Goal: Task Accomplishment & Management: Complete application form

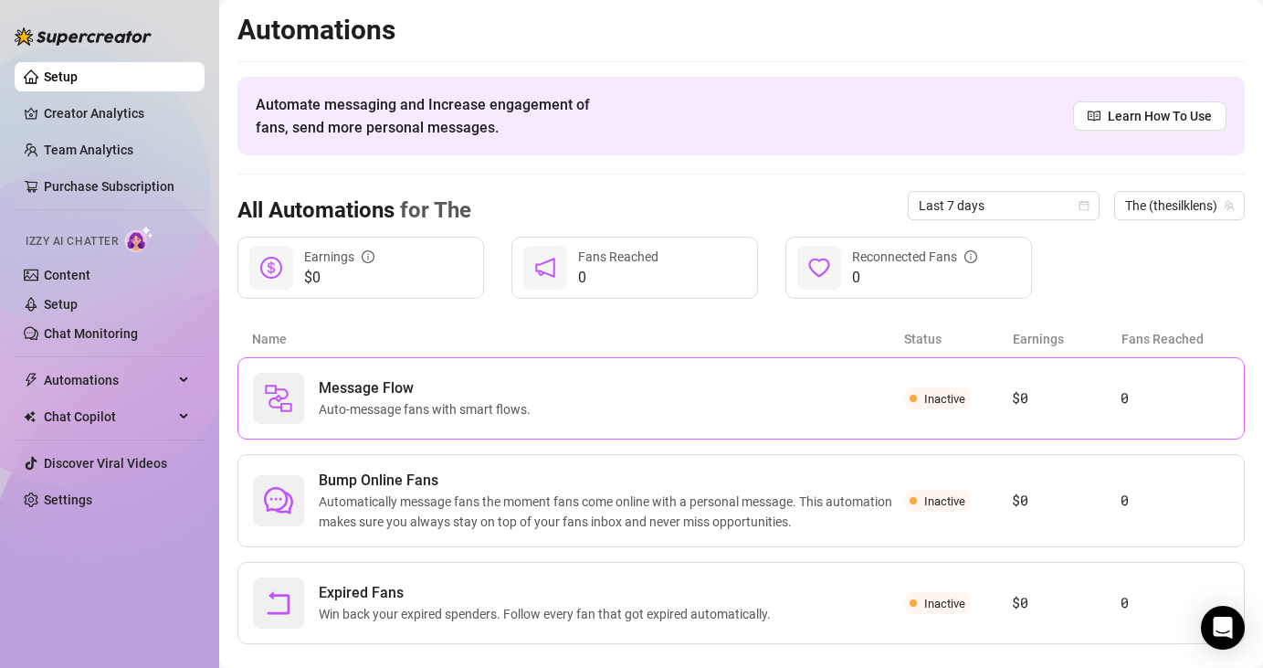
click at [471, 392] on span "Message Flow" at bounding box center [428, 388] width 219 height 22
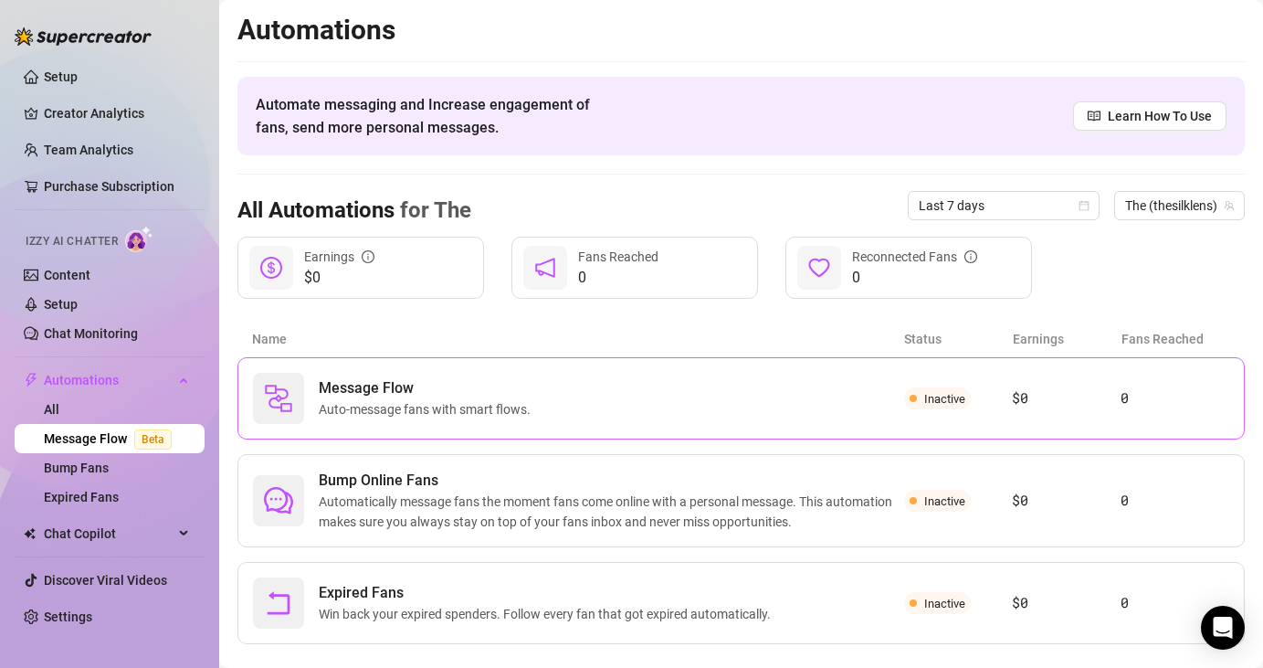
click at [576, 385] on div "Message Flow Auto-message fans with smart flows." at bounding box center [578, 398] width 651 height 51
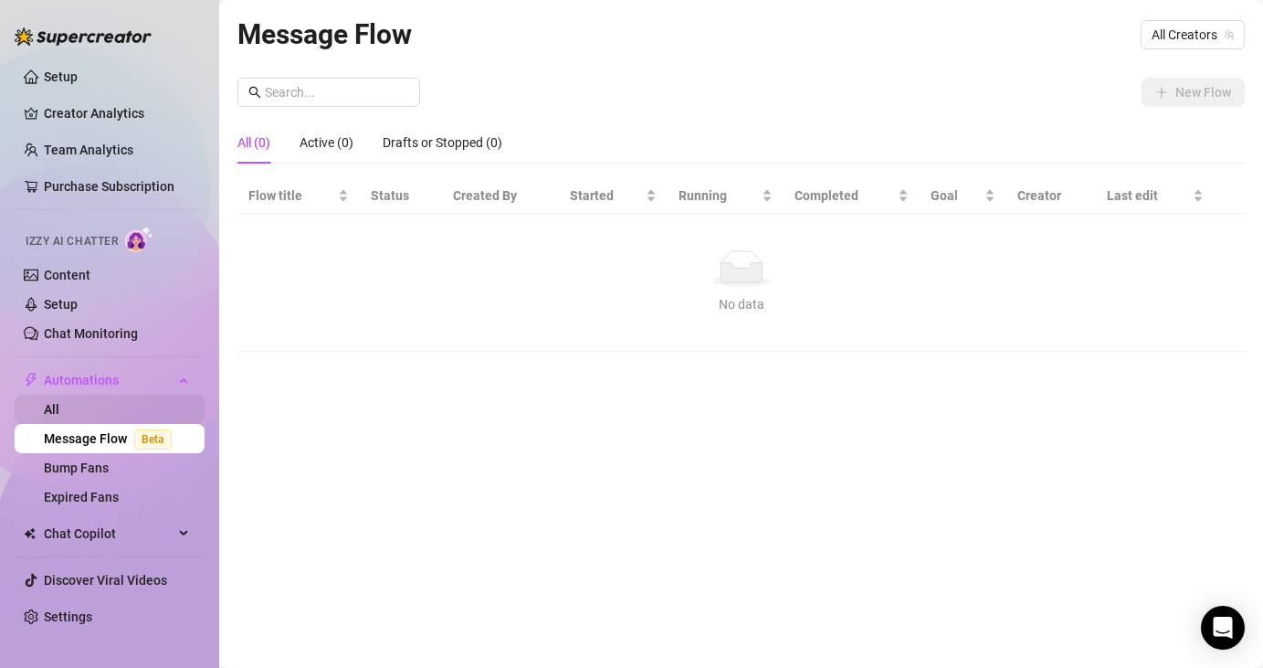
click at [59, 402] on link "All" at bounding box center [52, 409] width 16 height 15
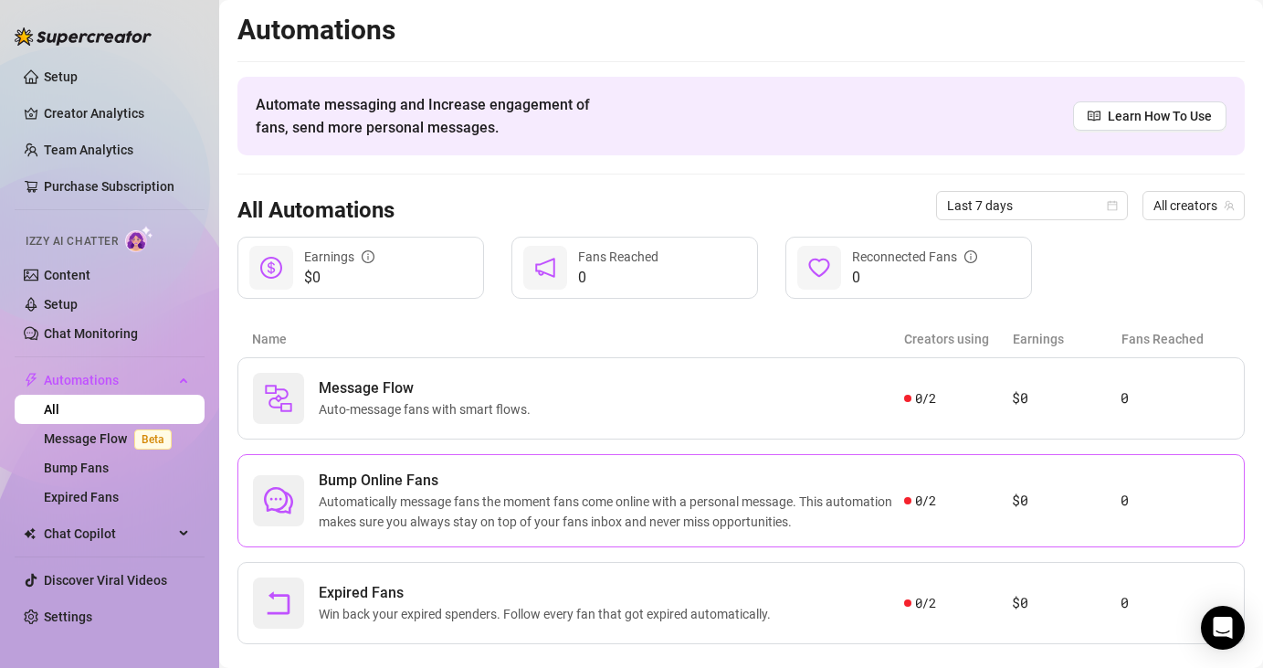
click at [531, 490] on span "Bump Online Fans" at bounding box center [611, 480] width 585 height 22
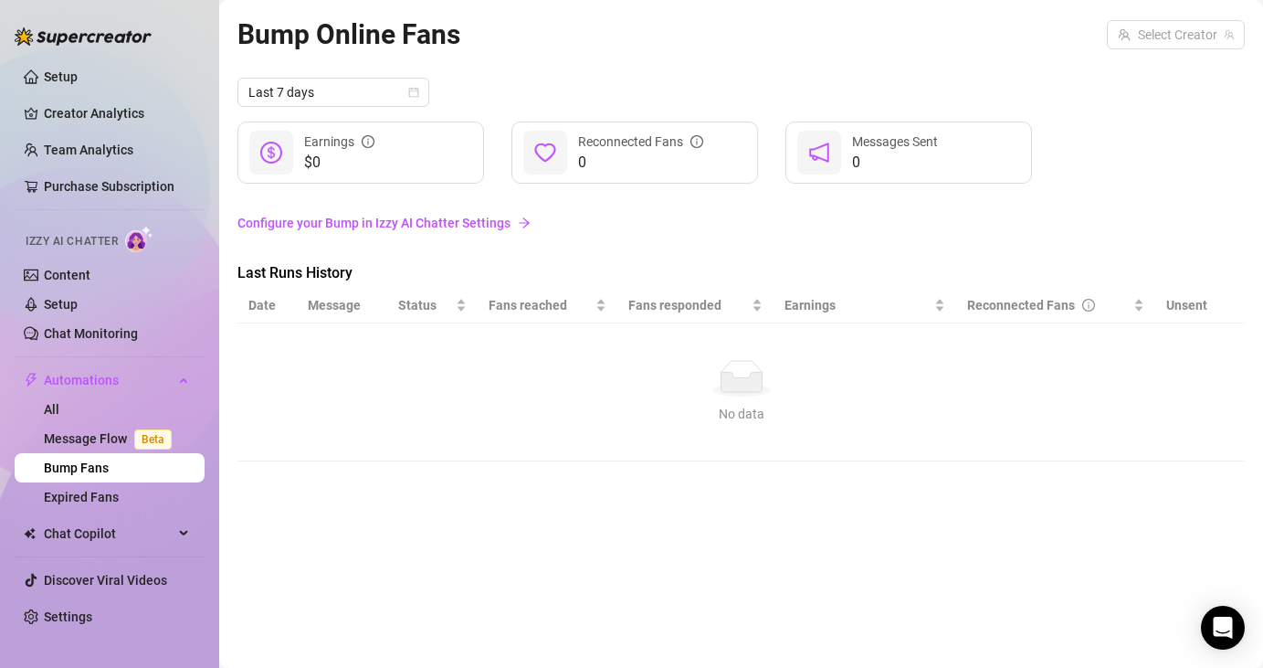
click at [464, 227] on link "Configure your Bump in Izzy AI Chatter Settings" at bounding box center [740, 223] width 1007 height 20
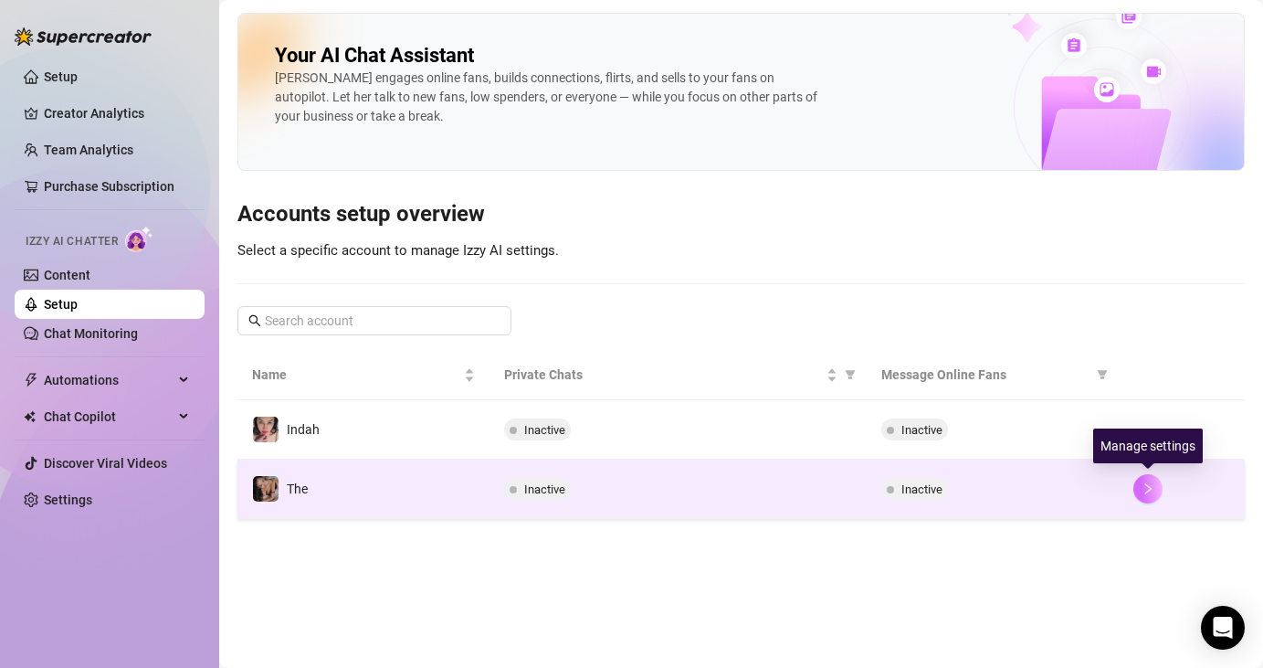
click at [1153, 491] on icon "right" at bounding box center [1148, 488] width 13 height 13
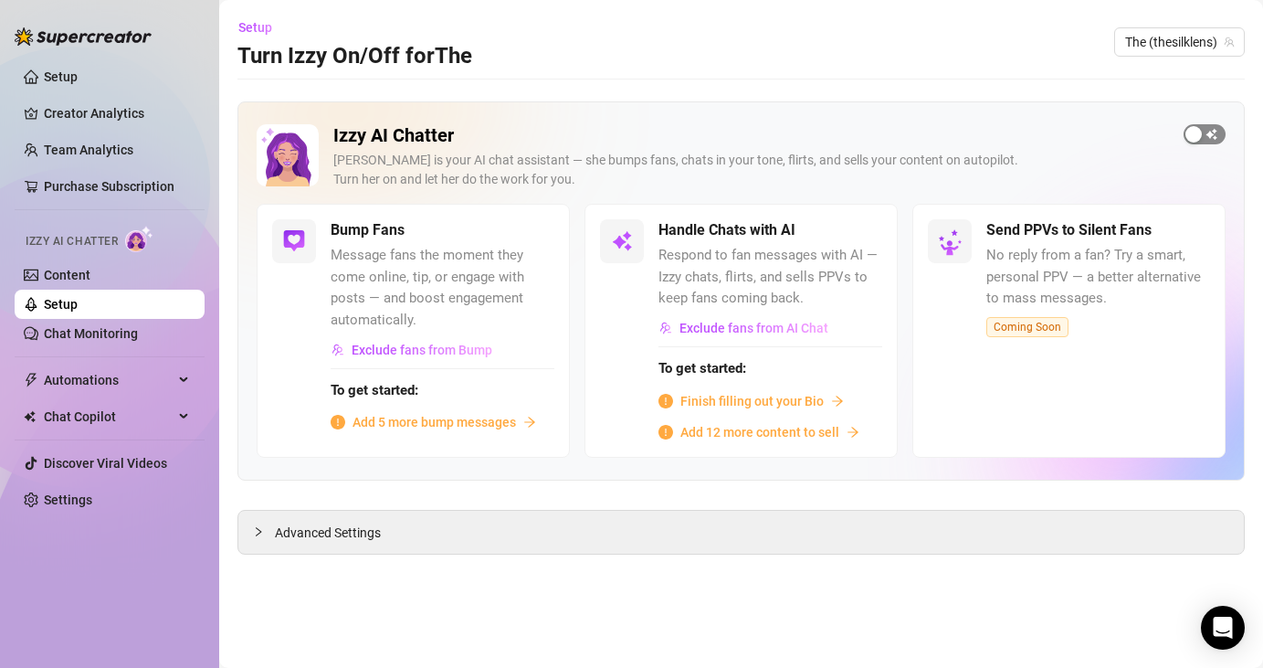
click at [1207, 129] on span "button" at bounding box center [1205, 134] width 42 height 20
click at [527, 236] on div "button" at bounding box center [524, 230] width 16 height 16
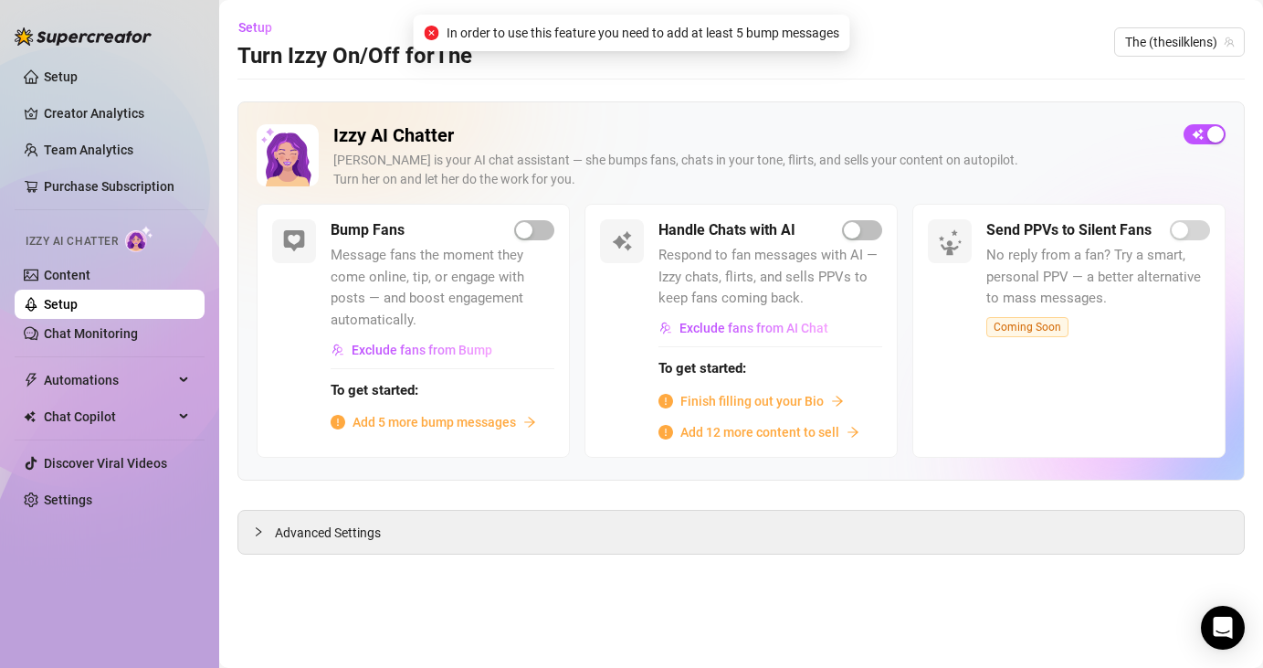
click at [438, 419] on span "Add 5 more bump messages" at bounding box center [434, 422] width 163 height 20
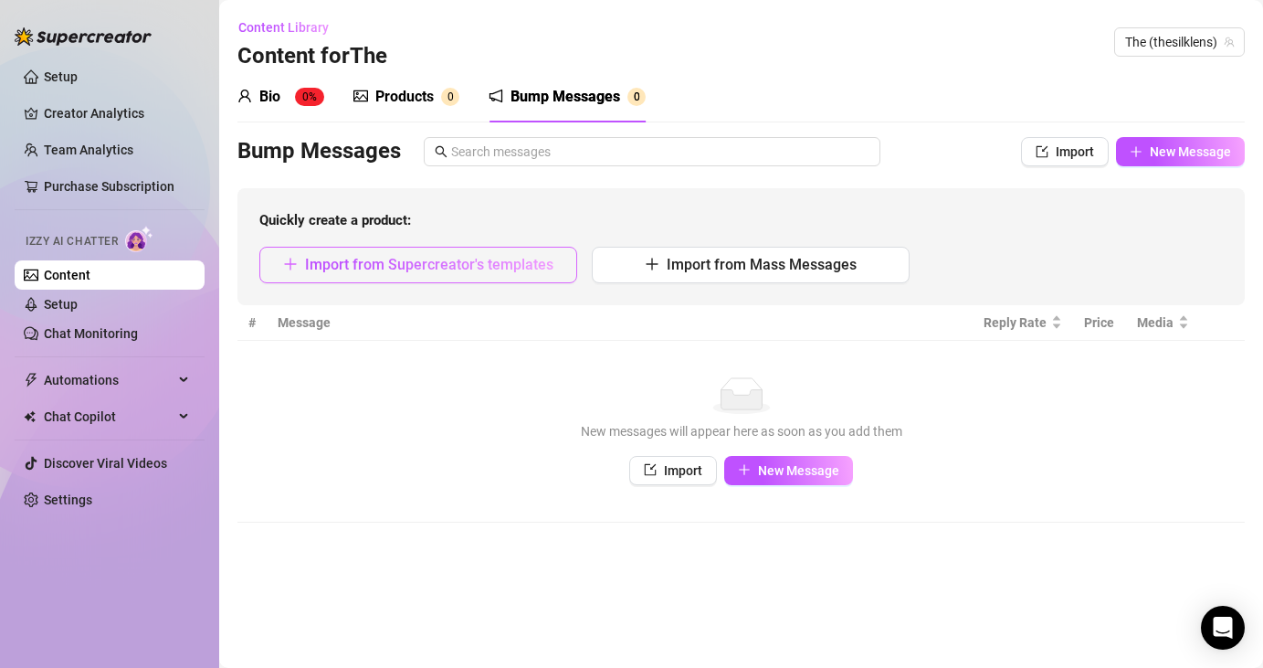
click at [444, 269] on span "Import from Supercreator's templates" at bounding box center [429, 264] width 248 height 17
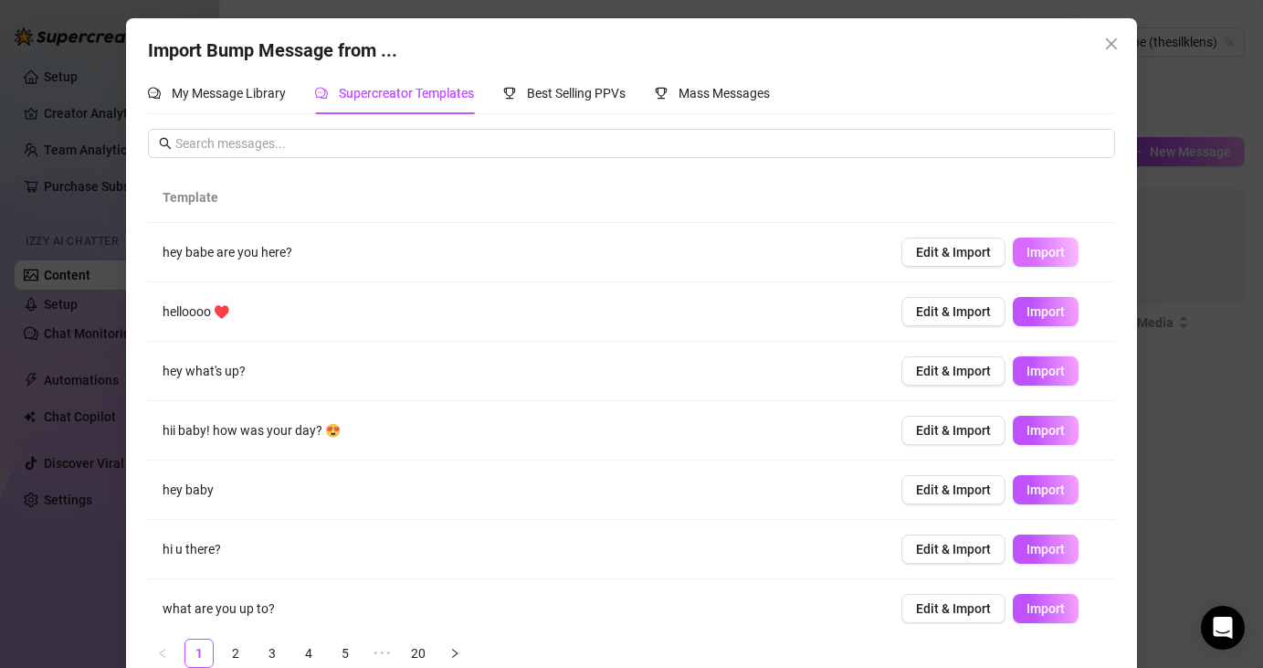
click at [1043, 258] on span "Import" at bounding box center [1046, 252] width 38 height 15
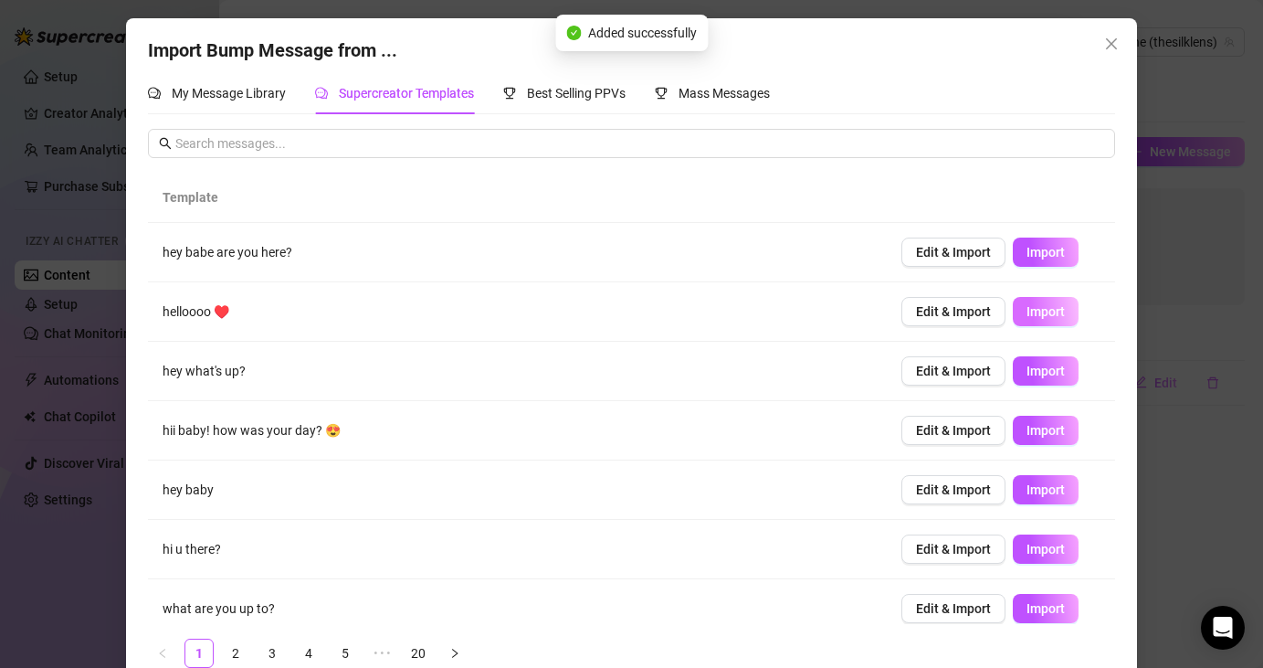
click at [1049, 311] on span "Import" at bounding box center [1046, 311] width 38 height 15
click at [1055, 371] on span "Import" at bounding box center [1046, 371] width 38 height 15
click at [1036, 428] on span "Import" at bounding box center [1046, 430] width 38 height 15
click at [1052, 490] on span "Import" at bounding box center [1046, 489] width 38 height 15
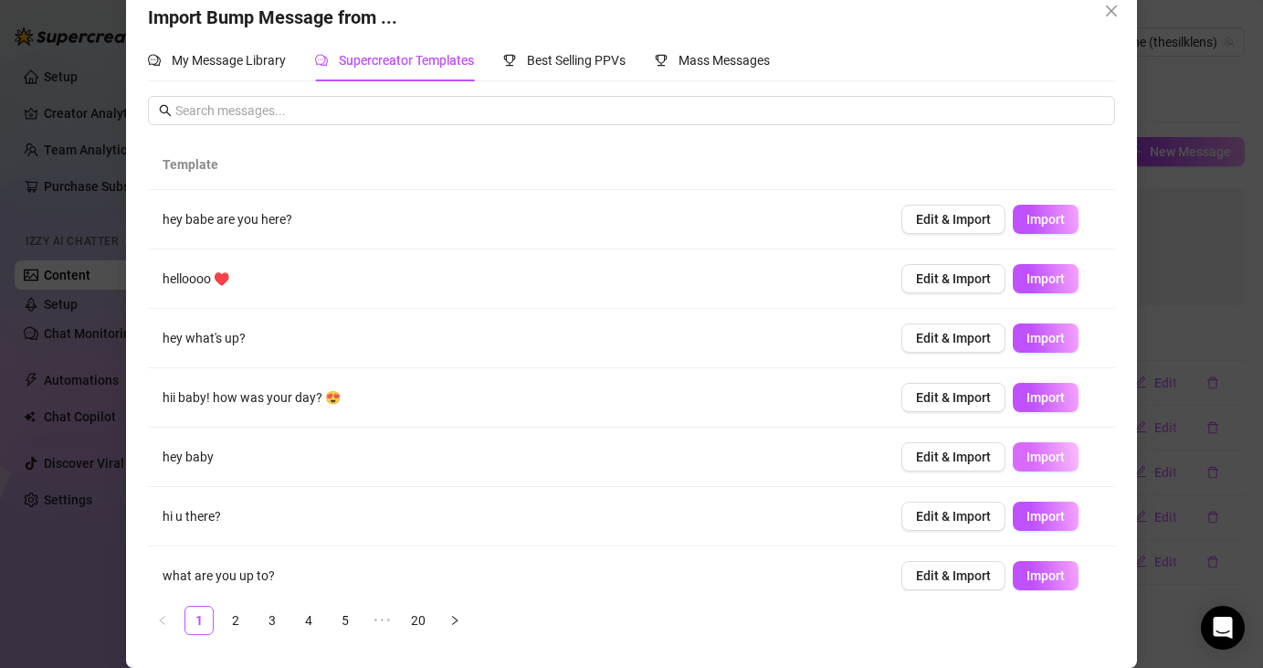
click at [1033, 462] on span "Import" at bounding box center [1046, 456] width 38 height 15
click at [1030, 510] on span "Import" at bounding box center [1046, 516] width 38 height 15
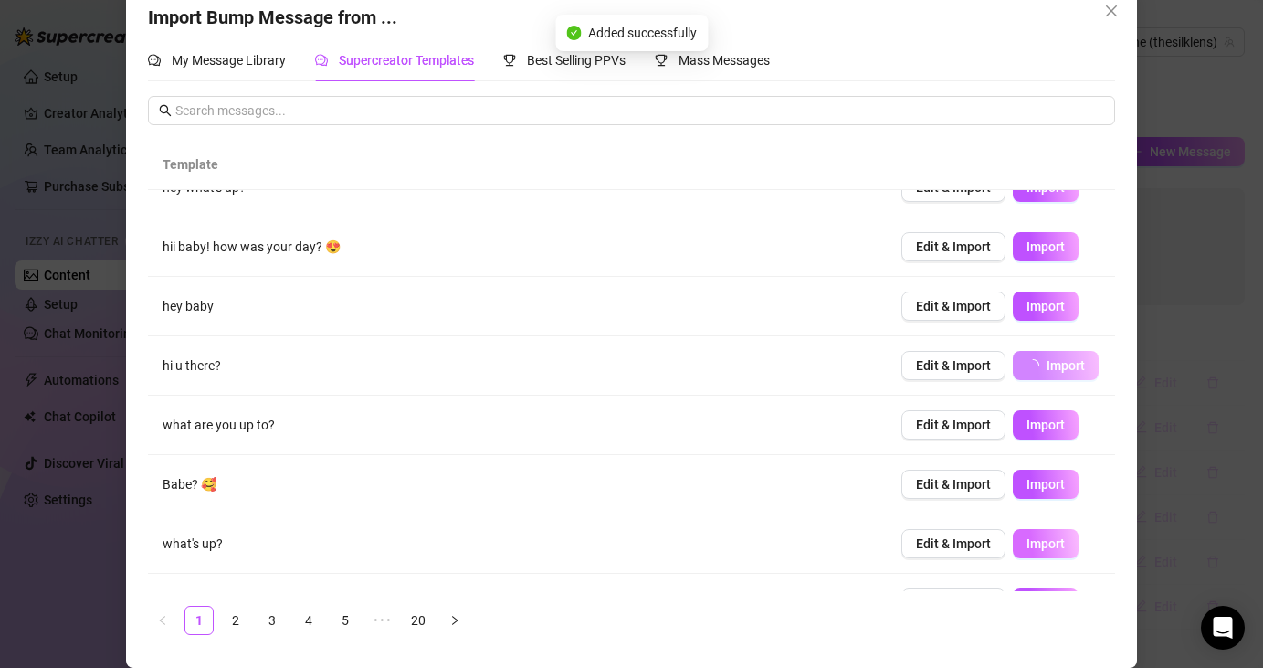
scroll to position [193, 0]
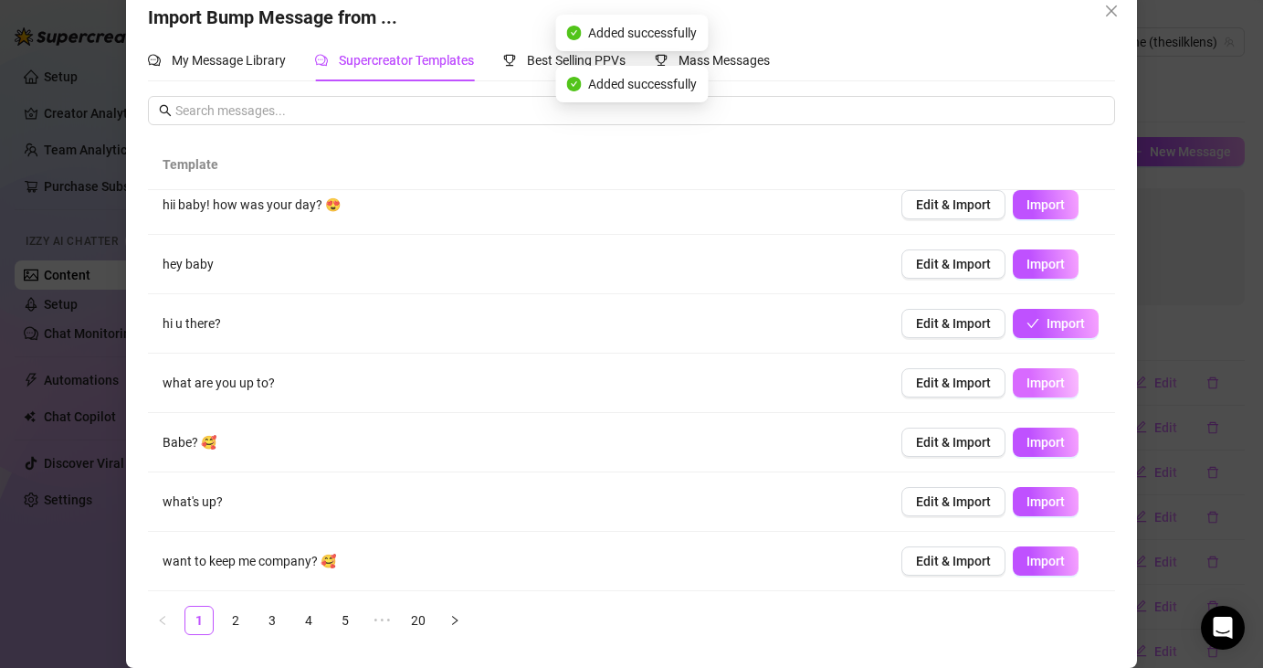
click at [1047, 388] on span "Import" at bounding box center [1046, 382] width 38 height 15
click at [1047, 437] on span "Import" at bounding box center [1046, 442] width 38 height 15
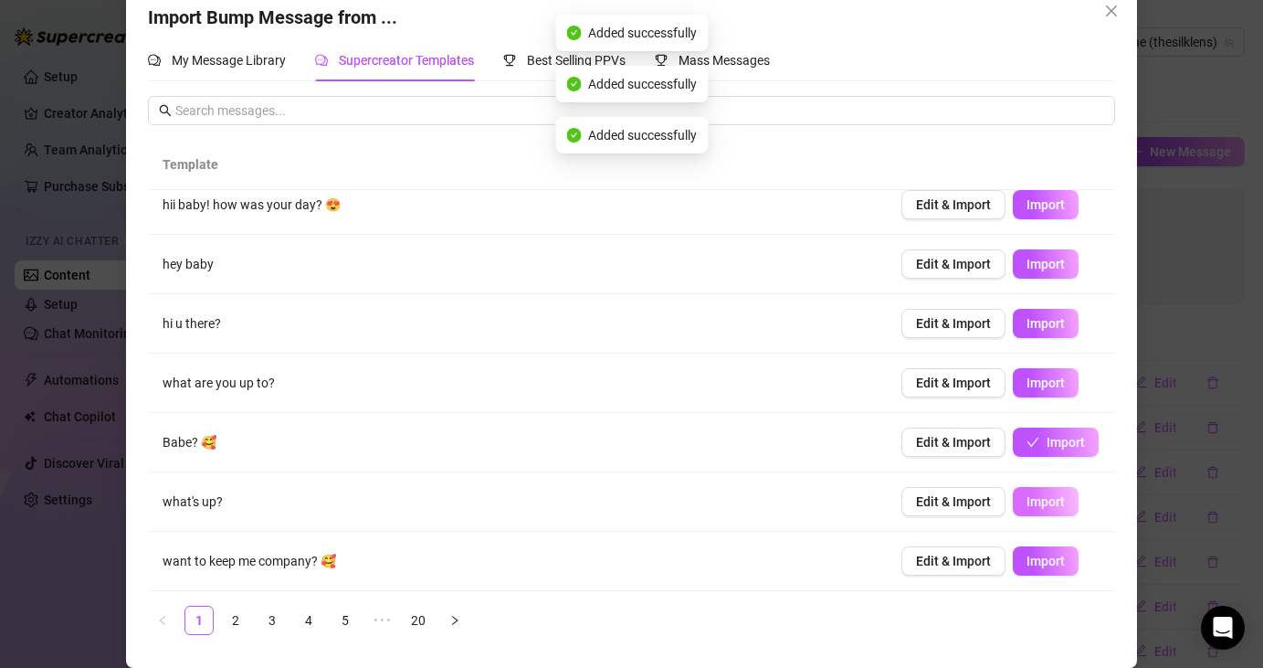
click at [1049, 501] on span "Import" at bounding box center [1046, 501] width 38 height 15
click at [1043, 559] on span "Import" at bounding box center [1046, 561] width 38 height 15
type textarea "want to keep me company? 🥰"
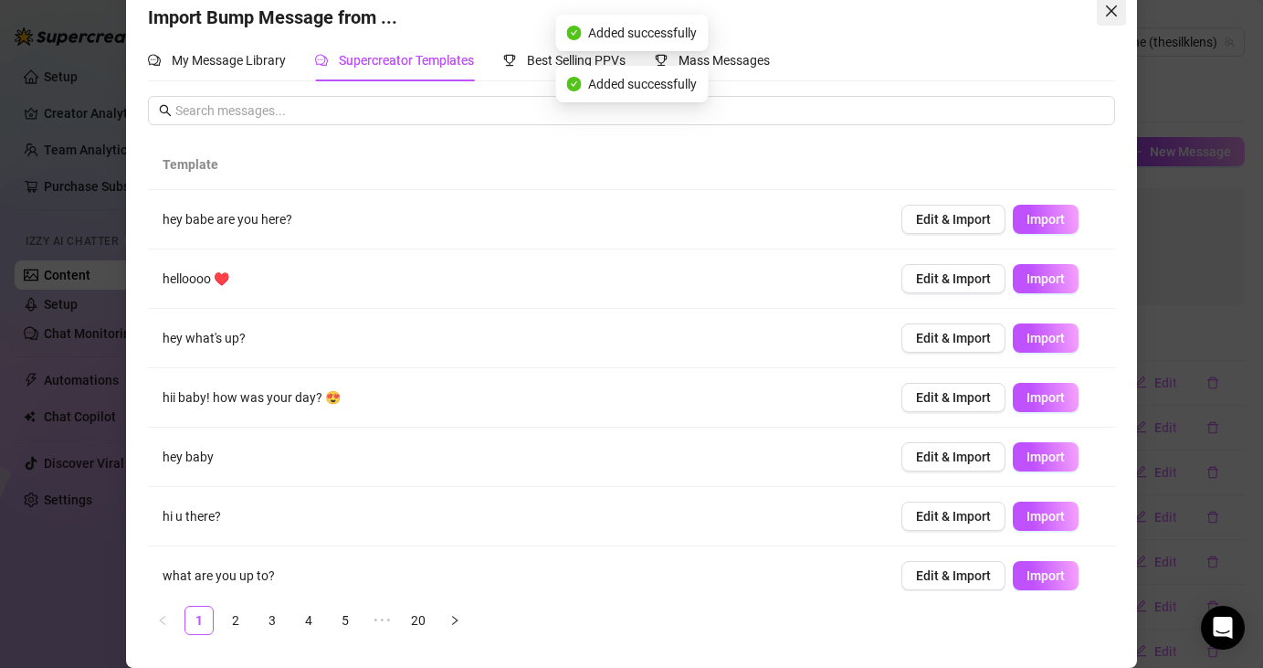
click at [1110, 18] on button "Close" at bounding box center [1111, 10] width 29 height 29
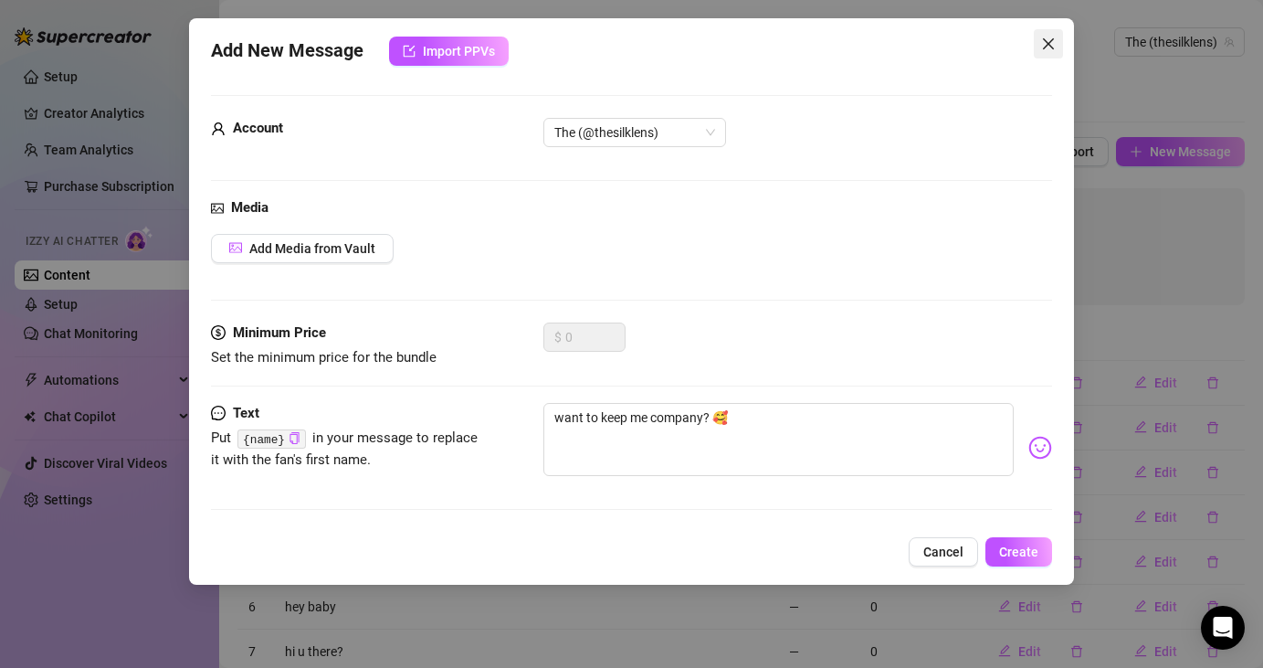
click at [1049, 45] on icon "close" at bounding box center [1048, 44] width 15 height 15
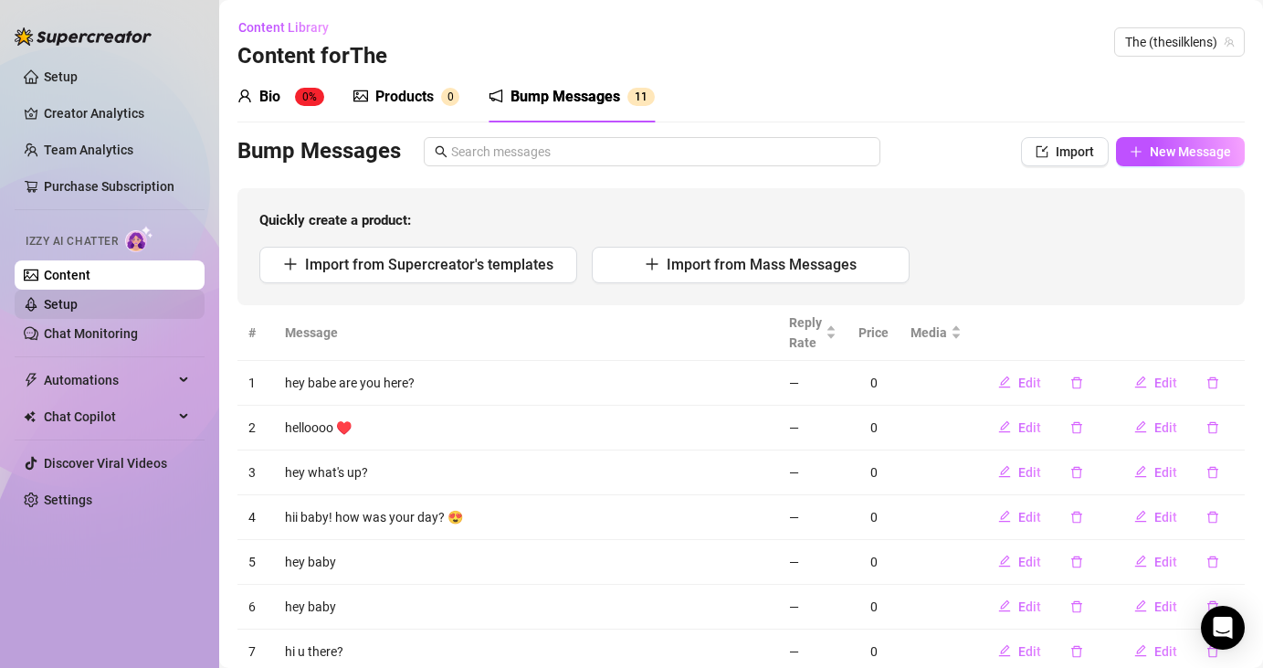
click at [78, 299] on link "Setup" at bounding box center [61, 304] width 34 height 15
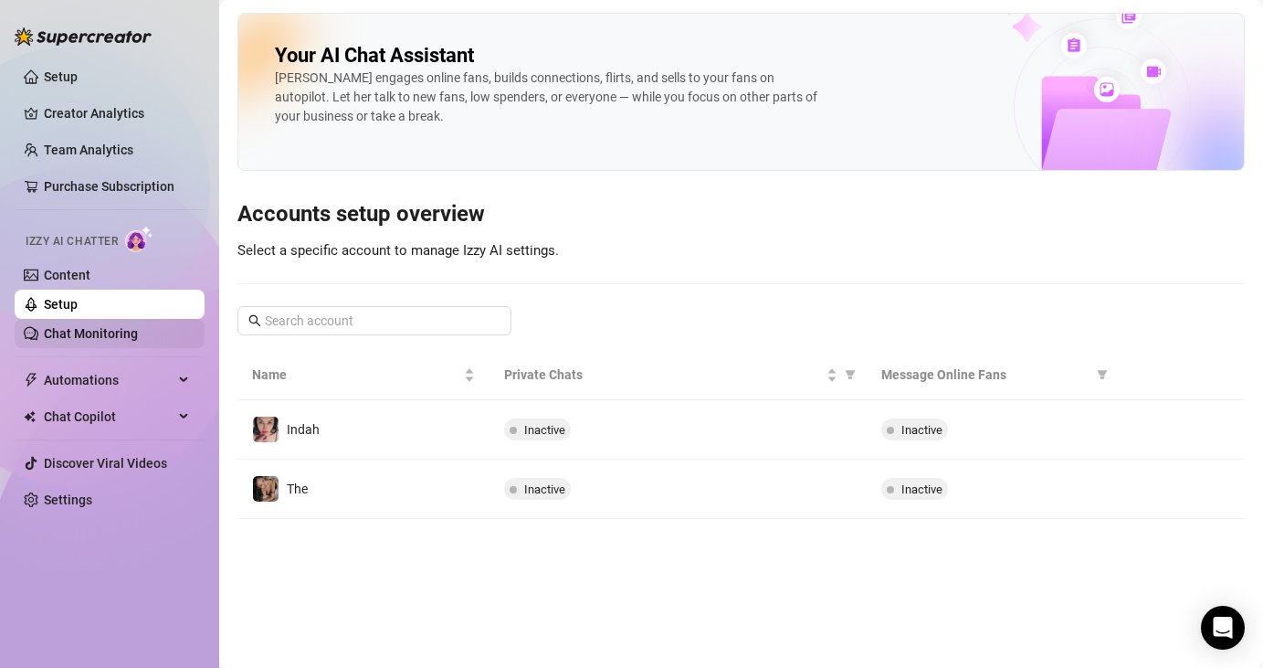
click at [138, 328] on link "Chat Monitoring" at bounding box center [91, 333] width 94 height 15
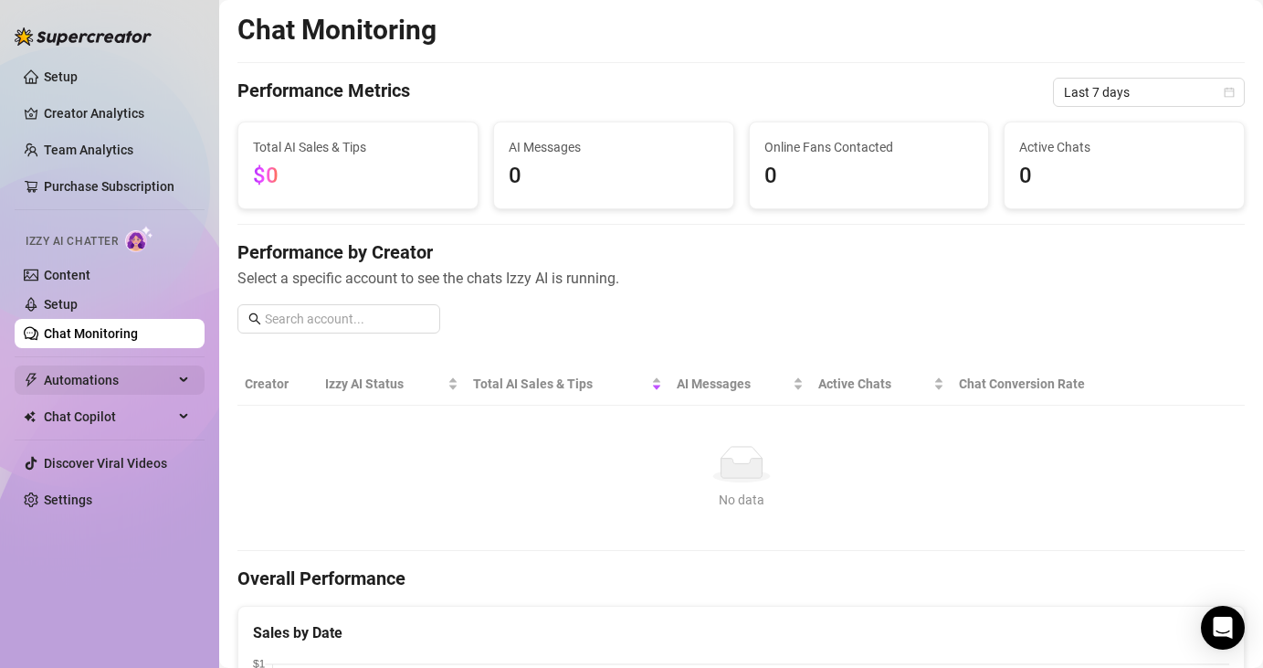
click at [120, 384] on span "Automations" at bounding box center [109, 379] width 130 height 29
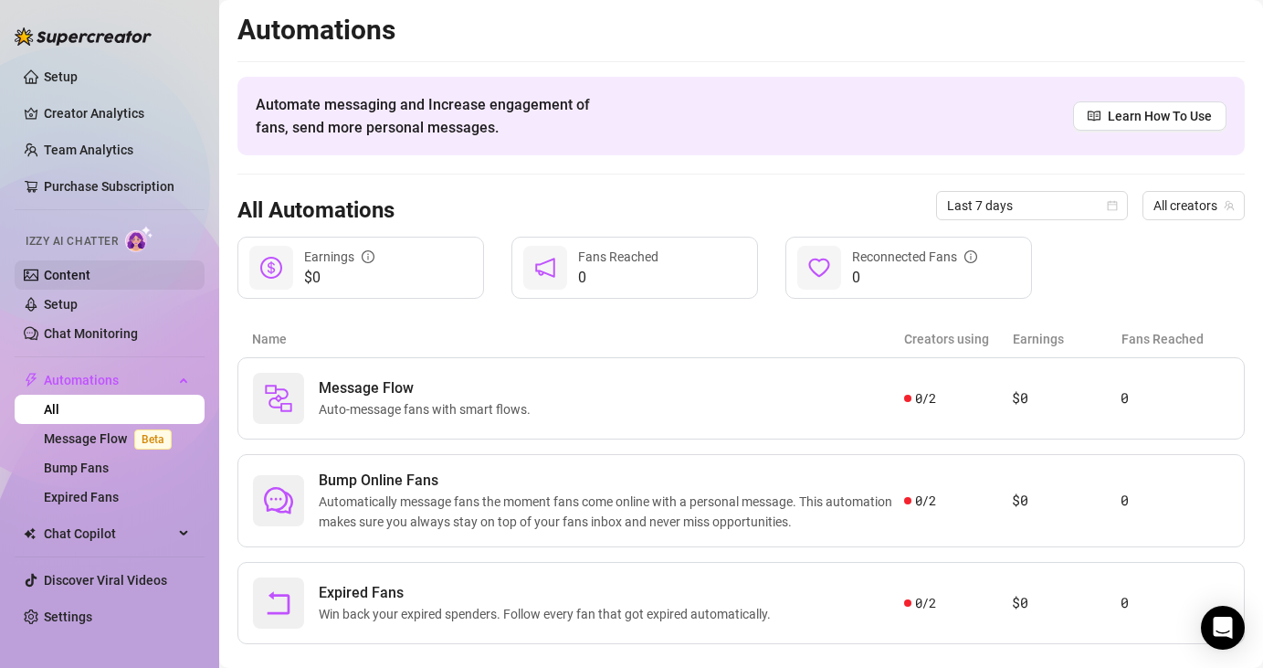
click at [79, 268] on link "Content" at bounding box center [67, 275] width 47 height 15
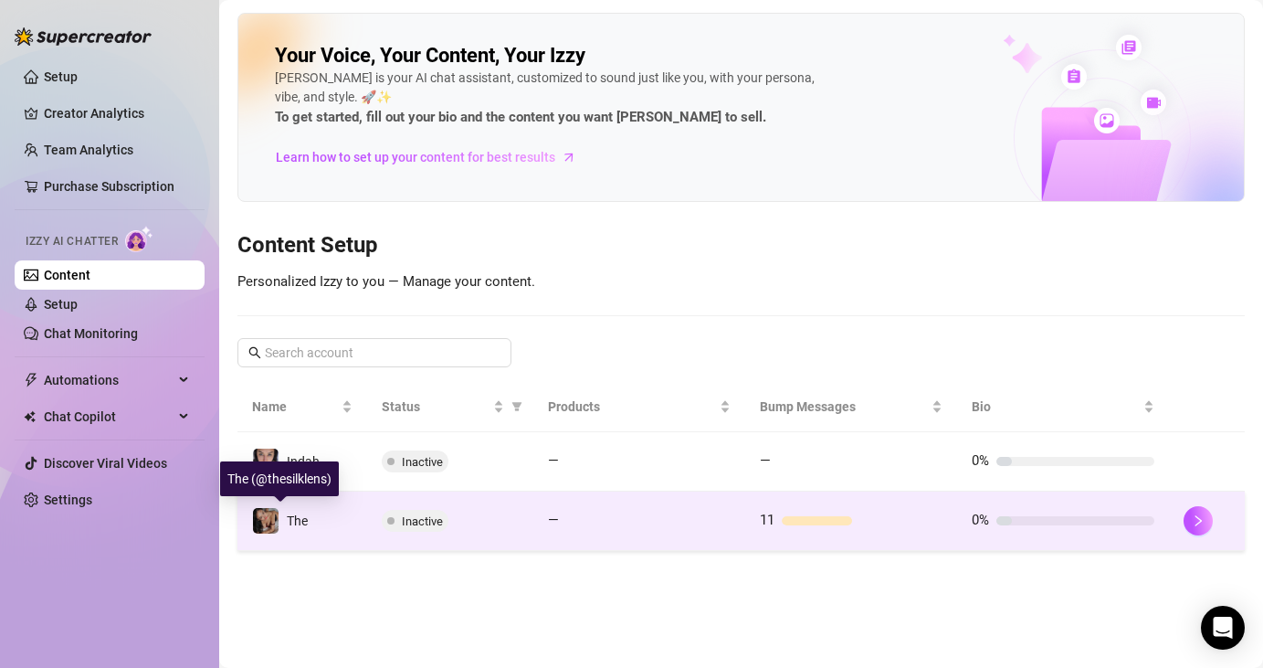
click at [287, 520] on span "The" at bounding box center [297, 520] width 21 height 15
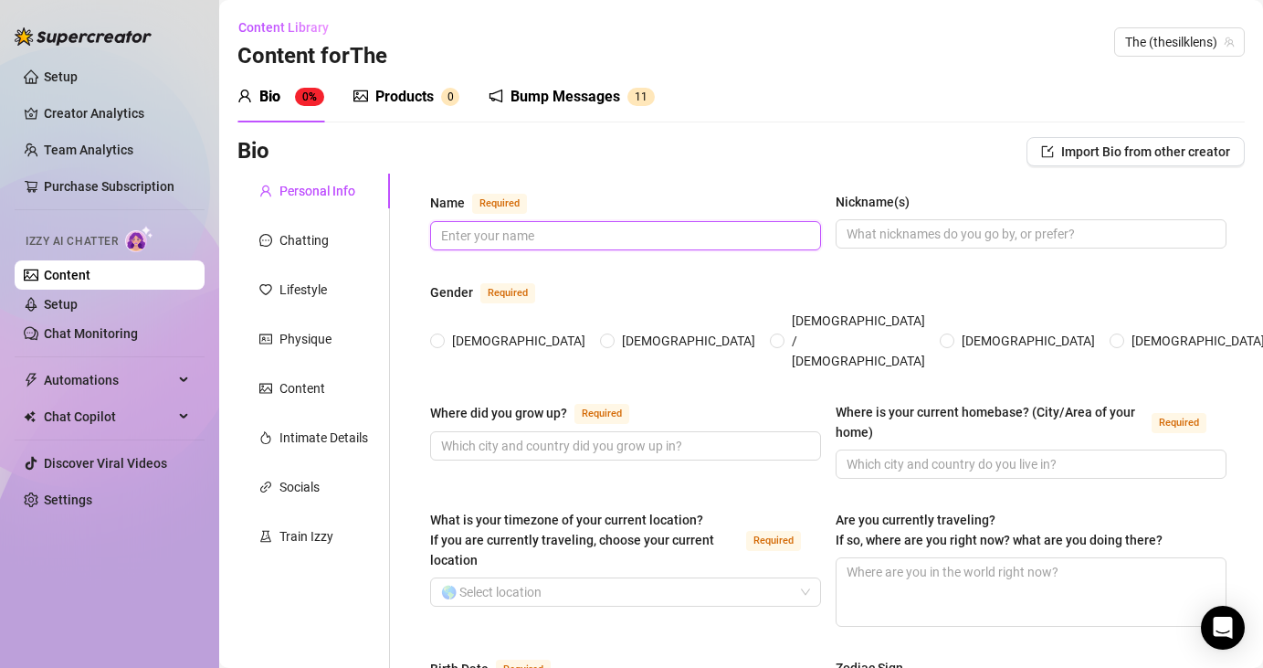
click at [532, 226] on input "Name Required" at bounding box center [623, 236] width 365 height 20
type input "The Silk Lens"
click at [441, 336] on input "[DEMOGRAPHIC_DATA]" at bounding box center [438, 342] width 7 height 12
radio input "true"
click at [909, 225] on input "Nickname(s)" at bounding box center [1029, 234] width 365 height 20
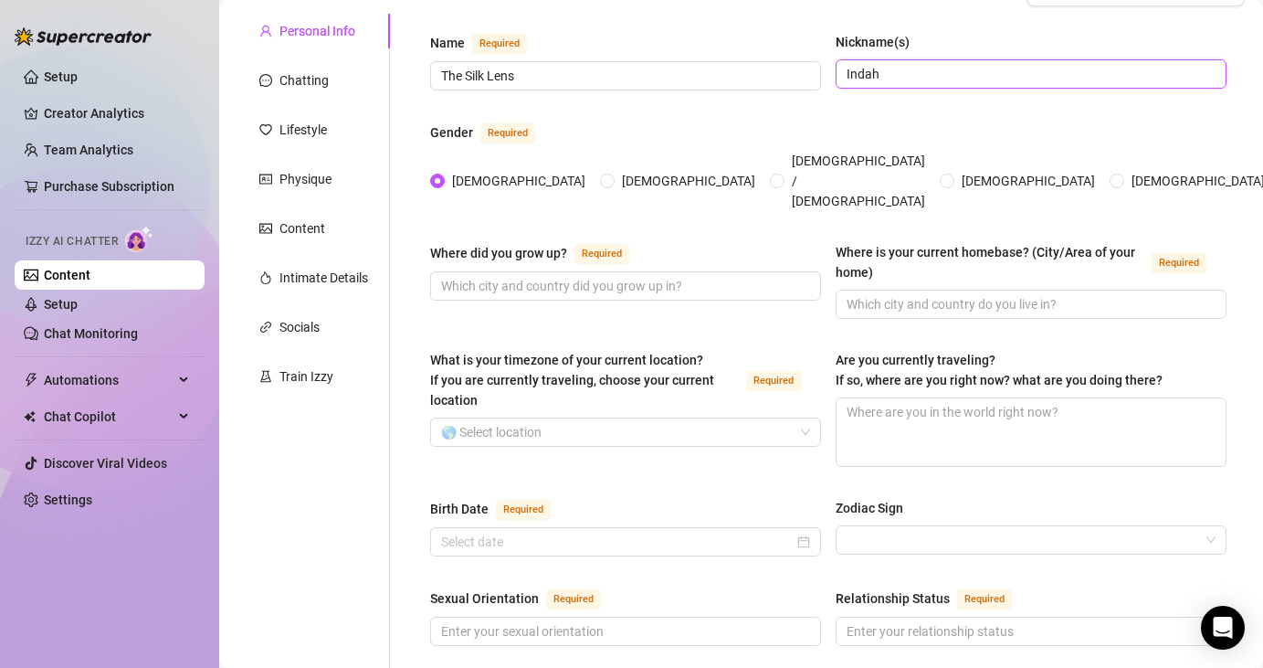
scroll to position [163, 0]
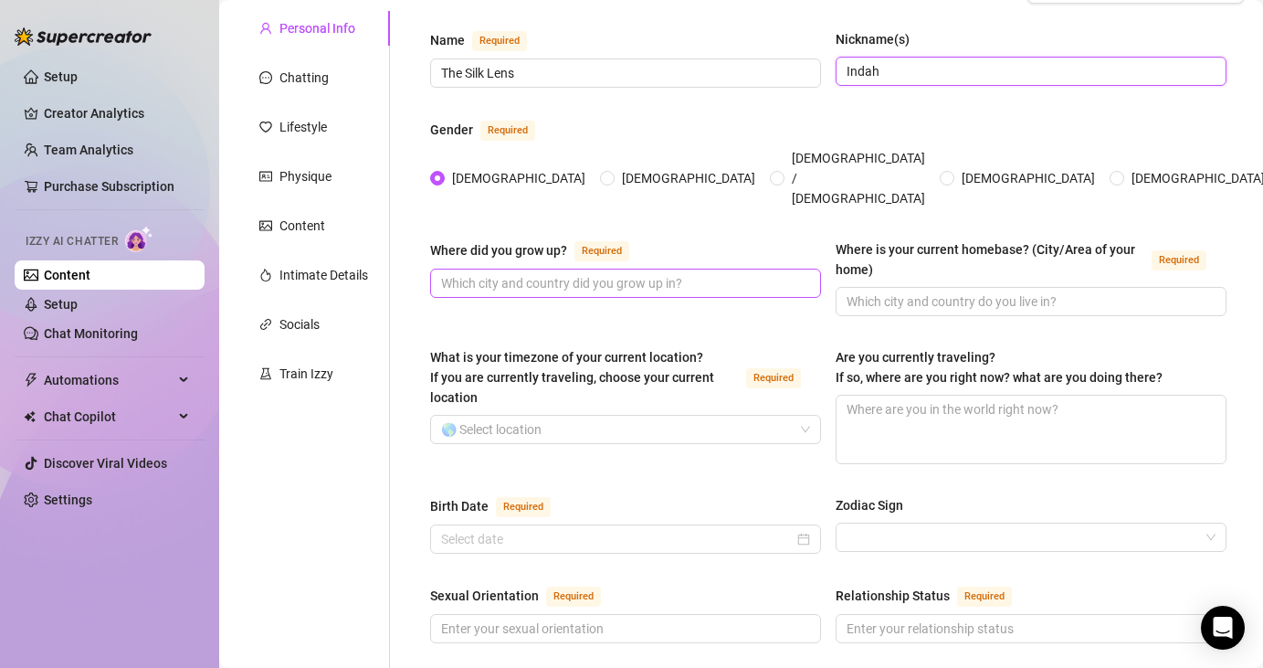
type input "Indah"
click at [698, 273] on input "Where did you grow up? Required" at bounding box center [623, 283] width 365 height 20
type input "[GEOGRAPHIC_DATA]"
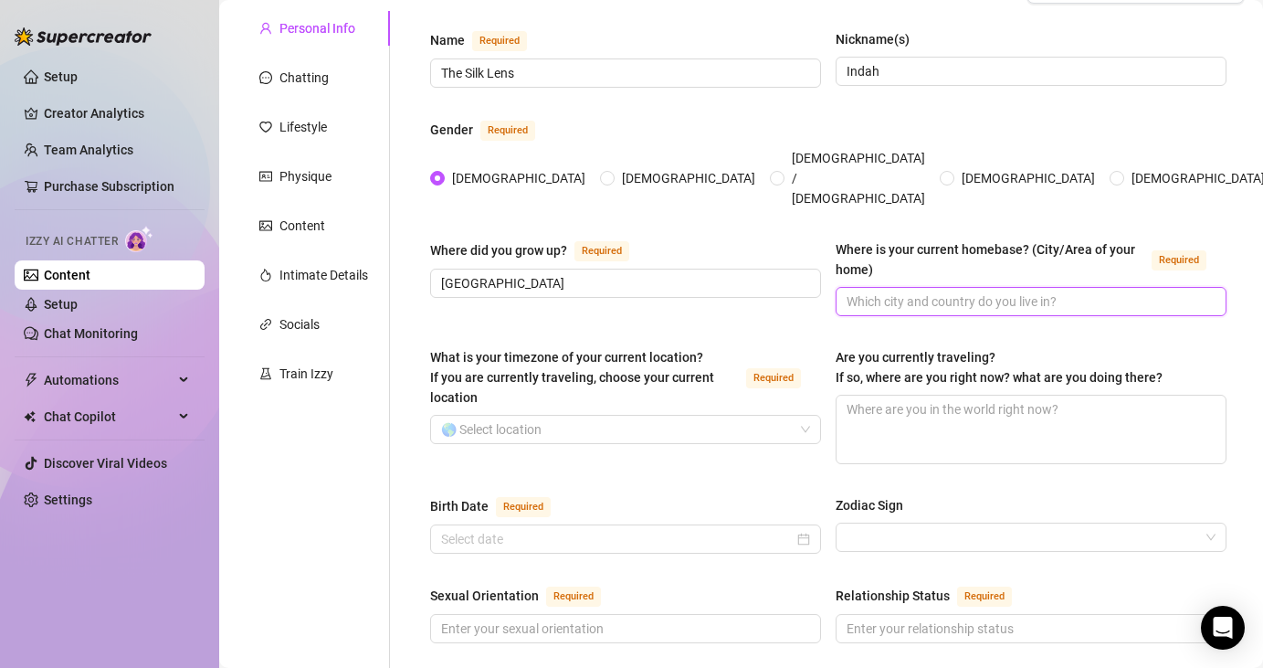
click at [912, 291] on input "Where is your current homebase? (City/Area of your home) Required" at bounding box center [1029, 301] width 365 height 20
type input "L"
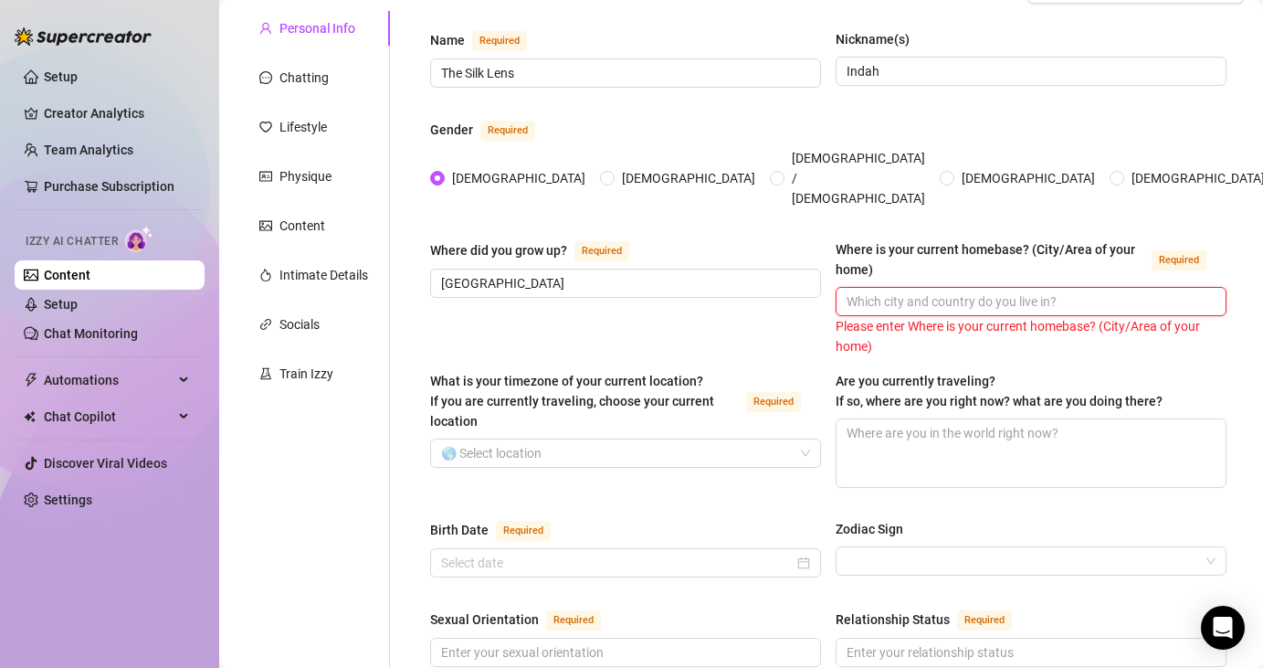
type input "S"
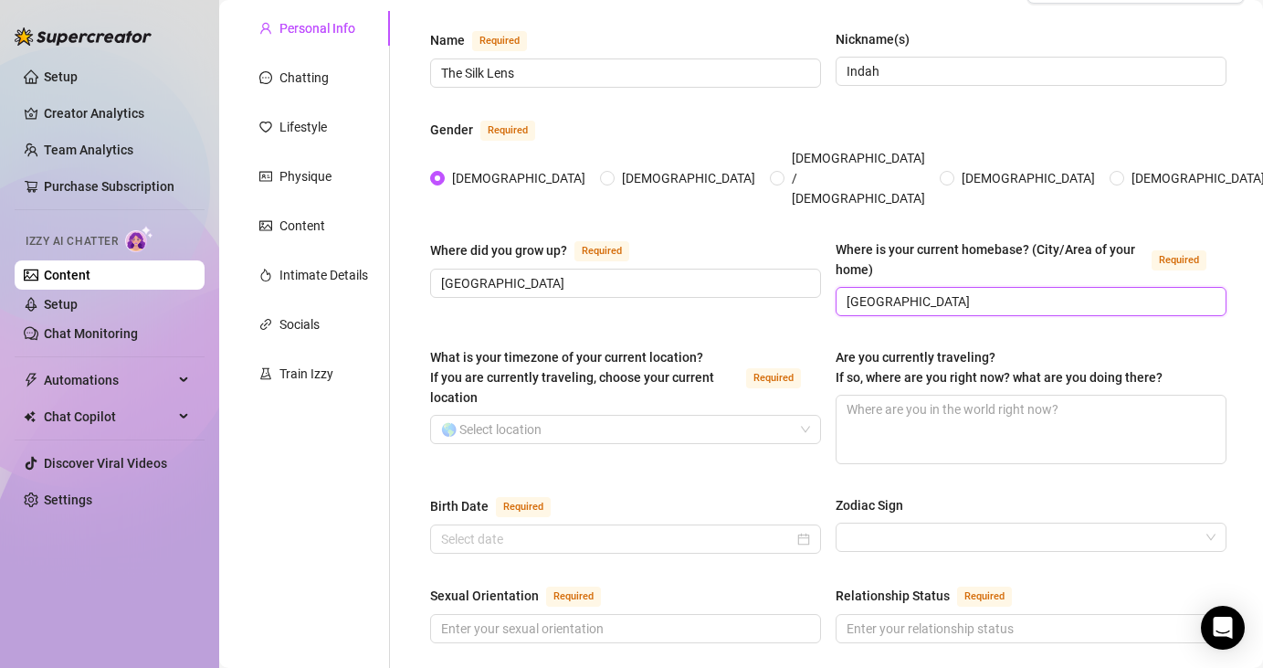
type input "[GEOGRAPHIC_DATA]"
click at [743, 293] on div "Where did you grow up? Required [GEOGRAPHIC_DATA] Where is your current homebas…" at bounding box center [828, 285] width 796 height 93
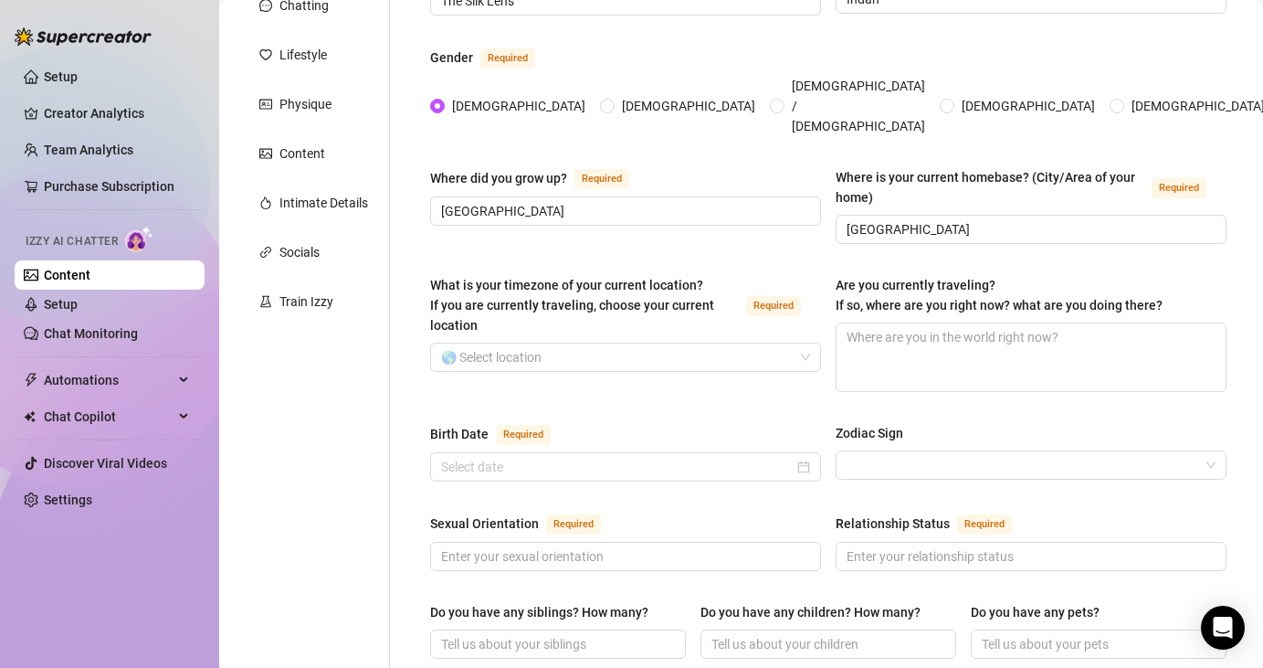
scroll to position [237, 0]
click at [709, 342] on input "What is your timezone of your current location? If you are currently traveling,…" at bounding box center [617, 355] width 353 height 27
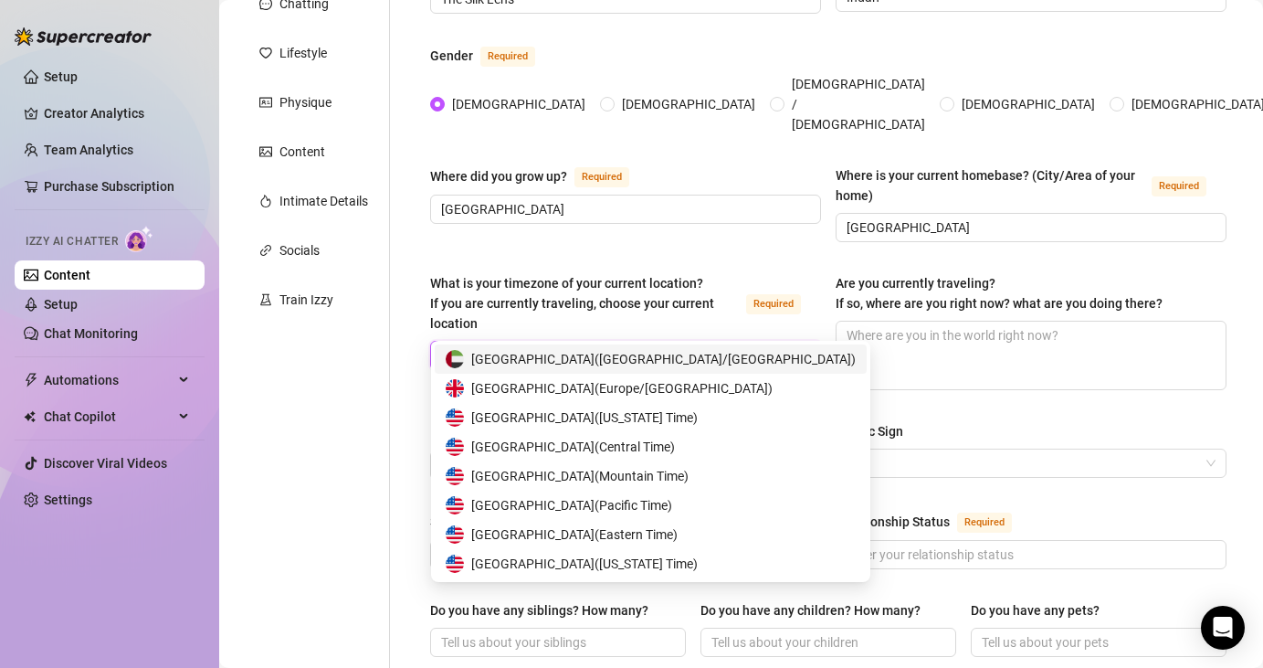
type input "united"
click at [657, 501] on span "United States of America ( Pacific Time )" at bounding box center [571, 505] width 201 height 20
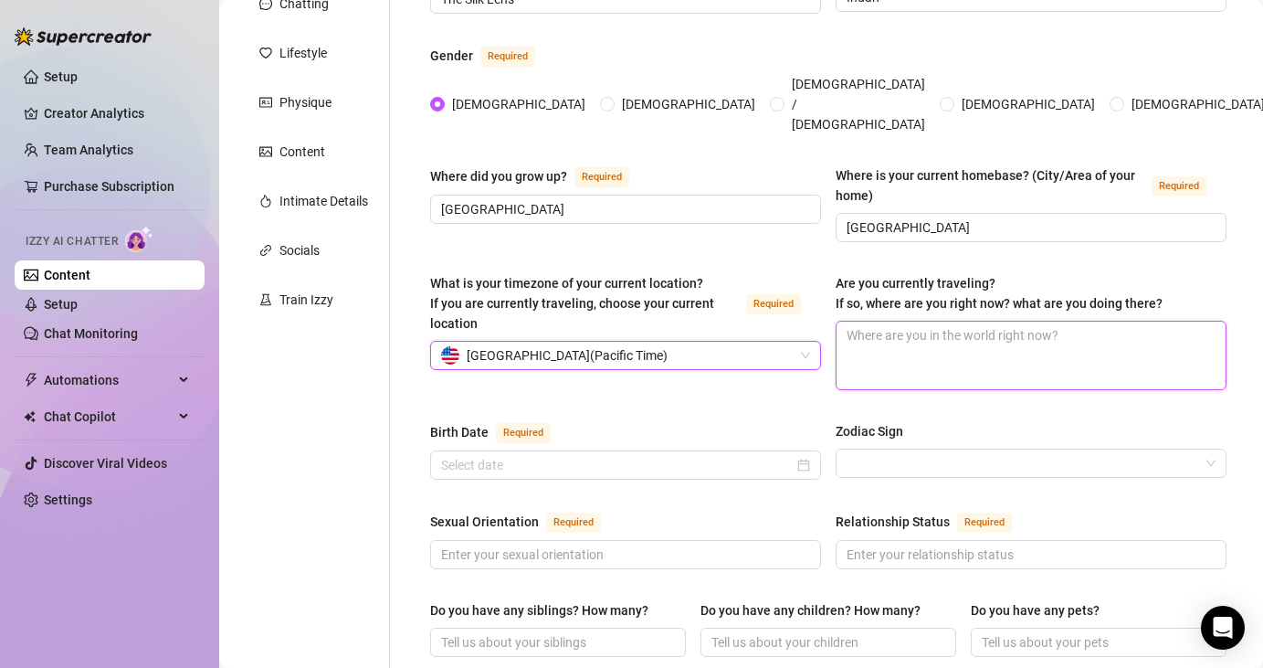
click at [885, 322] on textarea "Are you currently traveling? If so, where are you right now? what are you doing…" at bounding box center [1031, 356] width 389 height 68
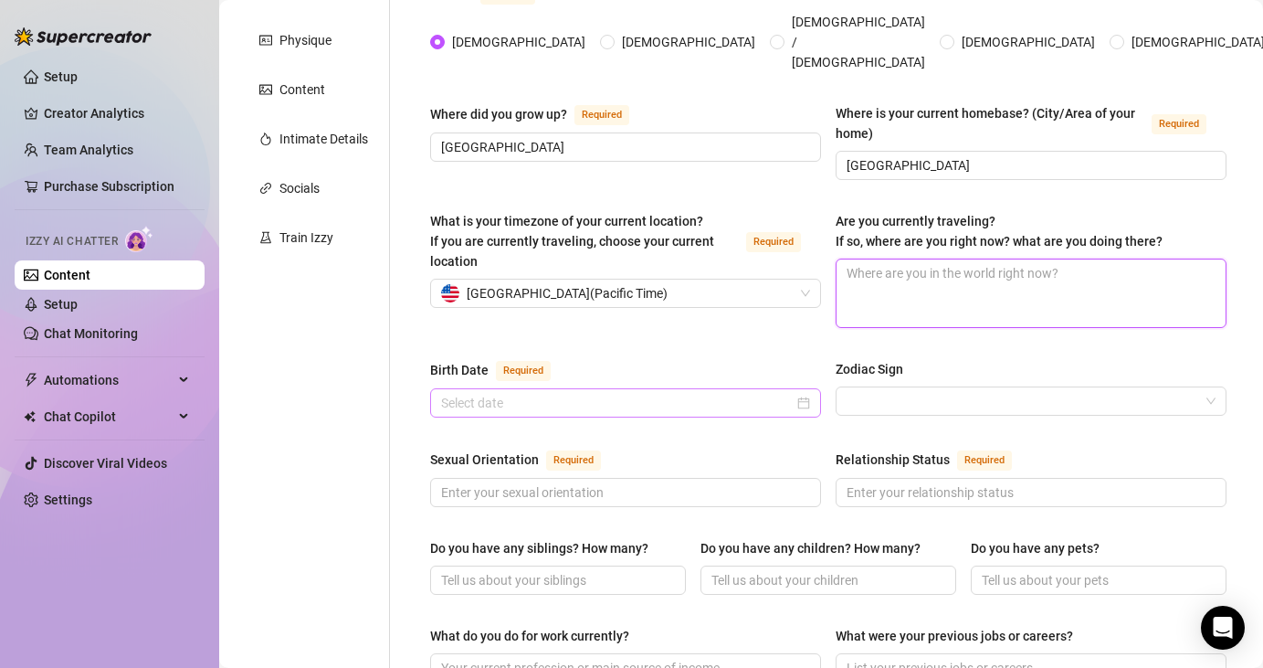
click at [676, 382] on div "Birth Date Required Zodiac Sign" at bounding box center [828, 396] width 796 height 75
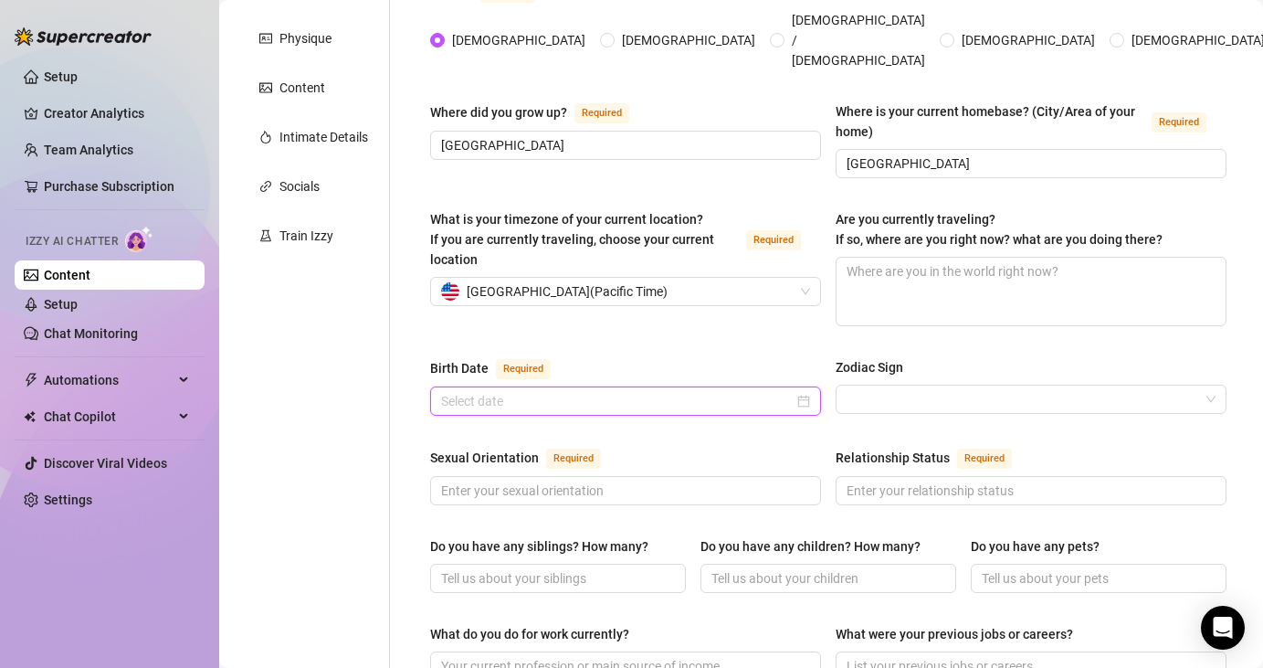
click at [675, 391] on input "Birth Date Required" at bounding box center [617, 401] width 353 height 20
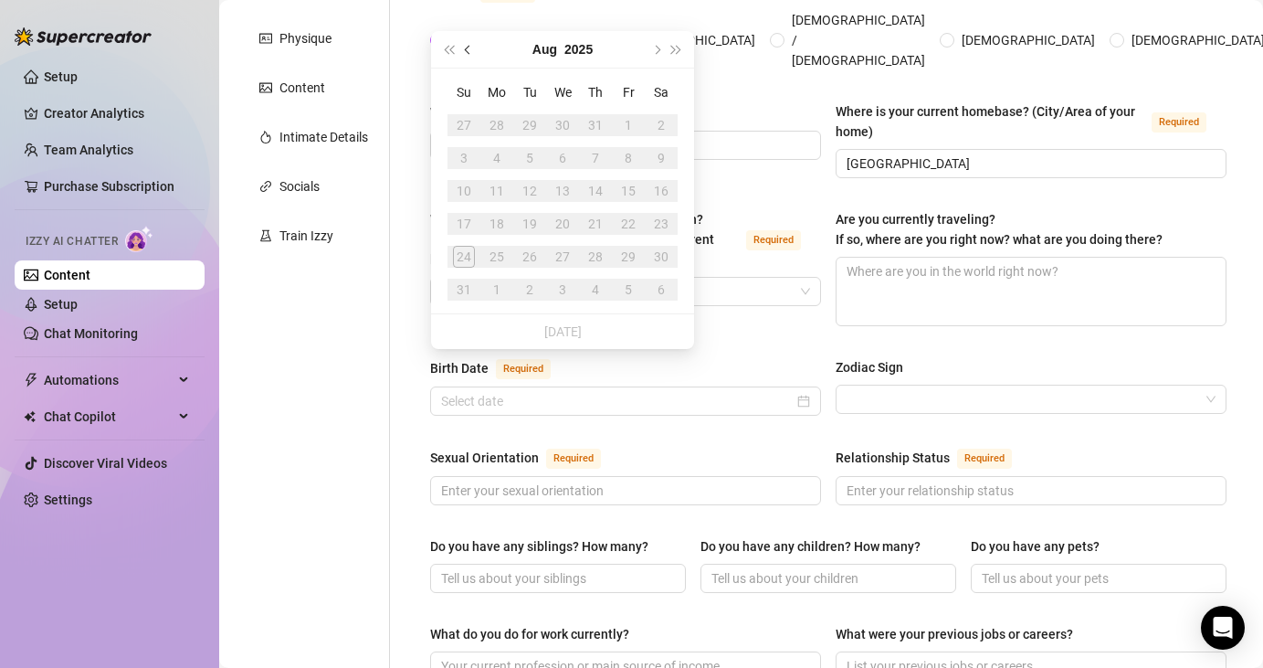
click at [467, 53] on button "Previous month (PageUp)" at bounding box center [469, 49] width 20 height 37
click at [574, 48] on button "2025" at bounding box center [588, 49] width 28 height 37
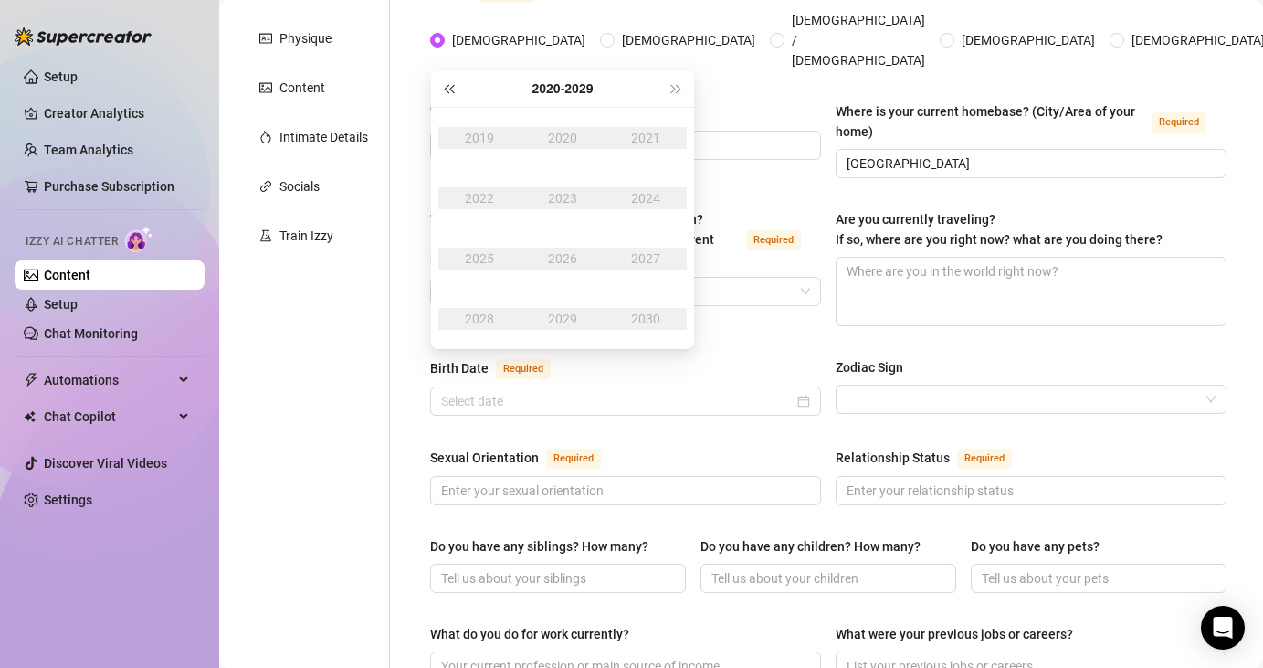
click at [450, 93] on button "Last year (Control + left)" at bounding box center [448, 88] width 20 height 37
click at [657, 255] on div "1987" at bounding box center [645, 259] width 55 height 22
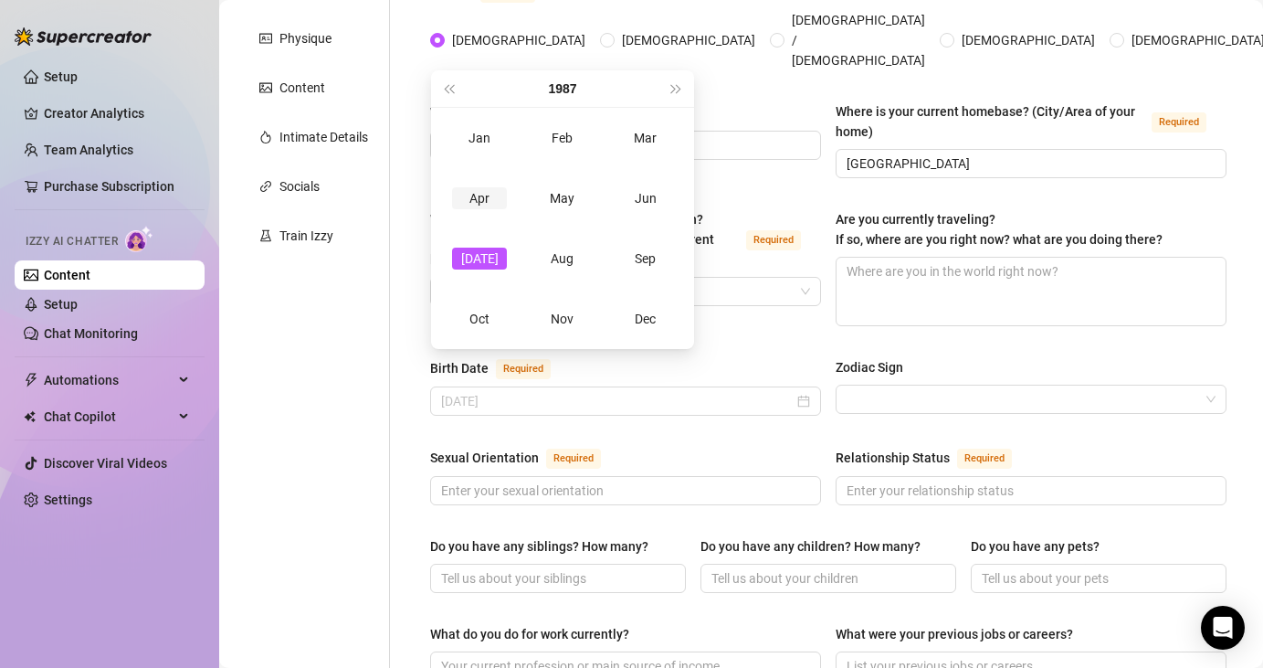
click at [487, 198] on div "Apr" at bounding box center [479, 198] width 55 height 22
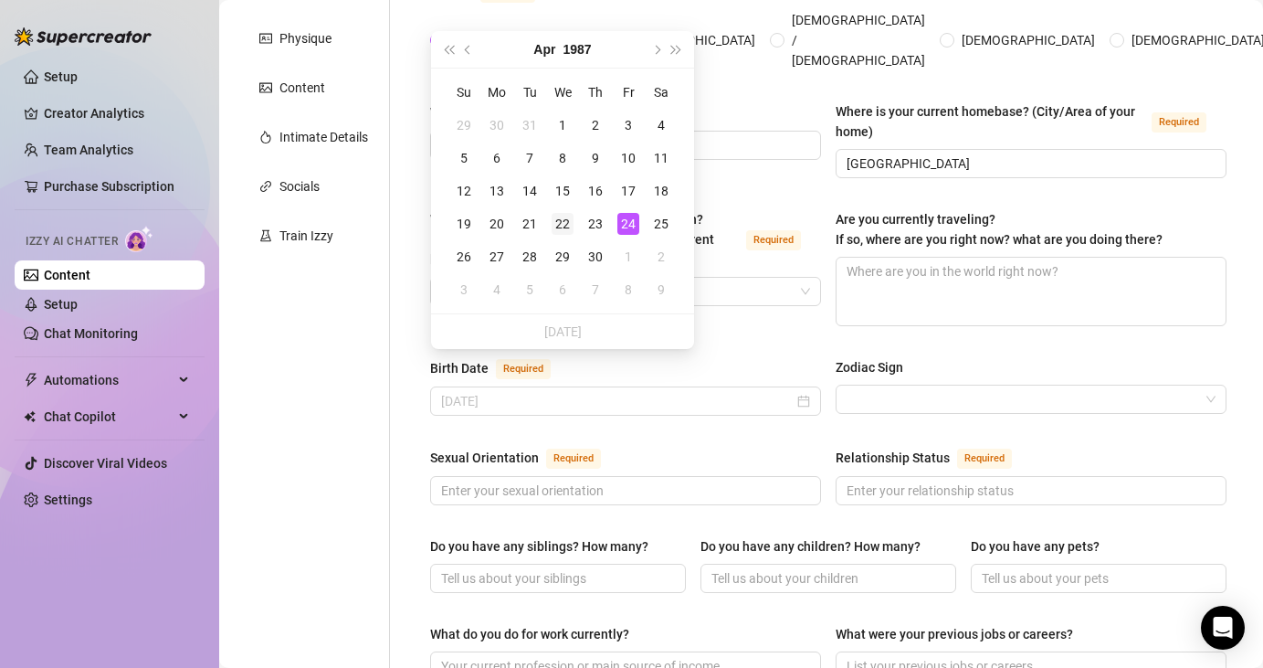
type input "[DATE]"
click at [564, 219] on div "22" at bounding box center [563, 224] width 22 height 22
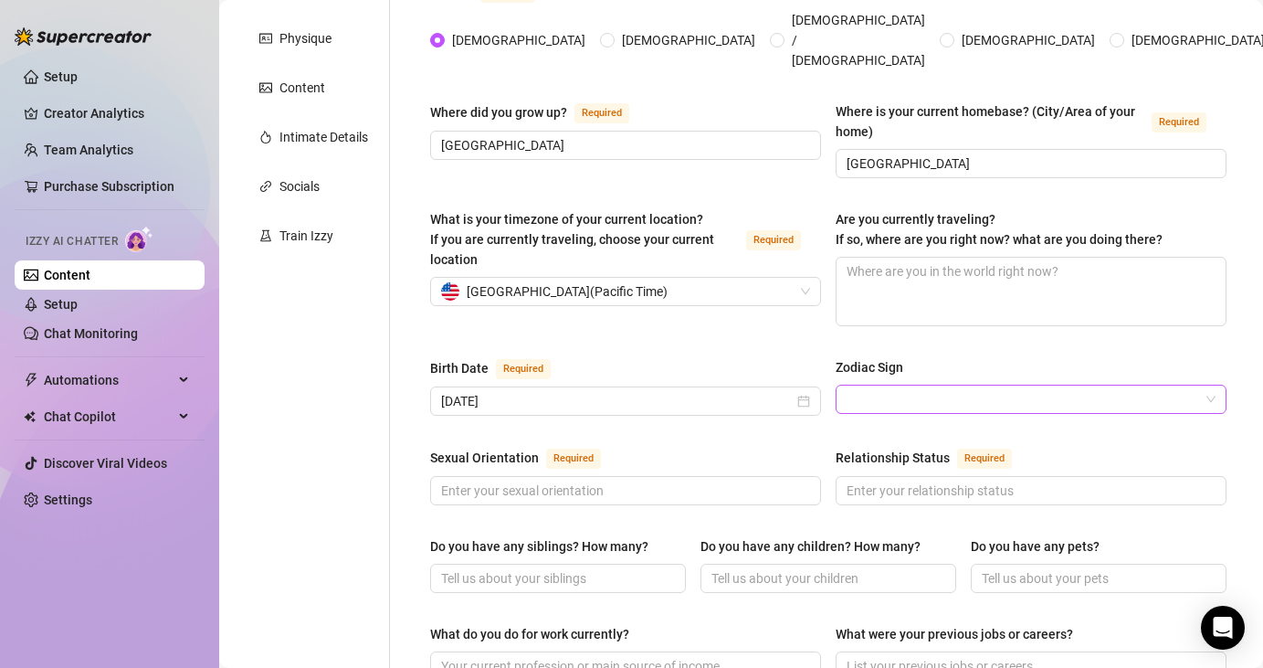
click at [896, 385] on input "Zodiac Sign" at bounding box center [1023, 398] width 353 height 27
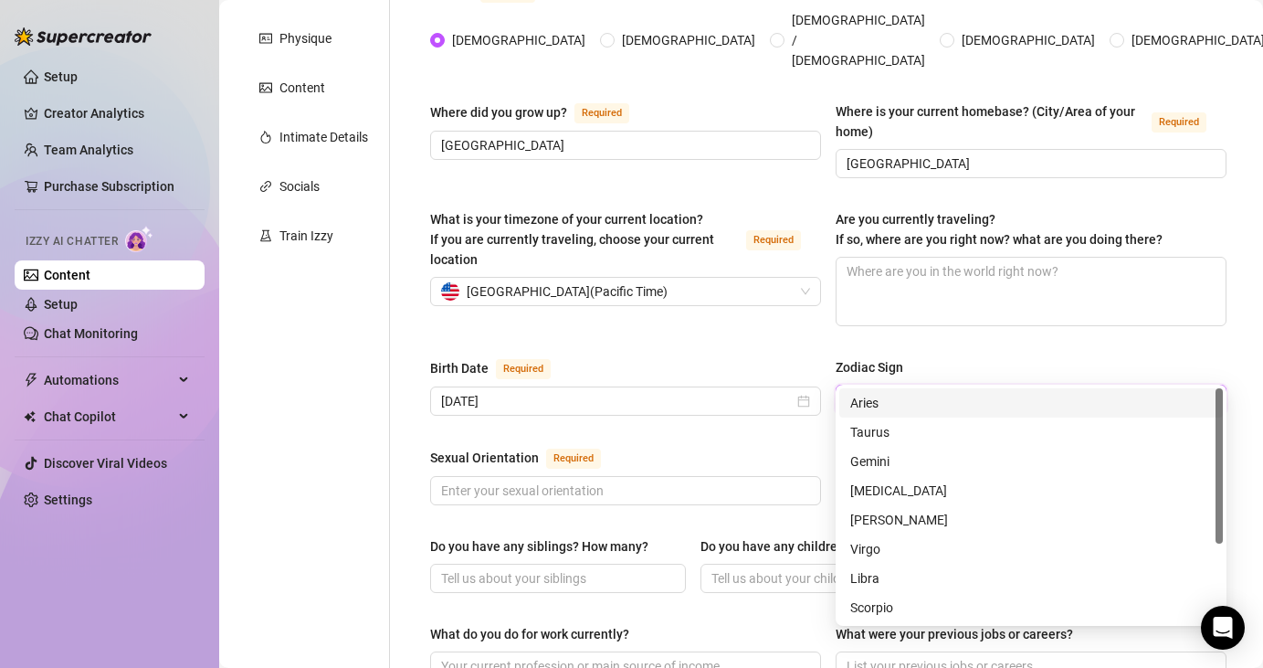
click at [723, 396] on div "Birth Date Required [DEMOGRAPHIC_DATA] Zodiac Sign" at bounding box center [828, 394] width 796 height 75
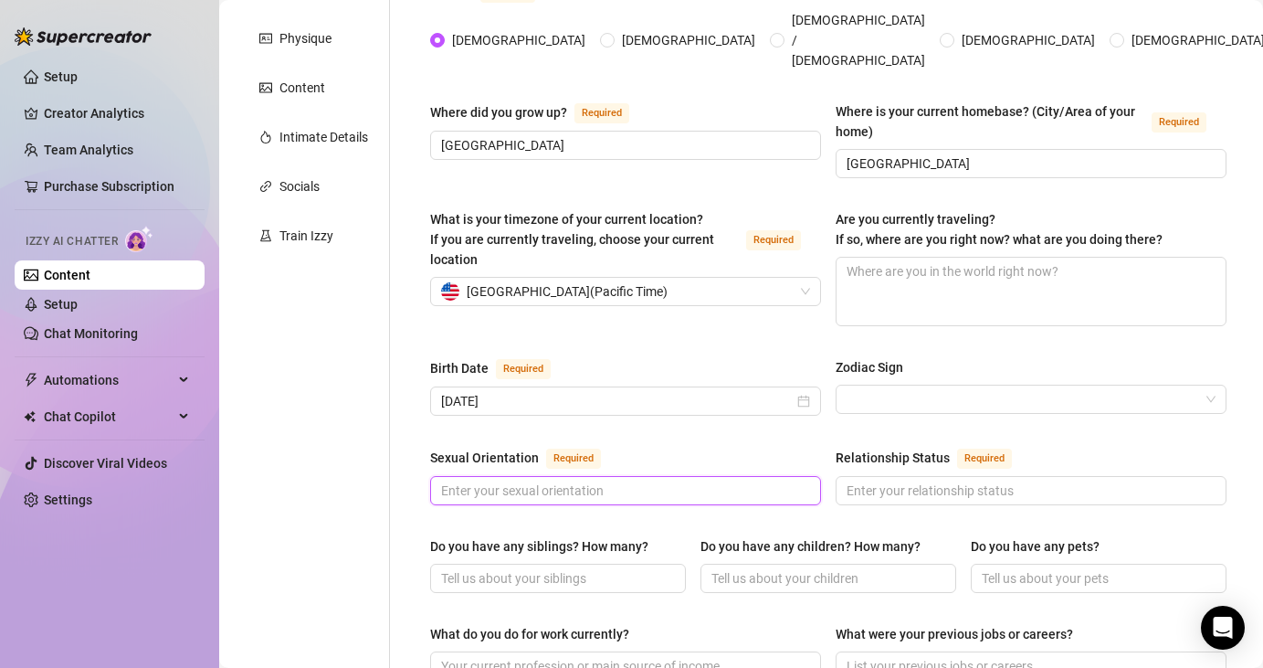
click at [674, 480] on input "Sexual Orientation Required" at bounding box center [623, 490] width 365 height 20
type input "a"
type input "Straight"
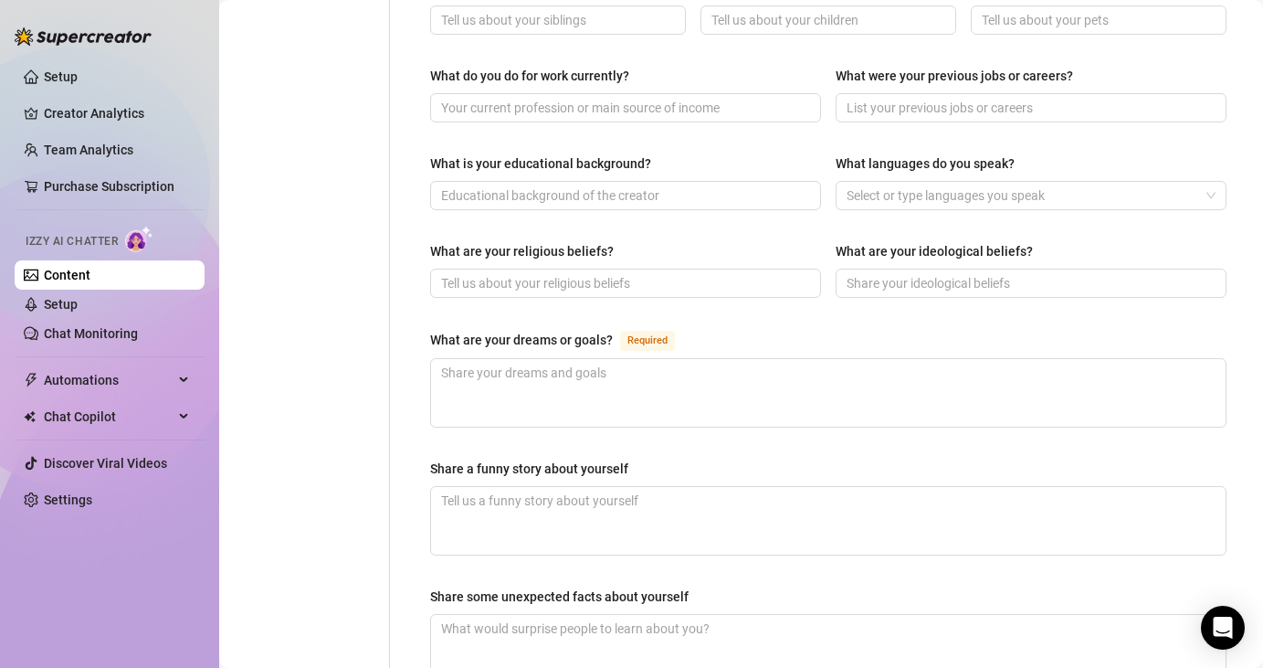
scroll to position [856, 0]
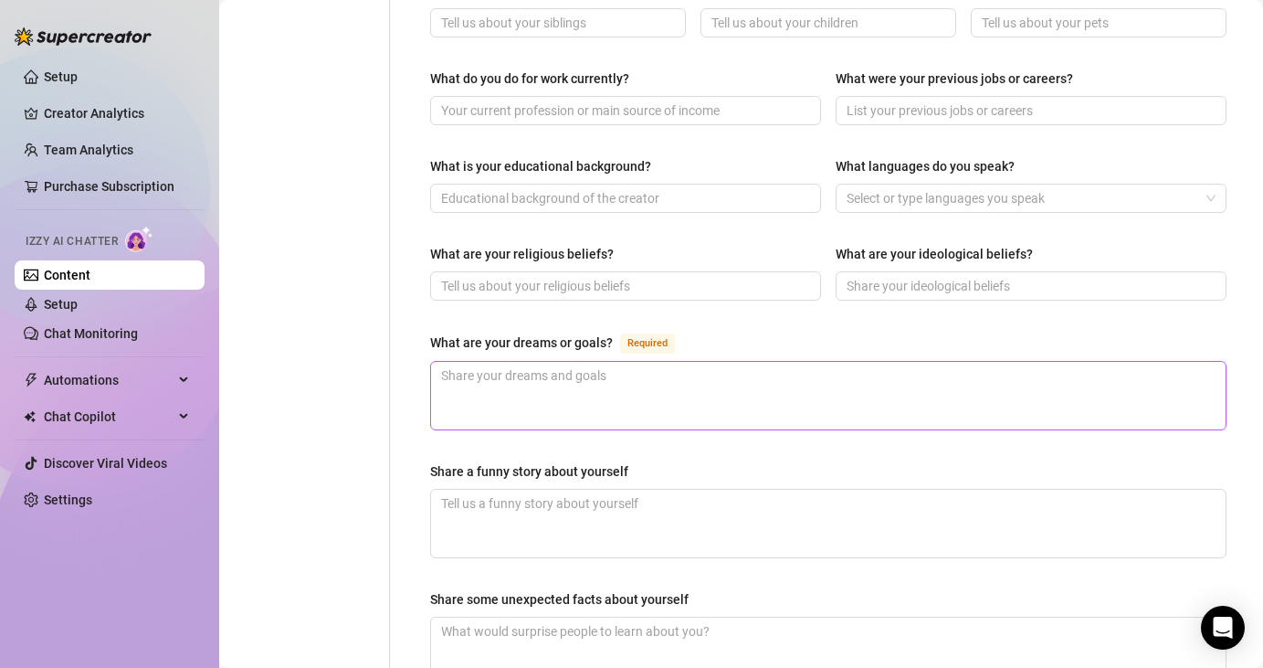
type input "Married"
click at [643, 362] on textarea "What are your dreams or goals? Required" at bounding box center [828, 396] width 795 height 68
type textarea "M"
type textarea "Ma"
type textarea "Mak"
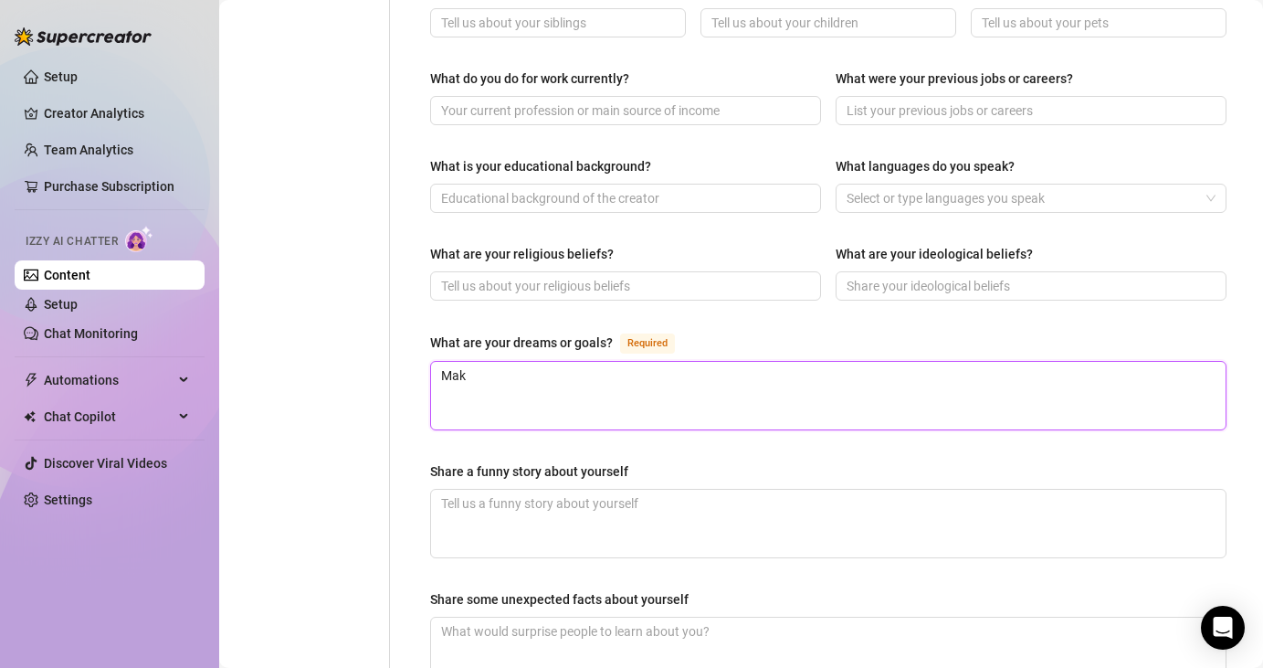
type textarea "Make"
type textarea "Make t"
type textarea "Make th"
type textarea "Make the"
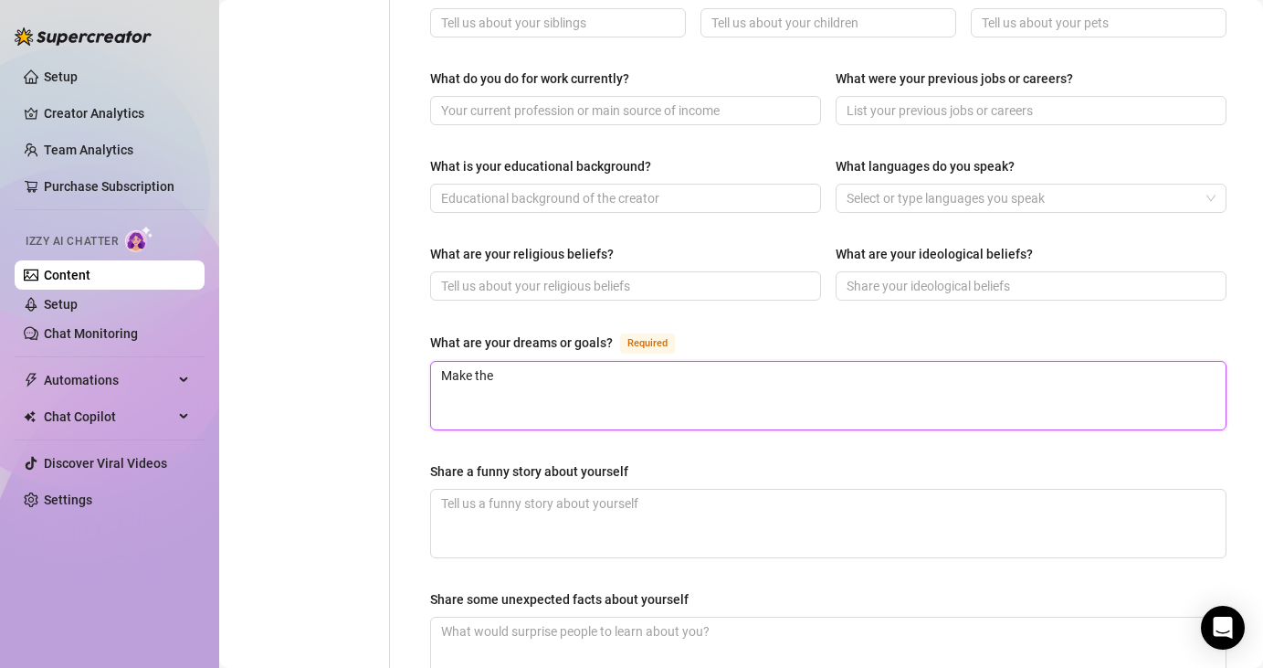
type textarea "Make the"
type textarea "Make the m"
type textarea "Make the mo"
type textarea "Make the mos"
type textarea "Make the most"
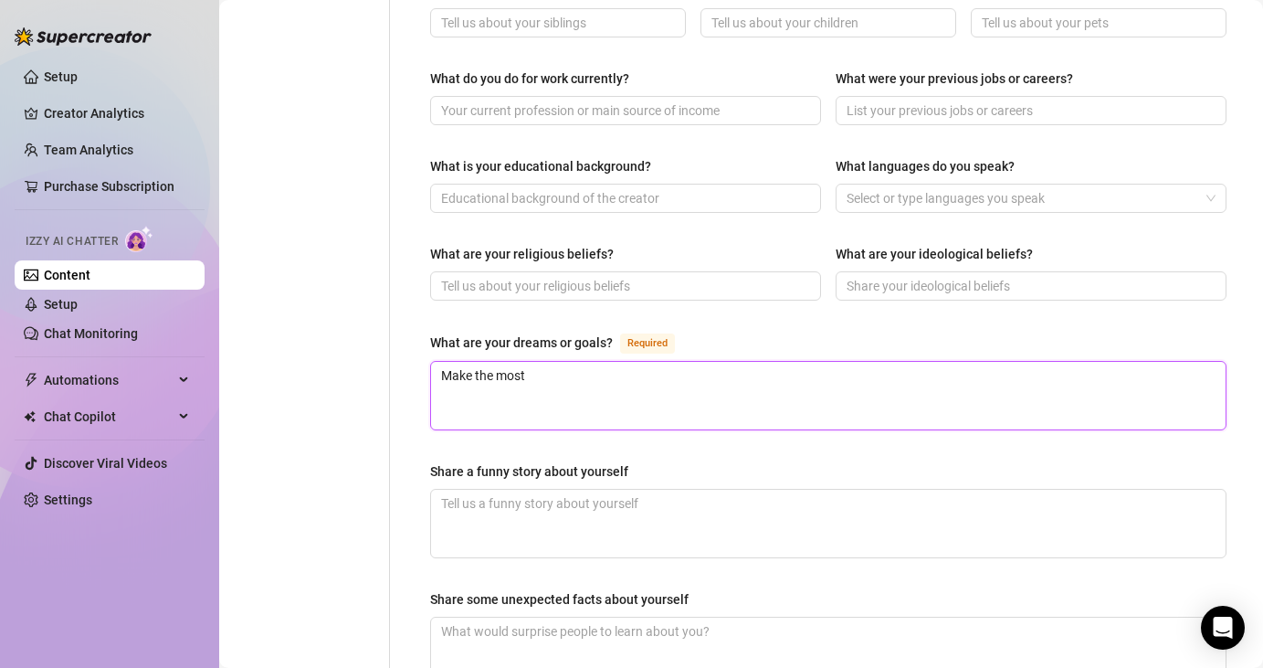
type textarea "Make the most a"
type textarea "Make the most am"
type textarea "Make the most ama"
type textarea "Make the most amaz"
type textarea "Make the most amazi"
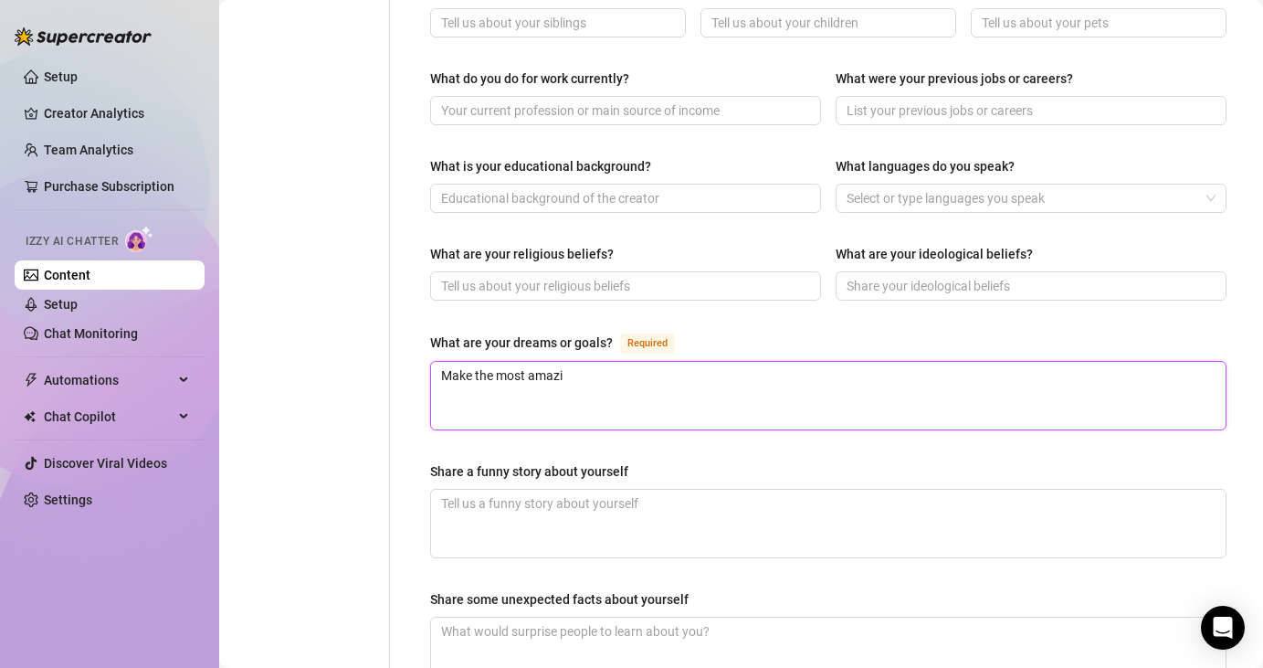
type textarea "Make the most amazin"
type textarea "Make the most amazing"
type textarea "Make the most amazing b"
type textarea "Make the most amazing bo"
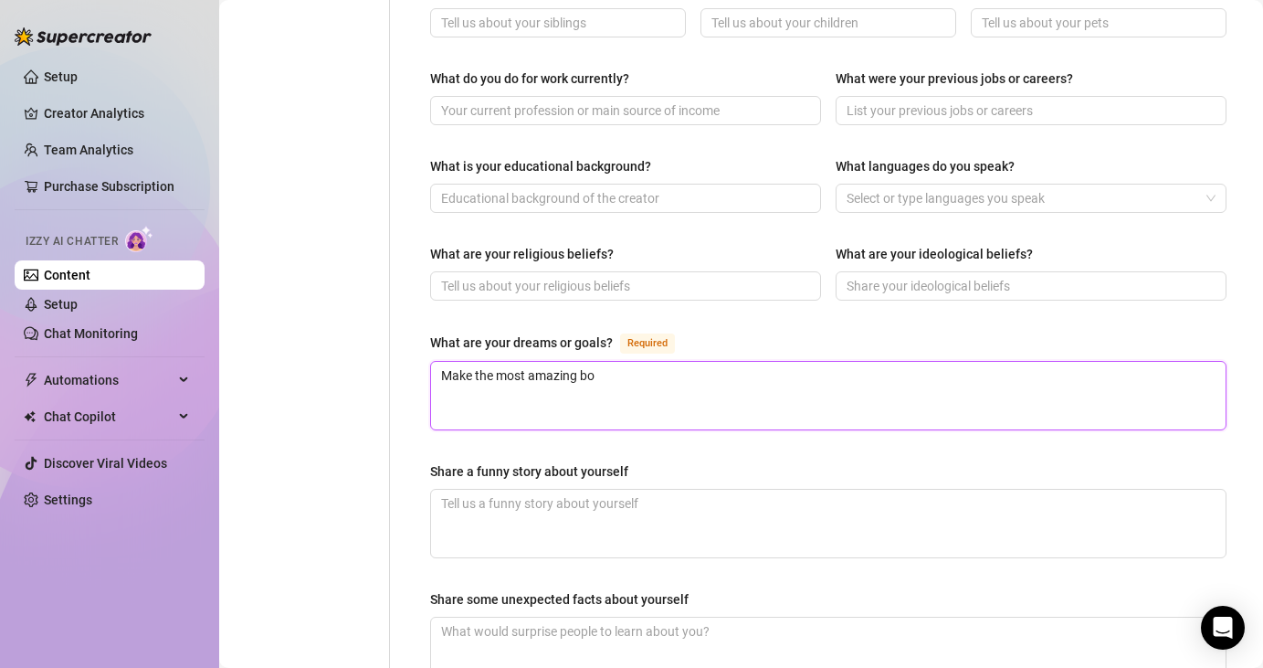
type textarea "Make the most amazing bou"
type textarea "Make the most amazing boud"
type textarea "Make the most amazing boudo"
type textarea "Make the most amazing boudoi"
type textarea "Make the most amazing boudoir"
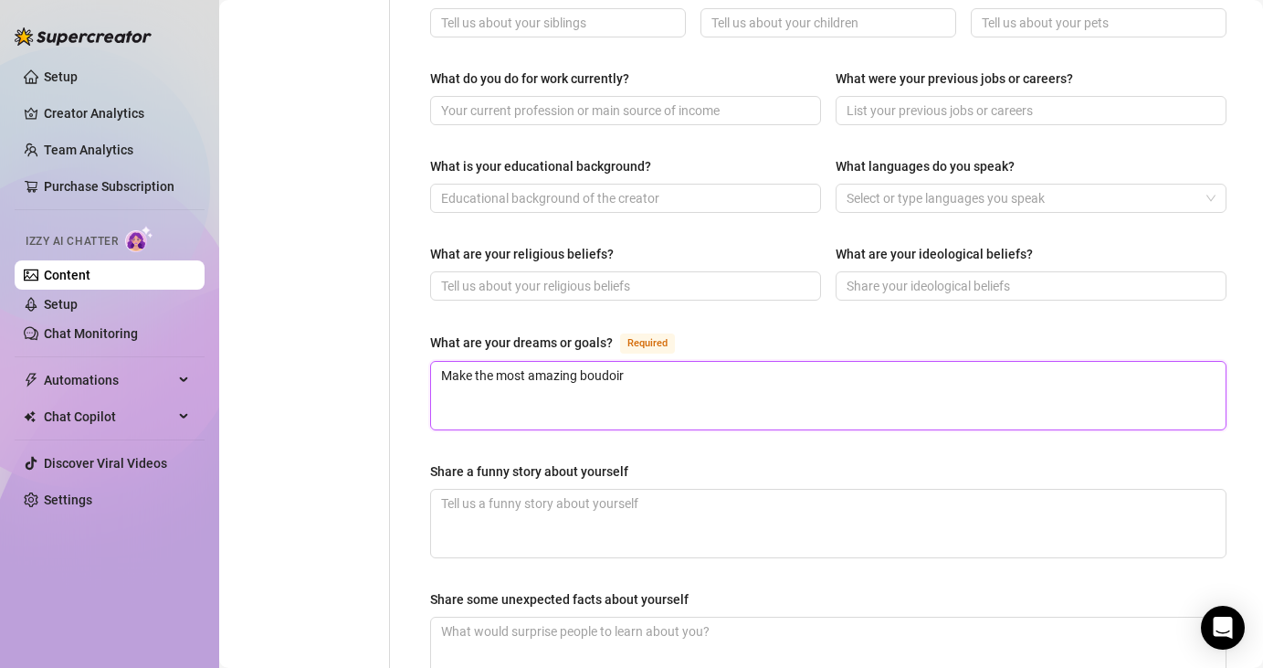
type textarea "Make the most amazing boudoir"
type textarea "Make the most amazing boudoir p"
type textarea "Make the most amazing boudoir ph"
type textarea "Make the most amazing boudoir phot"
type textarea "Make the most amazing boudoir photo"
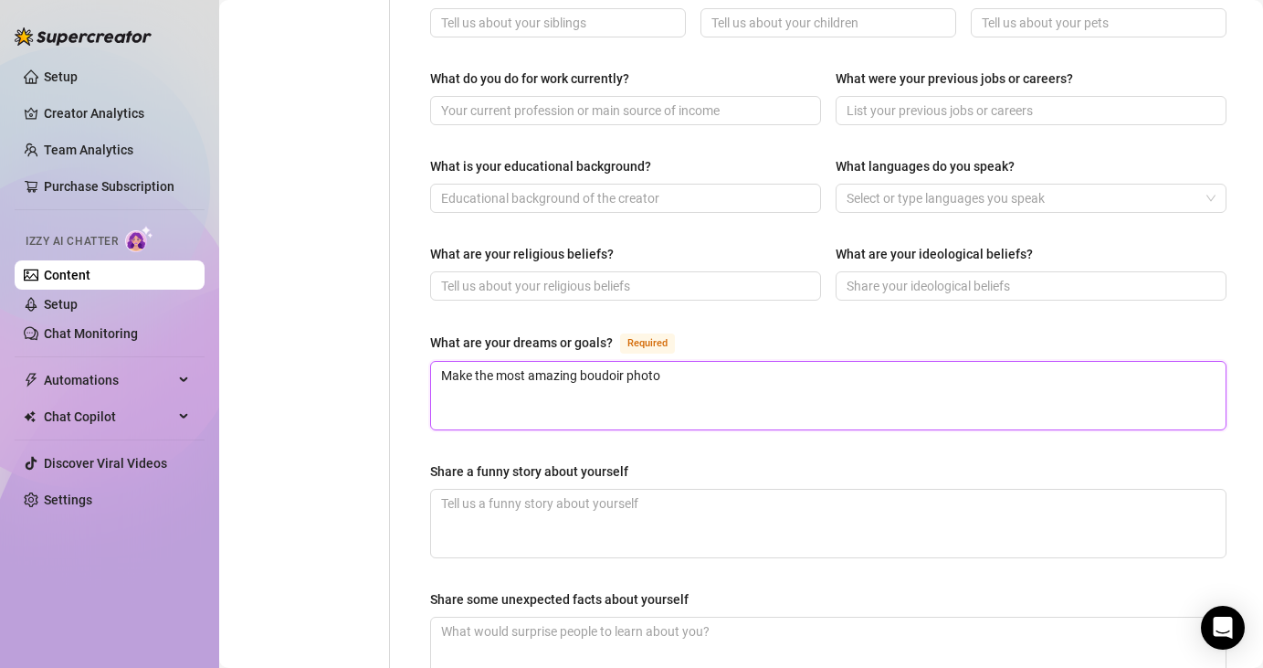
type textarea "Make the most amazing boudoir photos"
type textarea "Make the most amazing boudoir photos a"
type textarea "Make the most amazing boudoir photos and"
type textarea "Make the most amazing boudoir photos and p"
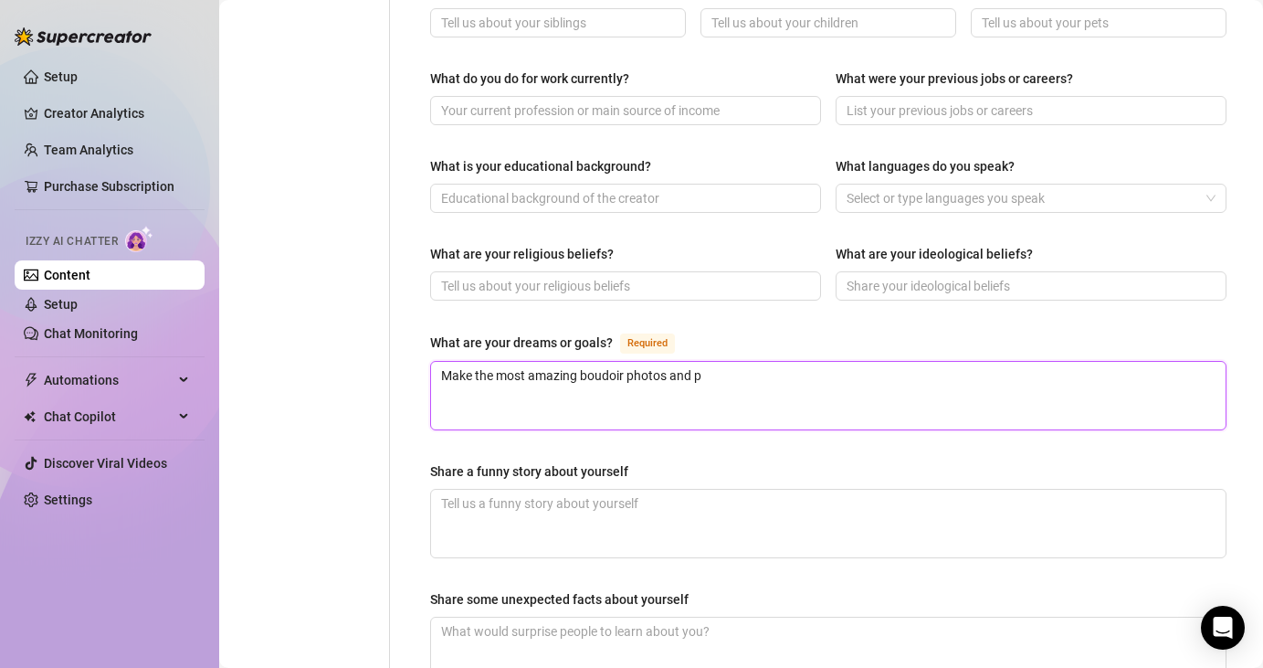
type textarea "Make the most amazing boudoir photos and po"
type textarea "Make the most amazing boudoir photos and pol"
type textarea "Make the most amazing boudoir photos and pole"
type textarea "Make the most amazing boudoir photos and pole d"
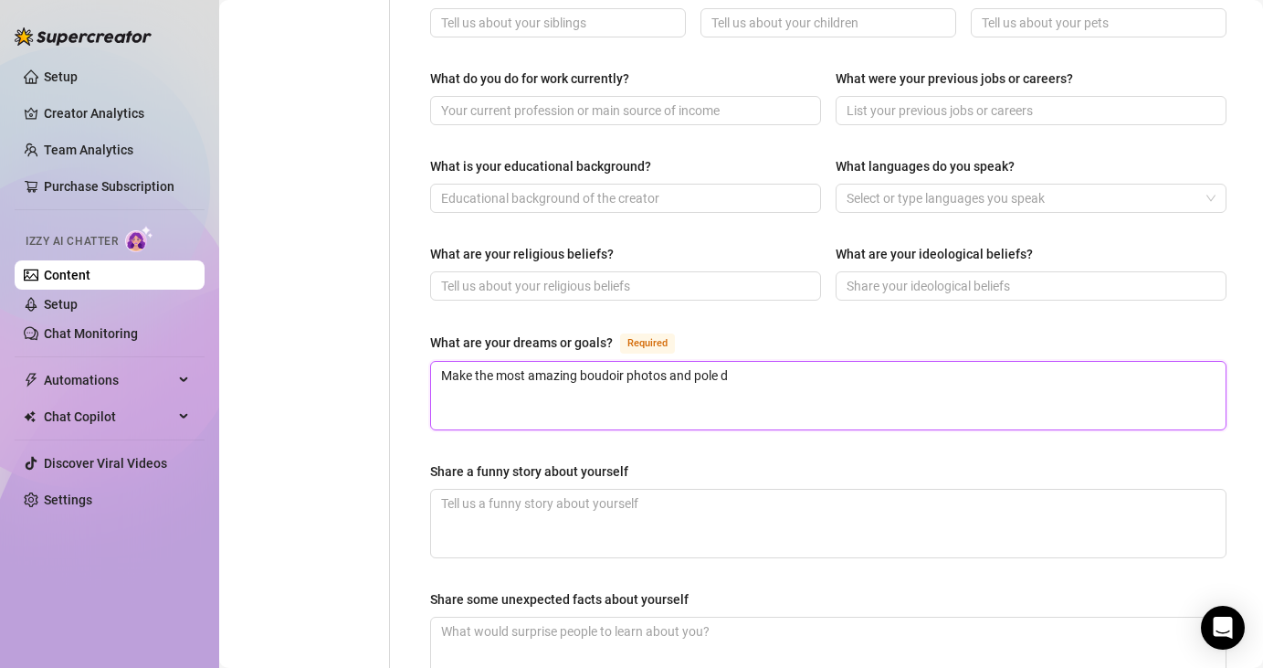
type textarea "Make the most amazing boudoir photos and pole da"
type textarea "Make the most amazing boudoir photos and pole [PERSON_NAME]"
type textarea "Make the most amazing boudoir photos and pole danc"
type textarea "Make the most amazing boudoir photos and pole dance"
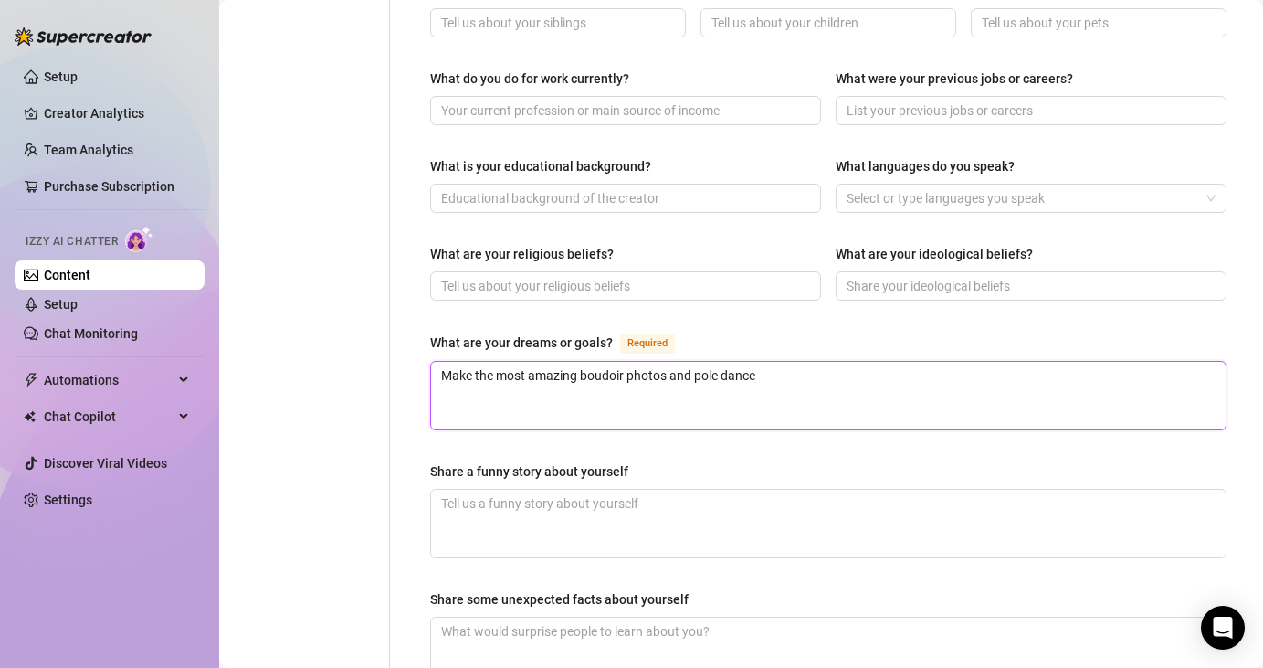
click at [660, 362] on textarea "Make the most amazing boudoir photos and pole dance" at bounding box center [828, 396] width 795 height 68
type textarea "Make the most amazing boudoir and pole dance"
click at [739, 362] on textarea "Make the most amazing boudoir and pole dance" at bounding box center [828, 396] width 795 height 68
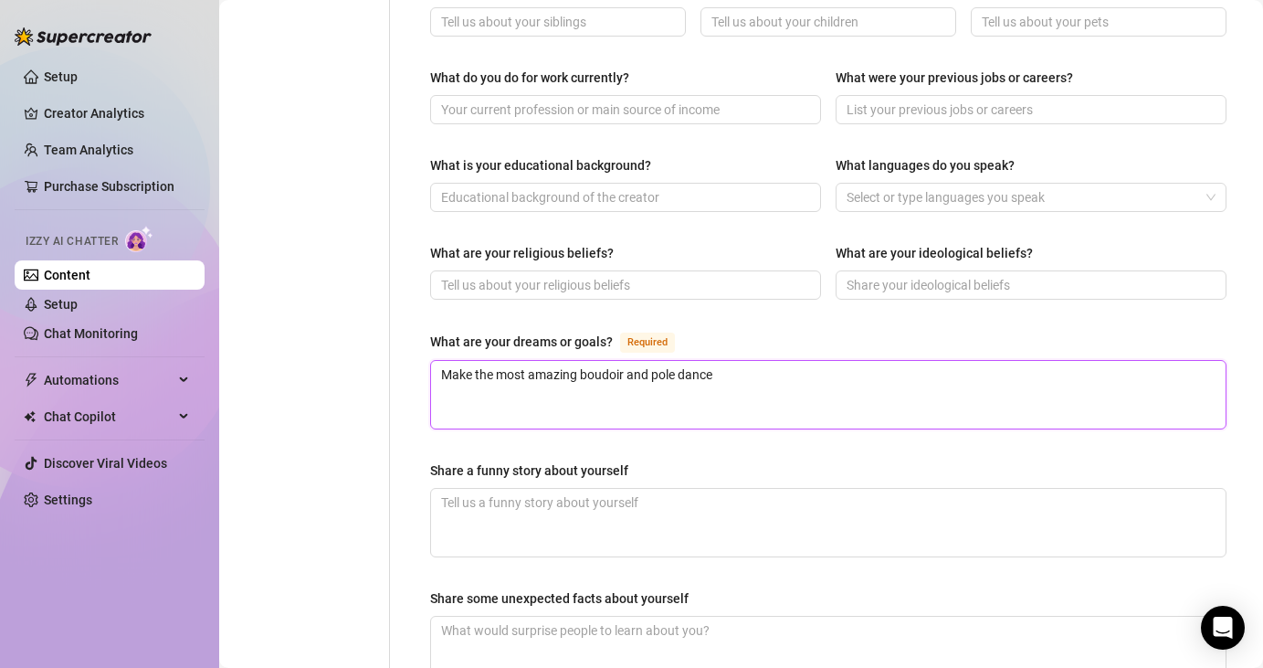
type textarea "Make the most amazing boudoir and pole dance p"
type textarea "Make the most amazing boudoir and pole dance pi"
type textarea "Make the most amazing boudoir and pole dance pic"
type textarea "Make the most amazing boudoir and pole dance pict"
type textarea "Make the most amazing boudoir and pole dance pictu"
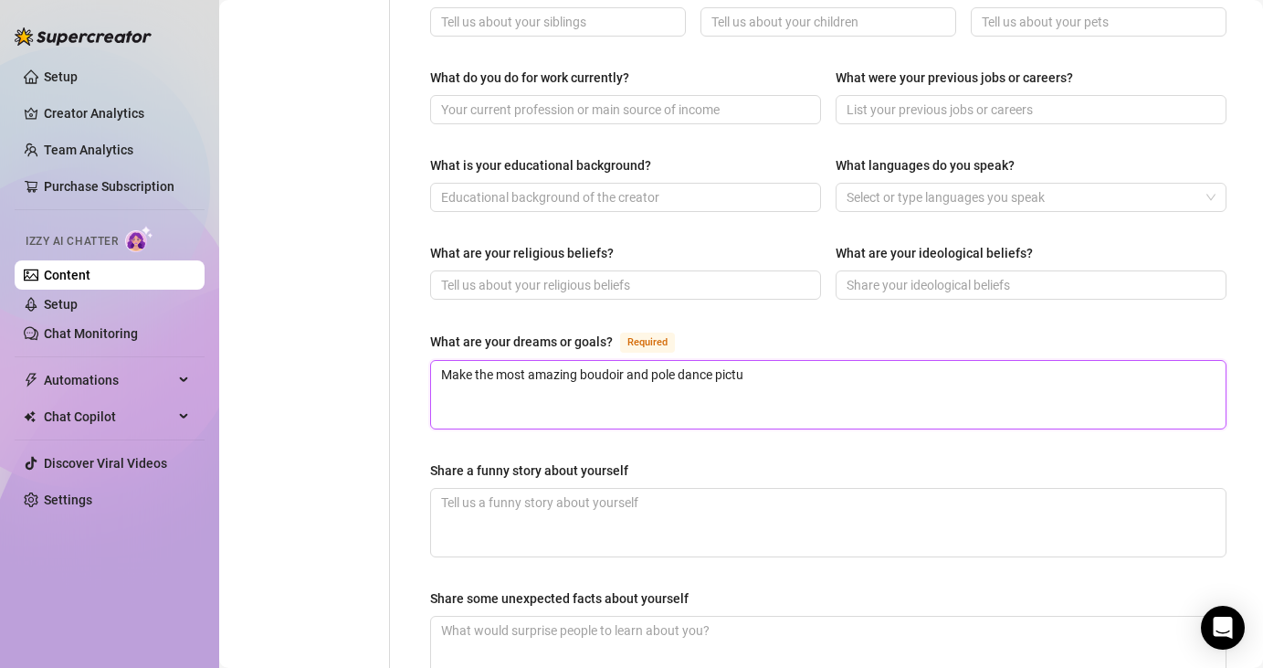
type textarea "Make the most amazing boudoir and pole dance pictur"
type textarea "Make the most amazing boudoir and pole dance picture"
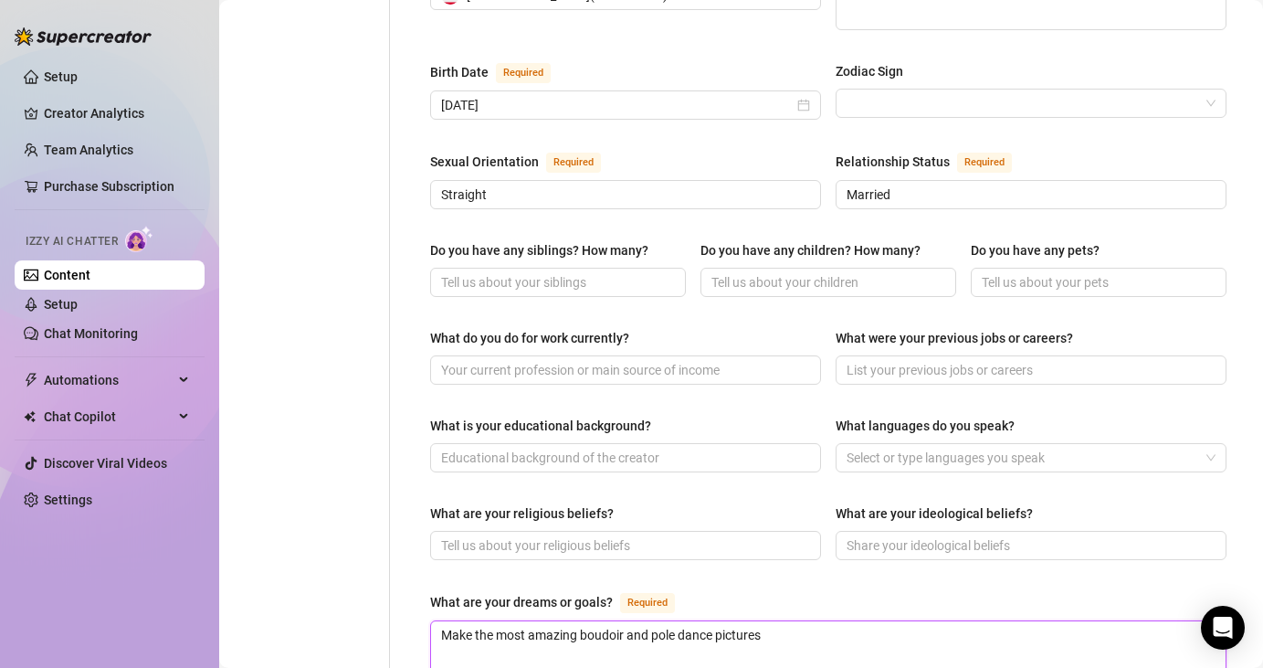
scroll to position [1131, 0]
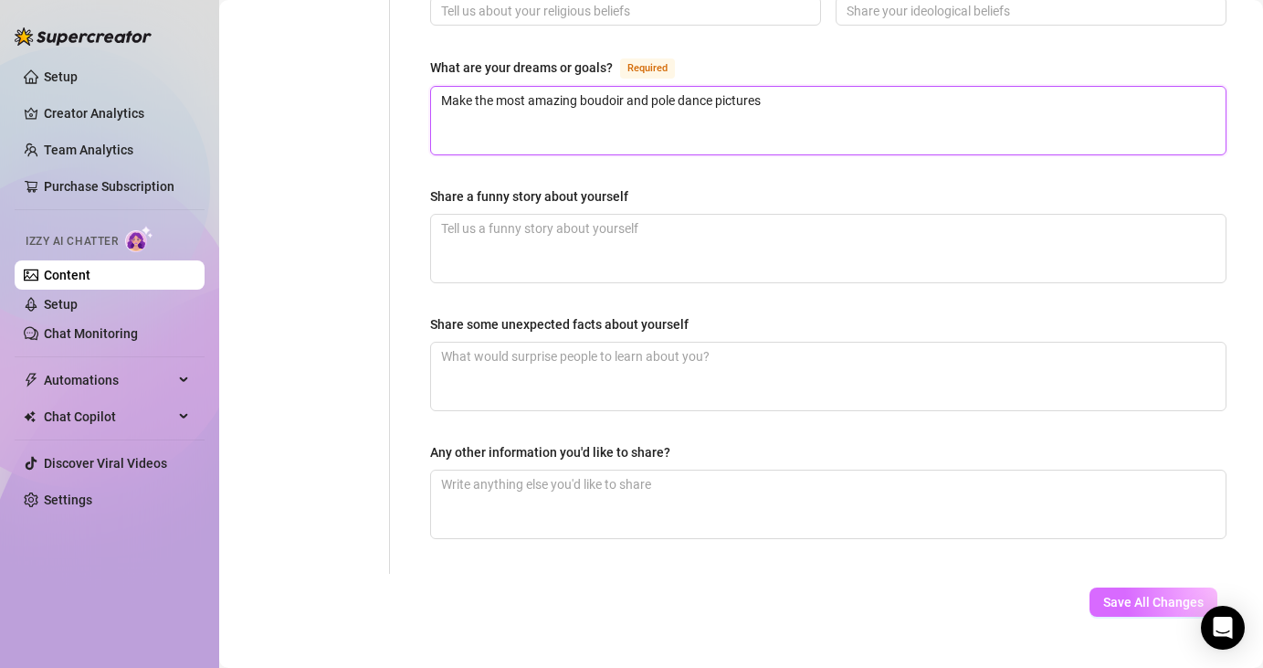
type textarea "Make the most amazing boudoir and pole dance pictures"
click at [1117, 595] on span "Save All Changes" at bounding box center [1153, 602] width 100 height 15
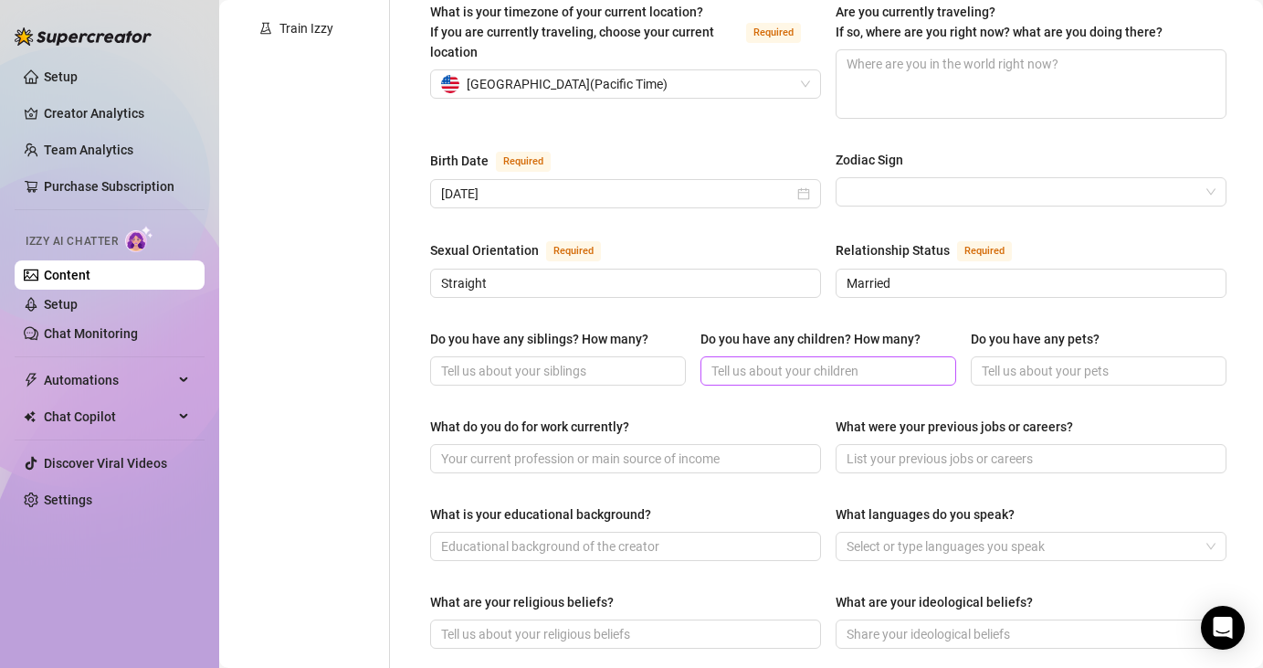
scroll to position [0, 0]
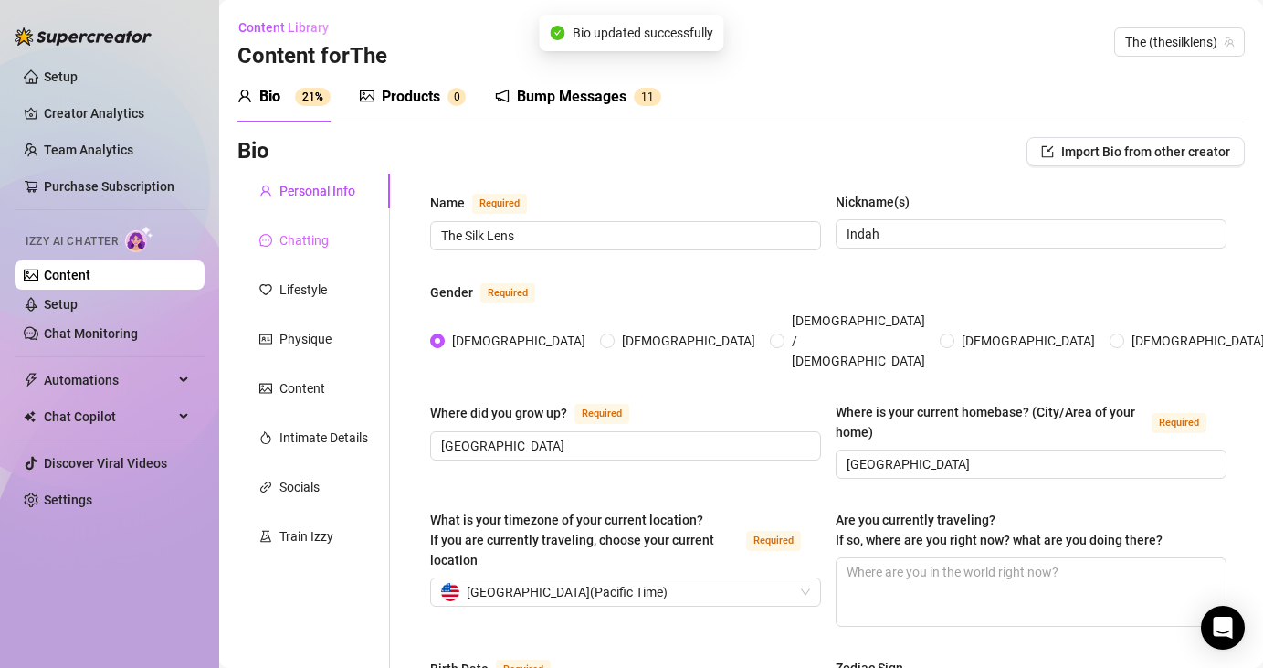
click at [317, 254] on div "Chatting" at bounding box center [313, 240] width 153 height 35
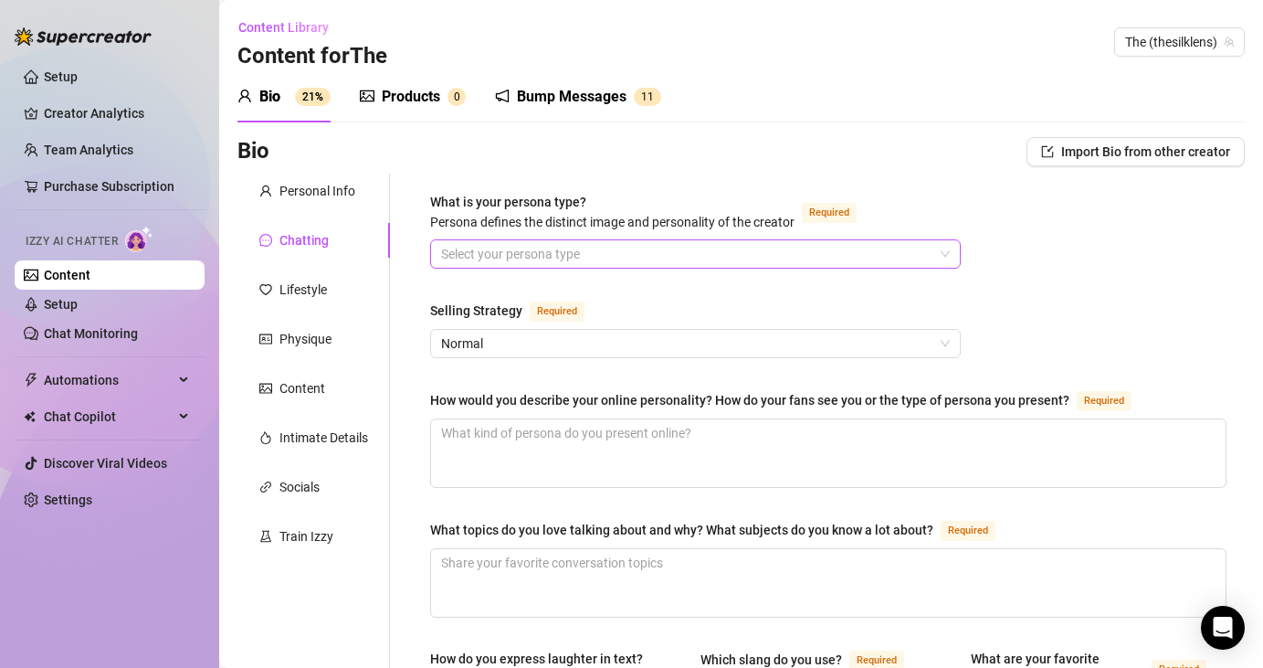
click at [482, 253] on input "What is your persona type? [PERSON_NAME] defines the distinct image and persona…" at bounding box center [687, 253] width 492 height 27
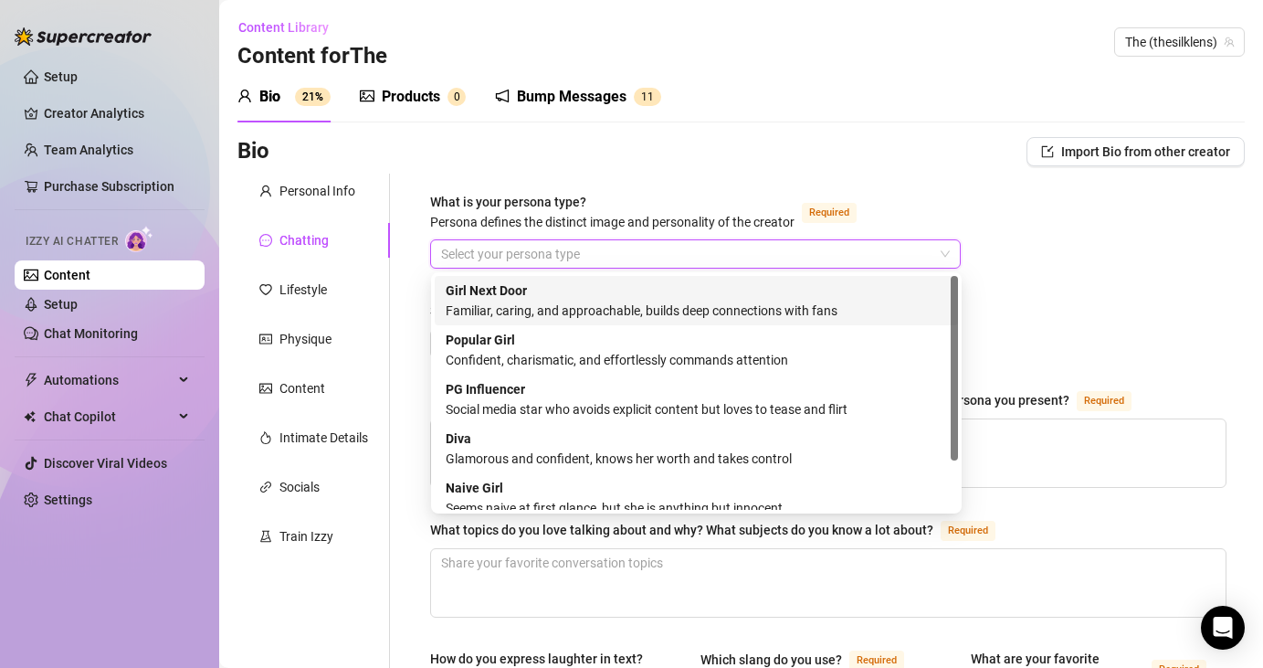
click at [490, 310] on div "Familiar, caring, and approachable, builds deep connections with fans" at bounding box center [696, 310] width 501 height 20
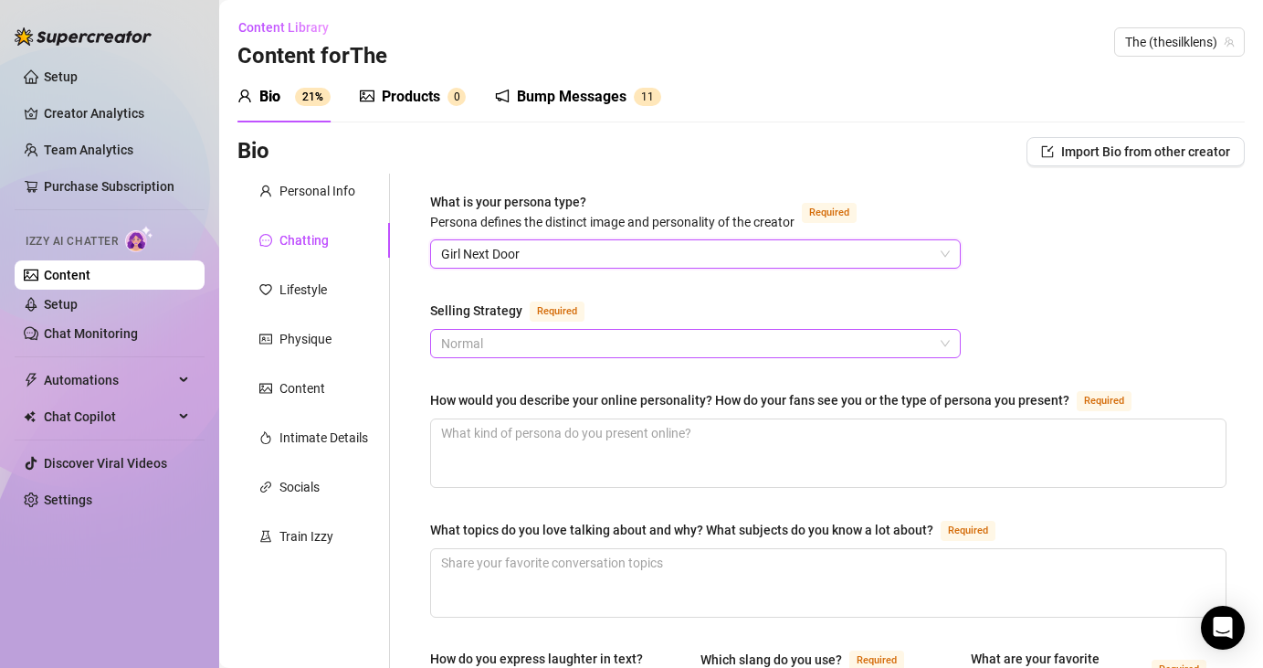
click at [496, 342] on span "Normal" at bounding box center [695, 343] width 509 height 27
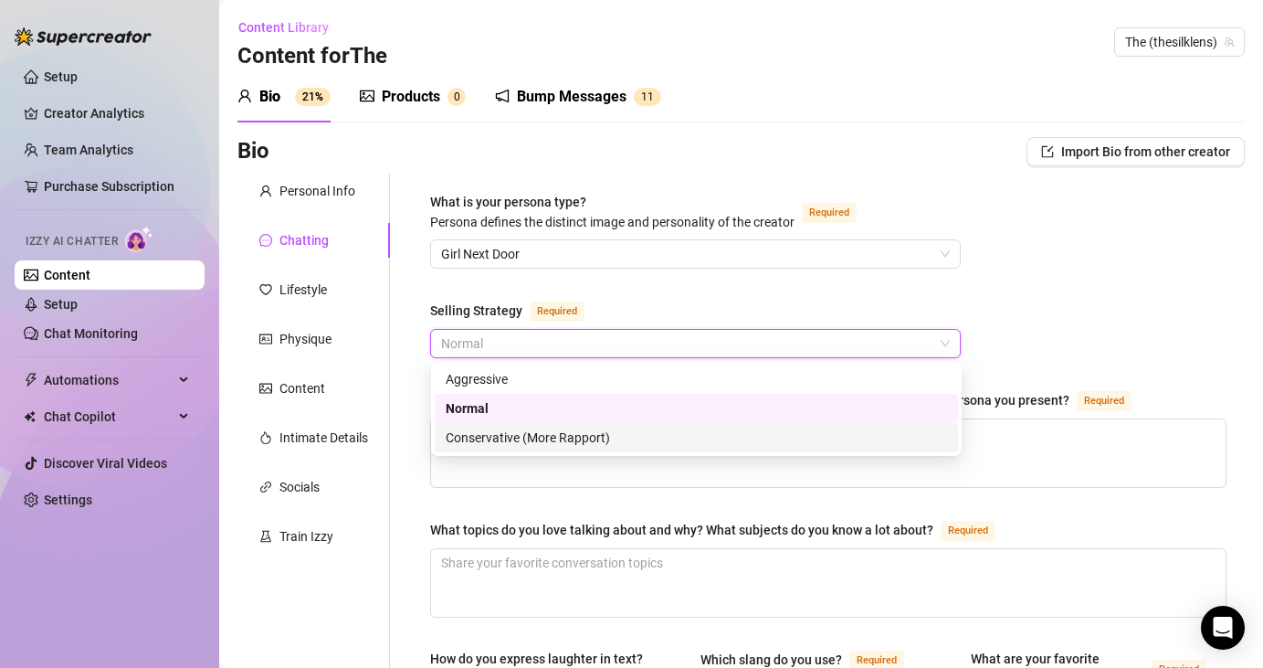
click at [501, 439] on div "Conservative (More Rapport)" at bounding box center [696, 437] width 501 height 20
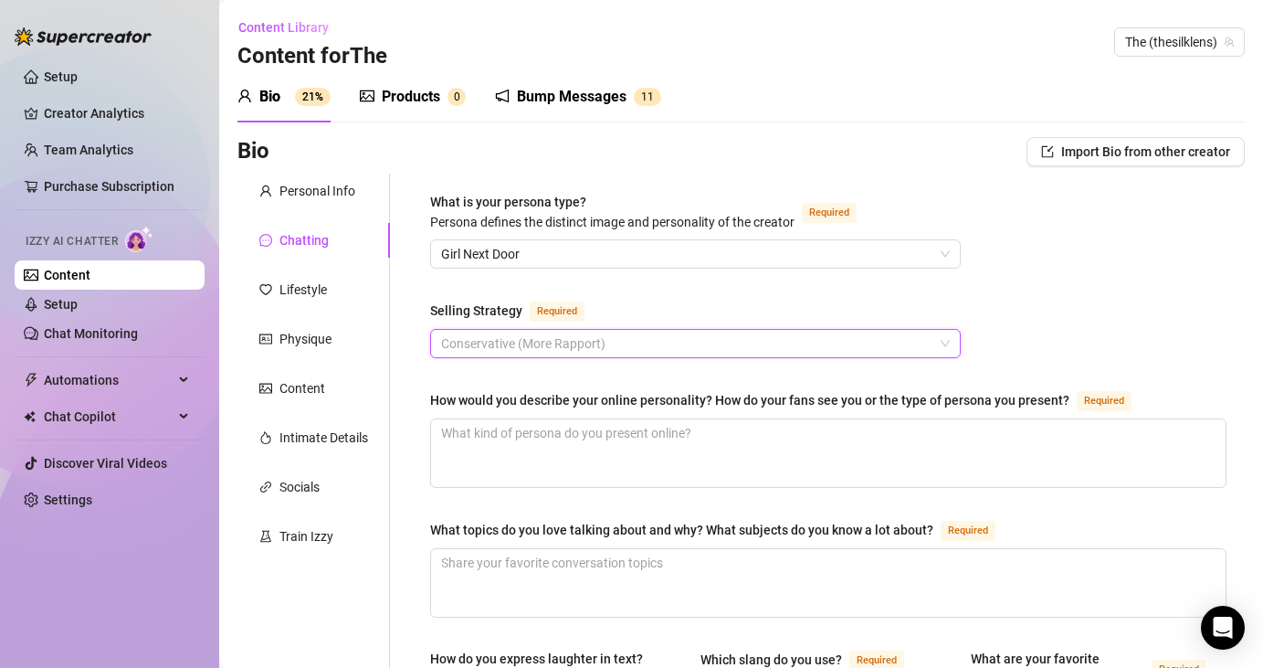
click at [468, 353] on span "Conservative (More Rapport)" at bounding box center [695, 343] width 509 height 27
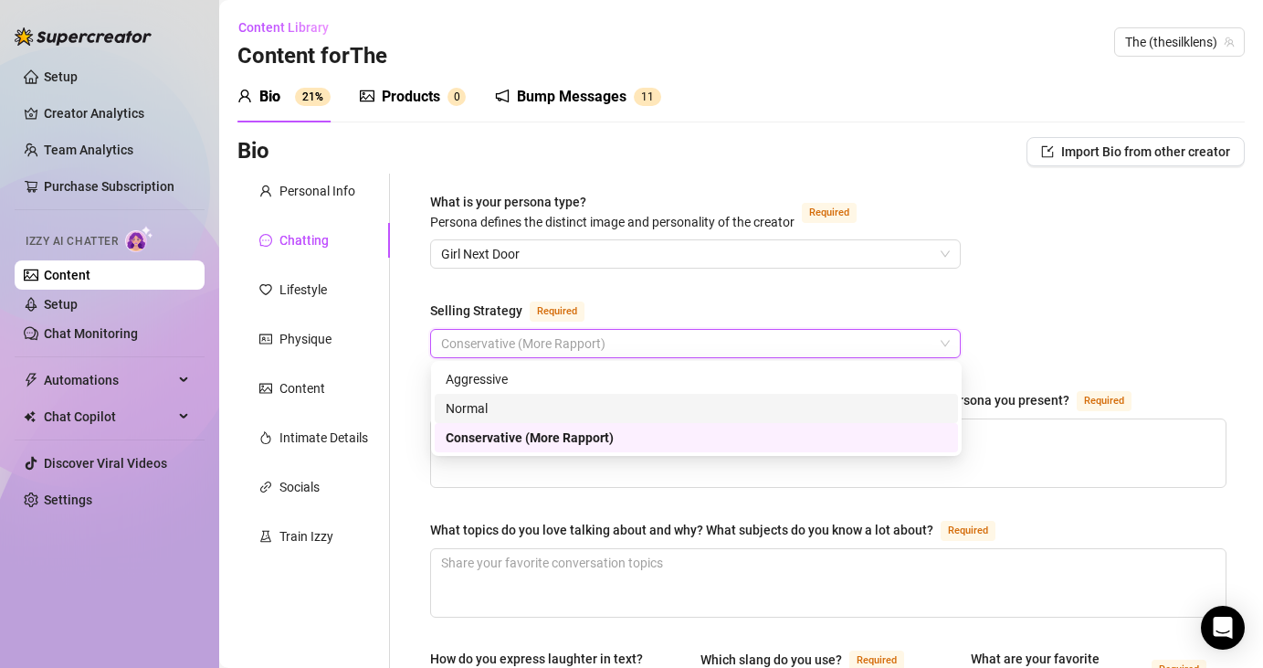
click at [466, 403] on div "Normal" at bounding box center [696, 408] width 501 height 20
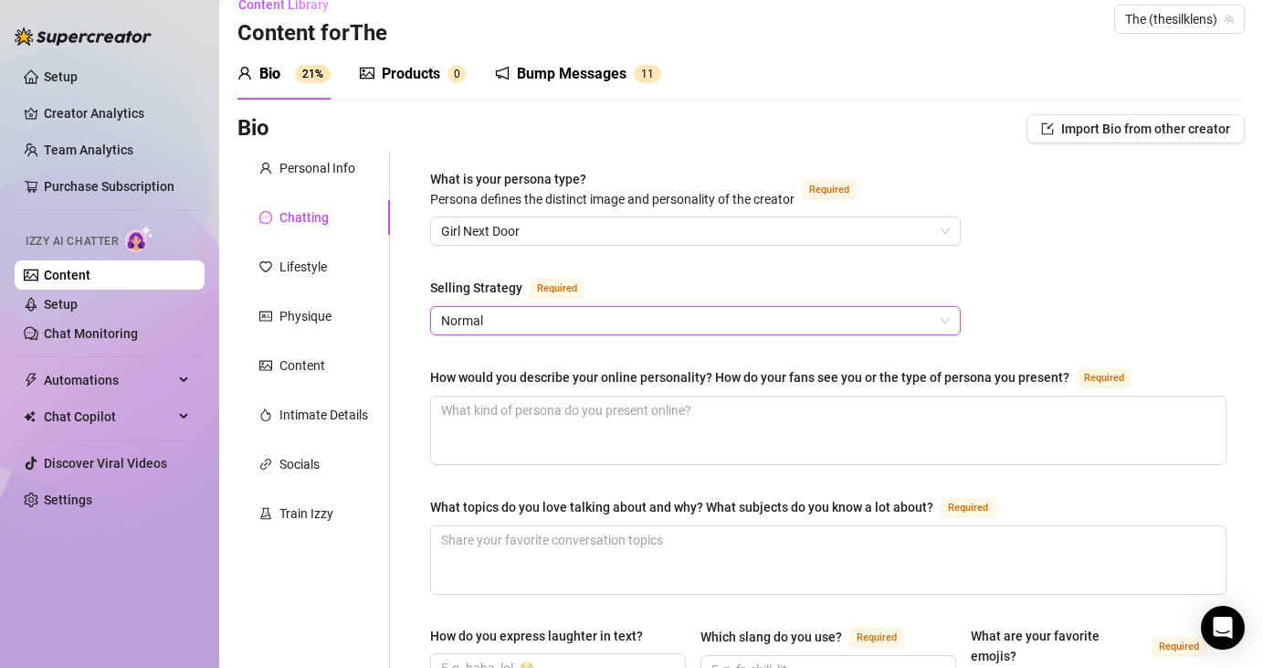
scroll to position [26, 0]
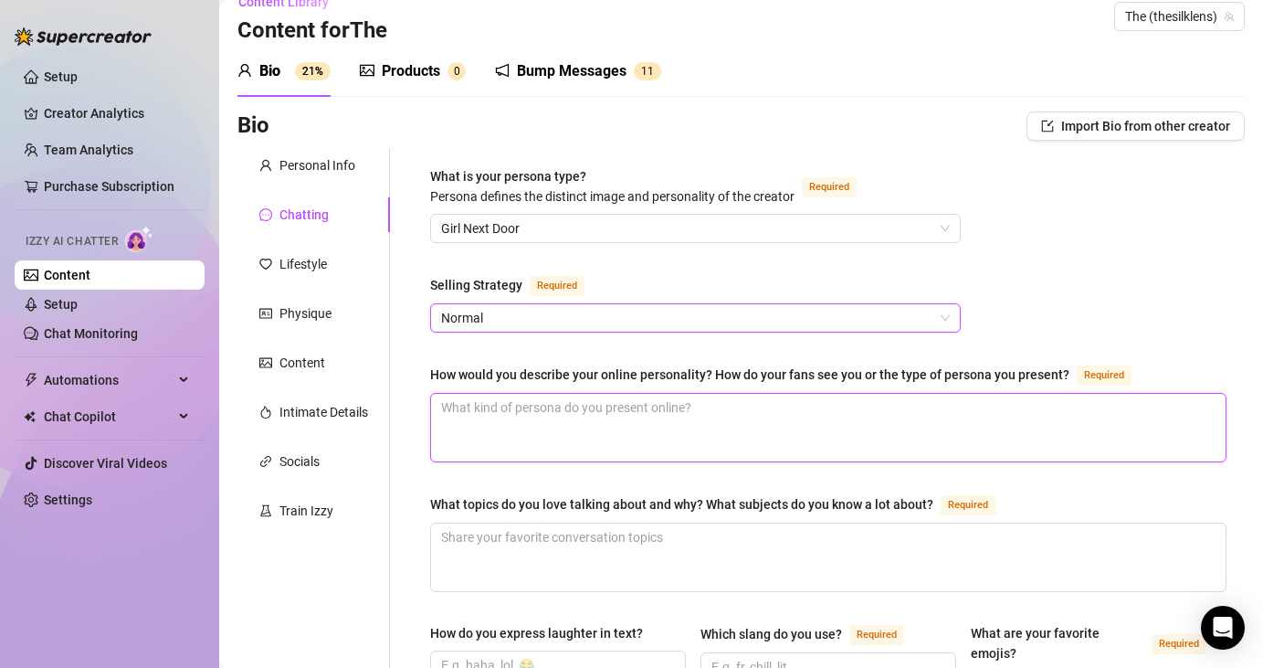
click at [486, 425] on textarea "How would you describe your online personality? How do your fans see you or the…" at bounding box center [828, 428] width 795 height 68
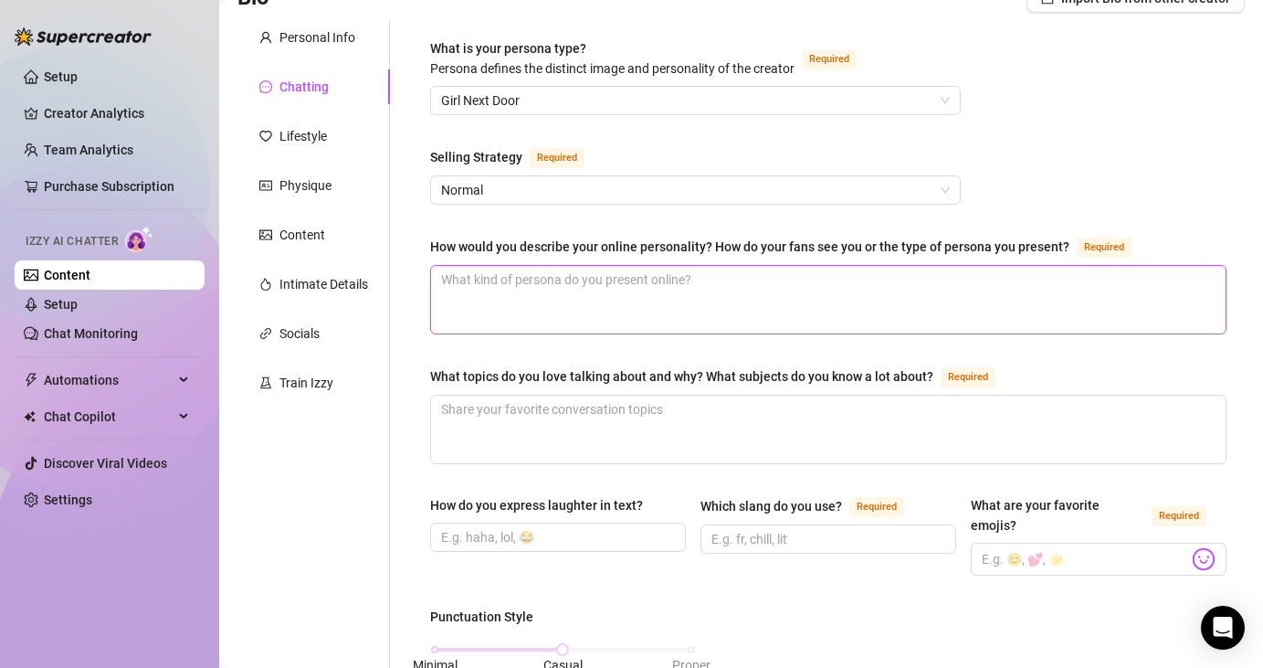
scroll to position [161, 0]
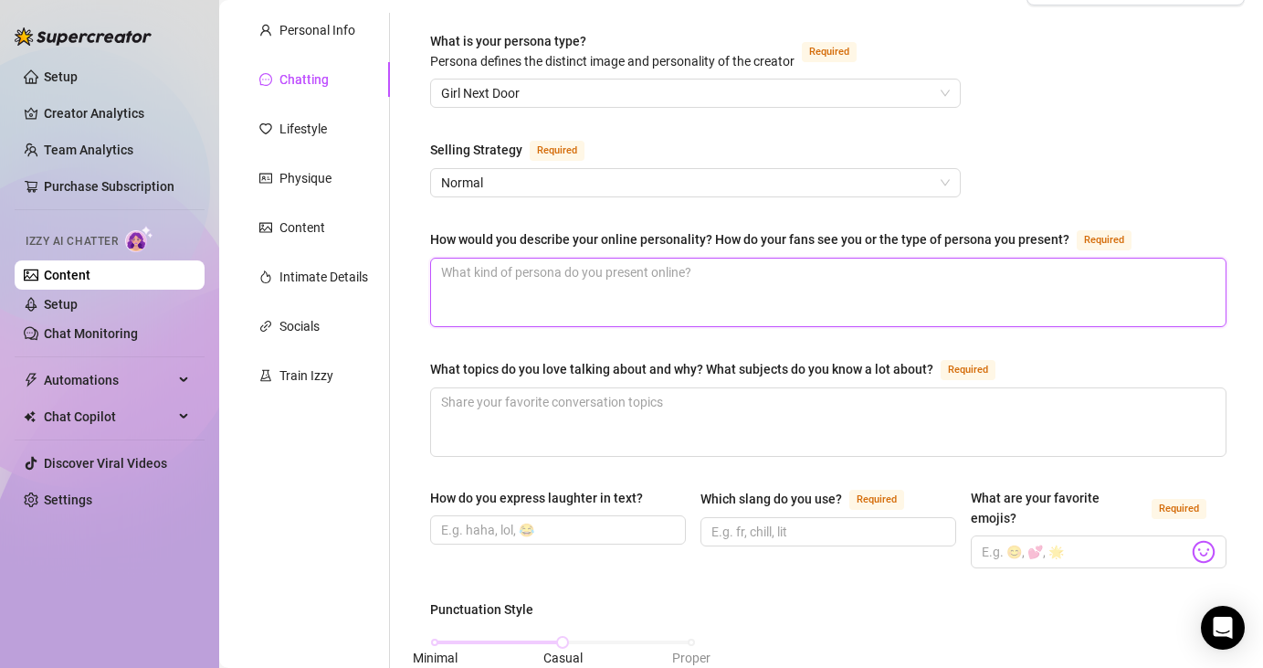
click at [516, 267] on textarea "How would you describe your online personality? How do your fans see you or the…" at bounding box center [828, 292] width 795 height 68
click at [910, 246] on div "How would you describe your online personality? How do your fans see you or the…" at bounding box center [749, 239] width 639 height 20
click at [910, 258] on textarea "How would you describe your online personality? How do your fans see you or the…" at bounding box center [828, 292] width 795 height 68
click at [910, 246] on div "How would you describe your online personality? How do your fans see you or the…" at bounding box center [749, 239] width 639 height 20
click at [910, 258] on textarea "How would you describe your online personality? How do your fans see you or the…" at bounding box center [828, 292] width 795 height 68
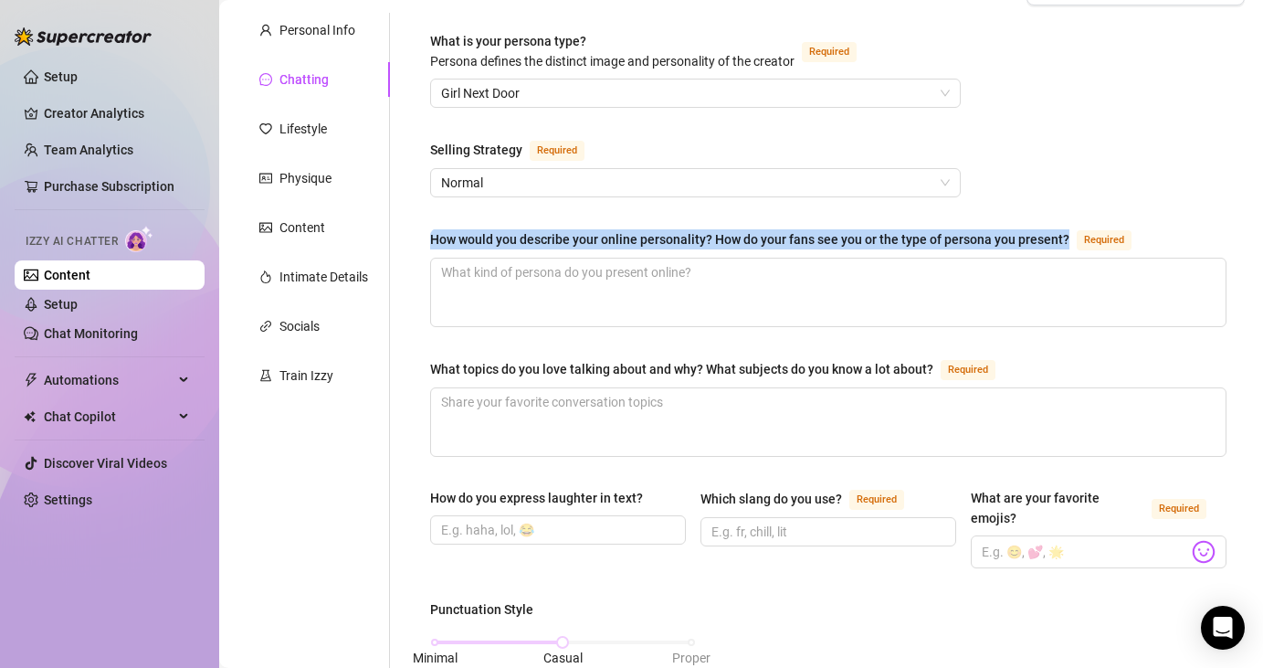
click at [910, 246] on div "How would you describe your online personality? How do your fans see you or the…" at bounding box center [749, 239] width 639 height 20
click at [910, 258] on textarea "How would you describe your online personality? How do your fans see you or the…" at bounding box center [828, 292] width 795 height 68
copy div "How would you describe your online personality? How do your fans see you or the…"
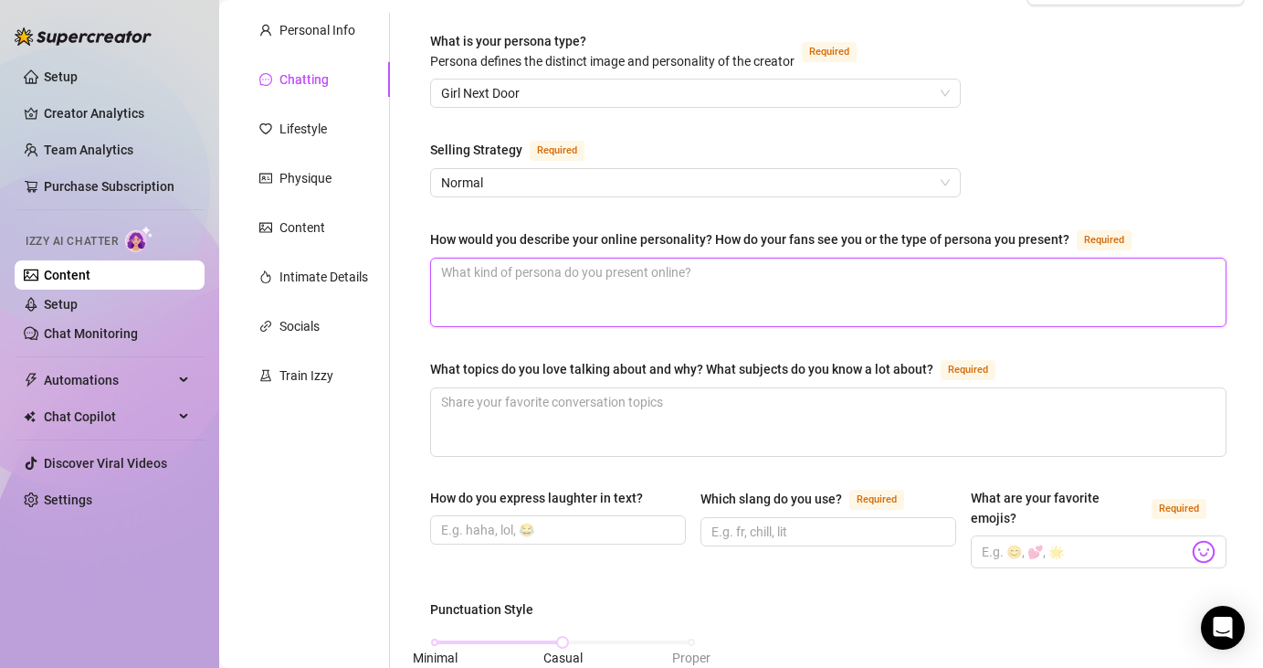
click at [616, 258] on textarea "How would you describe your online personality? How do your fans see you or the…" at bounding box center [828, 292] width 795 height 68
paste textarea "Indah Silk embodies elegance, sensuality, and mystery in her online persona. Sh…"
type textarea "Indah Silk embodies elegance, sensuality, and mystery in her online persona. Sh…"
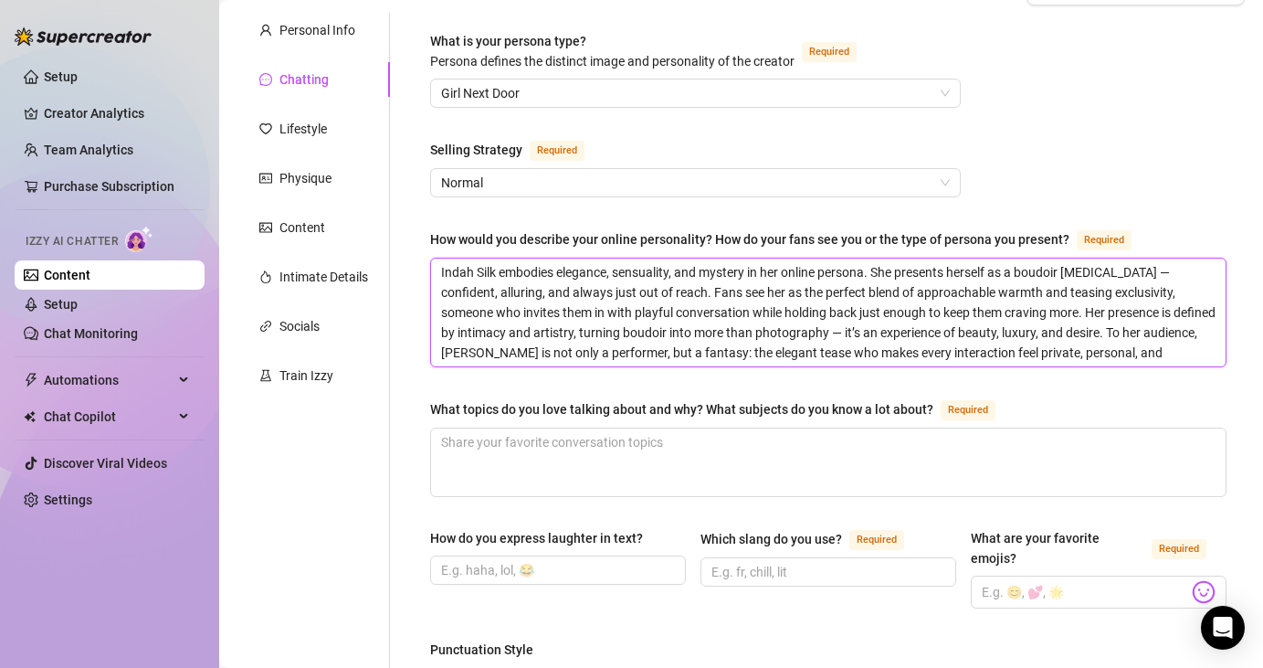
type textarea "Indah Silk embodies elegance, sensuality, and mystery in her online persona. Sh…"
click at [603, 364] on span "Indah Silk embodies elegance, sensuality, and mystery in her online persona. Sh…" at bounding box center [828, 313] width 796 height 110
click at [585, 406] on div "What topics do you love talking about and why? What subjects do you know a lot …" at bounding box center [681, 409] width 503 height 20
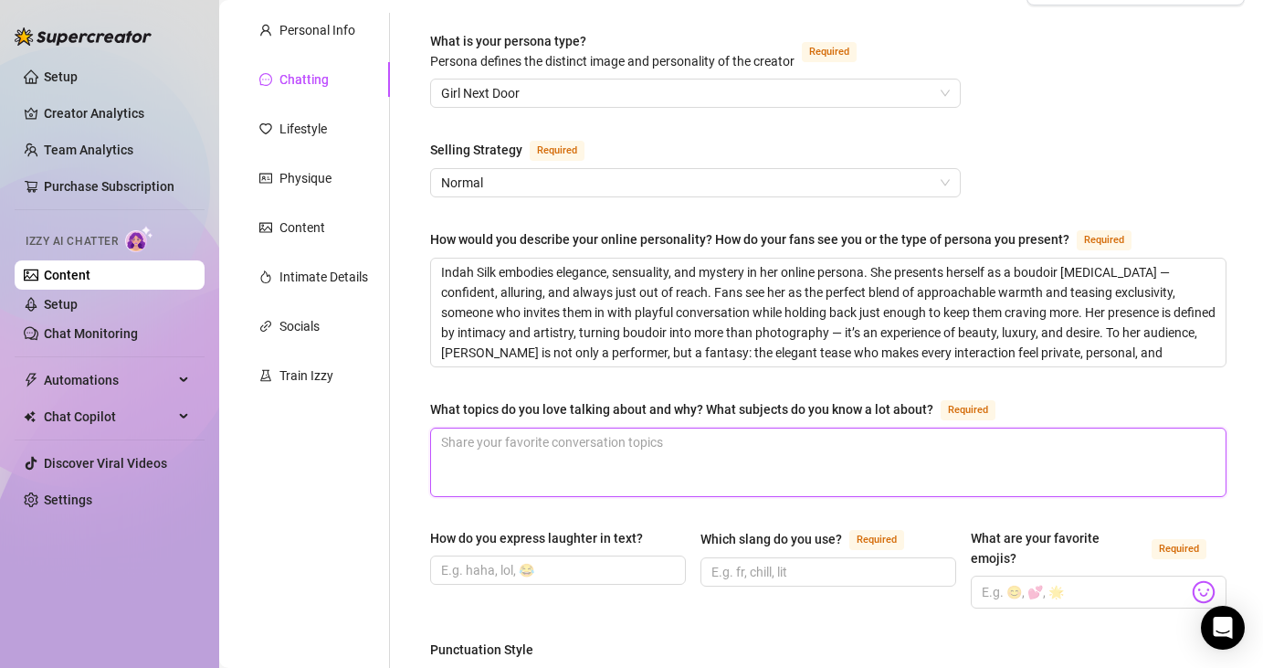
click at [585, 428] on textarea "What topics do you love talking about and why? What subjects do you know a lot …" at bounding box center [828, 462] width 795 height 68
click at [585, 406] on div "What topics do you love talking about and why? What subjects do you know a lot …" at bounding box center [681, 409] width 503 height 20
click at [585, 428] on textarea "What topics do you love talking about and why? What subjects do you know a lot …" at bounding box center [828, 462] width 795 height 68
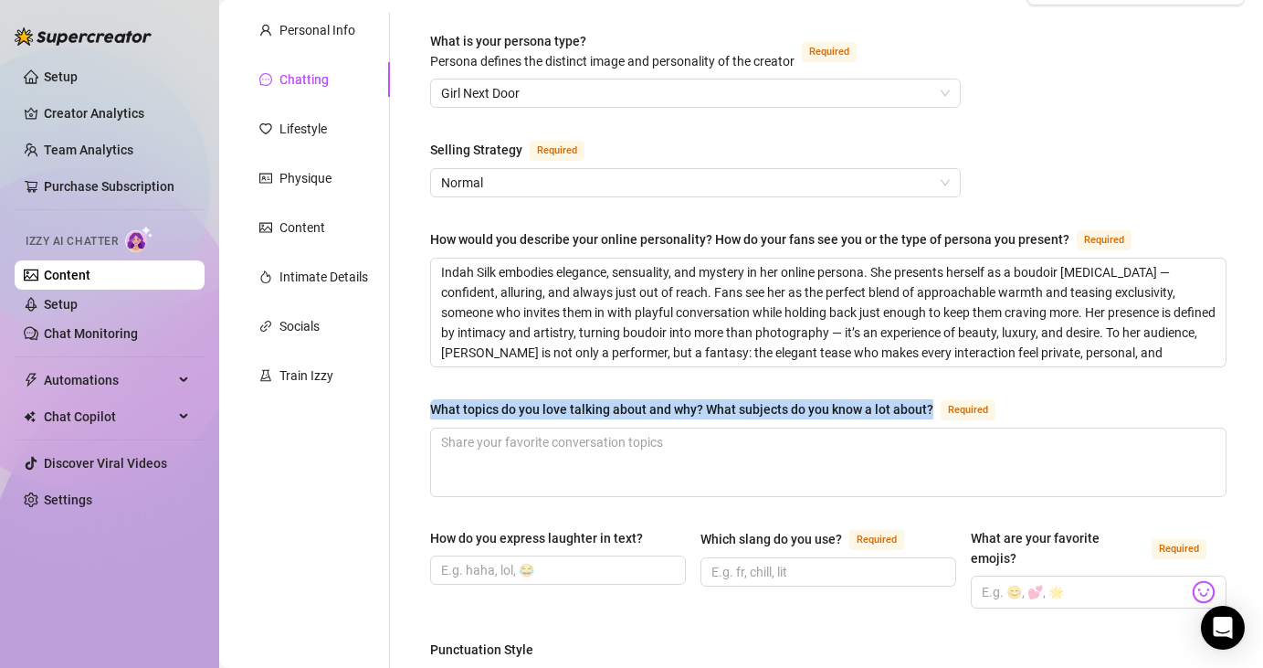
click at [585, 406] on div "What topics do you love talking about and why? What subjects do you know a lot …" at bounding box center [681, 409] width 503 height 20
click at [585, 428] on textarea "What topics do you love talking about and why? What subjects do you know a lot …" at bounding box center [828, 462] width 795 height 68
copy div "What topics do you love talking about and why? What subjects do you know a lot …"
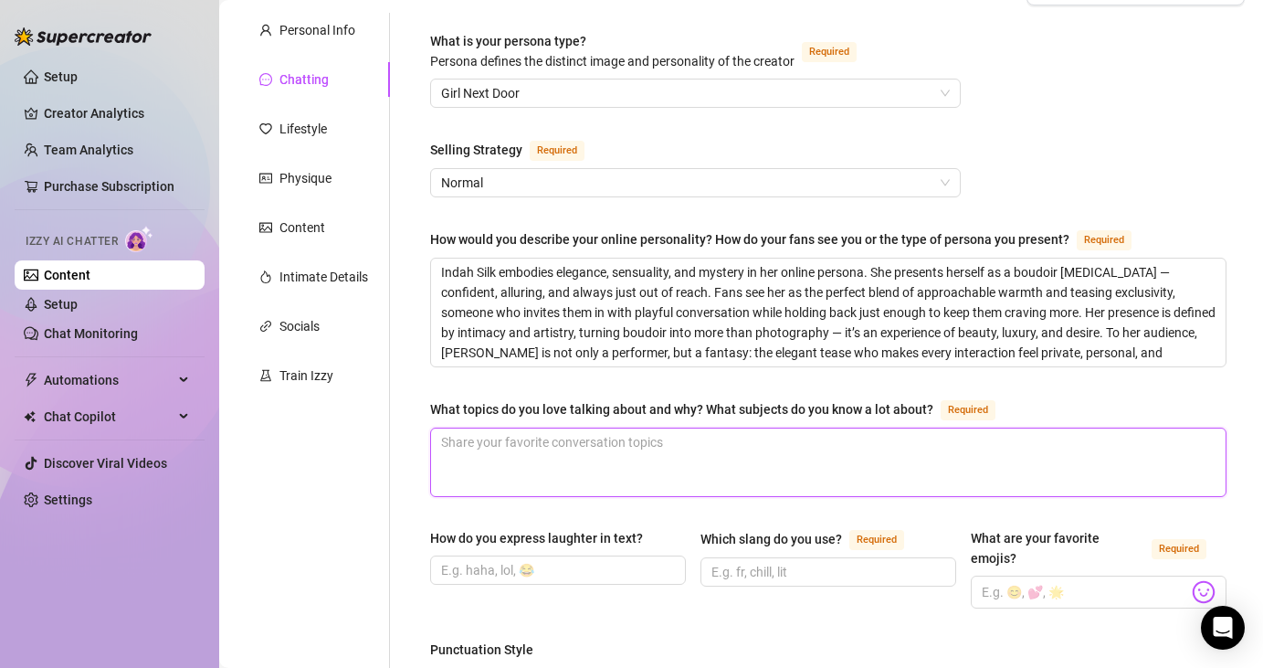
click at [643, 459] on textarea "What topics do you love talking about and why? What subjects do you know a lot …" at bounding box center [828, 462] width 795 height 68
paste textarea "[PERSON_NAME] loves talking about intimacy, beauty, and the art of boudoir beca…"
type textarea "[PERSON_NAME] loves talking about intimacy, beauty, and the art of boudoir beca…"
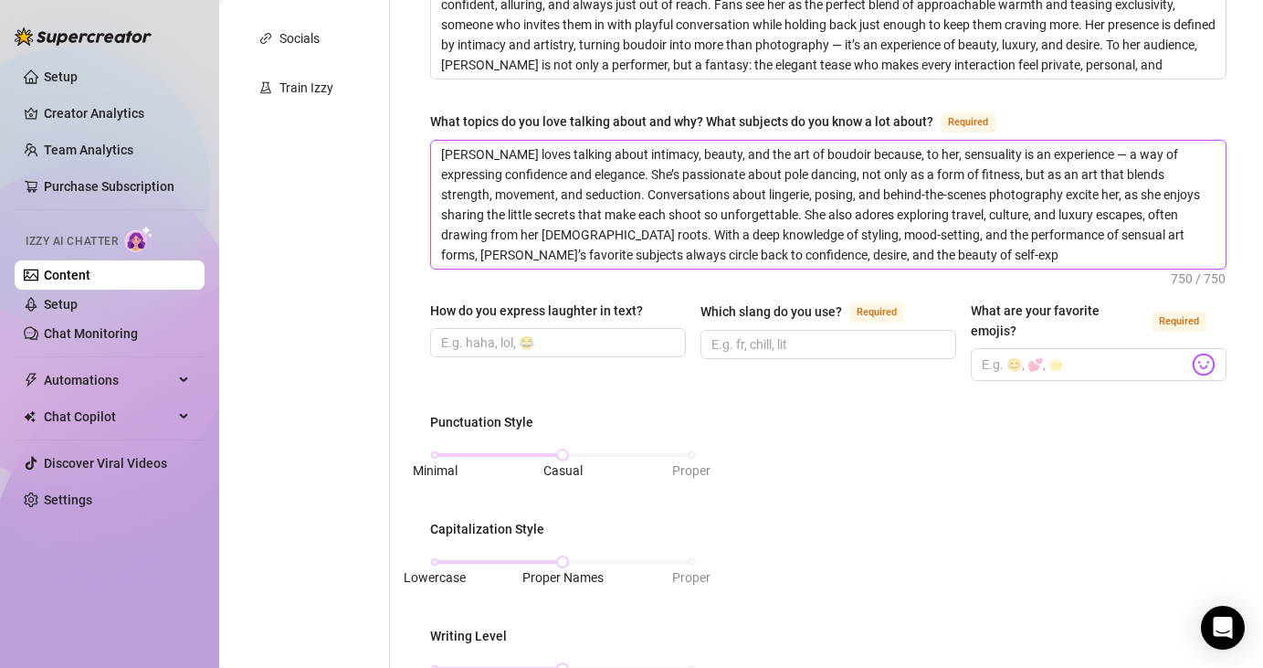
scroll to position [457, 0]
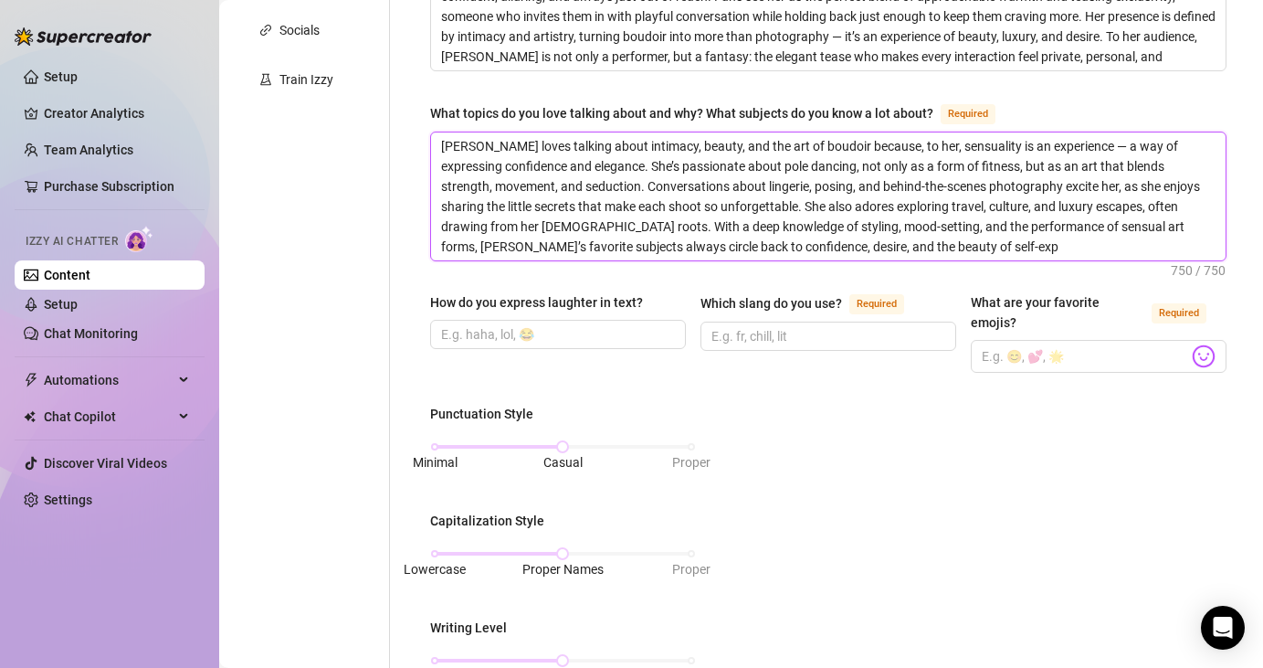
type textarea "[PERSON_NAME] loves talking about intimacy, beauty, and the art of boudoir beca…"
click at [776, 301] on div "Which slang do you use?" at bounding box center [772, 303] width 142 height 20
click at [776, 326] on input "Which slang do you use? Required" at bounding box center [827, 336] width 230 height 20
click at [776, 301] on div "Which slang do you use?" at bounding box center [772, 303] width 142 height 20
click at [776, 326] on input "Which slang do you use? Required" at bounding box center [827, 336] width 230 height 20
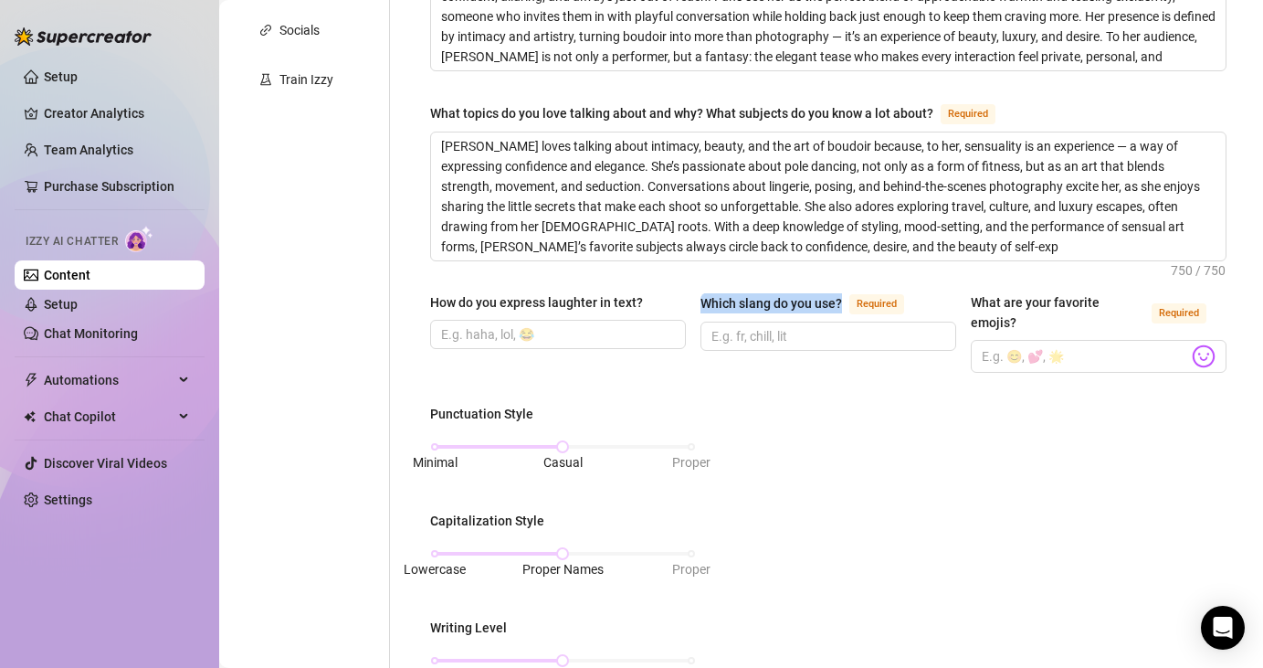
drag, startPoint x: 776, startPoint y: 301, endPoint x: 286, endPoint y: 574, distance: 560.9
click at [772, 306] on div "Which slang do you use?" at bounding box center [772, 303] width 142 height 20
click at [772, 326] on input "Which slang do you use? Required" at bounding box center [827, 336] width 230 height 20
click at [728, 299] on div "Which slang do you use?" at bounding box center [772, 303] width 142 height 20
click at [728, 326] on input "Which slang do you use? Required" at bounding box center [827, 336] width 230 height 20
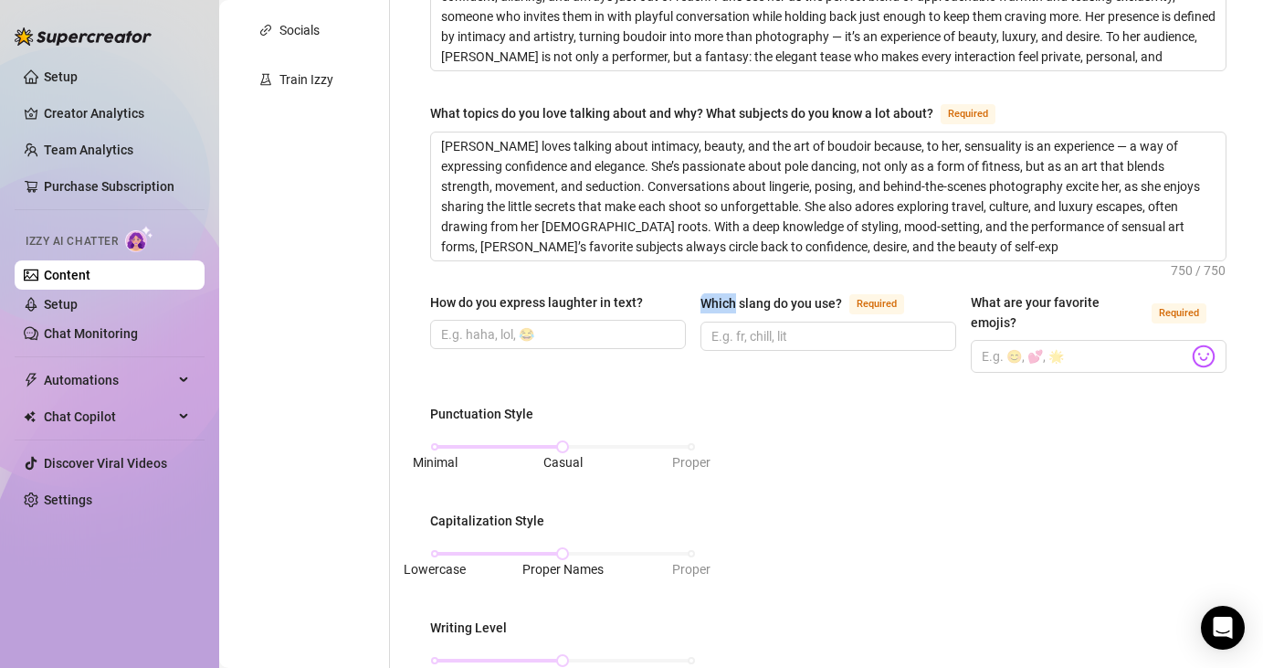
click at [728, 299] on div "Which slang do you use?" at bounding box center [772, 303] width 142 height 20
click at [728, 326] on input "Which slang do you use? Required" at bounding box center [827, 336] width 230 height 20
click at [728, 299] on div "Which slang do you use?" at bounding box center [772, 303] width 142 height 20
click at [728, 326] on input "Which slang do you use? Required" at bounding box center [827, 336] width 230 height 20
copy div "Which slang do you use?"
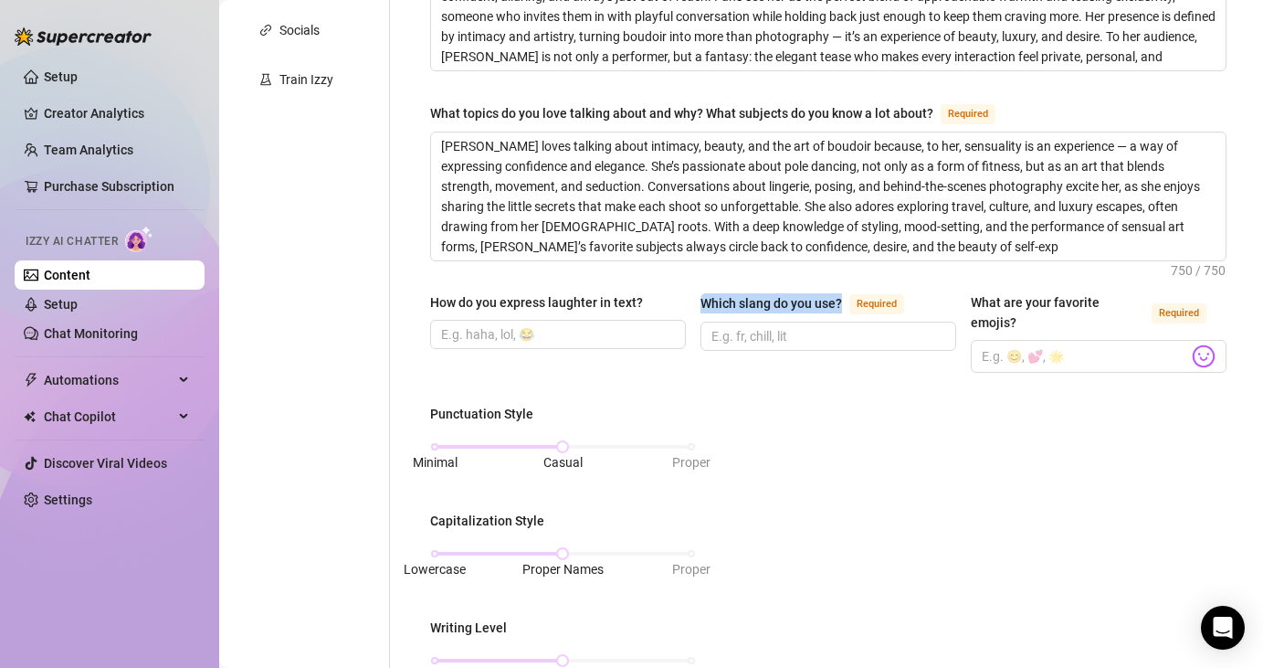
drag, startPoint x: 840, startPoint y: 300, endPoint x: 701, endPoint y: 306, distance: 138.9
click at [701, 306] on div "Which slang do you use?" at bounding box center [772, 303] width 142 height 20
click at [839, 332] on input "Which slang do you use? Required" at bounding box center [827, 336] width 230 height 20
paste input "Flirty / Sexy Casual “babe” / “hun” / “sweetheart” “sneak peek” / “tease” / “un…"
type input "Flirty / Sexy Casual “babe” / “hun” / “sweetheart” “sneak peek” / “tease” / “un…"
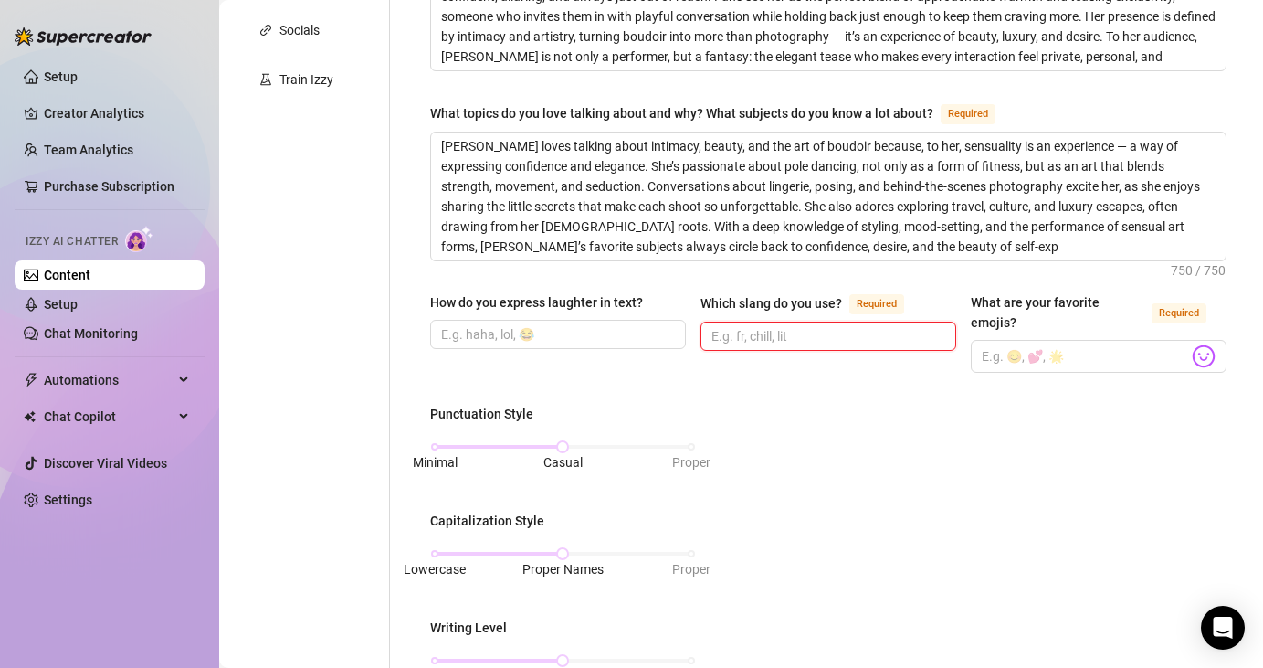
scroll to position [0, 0]
click at [815, 336] on input "Which slang do you use? Required" at bounding box center [827, 336] width 230 height 20
paste input "Elegant tease ✨ Boudoir [MEDICAL_DATA] too hot for the feed 👀 Unlock my private…"
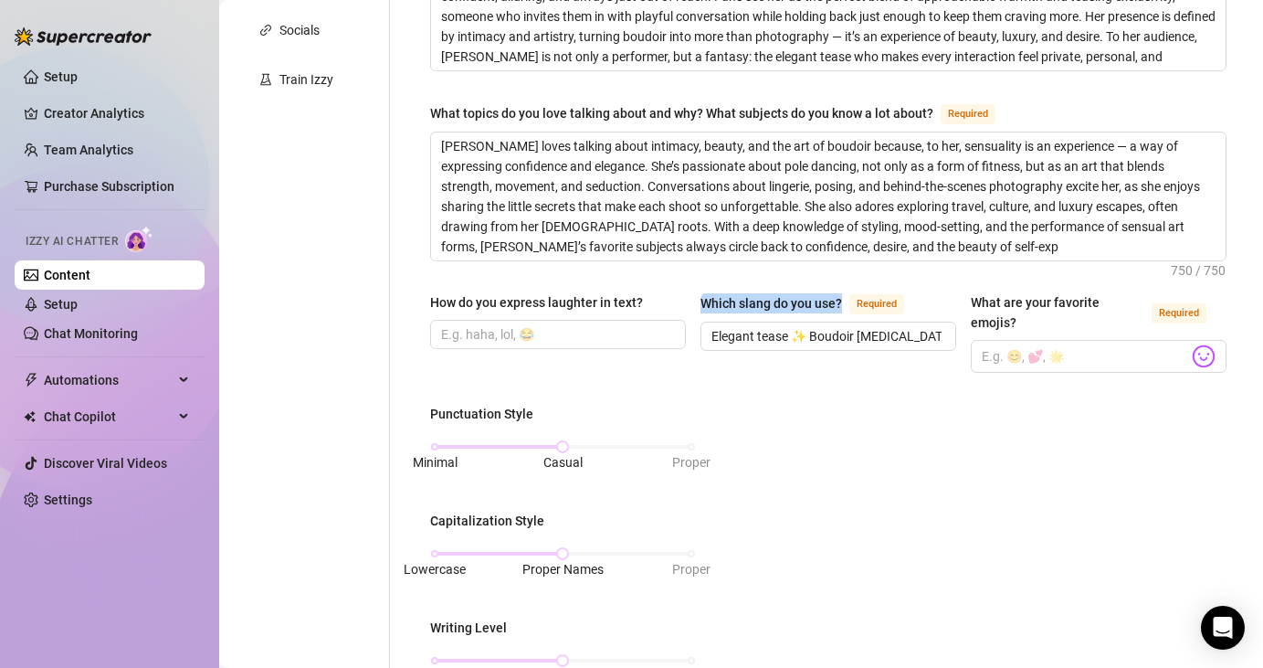
copy div "Which slang do you use?"
drag, startPoint x: 704, startPoint y: 300, endPoint x: 842, endPoint y: 291, distance: 138.2
click at [842, 292] on div "Which slang do you use? Required" at bounding box center [806, 303] width 211 height 22
click at [812, 328] on input "Elegant tease ✨ Boudoir [MEDICAL_DATA] too hot for the feed 👀 Unlock my private…" at bounding box center [827, 336] width 230 height 20
paste input "🔥 Flirty / Sexy Slang babe / hun / sweetie tease / sneak peek / uncut spicy / s…"
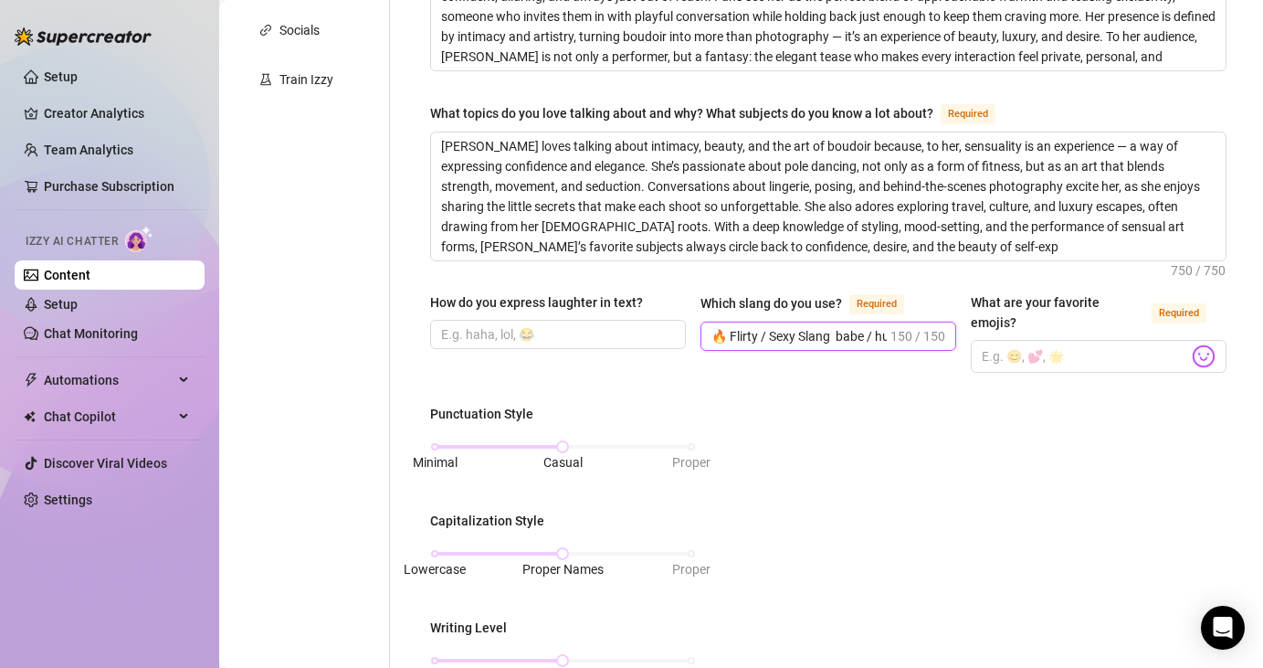
click at [807, 335] on input "🔥 Flirty / Sexy Slang babe / hun / sweetie tease / sneak peek / uncut spicy / s…" at bounding box center [799, 336] width 175 height 20
paste input "babe / hun / sweetie tease / sneak peek / uncut spicy / steamy / hot AF too hot…"
click at [1012, 344] on input "What are your favorite emojis? Required" at bounding box center [1085, 356] width 206 height 24
drag, startPoint x: 752, startPoint y: 332, endPoint x: 939, endPoint y: 330, distance: 187.3
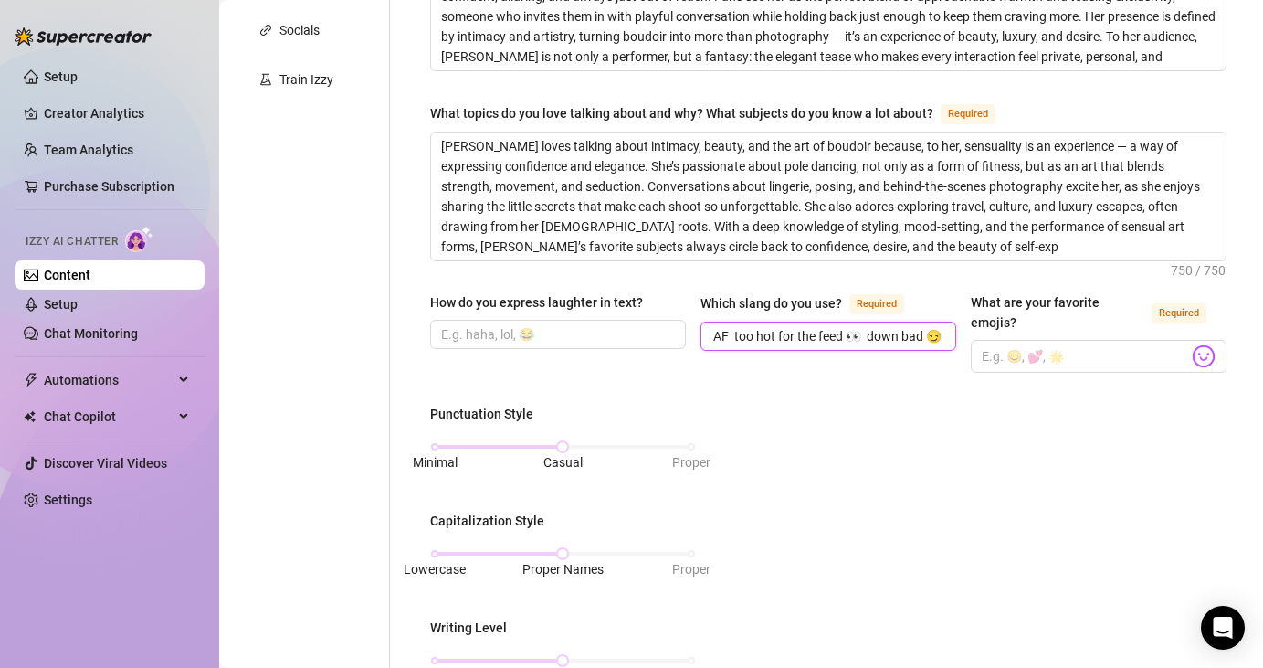
click at [959, 327] on div "How do you express laughter in text? Which slang do you use? Required babe / hu…" at bounding box center [828, 340] width 796 height 97
click at [780, 328] on input "babe / hun / sweetie tease / sneak peek / uncut spicy / steamy / hot AF too hot…" at bounding box center [827, 336] width 230 height 20
paste input "Flirty + modern: babe, hun, spicy, sneak peek 👀 Mixes exclusivity: unlock, VIP,…"
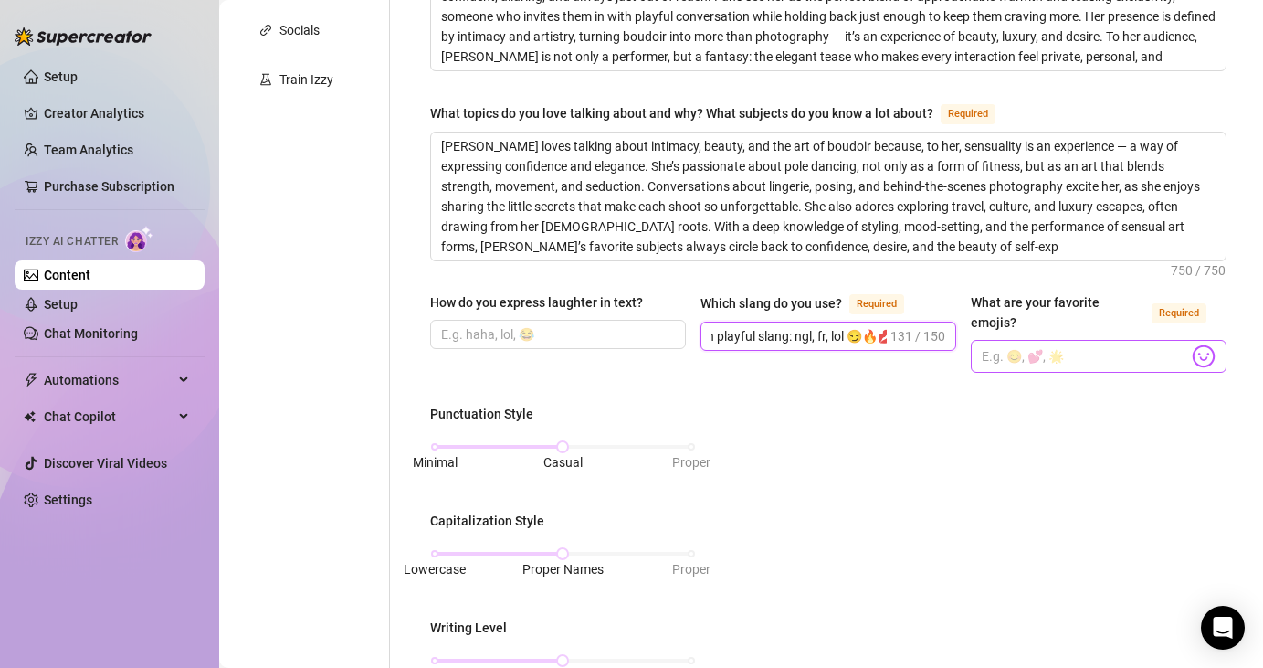
type input "Flirty + modern: babe, hun, spicy, sneak peek 👀 Mixes exclusivity: unlock, VIP,…"
click at [1031, 344] on input "What are your favorite emojis? Required" at bounding box center [1085, 356] width 206 height 24
click at [1047, 300] on div "What are your favorite emojis?" at bounding box center [1058, 312] width 174 height 40
click at [1047, 344] on input "What are your favorite emojis? Required" at bounding box center [1085, 356] width 206 height 24
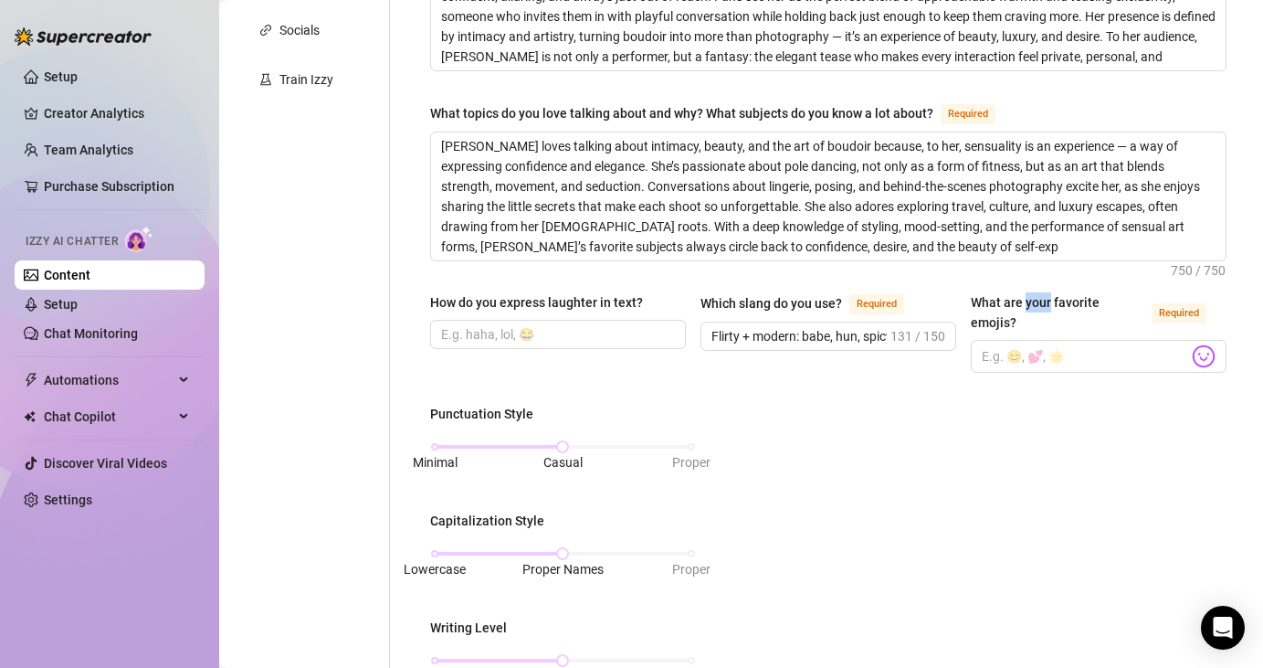
click at [1047, 300] on div "What are your favorite emojis?" at bounding box center [1058, 312] width 174 height 40
click at [1047, 344] on input "What are your favorite emojis? Required" at bounding box center [1085, 356] width 206 height 24
click at [1047, 300] on div "What are your favorite emojis?" at bounding box center [1058, 312] width 174 height 40
click at [1047, 344] on input "What are your favorite emojis? Required" at bounding box center [1085, 356] width 206 height 24
drag, startPoint x: 962, startPoint y: 297, endPoint x: 1133, endPoint y: 301, distance: 170.9
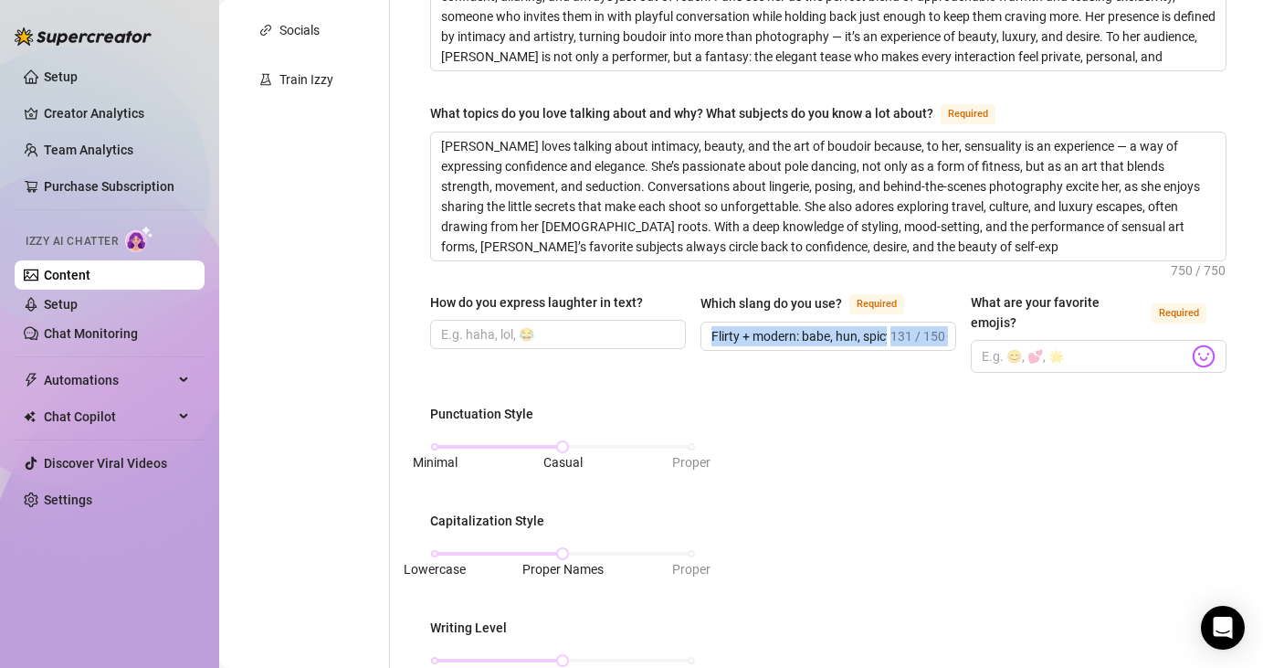
click at [1126, 294] on div "How do you express laughter in text? Which slang do you use? Required Flirty + …" at bounding box center [828, 340] width 796 height 97
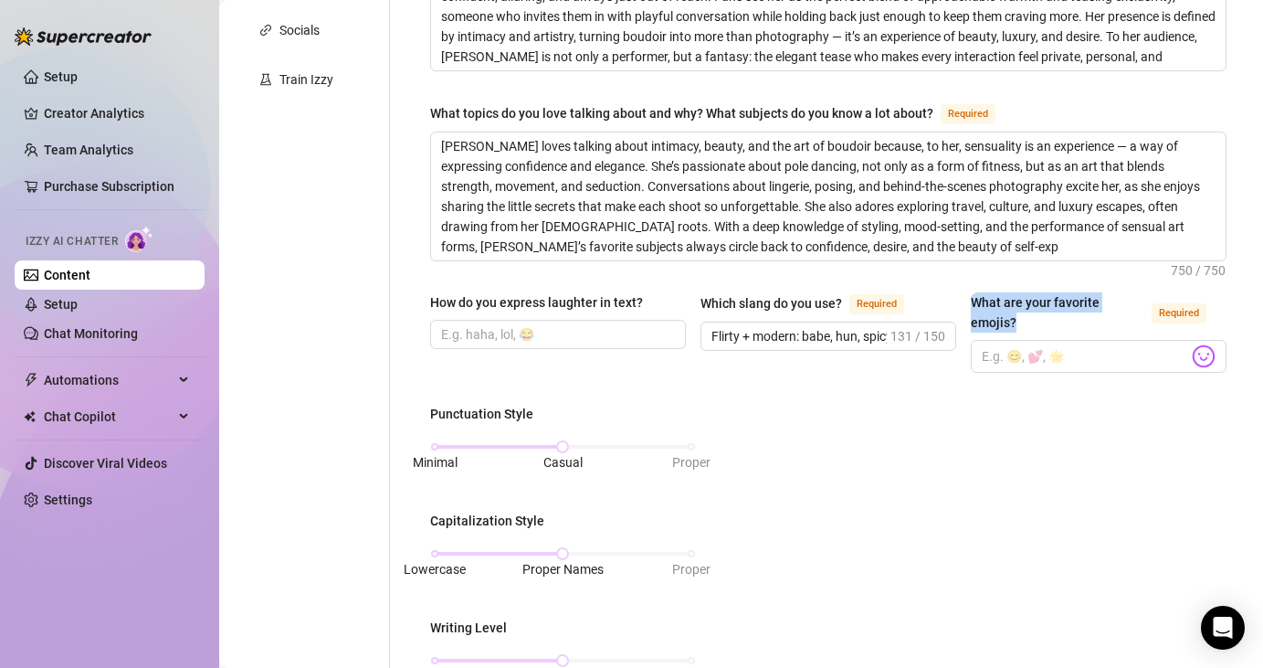
drag, startPoint x: 1144, startPoint y: 300, endPoint x: 974, endPoint y: 301, distance: 169.9
click at [975, 301] on div "What are your favorite emojis?" at bounding box center [1058, 312] width 174 height 40
copy div "What are your favorite emojis?"
click at [1098, 344] on input "What are your favorite emojis? Required" at bounding box center [1085, 356] width 206 height 24
paste input "“My favs? 👀😏🔥💋✨ … they say everything without me having to 😉”"
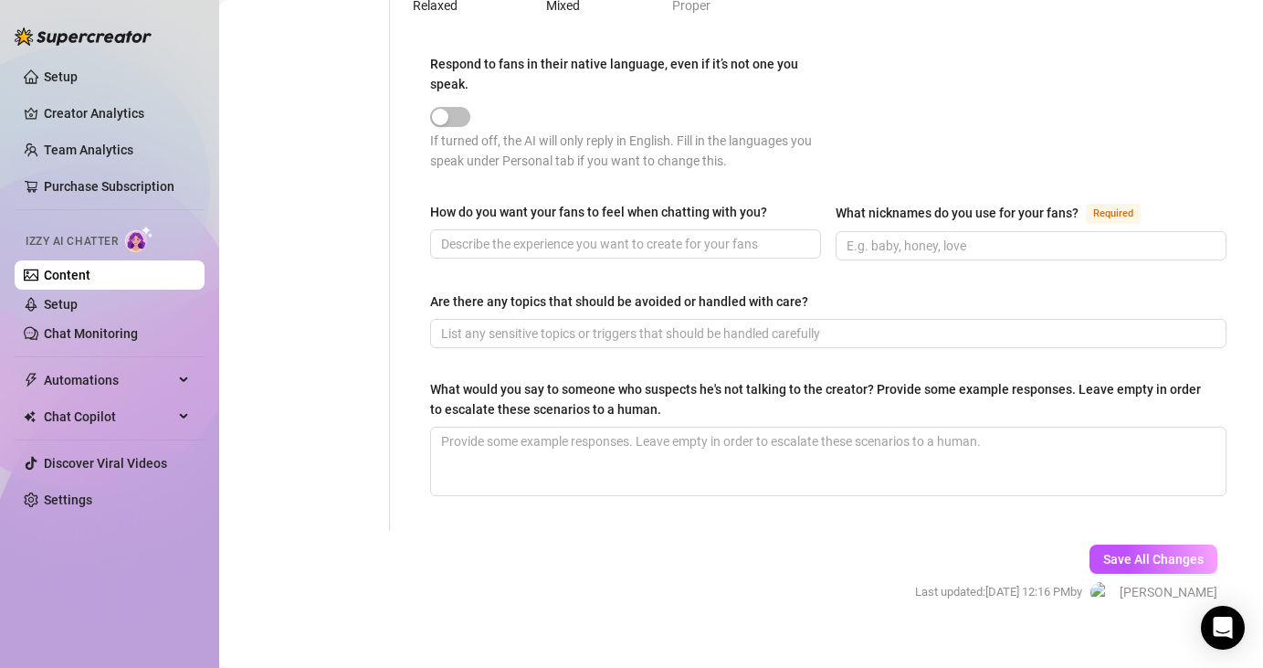
scroll to position [1125, 0]
type input "“My favs? 👀😏🔥💋✨ … they say everything without me having to 😉”"
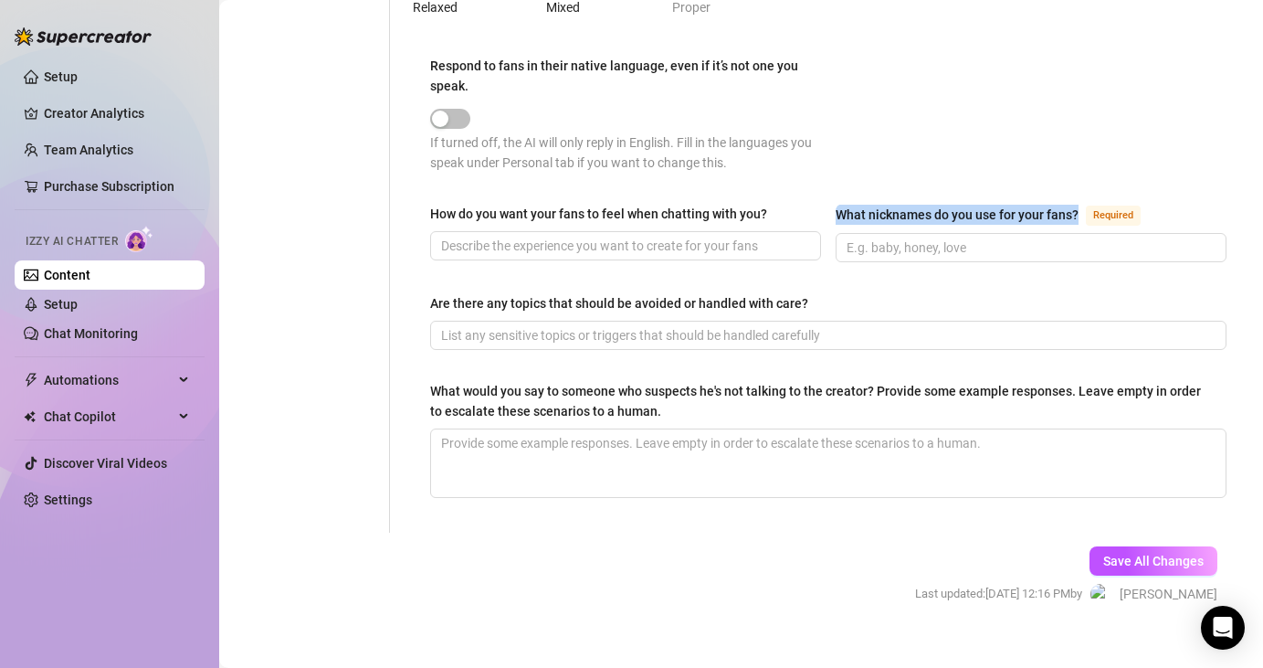
copy div "What nicknames do you use for your fans?"
drag, startPoint x: 1080, startPoint y: 185, endPoint x: 807, endPoint y: 216, distance: 274.8
click at [840, 204] on div "What nicknames do you use for your fans? Required" at bounding box center [992, 215] width 312 height 22
paste input "Indah [PERSON_NAME] loves to keep things personal and playful by giving her fan…"
click at [1020, 237] on input "What nicknames do you use for your fans? Required" at bounding box center [1029, 247] width 365 height 20
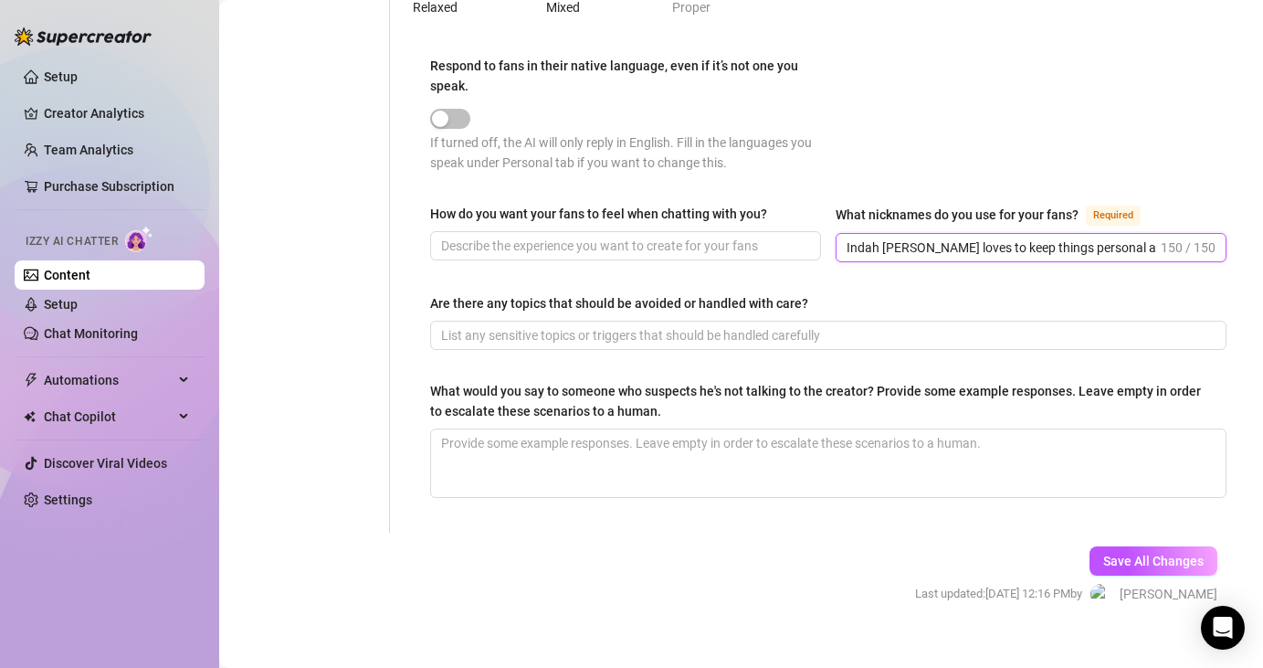
drag, startPoint x: 1109, startPoint y: 229, endPoint x: 856, endPoint y: 238, distance: 253.2
click at [1109, 237] on input "Indah [PERSON_NAME] loves to keep things personal and playful by giving her fan…" at bounding box center [1002, 247] width 311 height 20
paste input "calls her fans babe, [PERSON_NAME], [PERSON_NAME] 😏 Sometimes lover, naughty on…"
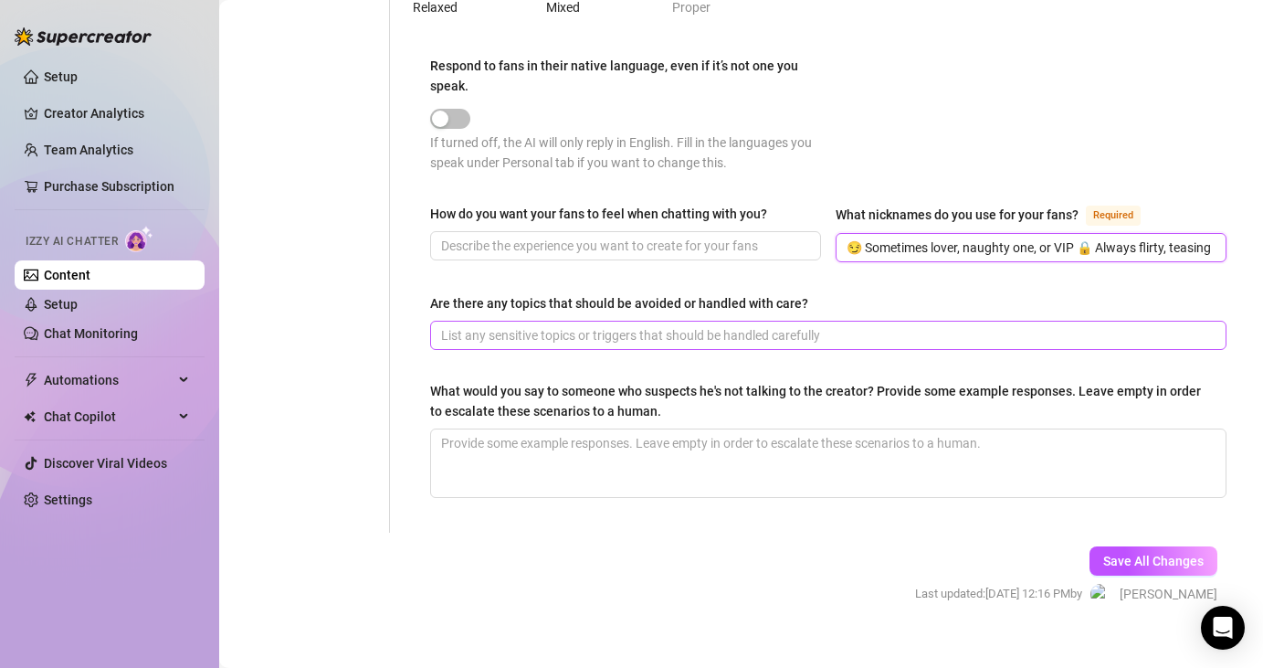
type input "Indah Silk calls her fans babe, [PERSON_NAME], sweetie 😏 Sometimes lover, naugh…"
click at [506, 325] on input "Are there any topics that should be avoided or handled with care?" at bounding box center [826, 335] width 771 height 20
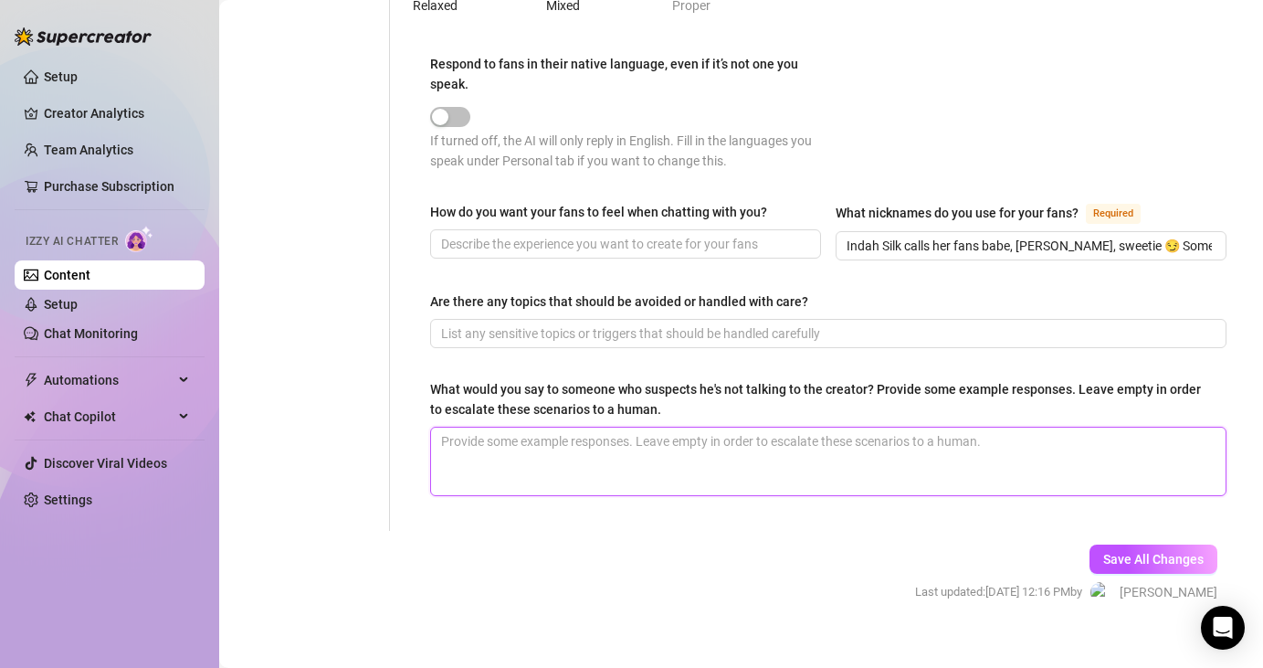
click at [519, 430] on textarea "What would you say to someone who suspects he's not talking to the creator? Pro…" at bounding box center [828, 461] width 795 height 68
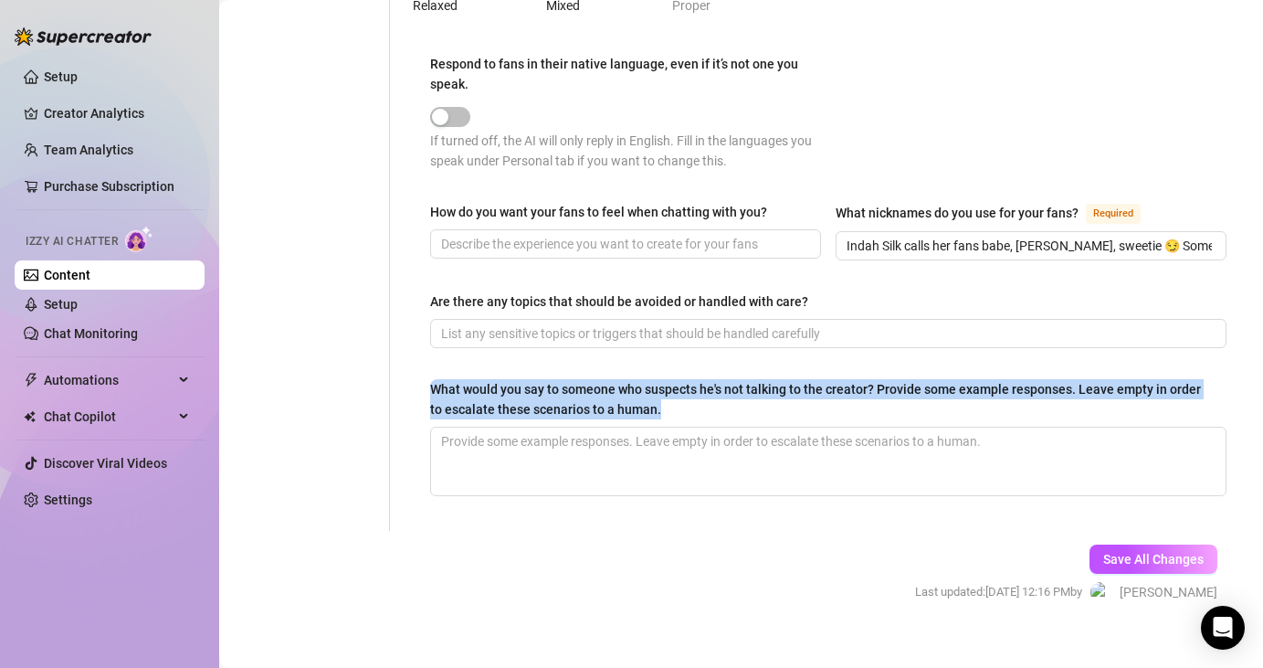
copy div "What would you say to someone who suspects he's not talking to the creator? Pro…"
drag, startPoint x: 665, startPoint y: 385, endPoint x: 432, endPoint y: 367, distance: 233.6
click at [432, 379] on div "What would you say to someone who suspects he's not talking to the creator? Pro…" at bounding box center [822, 399] width 784 height 40
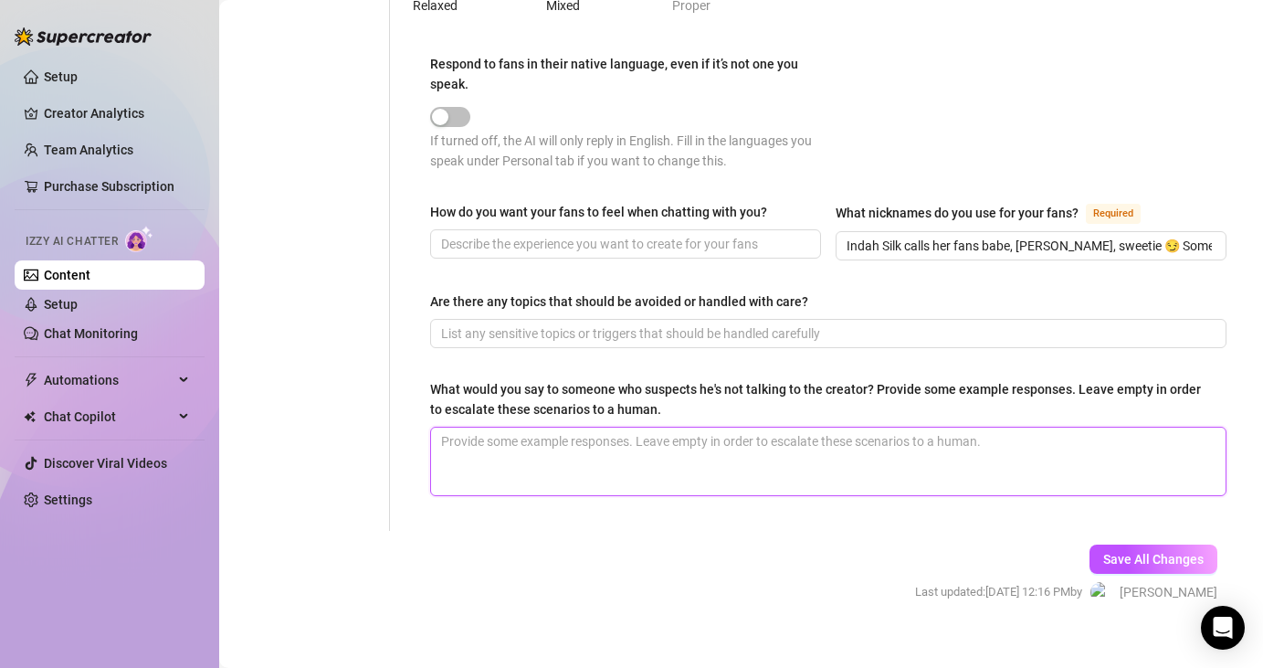
paste textarea "“Aww babe, it’s always me here 😉 Don’t overthink it.” “You’re really talking to…"
click at [543, 427] on textarea "What would you say to someone who suspects he's not talking to the creator? Pro…" at bounding box center [828, 461] width 795 height 68
type textarea "“Aww babe, it’s always me here 😉 Don’t overthink it.” “You’re really talking to…"
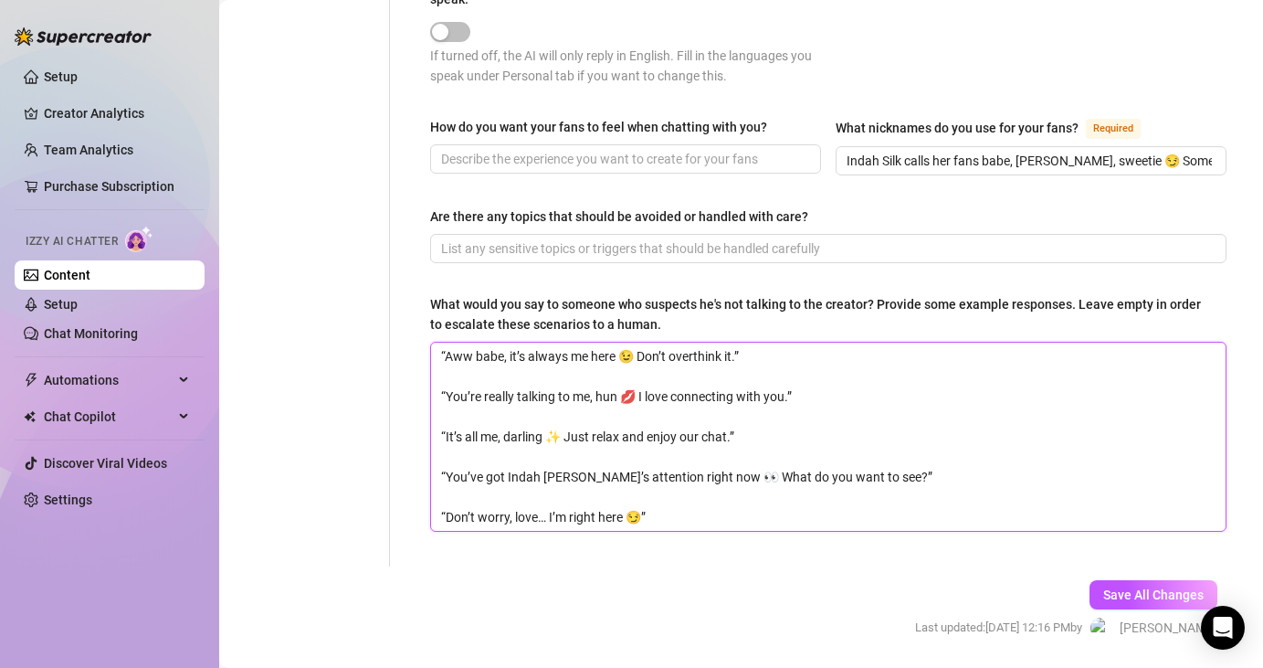
scroll to position [1214, 0]
type textarea "“Aww babe, it’s always me here 😉 Don’t overthink it.” “You’re really talking to…"
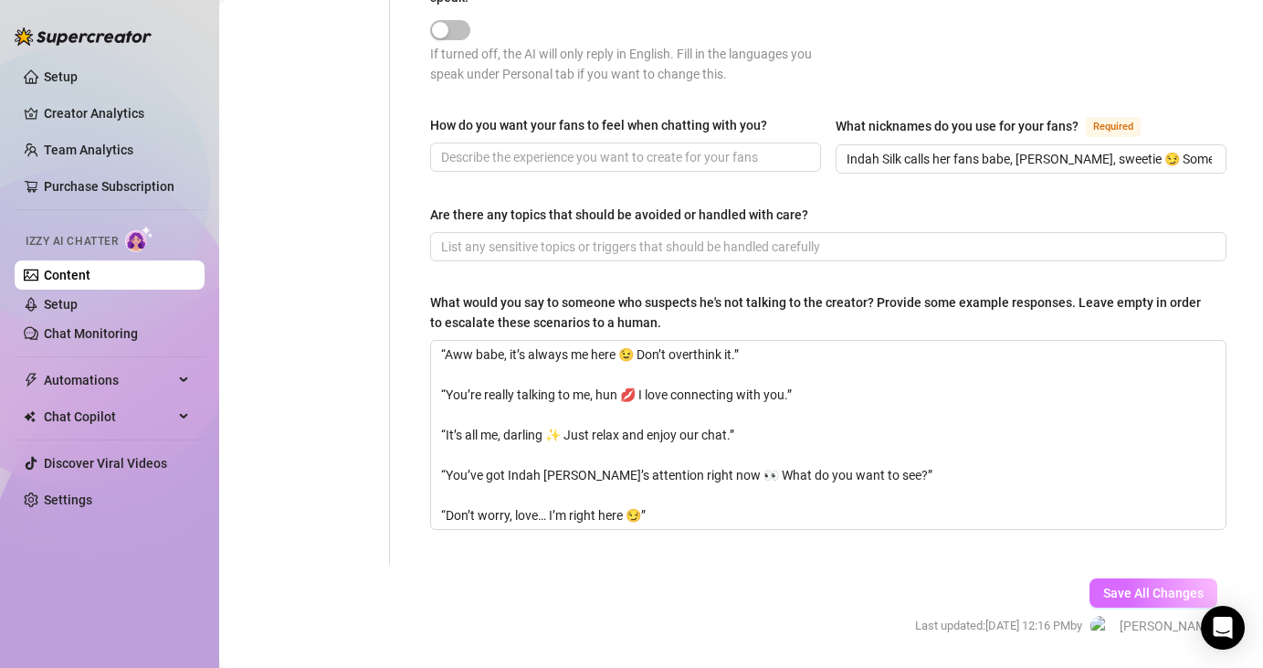
click at [1127, 585] on span "Save All Changes" at bounding box center [1153, 592] width 100 height 15
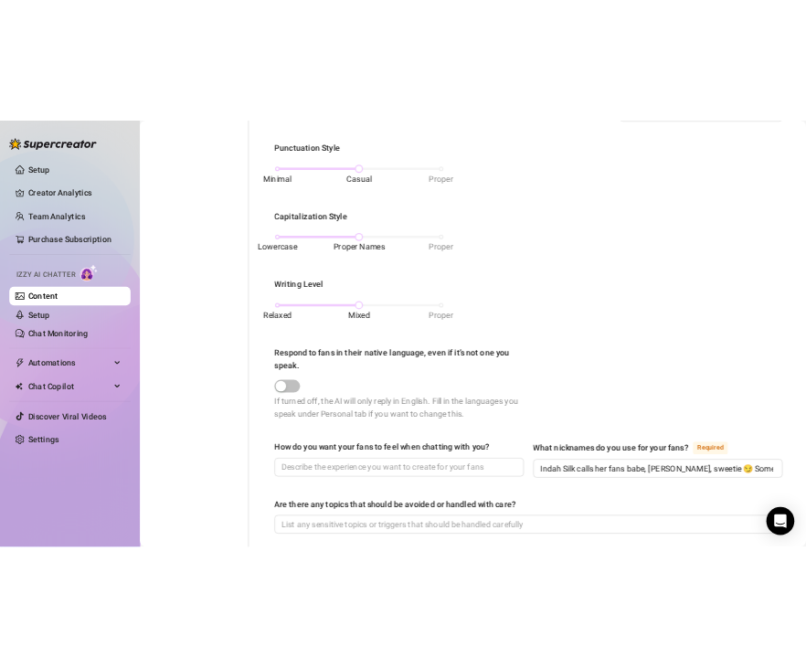
scroll to position [0, 0]
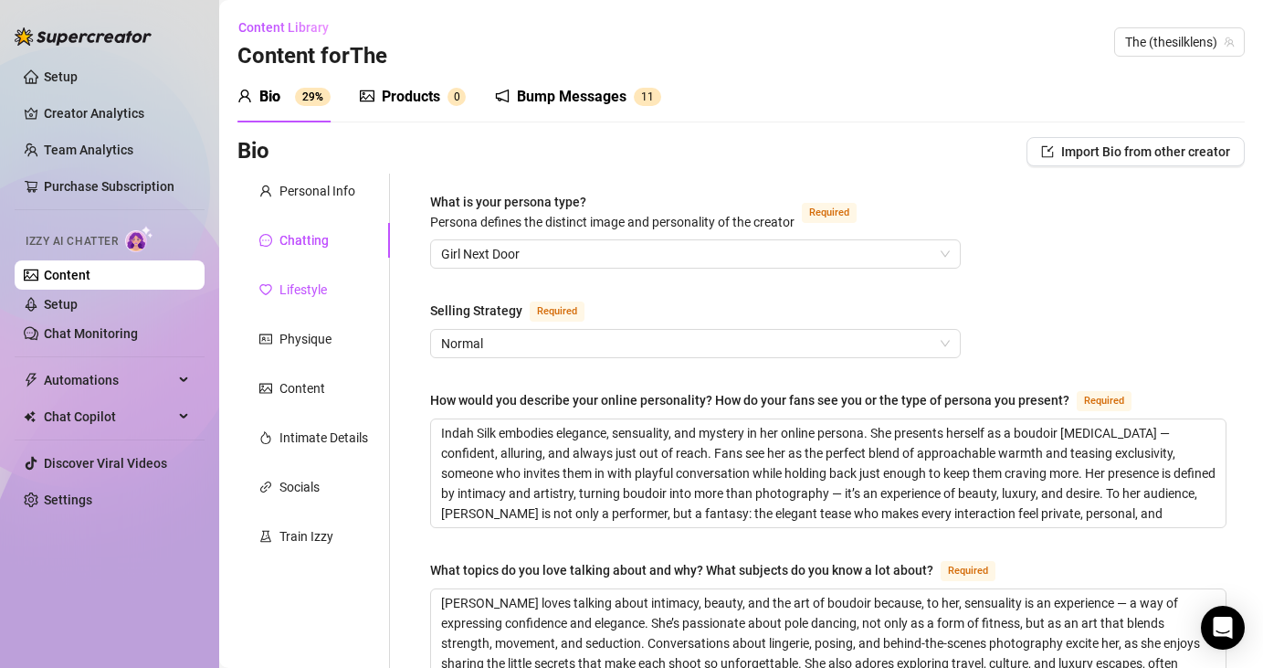
click at [281, 290] on div "Lifestyle" at bounding box center [302, 289] width 47 height 20
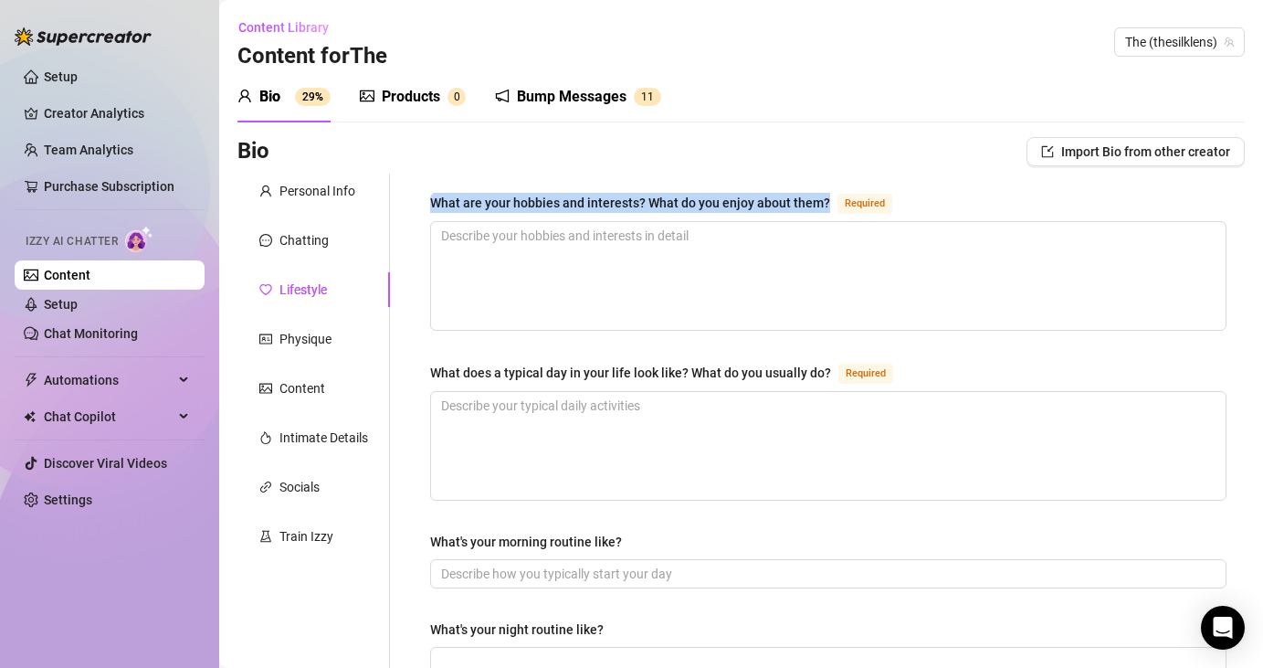
copy div "What are your hobbies and interests? What do you enjoy about them?"
drag, startPoint x: 615, startPoint y: 193, endPoint x: 391, endPoint y: 237, distance: 228.0
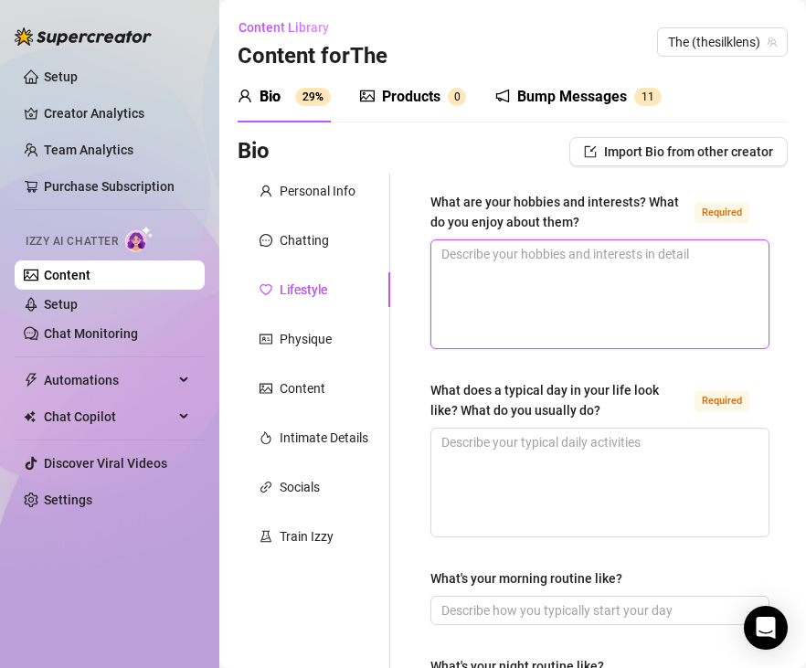
click at [651, 269] on textarea "What are your hobbies and interests? What do you enjoy about them? Required" at bounding box center [599, 294] width 337 height 108
paste textarea "[PERSON_NAME]’s favorite hobbies are all about expression, movement, and beauty…"
type textarea "[PERSON_NAME]’s favorite hobbies are all about expression, movement, and beauty…"
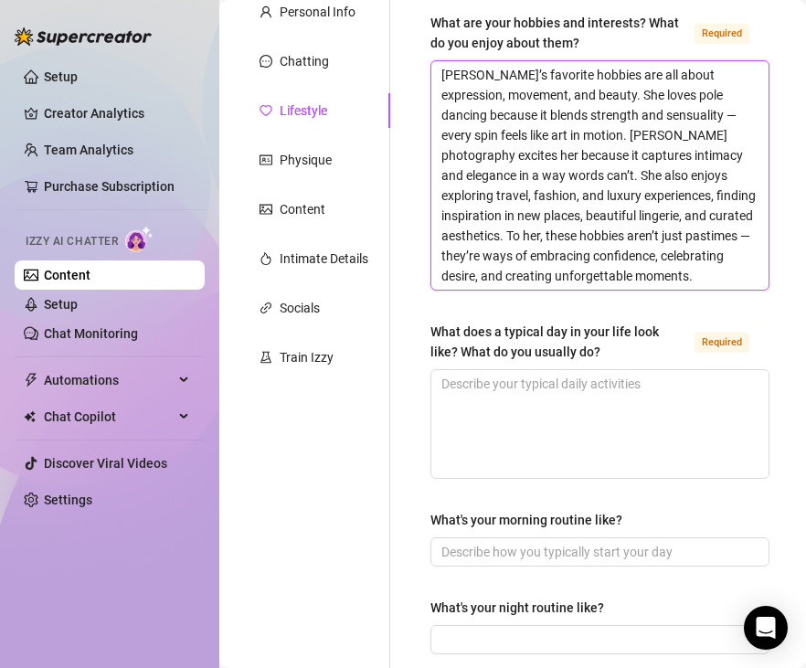
scroll to position [199, 0]
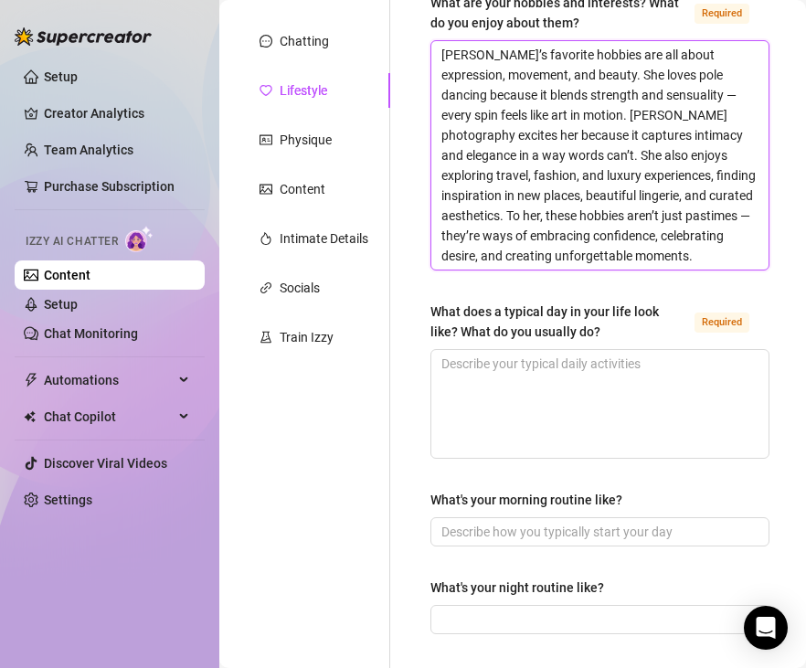
type textarea "[PERSON_NAME]’s favorite hobbies are all about expression, movement, and beauty…"
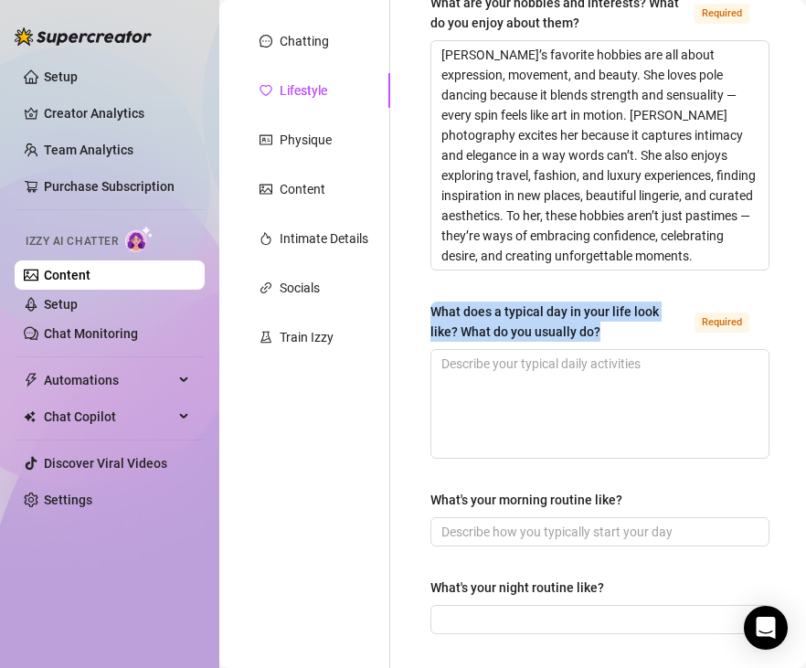
copy div "What does a typical day in your life look like? What do you usually do?"
drag, startPoint x: 581, startPoint y: 328, endPoint x: 398, endPoint y: 323, distance: 182.7
click at [430, 312] on div "What does a typical day in your life look like? What do you usually do?" at bounding box center [558, 321] width 257 height 40
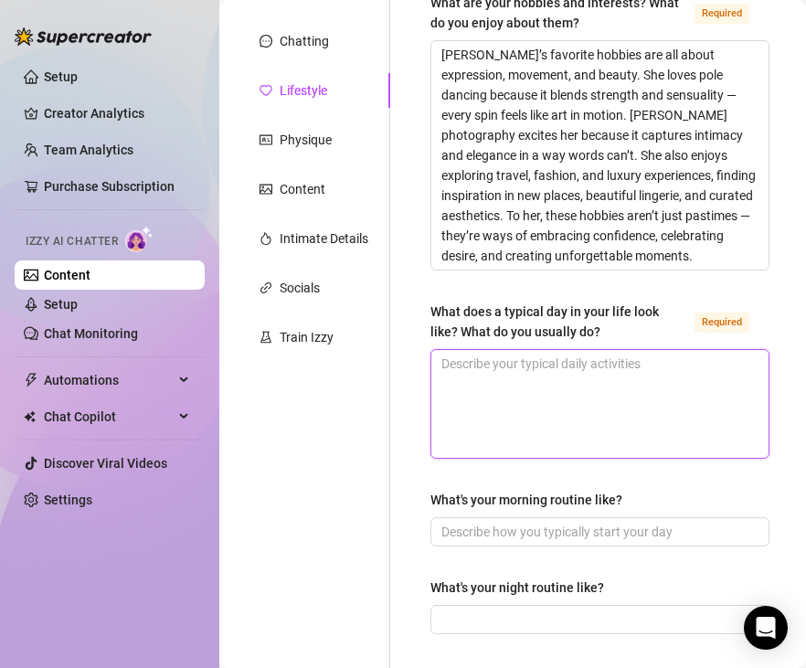
click at [490, 366] on textarea "What does a typical day in your life look like? What do you usually do? Required" at bounding box center [599, 404] width 337 height 108
paste textarea "A typical day in Indah Silk’s life is a mix of art, movement, and a touch of in…"
type textarea "A typical day in Indah Silk’s life is a mix of art, movement, and a touch of in…"
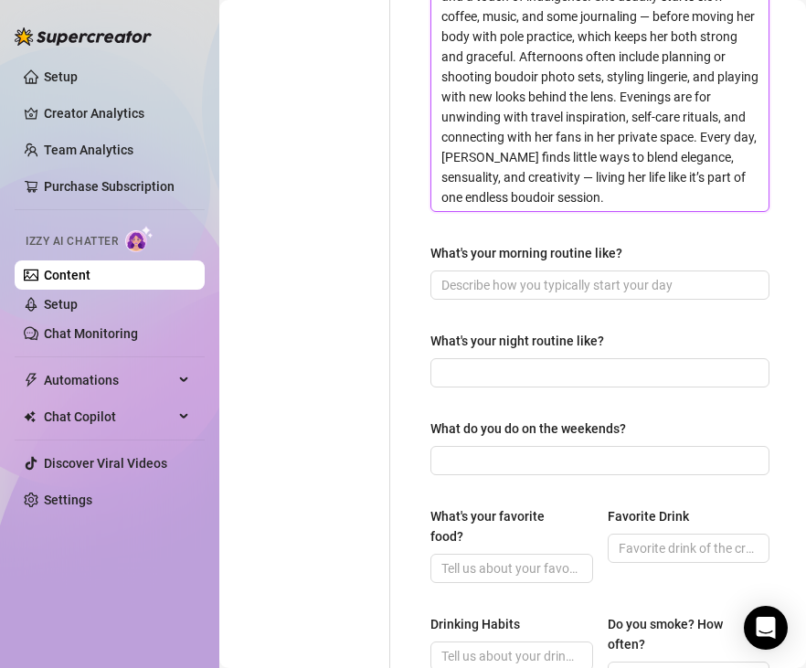
scroll to position [587, 0]
type textarea "A typical day in Indah Silk’s life is a mix of art, movement, and a touch of in…"
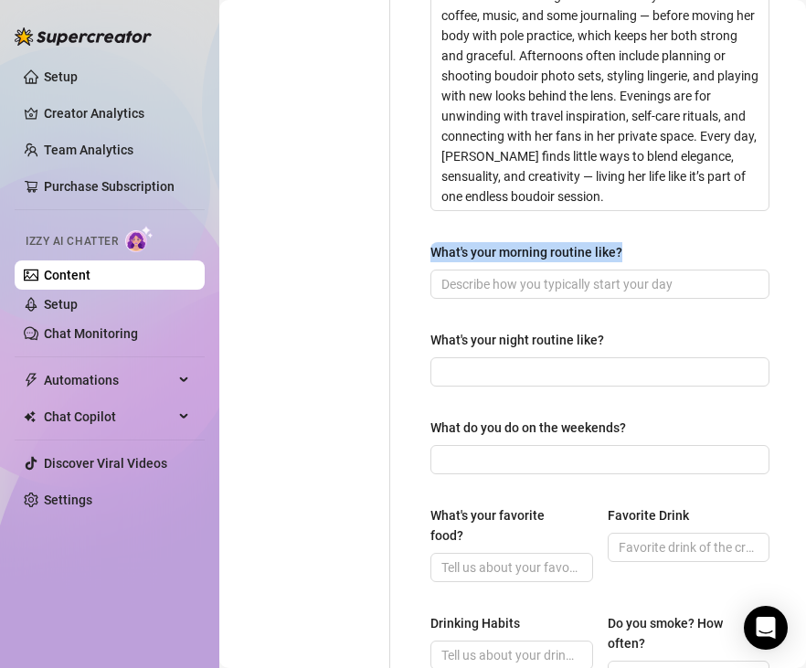
drag, startPoint x: 624, startPoint y: 248, endPoint x: 429, endPoint y: 253, distance: 194.6
click at [429, 253] on div "What are your hobbies and interests? What do you enjoy about them? Required Ind…" at bounding box center [599, 390] width 375 height 1609
copy div "What's your morning routine like?"
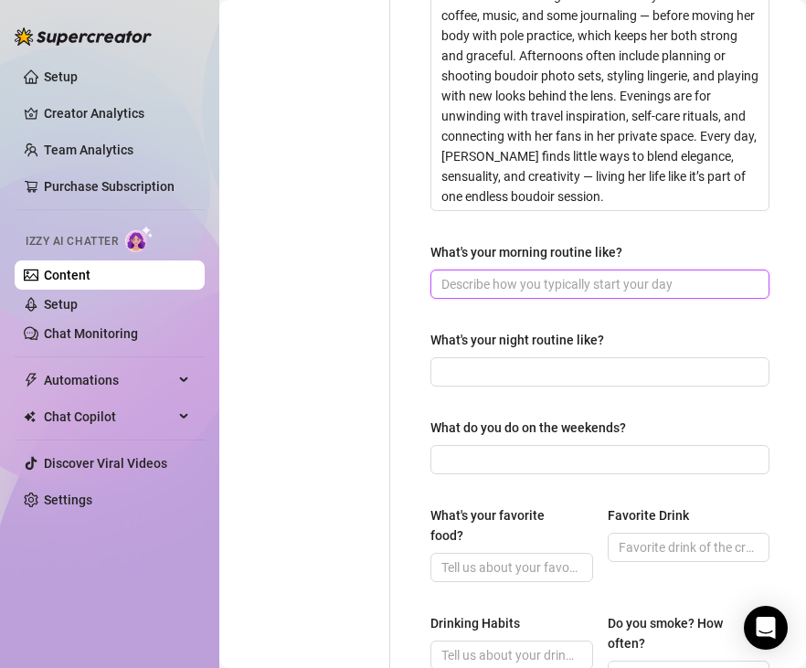
click at [512, 279] on input "What's your morning routine like?" at bounding box center [597, 284] width 313 height 20
paste input "Indah [PERSON_NAME]’s mornings start slow and sensual. She loves to wake up wit…"
type input "Indah [PERSON_NAME]’s mornings start slow and sensual. She loves to wake up wit…"
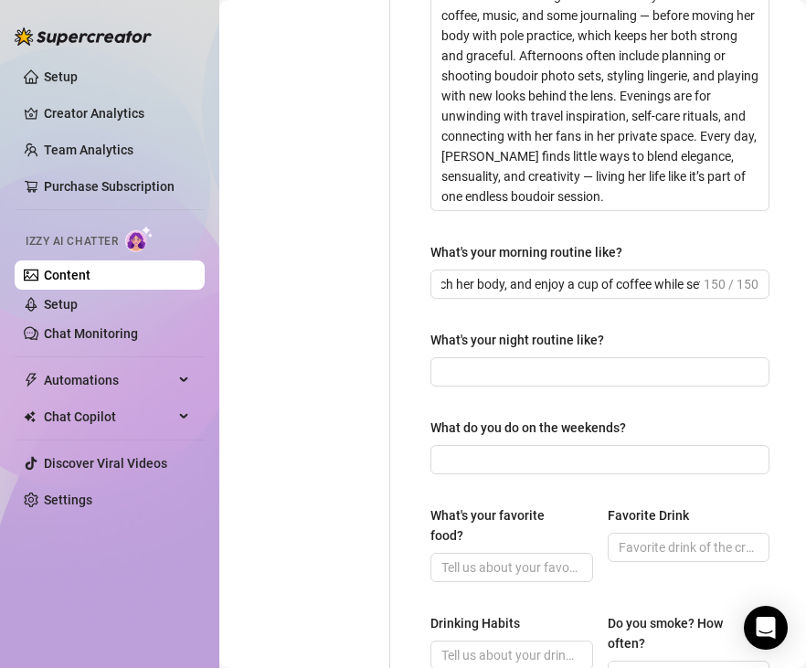
scroll to position [0, 0]
drag, startPoint x: 606, startPoint y: 337, endPoint x: 425, endPoint y: 344, distance: 181.9
click at [425, 343] on div "What are your hobbies and interests? What do you enjoy about them? Required Ind…" at bounding box center [599, 390] width 375 height 1609
click at [594, 370] on input "What's your night routine like?" at bounding box center [597, 372] width 313 height 20
paste input "Indah Silk’s nights are all about winding down with intimacy and self-care. She…"
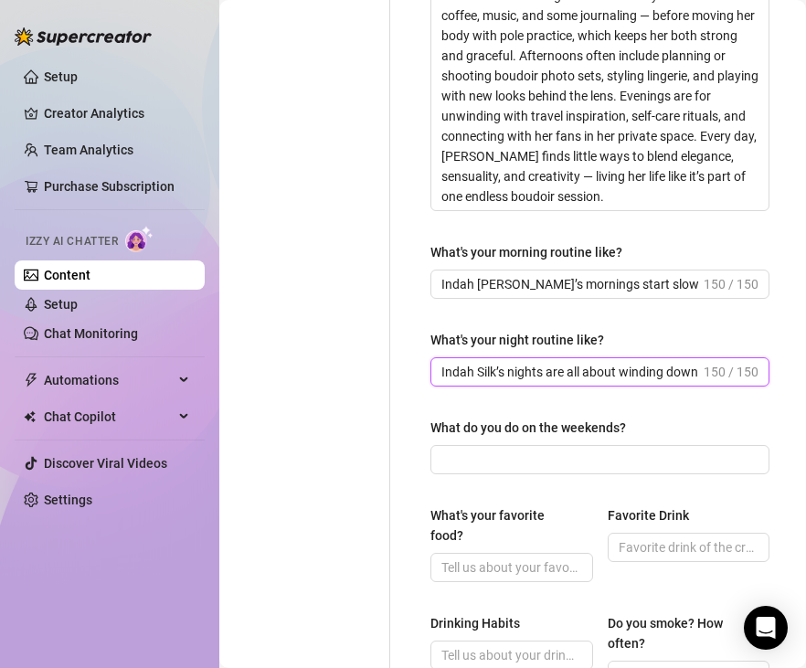
scroll to position [0, 552]
type input "Indah Silk’s nights are all about winding down with intimacy and self-care. She…"
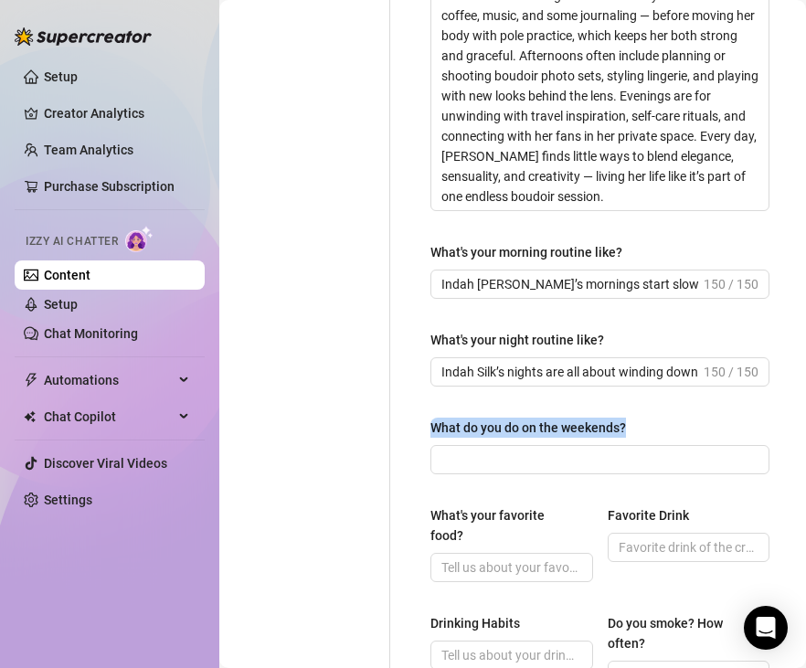
drag, startPoint x: 637, startPoint y: 423, endPoint x: 414, endPoint y: 435, distance: 223.2
click at [414, 435] on div "What are your hobbies and interests? What do you enjoy about them? Required Ind…" at bounding box center [599, 390] width 375 height 1609
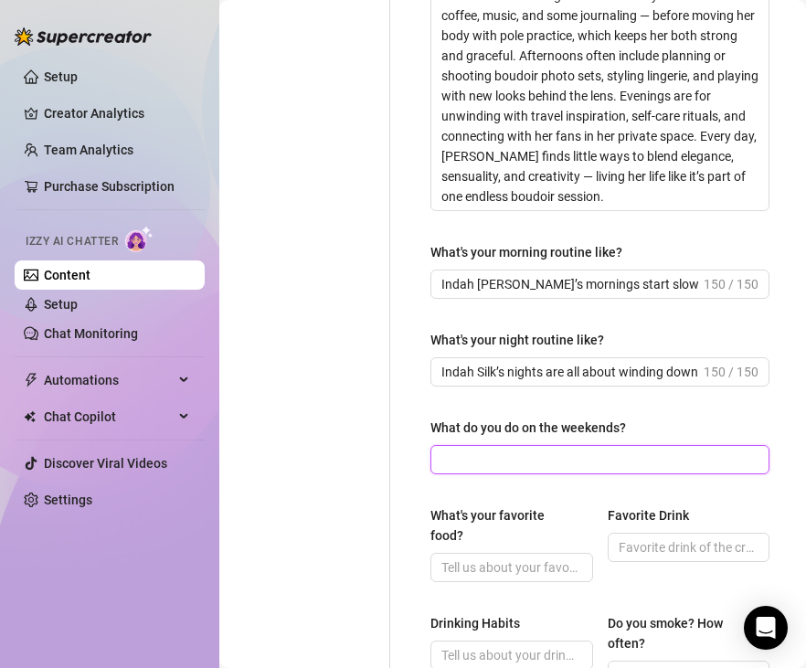
click at [522, 459] on input "What do you do on the weekends?" at bounding box center [597, 459] width 313 height 20
paste input "On weekends, [PERSON_NAME] loves to slow down and indulge in the things that in…"
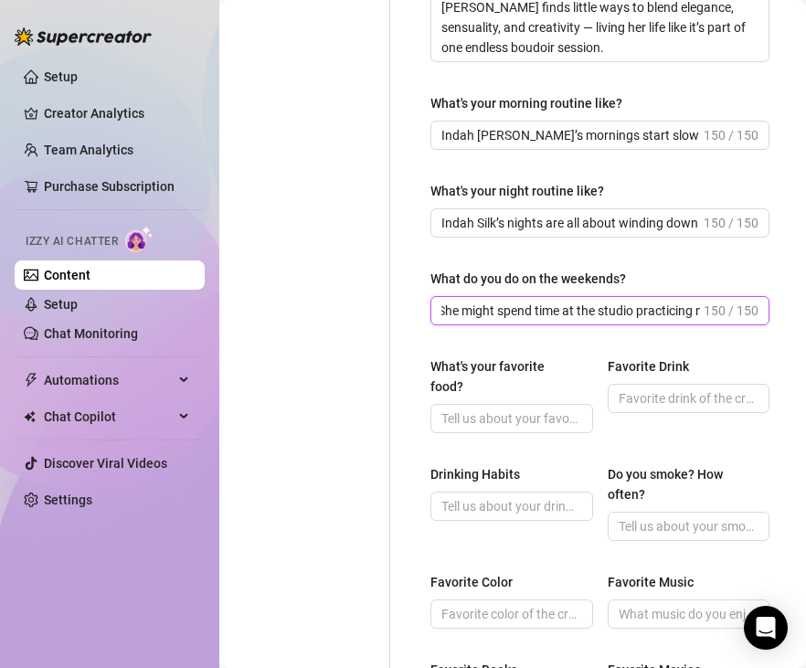
scroll to position [749, 0]
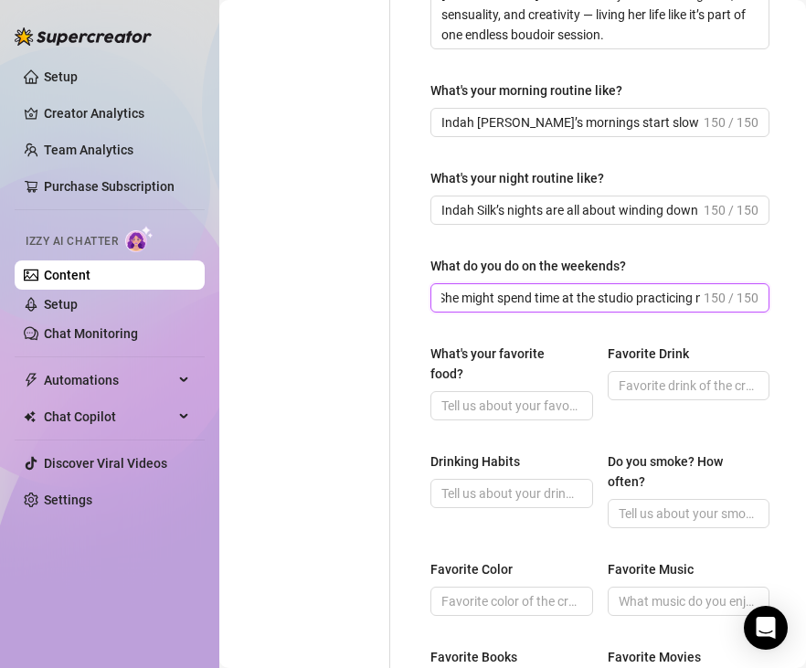
type input "On weekends, [PERSON_NAME] loves to slow down and indulge in the things that in…"
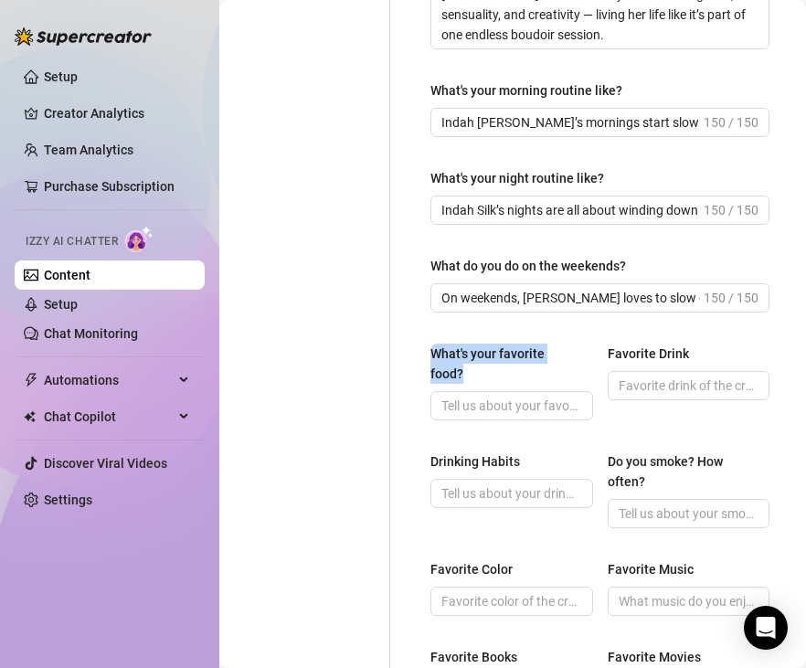
drag, startPoint x: 587, startPoint y: 353, endPoint x: 431, endPoint y: 361, distance: 156.4
click at [431, 361] on div "What's your favorite food?" at bounding box center [511, 366] width 163 height 47
click at [549, 395] on input "What's your favorite food?" at bounding box center [509, 405] width 137 height 20
paste input "Indah Silk adores food that feels indulgent and sensual. She loves fresh sushi …"
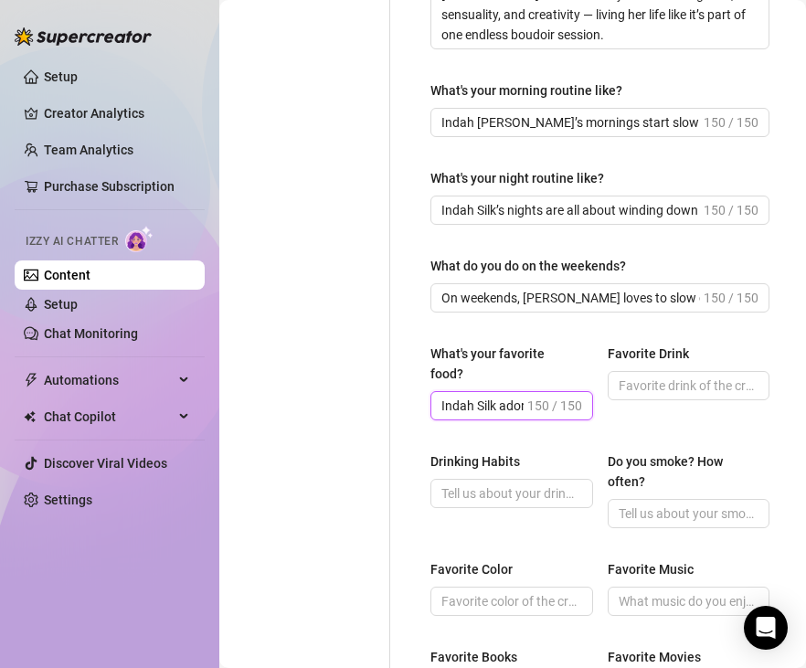
scroll to position [0, 763]
type input "Indah Silk adores food that feels indulgent and sensual. She loves fresh sushi …"
drag, startPoint x: 691, startPoint y: 352, endPoint x: 554, endPoint y: 391, distance: 142.5
click at [598, 363] on div "What's your favorite food? Indah Silk adores food that feels indulgent and sens…" at bounding box center [599, 389] width 339 height 93
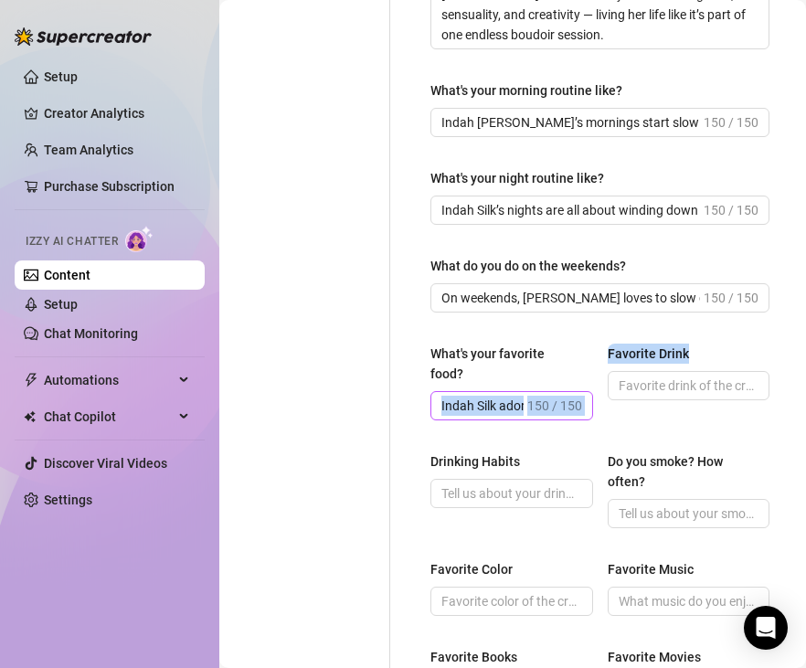
click at [470, 395] on input "Indah Silk adores food that feels indulgent and sensual. She loves fresh sushi …" at bounding box center [482, 405] width 82 height 20
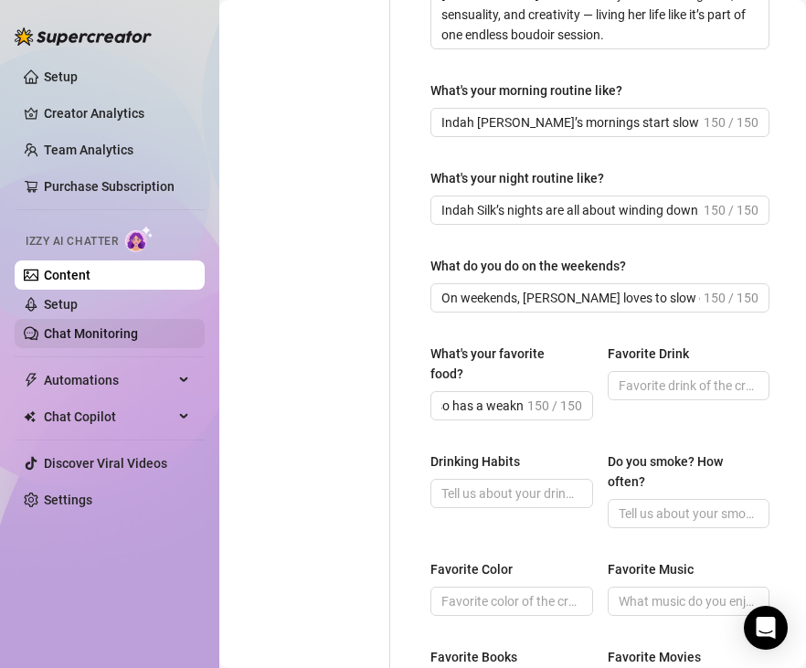
scroll to position [0, 0]
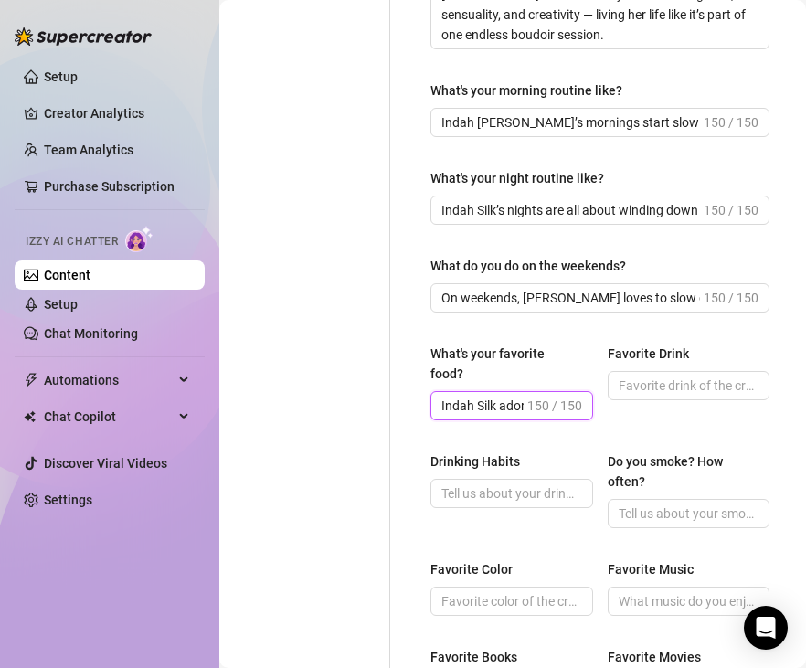
click at [478, 395] on input "Indah Silk adores food that feels indulgent and sensual. She loves fresh sushi …" at bounding box center [482, 405] width 82 height 20
paste input "text"
drag, startPoint x: 512, startPoint y: 381, endPoint x: 661, endPoint y: 387, distance: 149.0
click at [513, 395] on input "What's your favorite food?" at bounding box center [509, 405] width 137 height 20
paste input "She loves fresh sushi and seafood because it’s delicate and refined, but she al…"
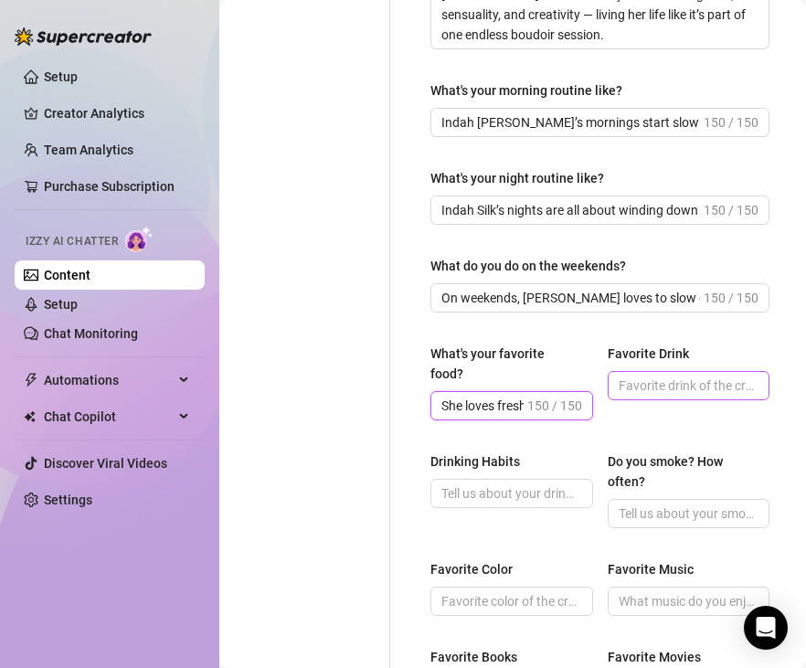
scroll to position [0, 763]
type input "She loves fresh sushi and seafood because it’s delicate and refined, but she al…"
drag, startPoint x: 670, startPoint y: 386, endPoint x: 660, endPoint y: 382, distance: 11.0
click at [664, 384] on input "Favorite Drink" at bounding box center [686, 385] width 137 height 20
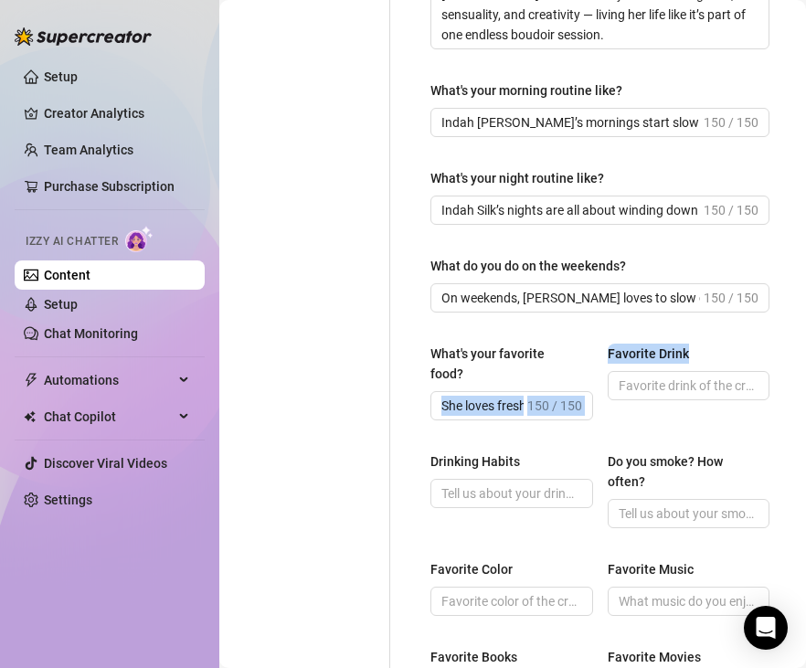
drag, startPoint x: 691, startPoint y: 349, endPoint x: 576, endPoint y: 355, distance: 114.4
click at [576, 355] on div "What's your favorite food? She loves fresh sushi and seafood because it’s delic…" at bounding box center [599, 389] width 339 height 93
drag, startPoint x: 585, startPoint y: 354, endPoint x: 609, endPoint y: 352, distance: 24.8
click at [595, 353] on div "What's your favorite food? She loves fresh sushi and seafood because it’s delic…" at bounding box center [599, 389] width 339 height 93
click at [612, 352] on div "Favorite Drink" at bounding box center [647, 353] width 81 height 20
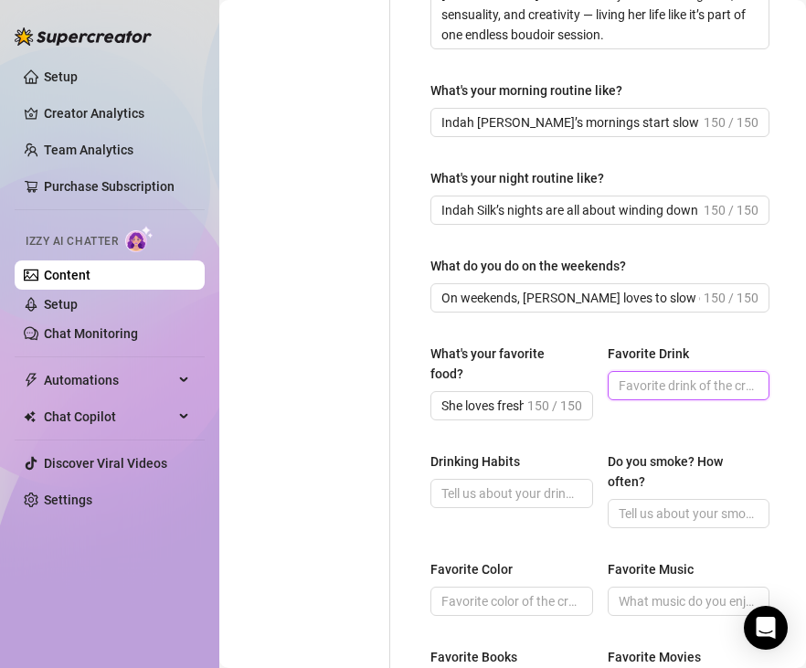
click at [618, 375] on input "Favorite Drink" at bounding box center [686, 385] width 137 height 20
drag, startPoint x: 644, startPoint y: 353, endPoint x: 677, endPoint y: 354, distance: 32.9
click at [691, 353] on div "What's your favorite food? She loves fresh sushi and seafood because it’s delic…" at bounding box center [599, 389] width 339 height 93
click at [656, 381] on input "Favorite Drink" at bounding box center [686, 385] width 137 height 20
paste input "A glass of red wine is her favorite way to unwind at night — smooth, rich, and …"
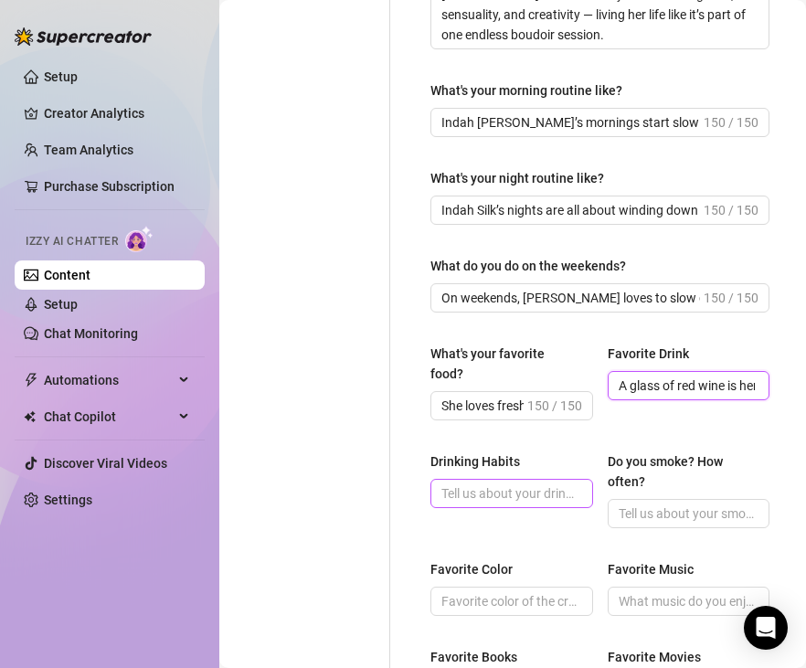
scroll to position [0, 350]
type input "A glass of red wine is her favorite way to unwind at night — smooth, rich, and …"
click at [509, 484] on span at bounding box center [511, 493] width 163 height 29
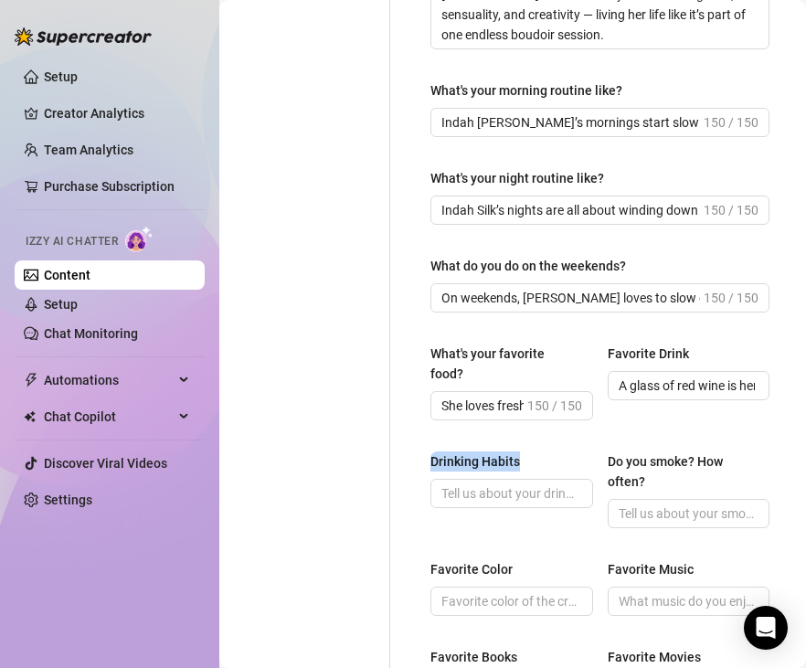
drag, startPoint x: 497, startPoint y: 440, endPoint x: 414, endPoint y: 443, distance: 83.2
click at [414, 443] on div "What are your hobbies and interests? What do you enjoy about them? Required Ind…" at bounding box center [599, 229] width 375 height 1609
drag, startPoint x: 477, startPoint y: 471, endPoint x: 625, endPoint y: 469, distance: 148.0
click at [477, 483] on input "Drinking Habits" at bounding box center [509, 493] width 137 height 20
paste input "Indah Silk enjoys drinking in moderation, always savoring the experience rather…"
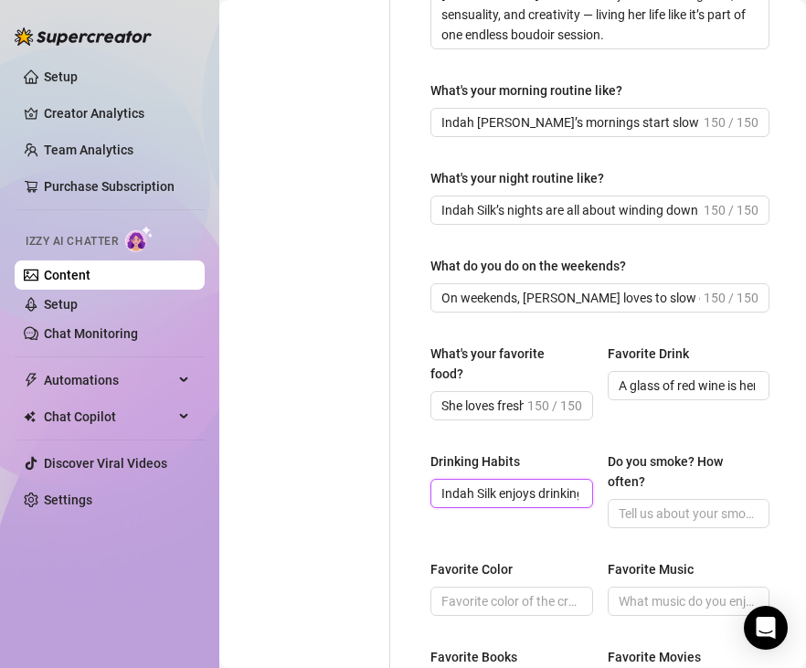
scroll to position [0, 419]
type input "Indah Silk enjoys drinking in moderation, always savoring the experience rather…"
drag, startPoint x: 655, startPoint y: 455, endPoint x: 601, endPoint y: 445, distance: 54.8
click at [601, 451] on div "Drinking Habits Indah Silk enjoys drinking in moderation, always savoring the e…" at bounding box center [599, 497] width 339 height 93
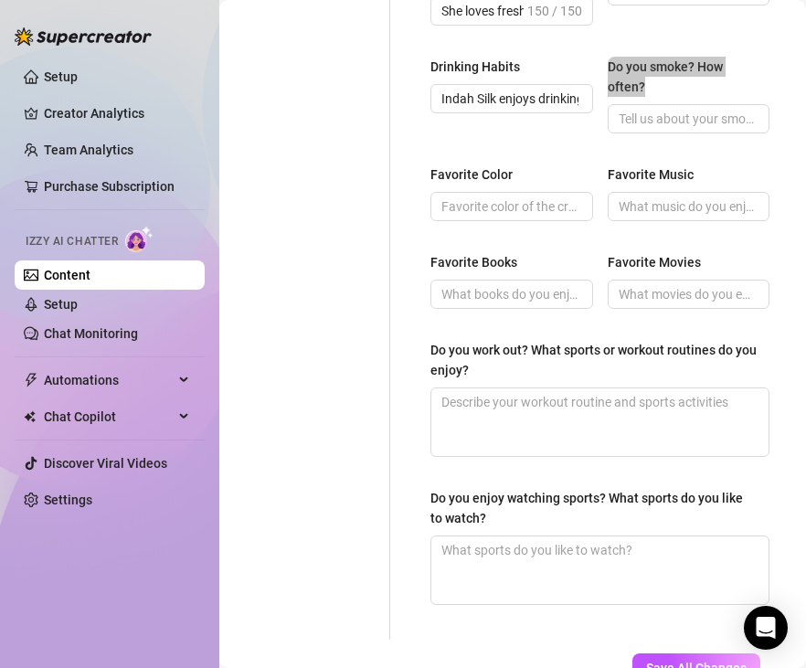
scroll to position [1142, 0]
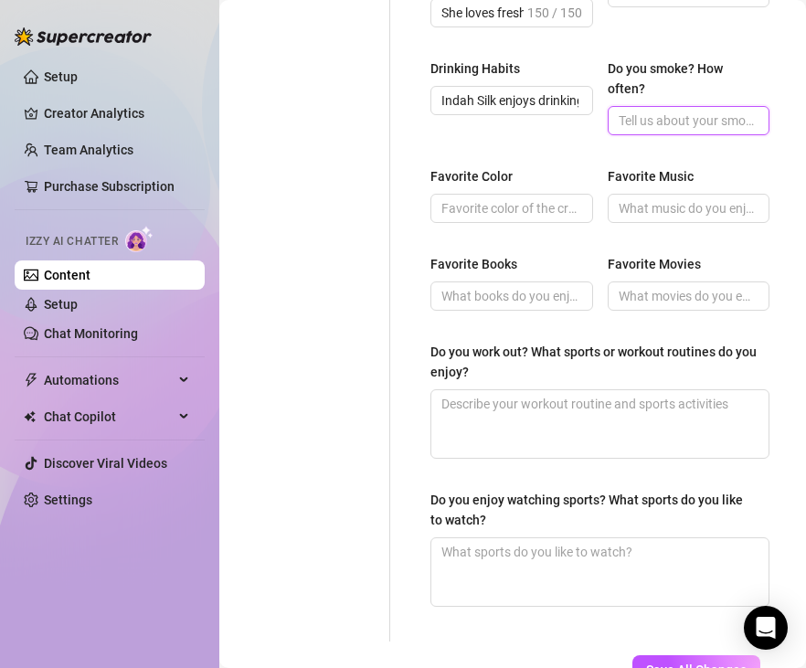
click at [699, 111] on input "Do you smoke? How often?" at bounding box center [686, 121] width 137 height 20
paste input "Indah Silk isn’t a heavy smoker, but she does enjoy it occasionally, especially…"
type input "Indah Silk isn’t a heavy smoker, but she does enjoy it occasionally, especially…"
click at [511, 200] on span at bounding box center [511, 208] width 163 height 29
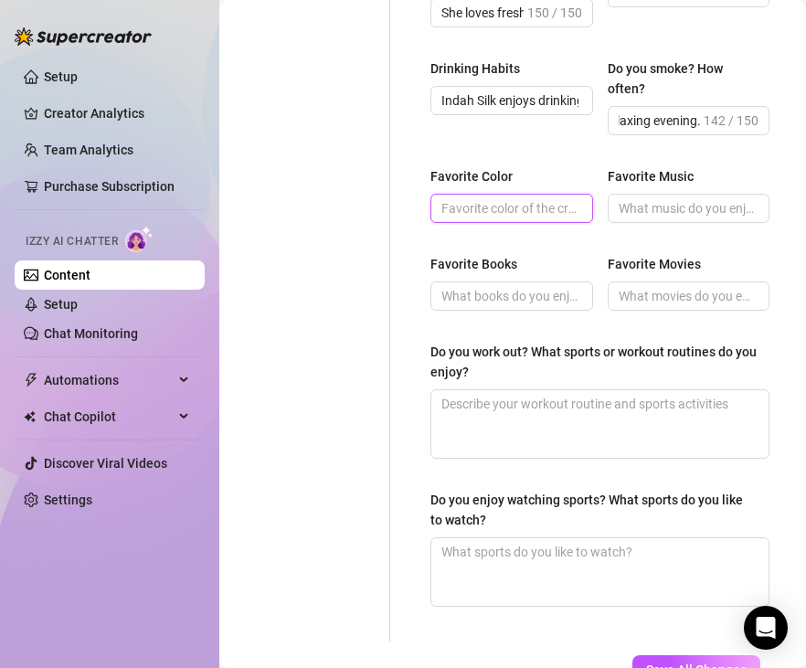
scroll to position [0, 0]
drag, startPoint x: 522, startPoint y: 169, endPoint x: 421, endPoint y: 156, distance: 101.3
click at [526, 198] on input "Favorite Color" at bounding box center [509, 208] width 137 height 20
paste input "Indah Silk’s favorite color is deep red — rich, bold, and endlessly sensual."
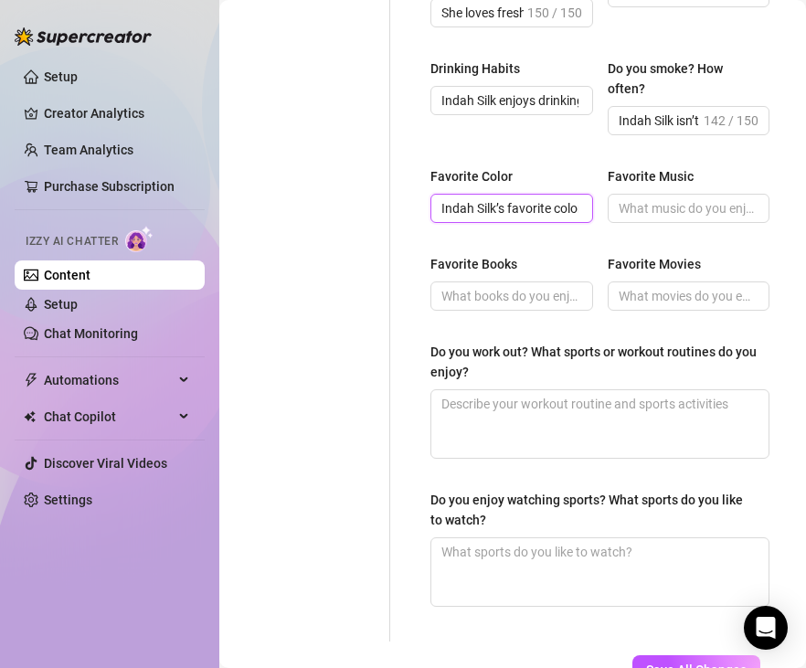
scroll to position [0, 272]
type input "Indah Silk’s favorite color is deep red — rich, bold, and endlessly sensual."
drag, startPoint x: 699, startPoint y: 153, endPoint x: 601, endPoint y: 163, distance: 98.3
click at [603, 166] on div "Favorite Color Indah Silk’s favorite color is deep red — rich, bold, and endles…" at bounding box center [599, 202] width 339 height 73
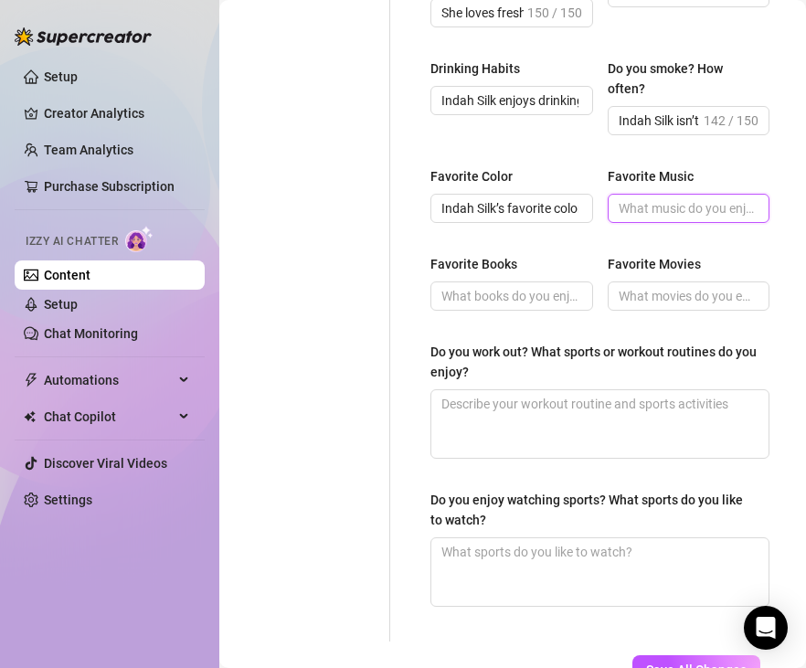
click at [691, 198] on input "Favorite Music" at bounding box center [686, 208] width 137 height 20
paste input "Indah Silk loves music that sets the mood — sultry R&B, smooth jazz, and slow-t…"
type input "Indah Silk loves music that sets the mood — sultry R&B, smooth jazz, and slow-t…"
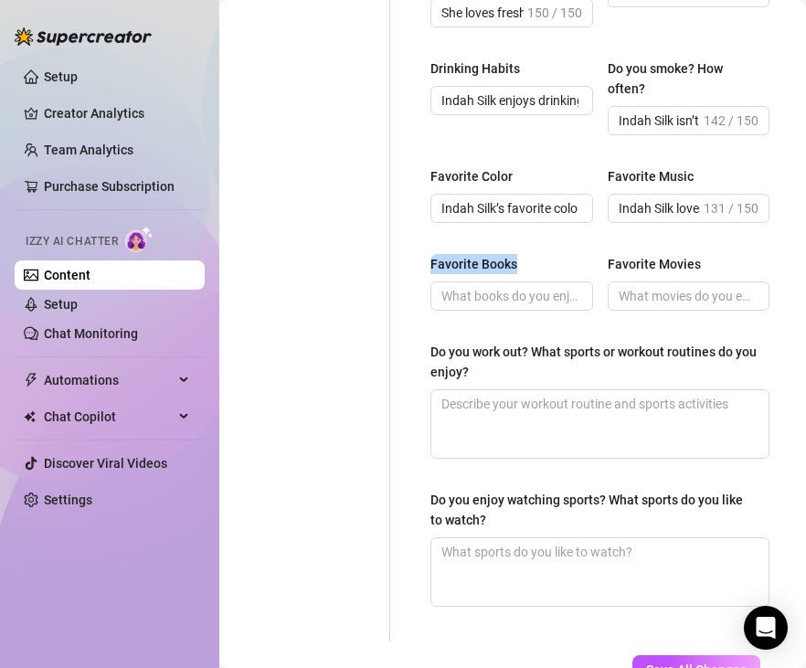
drag, startPoint x: 537, startPoint y: 245, endPoint x: 414, endPoint y: 247, distance: 123.3
click at [488, 286] on input "Favorite Books" at bounding box center [509, 296] width 137 height 20
drag, startPoint x: 537, startPoint y: 278, endPoint x: 631, endPoint y: 258, distance: 96.2
click at [537, 286] on input "Favorite Books" at bounding box center [509, 296] width 137 height 20
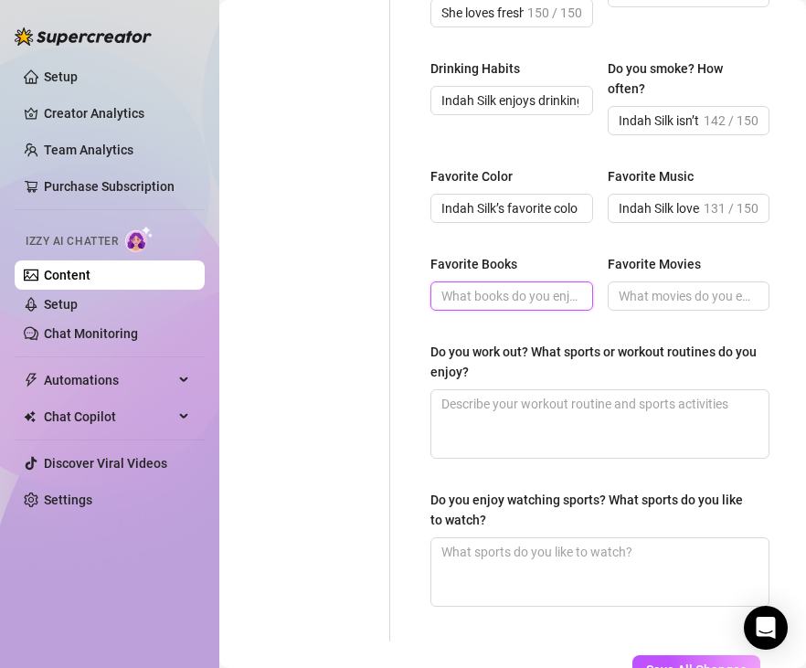
paste input "She’s drawn to romantic poetry and sensual literature that celebrate intimacy a…"
type input "She’s drawn to romantic poetry and sensual literature that celebrate intimacy a…"
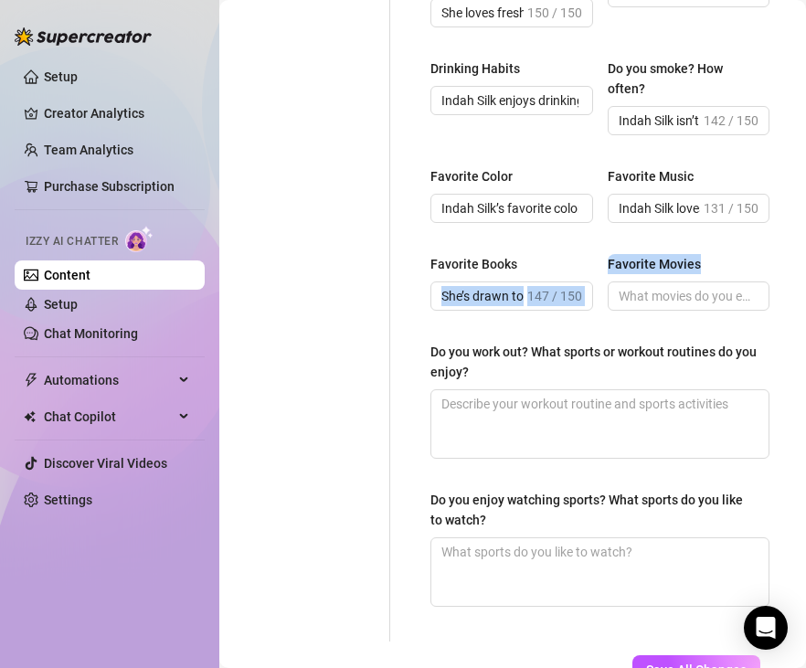
drag, startPoint x: 719, startPoint y: 242, endPoint x: 599, endPoint y: 247, distance: 119.7
click at [599, 254] on div "Favorite Books She’s drawn to romantic poetry and sensual literature that celeb…" at bounding box center [599, 290] width 339 height 73
click at [602, 254] on div "Favorite Books She’s drawn to romantic poetry and sensual literature that celeb…" at bounding box center [599, 290] width 339 height 73
drag, startPoint x: 628, startPoint y: 242, endPoint x: 736, endPoint y: 239, distance: 107.8
click at [735, 254] on div "Favorite Movies" at bounding box center [688, 267] width 163 height 27
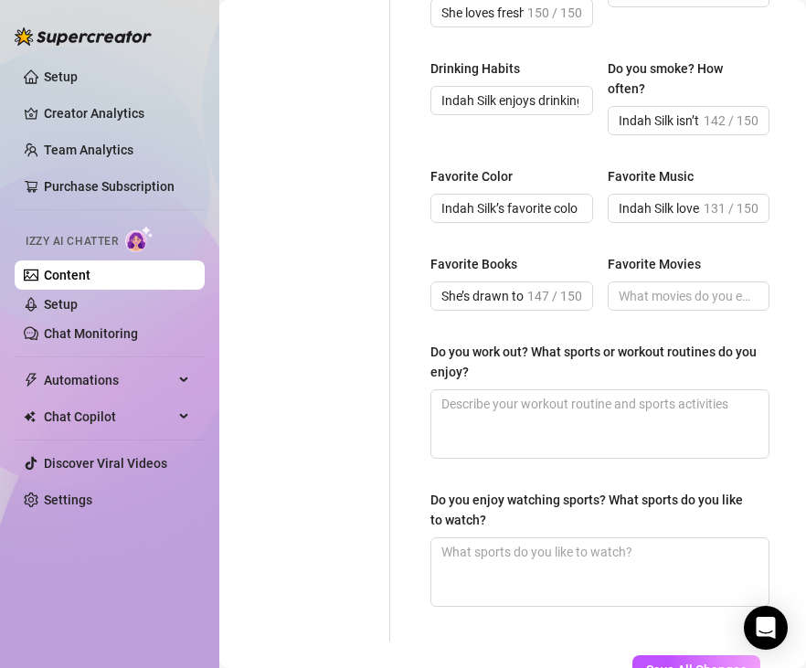
click at [733, 254] on div "Favorite Movies" at bounding box center [688, 267] width 163 height 27
drag, startPoint x: 652, startPoint y: 248, endPoint x: 606, endPoint y: 245, distance: 45.8
click at [607, 254] on div "Favorite Movies" at bounding box center [688, 267] width 163 height 27
click at [702, 254] on label "Favorite Movies" at bounding box center [660, 264] width 106 height 20
click at [702, 286] on input "Favorite Movies" at bounding box center [686, 296] width 137 height 20
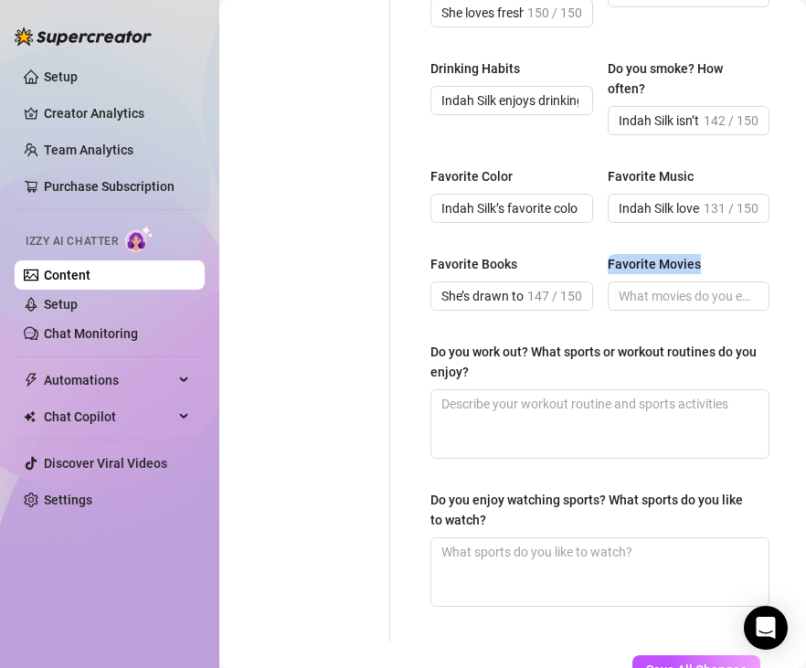
drag, startPoint x: 716, startPoint y: 239, endPoint x: 606, endPoint y: 248, distance: 110.0
click at [607, 254] on div "Favorite Movies" at bounding box center [688, 267] width 163 height 27
click at [656, 286] on input "Favorite Movies" at bounding box center [686, 296] width 137 height 20
paste input "She’s drawn to romantic dramas and films with strong, confident [DEMOGRAPHIC_DA…"
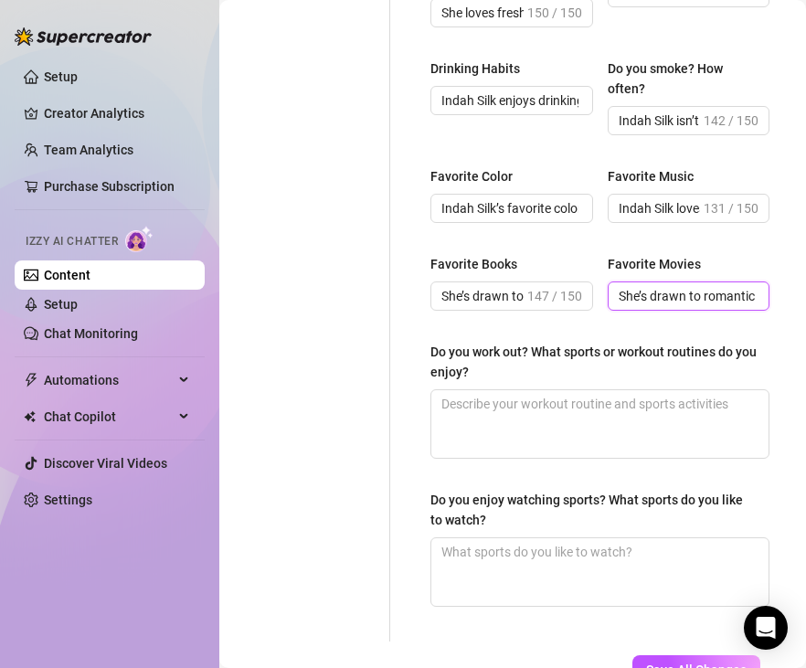
scroll to position [0, 755]
type input "She’s drawn to romantic dramas and films with strong, confident [DEMOGRAPHIC_DA…"
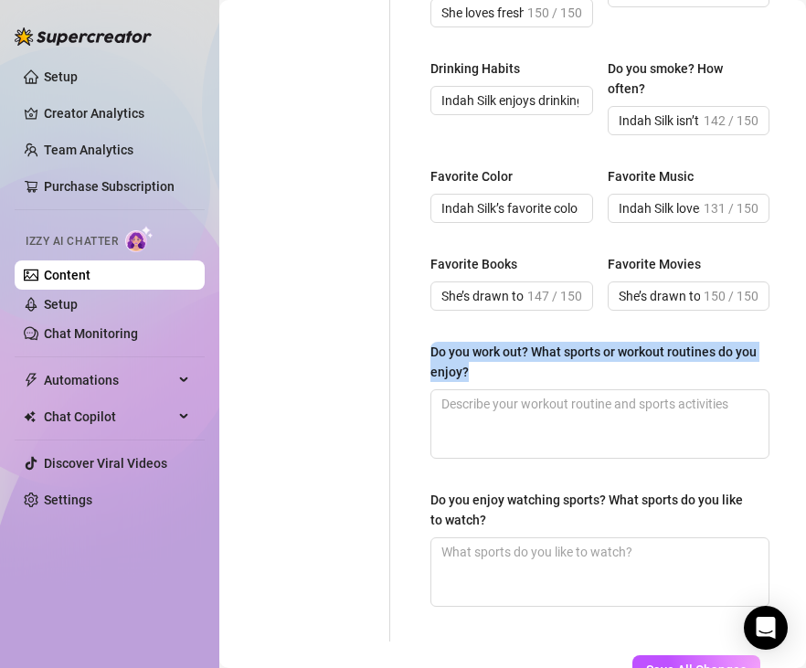
drag, startPoint x: 506, startPoint y: 358, endPoint x: 429, endPoint y: 334, distance: 80.3
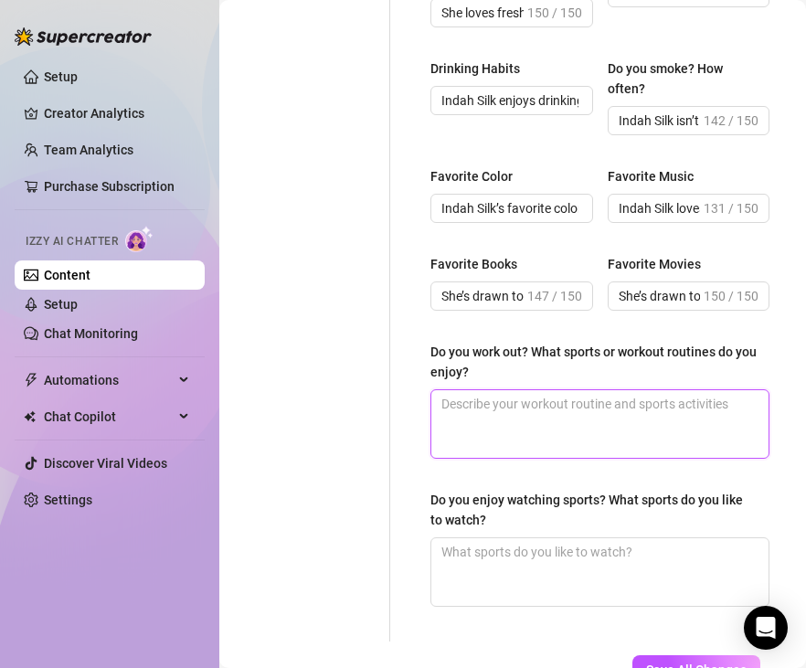
click at [554, 390] on textarea "Do you work out? What sports or workout routines do you enjoy?" at bounding box center [599, 424] width 337 height 68
paste textarea "Indah Silk keeps her body strong and graceful through movement she genuinely en…"
type textarea "Indah Silk keeps her body strong and graceful through movement she genuinely en…"
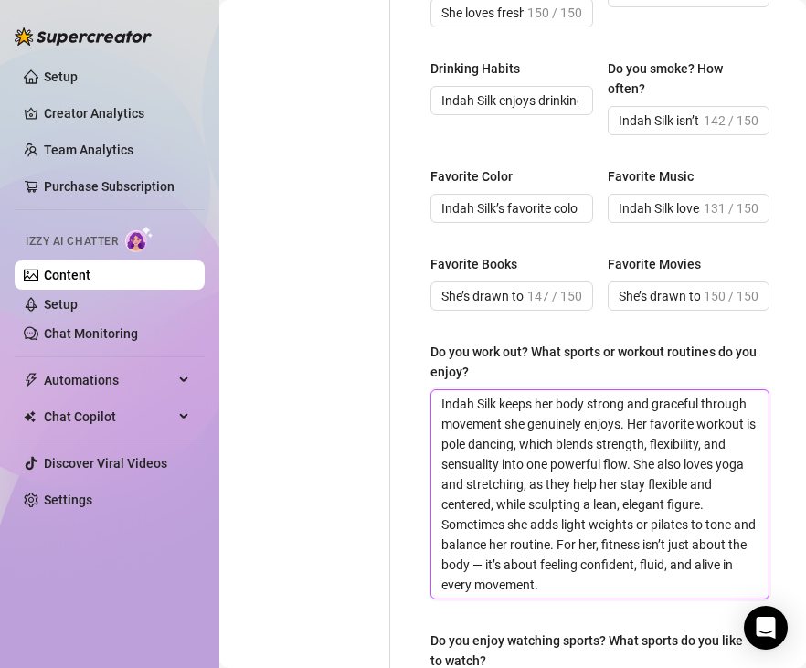
scroll to position [1396, 0]
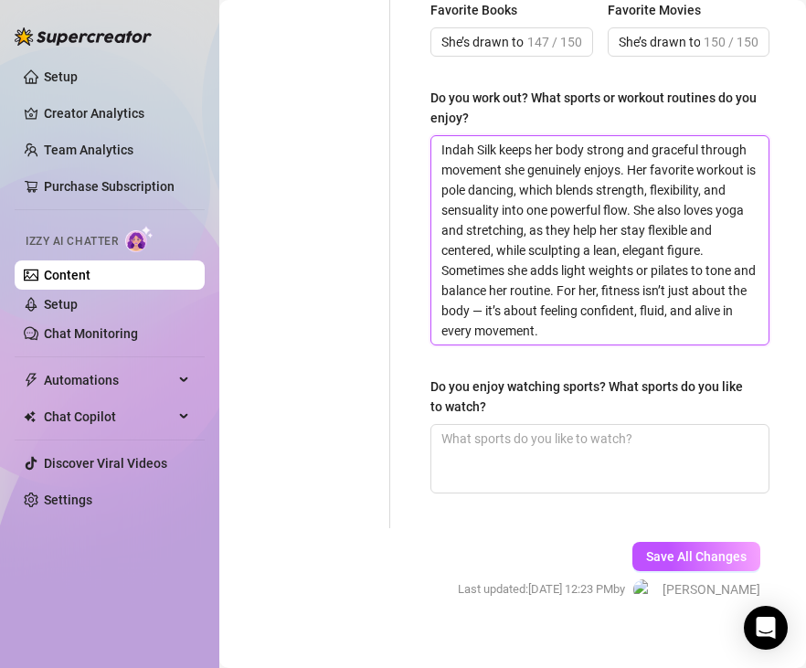
type textarea "Indah Silk keeps her body strong and graceful through movement she genuinely en…"
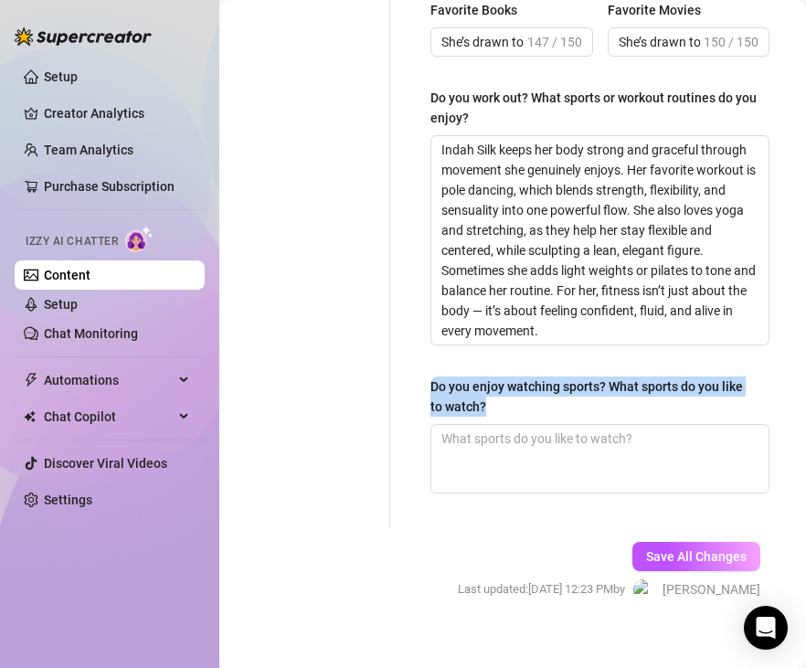
drag, startPoint x: 498, startPoint y: 380, endPoint x: 401, endPoint y: 361, distance: 98.7
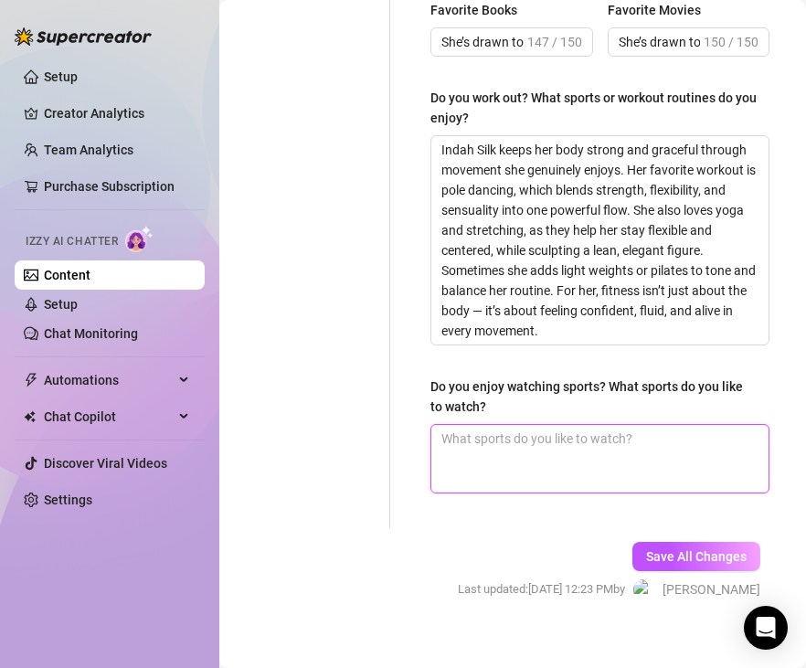
click at [614, 425] on textarea "Do you enjoy watching sports? What sports do you like to watch?" at bounding box center [599, 459] width 337 height 68
paste textarea "Indah Silk doesn’t watch sports all the time, but she enjoys them when the mood…"
type textarea "Indah Silk doesn’t watch sports all the time, but she enjoys them when the mood…"
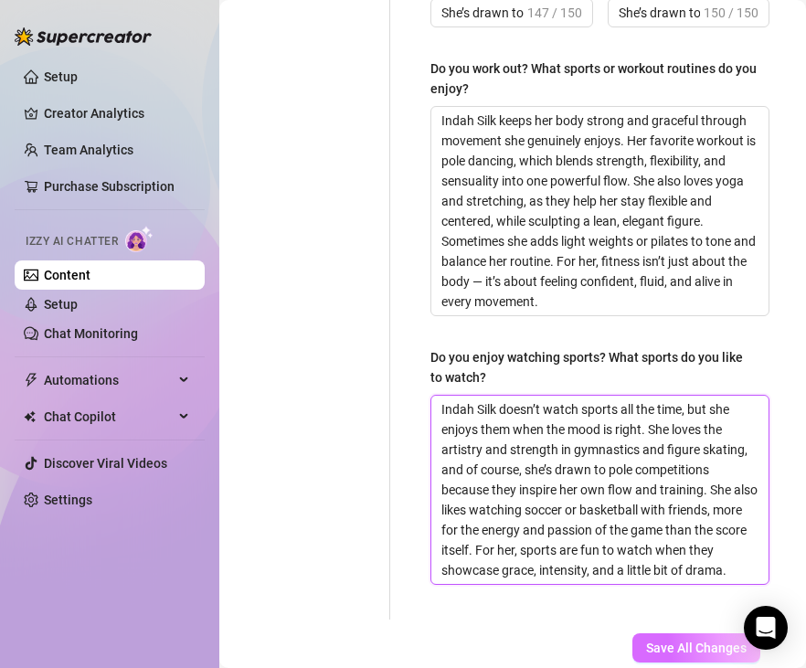
scroll to position [1442, 0]
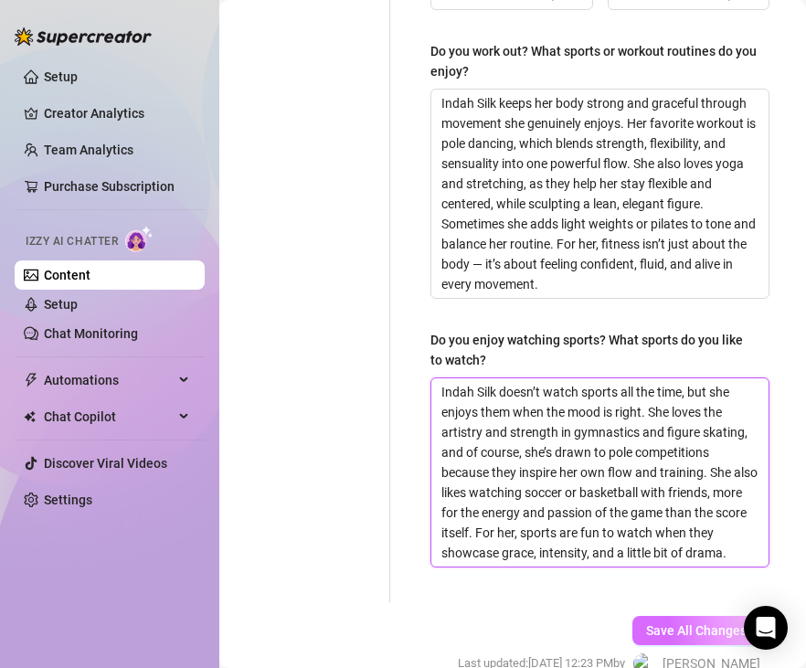
type textarea "Indah Silk doesn’t watch sports all the time, but she enjoys them when the mood…"
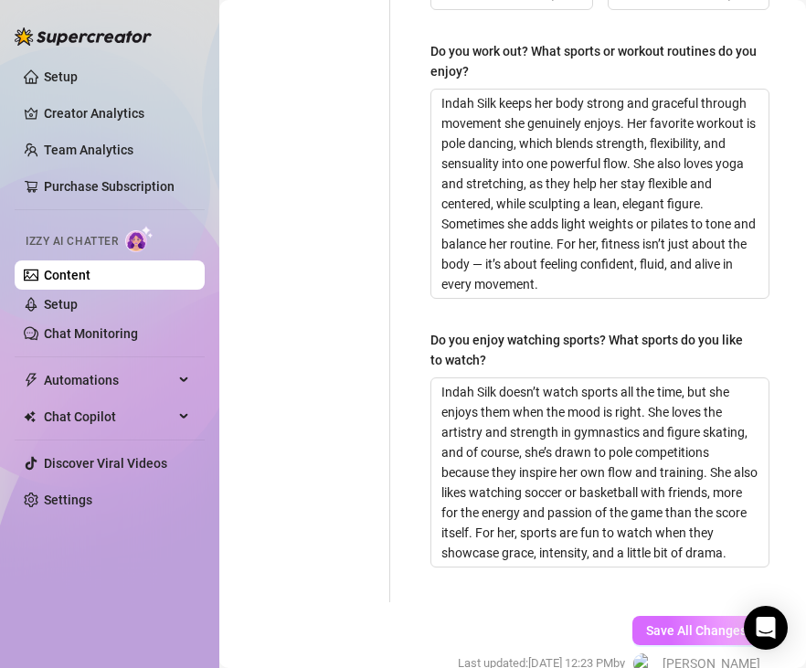
click at [660, 623] on span "Save All Changes" at bounding box center [696, 630] width 100 height 15
type input "She loves fresh sushi and seafood because it’s delicate and refined, but she al…"
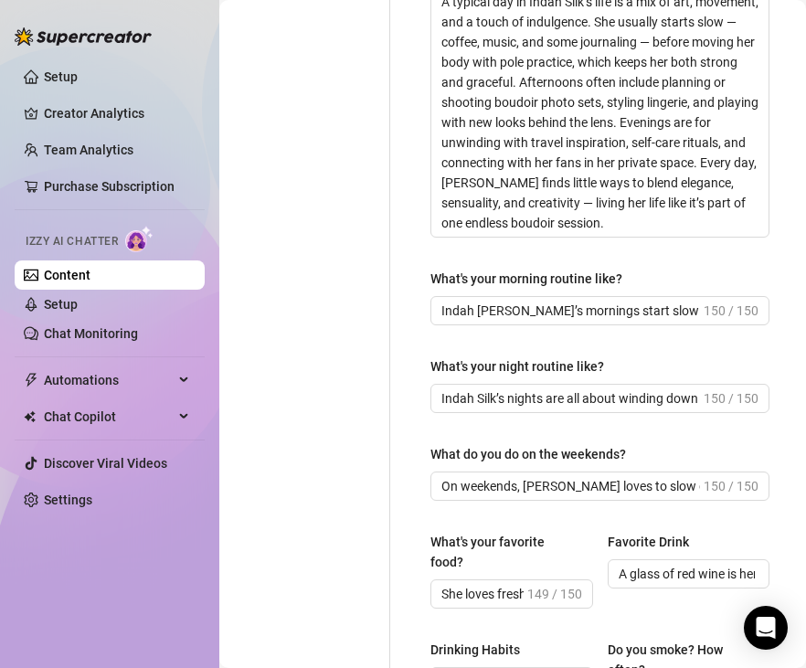
scroll to position [0, 0]
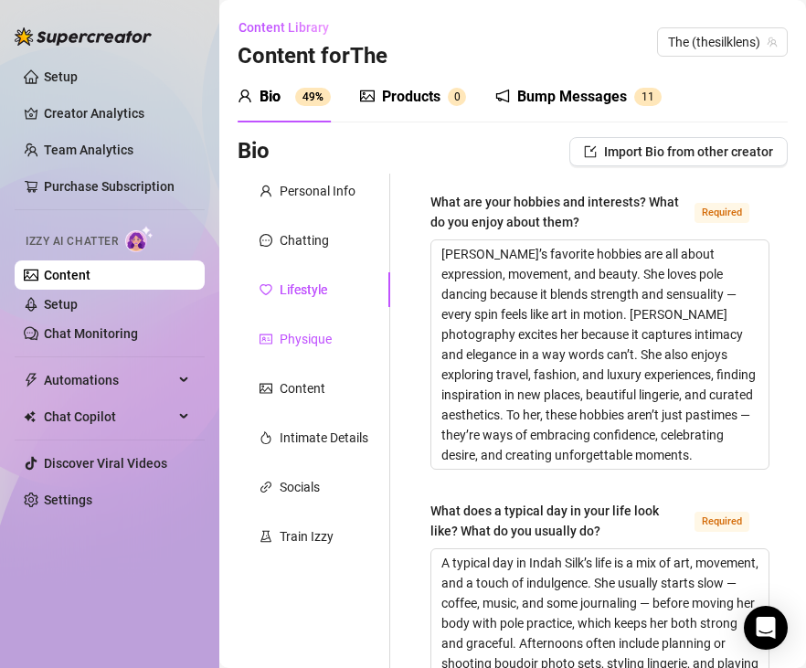
click at [297, 334] on div "Physique" at bounding box center [305, 339] width 52 height 20
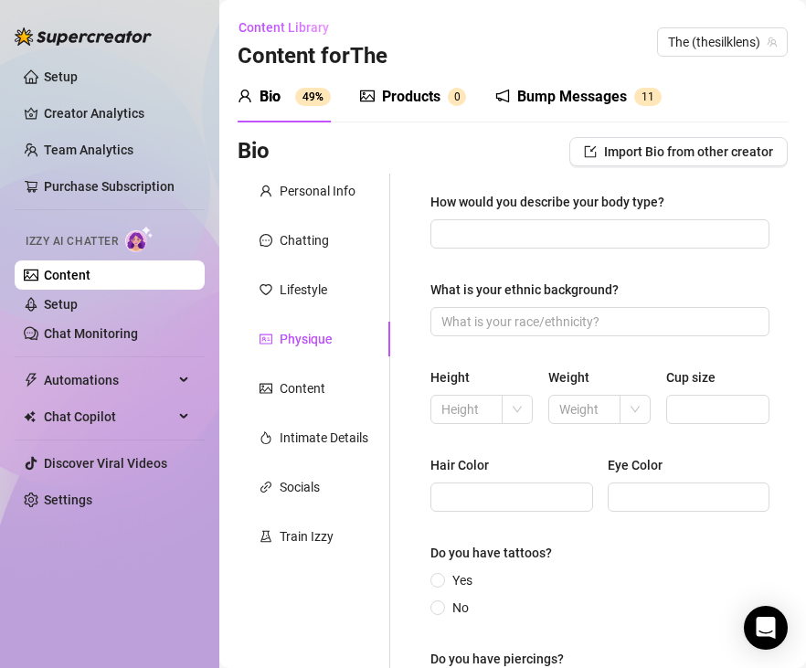
click at [572, 204] on div "How would you describe your body type?" at bounding box center [547, 202] width 234 height 20
click at [572, 224] on input "How would you describe your body type?" at bounding box center [597, 234] width 313 height 20
click at [572, 204] on div "How would you describe your body type?" at bounding box center [547, 202] width 234 height 20
click at [572, 224] on input "How would you describe your body type?" at bounding box center [597, 234] width 313 height 20
click at [572, 204] on div "How would you describe your body type?" at bounding box center [547, 202] width 234 height 20
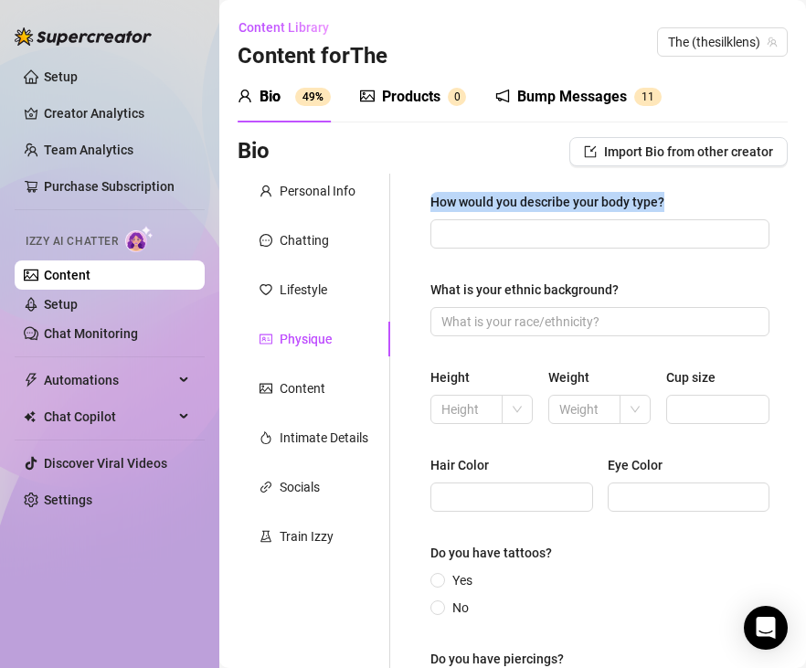
click at [572, 224] on input "How would you describe your body type?" at bounding box center [597, 234] width 313 height 20
drag, startPoint x: 431, startPoint y: 203, endPoint x: 681, endPoint y: 200, distance: 250.3
click at [679, 200] on div "How would you describe your body type?" at bounding box center [599, 205] width 339 height 27
click at [682, 200] on div "How would you describe your body type?" at bounding box center [599, 205] width 339 height 27
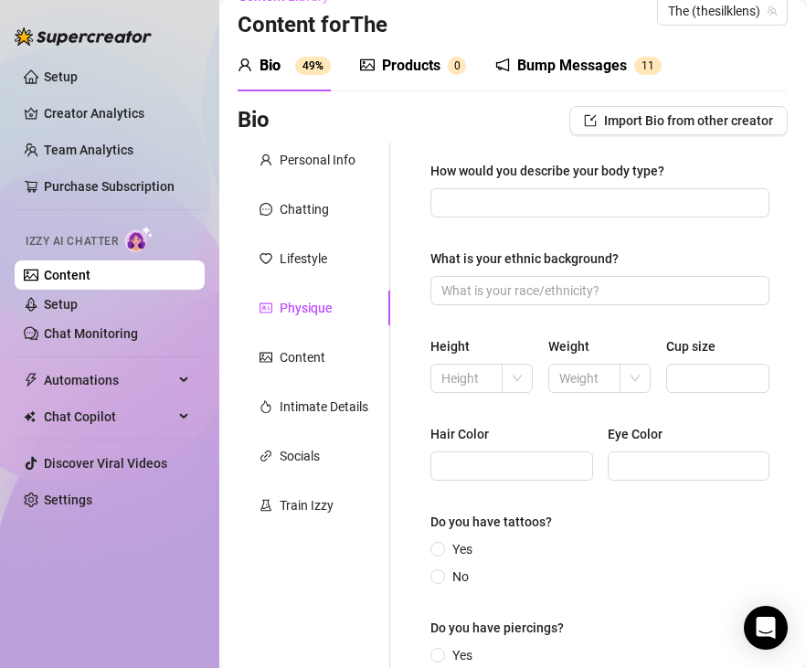
scroll to position [35, 0]
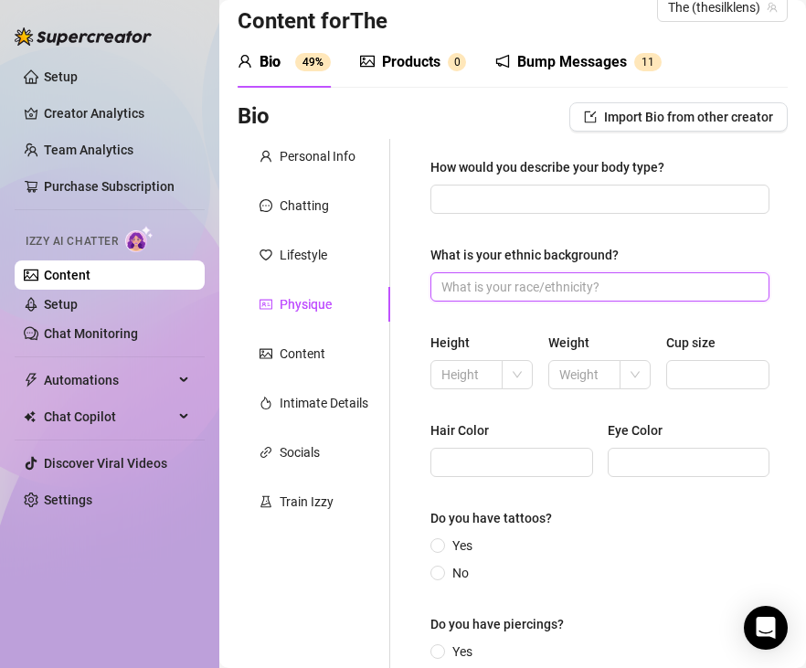
click at [508, 290] on input "What is your ethnic background?" at bounding box center [597, 287] width 313 height 20
type input "nd"
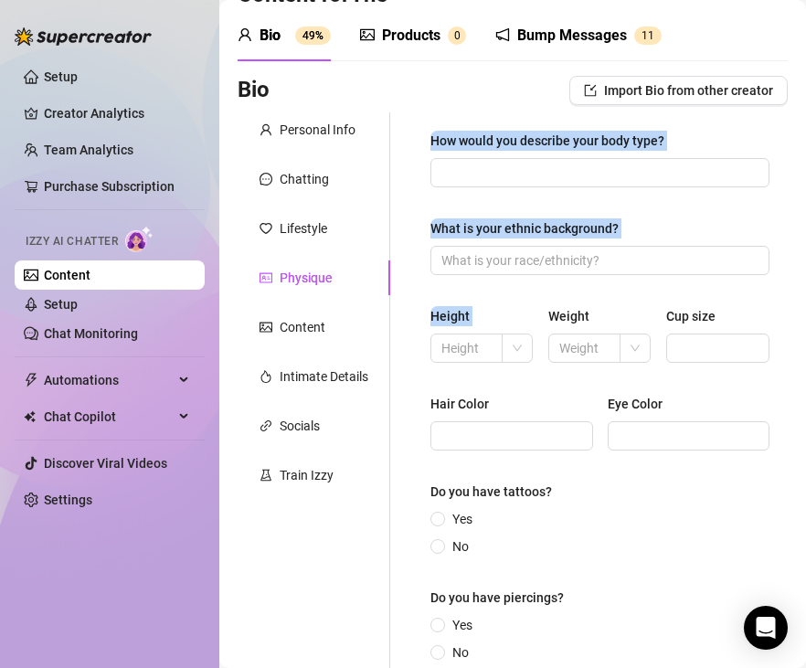
scroll to position [195, 0]
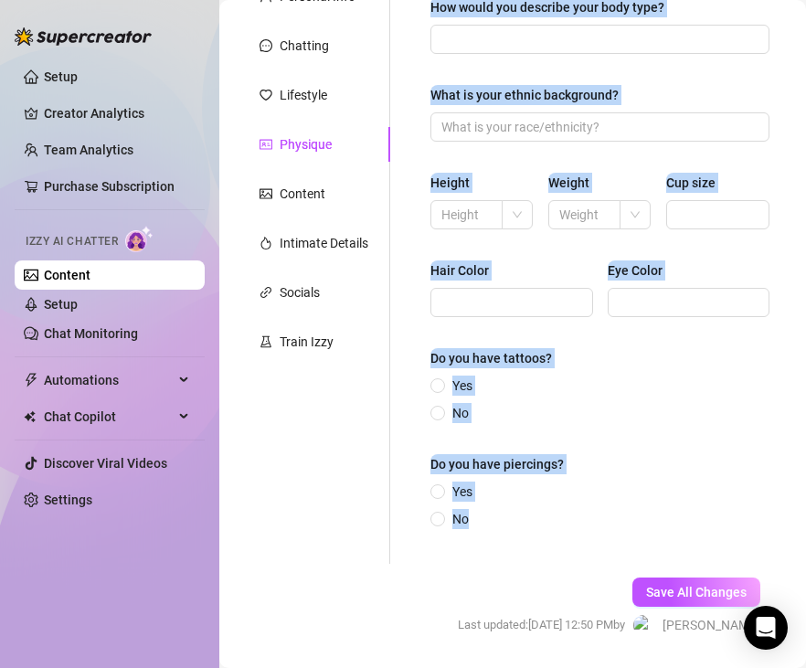
drag, startPoint x: 407, startPoint y: 172, endPoint x: 555, endPoint y: 511, distance: 370.6
click at [555, 511] on div "How would you describe your body type? What is your ethnic background? Height W…" at bounding box center [588, 271] width 397 height 585
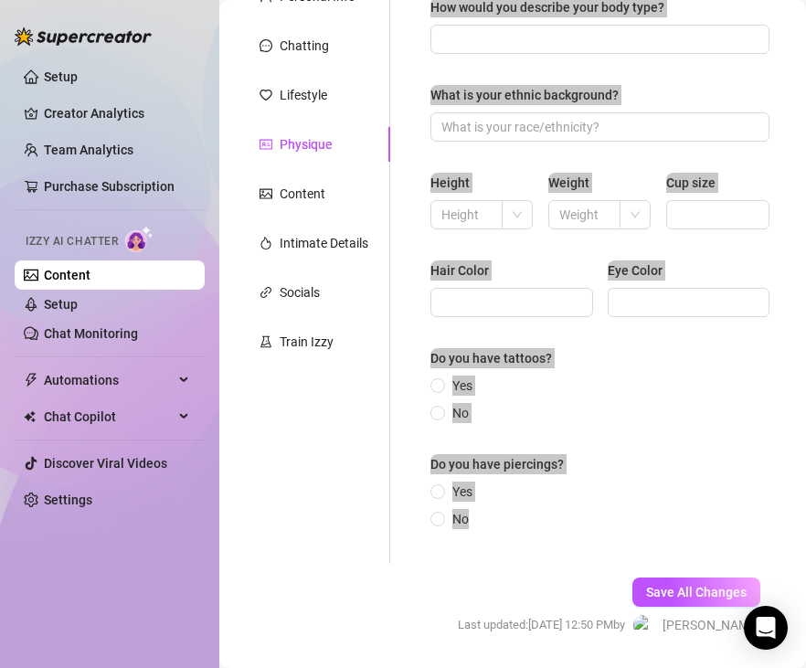
scroll to position [150, 0]
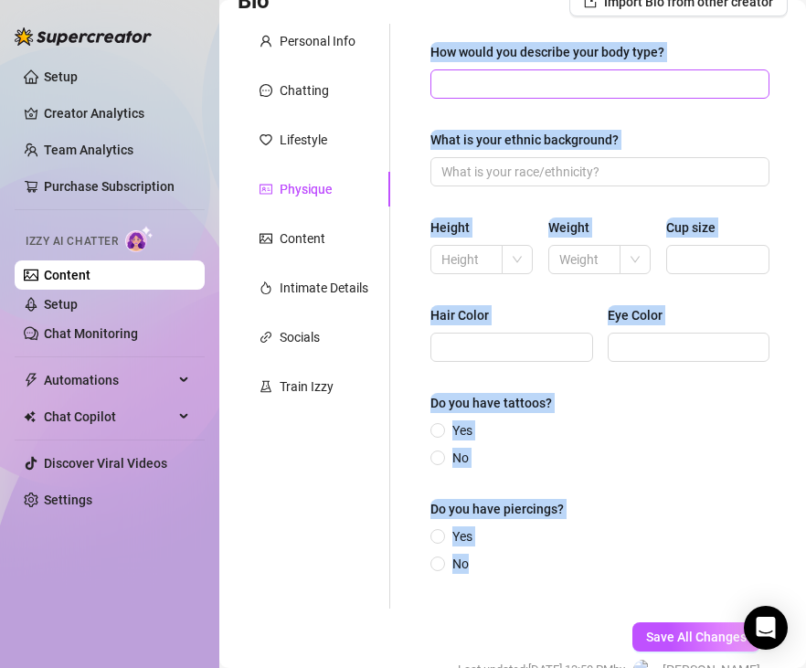
click at [599, 89] on input "How would you describe your body type?" at bounding box center [597, 84] width 313 height 20
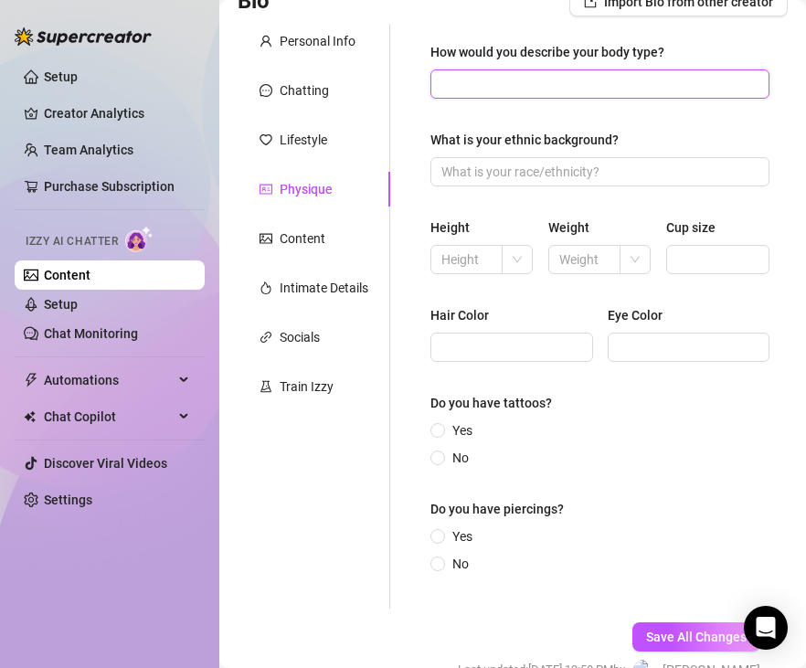
paste input "[PERSON_NAME] but curvy in the right places, graceful and toned from pole danci…"
type input "[PERSON_NAME] but curvy in the right places, graceful and toned from pole danci…"
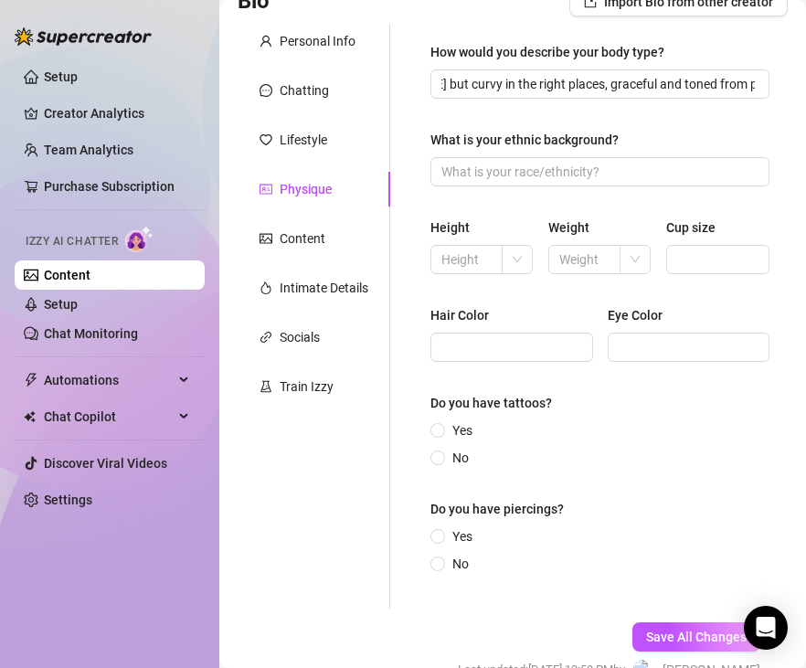
scroll to position [0, 0]
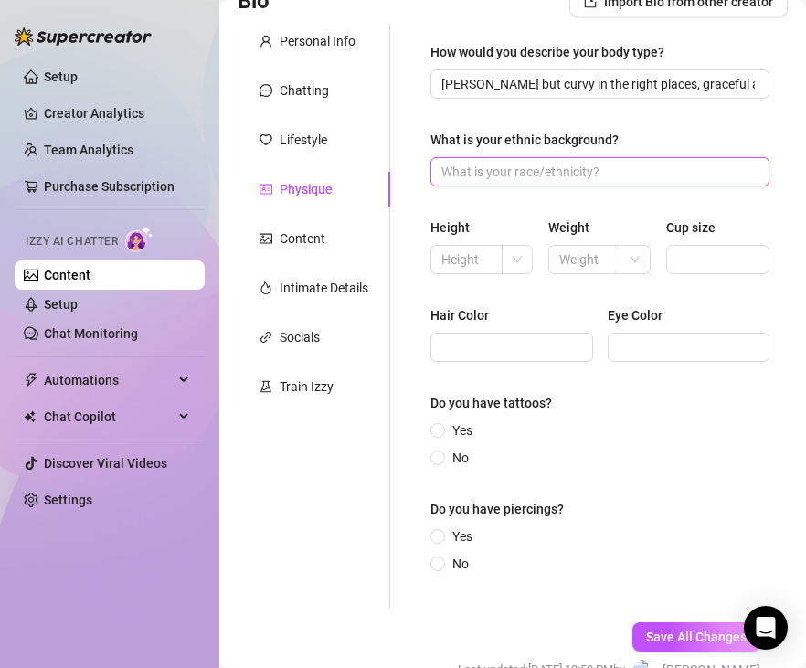
click at [494, 168] on input "What is your ethnic background?" at bounding box center [597, 172] width 313 height 20
paste input "Indonesian, with exotic features that add to her mystery and allure."
type input "Indonesian, with exotic features that add to her mystery and allure."
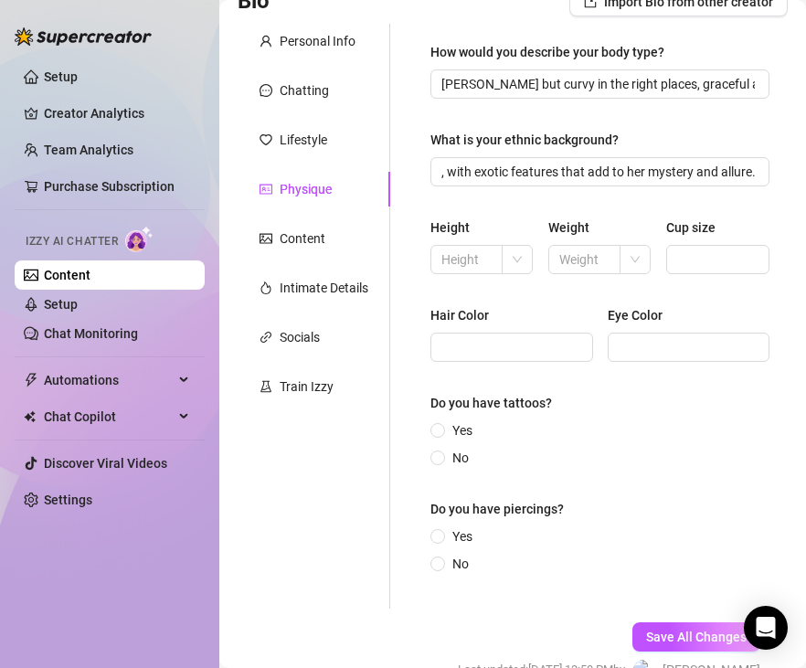
scroll to position [0, 0]
click at [474, 260] on input "text" at bounding box center [464, 259] width 47 height 20
type input "5"
click at [588, 263] on input "text" at bounding box center [582, 259] width 47 height 20
type input "5"
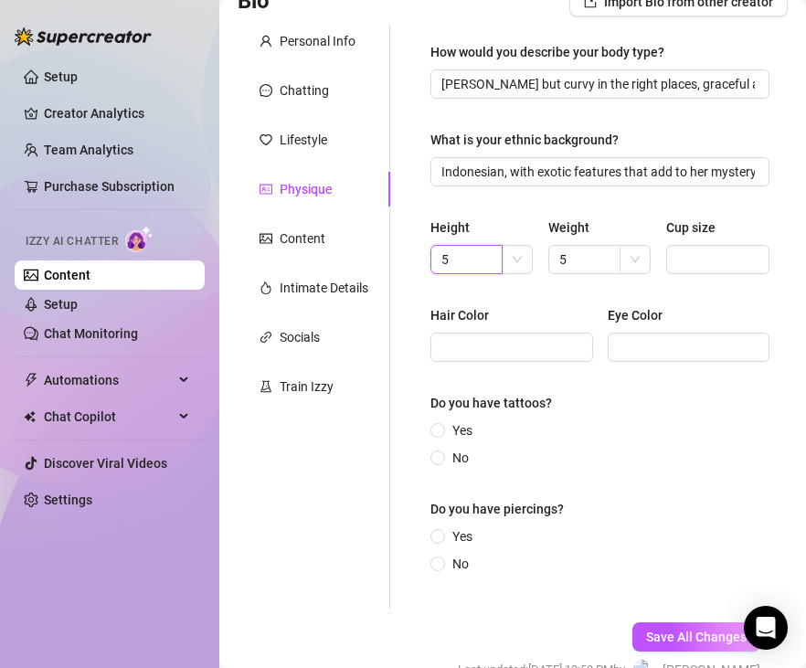
click at [475, 254] on input "5" at bounding box center [464, 259] width 47 height 20
click at [516, 264] on span at bounding box center [520, 259] width 16 height 27
click at [458, 286] on div "Height 55 Weight 5 Cup size" at bounding box center [599, 253] width 339 height 73
click at [461, 263] on input "55" at bounding box center [464, 259] width 47 height 20
click at [455, 257] on input "55" at bounding box center [464, 259] width 47 height 20
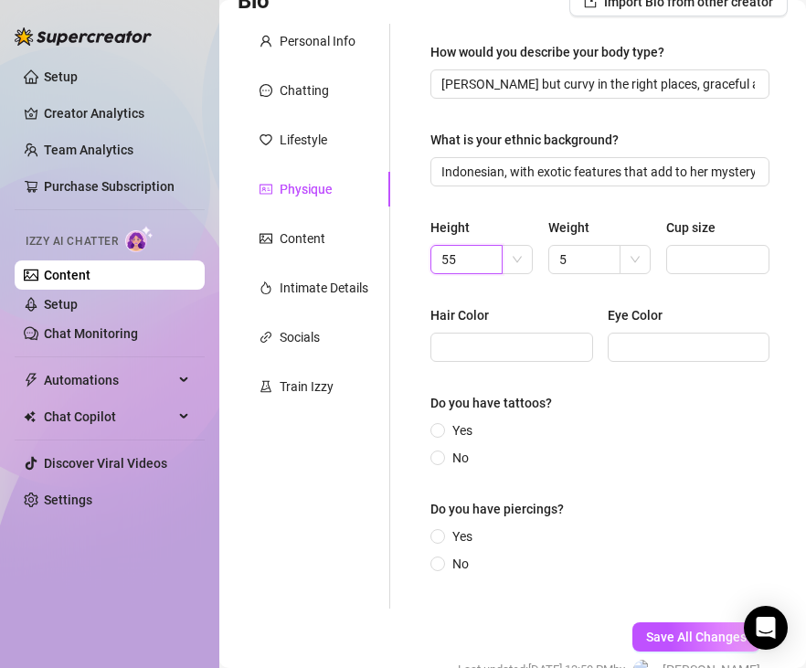
click at [455, 257] on input "55" at bounding box center [464, 259] width 47 height 20
paste input "’5” (165 cm)"
type input "5’5” (165 cm)"
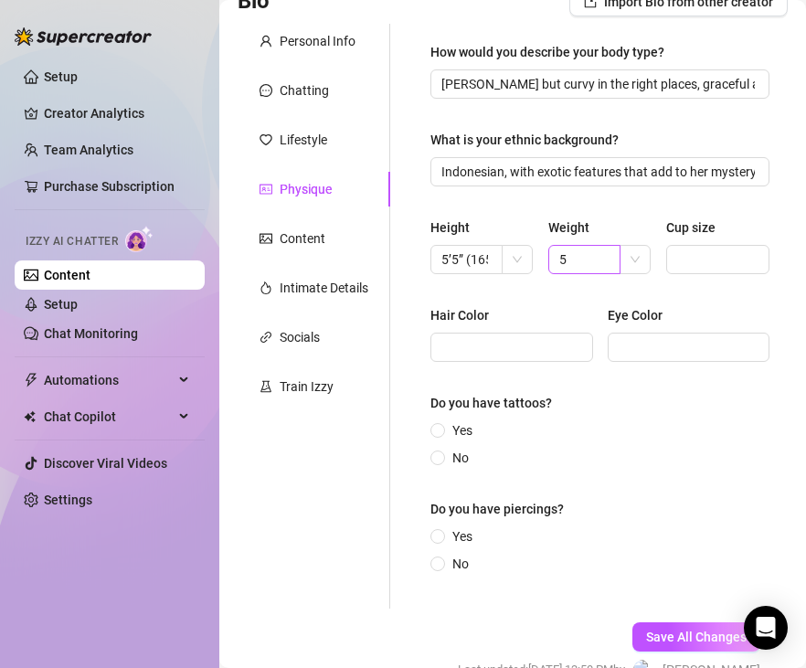
click at [547, 246] on div "Height 5’5” (165 cm) Weight 5 Cup size" at bounding box center [599, 253] width 339 height 73
click at [562, 258] on input "5" at bounding box center [582, 259] width 47 height 20
paste input "118 lbs (53 kg)"
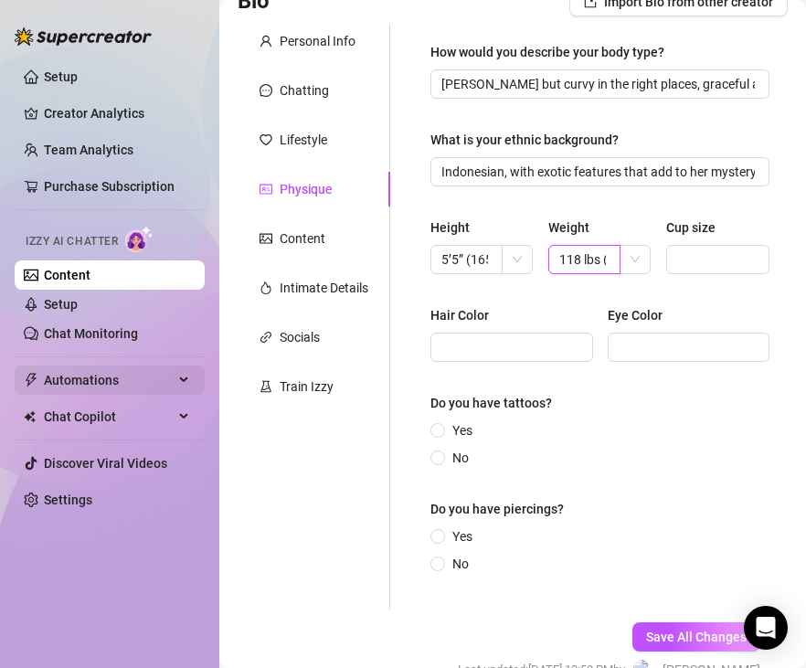
scroll to position [0, 37]
type input "118 lbs (53 kg)"
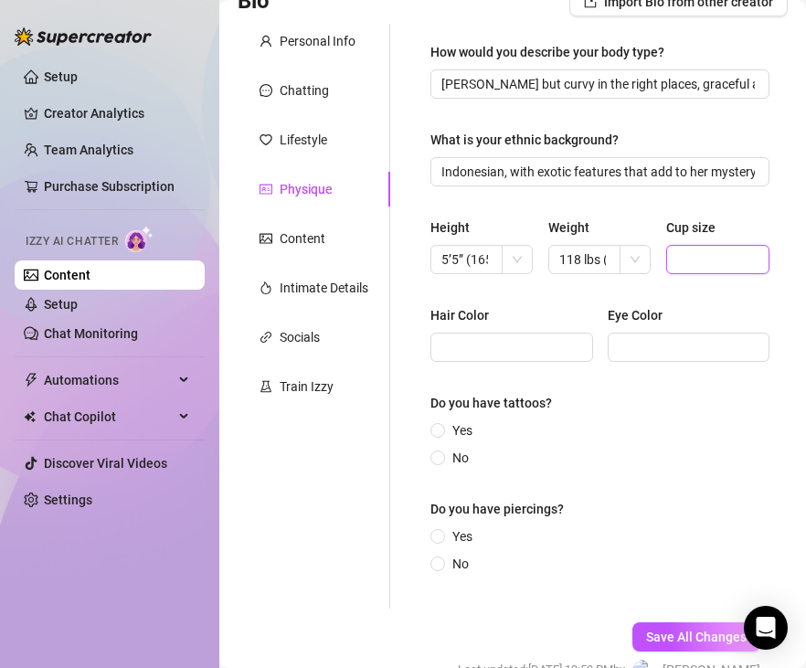
click at [719, 260] on input "Cup size" at bounding box center [716, 259] width 78 height 20
paste input "34C"
type input "34C"
click at [501, 348] on input "Hair Color" at bounding box center [509, 347] width 137 height 20
paste input "Dark brown, silky and flowing."
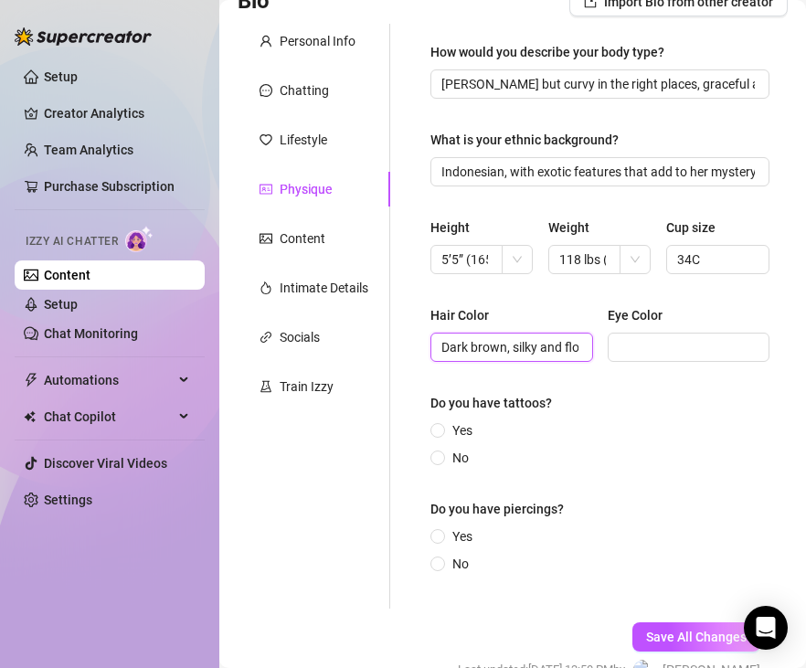
scroll to position [0, 32]
type input "Dark brown, silky and flowing."
click at [660, 344] on input "Eye Color" at bounding box center [686, 347] width 137 height 20
paste input "Deep brown, warm and seductive."
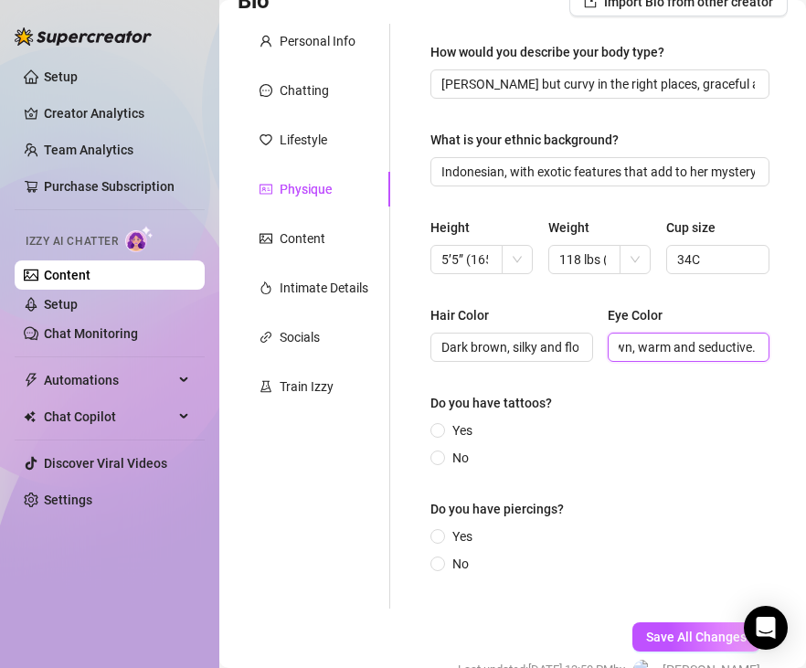
scroll to position [235, 0]
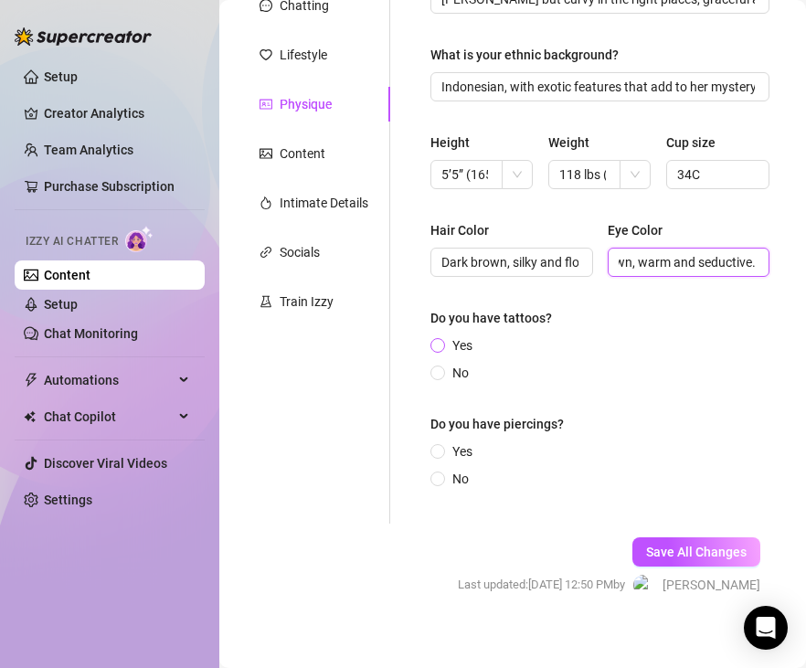
type input "Deep brown, warm and seductive."
click at [442, 351] on label "Yes" at bounding box center [454, 345] width 49 height 20
click at [442, 351] on input "Yes" at bounding box center [438, 347] width 7 height 12
radio input "true"
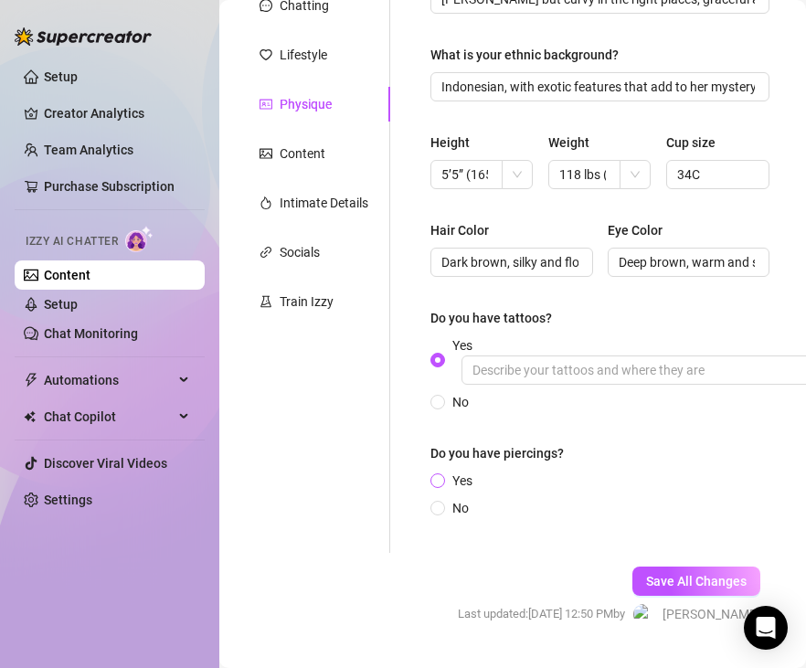
drag, startPoint x: 435, startPoint y: 505, endPoint x: 435, endPoint y: 488, distance: 17.4
click at [435, 504] on span at bounding box center [437, 508] width 15 height 15
click at [435, 504] on input "No" at bounding box center [438, 509] width 7 height 12
radio input "true"
click at [435, 486] on input "Yes" at bounding box center [438, 482] width 7 height 12
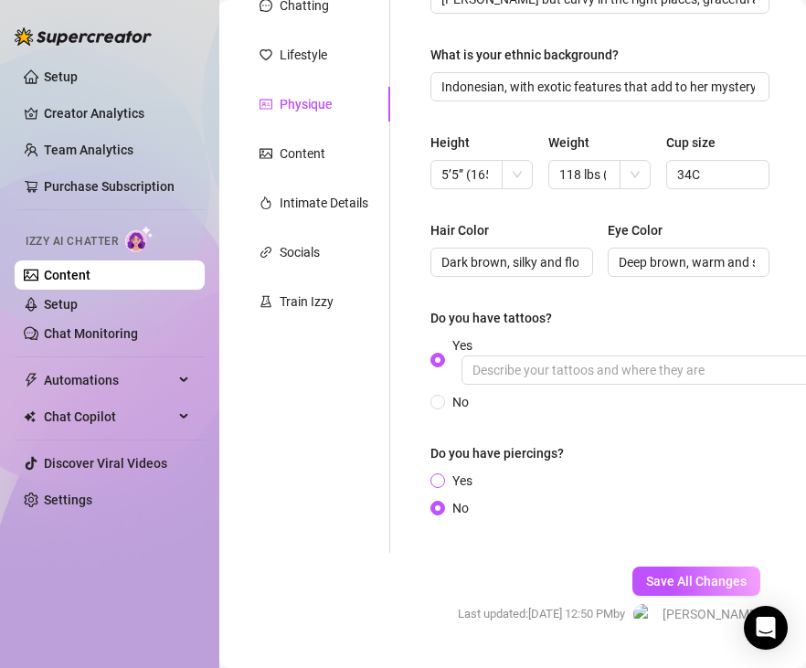
radio input "true"
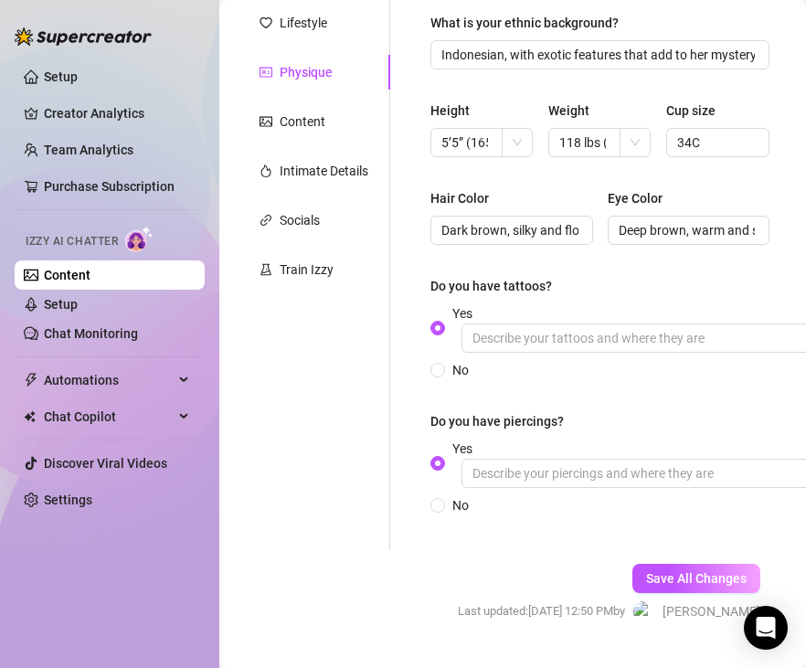
scroll to position [269, 0]
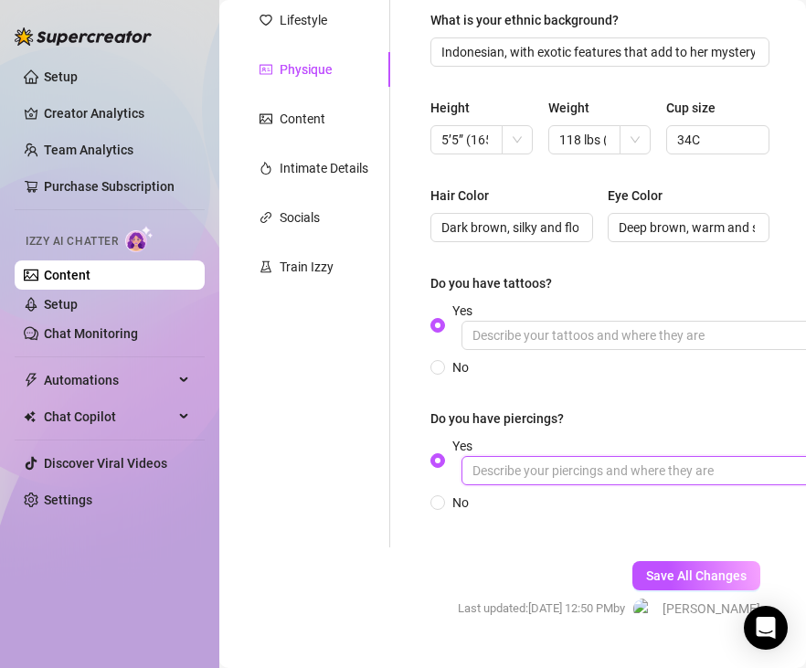
click at [714, 474] on input "Yes" at bounding box center [735, 470] width 548 height 29
paste input "a playful belly button piercing."
type input "a playful belly button piercing."
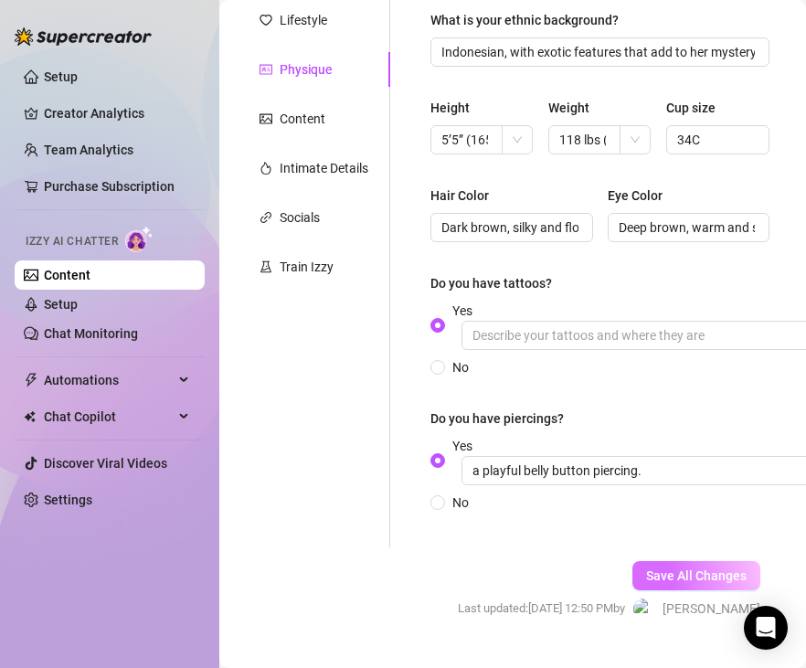
click at [701, 573] on span "Save All Changes" at bounding box center [696, 575] width 100 height 15
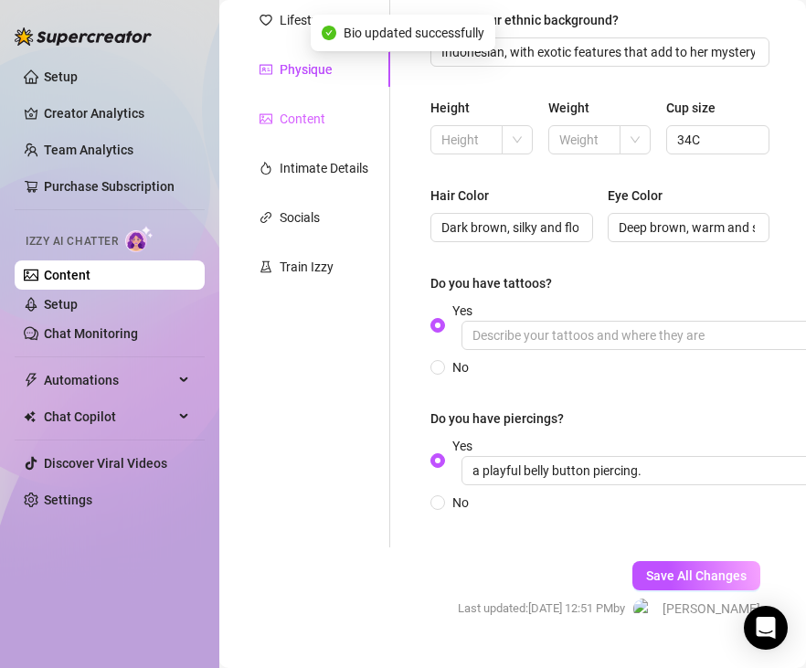
click at [316, 101] on div "Content" at bounding box center [313, 118] width 153 height 35
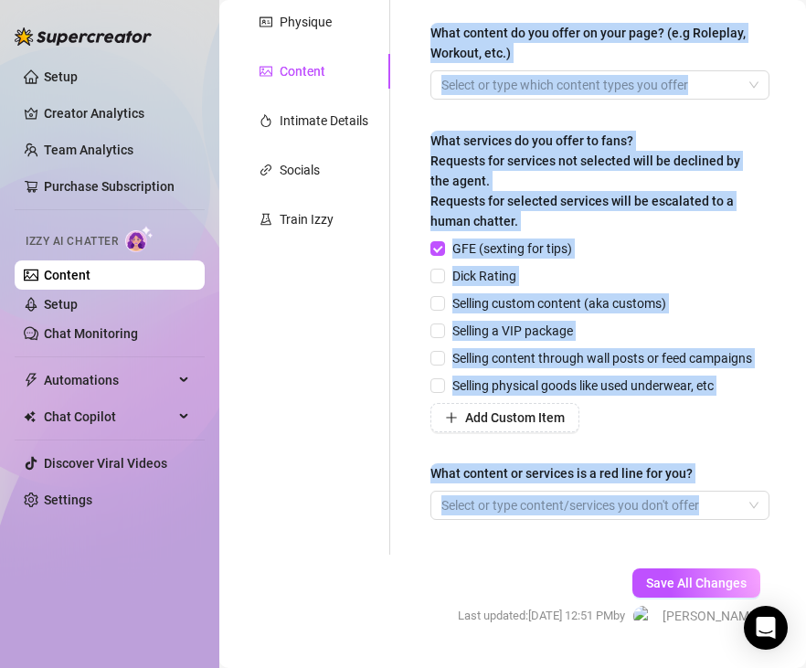
scroll to position [364, 0]
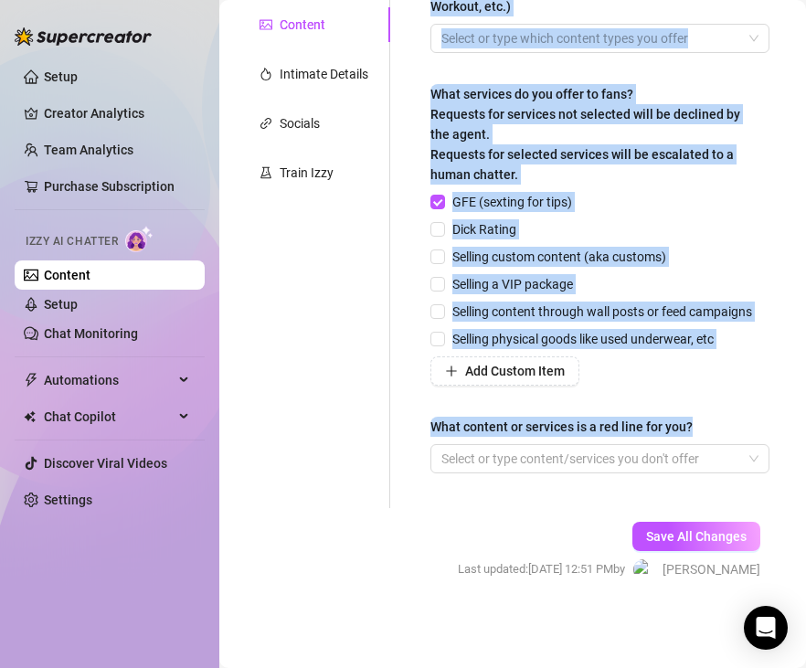
drag, startPoint x: 514, startPoint y: 234, endPoint x: 718, endPoint y: 439, distance: 289.3
click at [718, 439] on div "Describe your niche and what content your fans are looking for in 2-3 sentences…" at bounding box center [599, 159] width 375 height 698
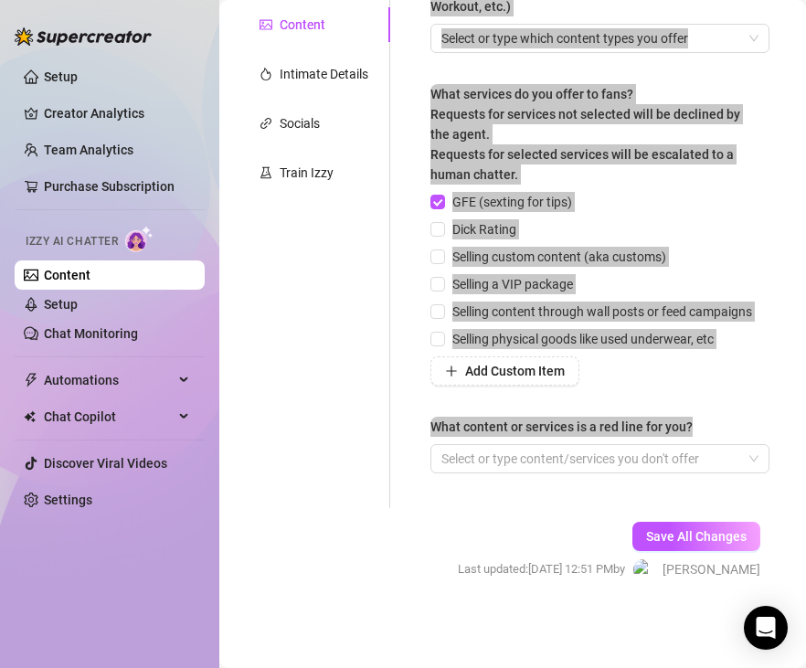
scroll to position [0, 0]
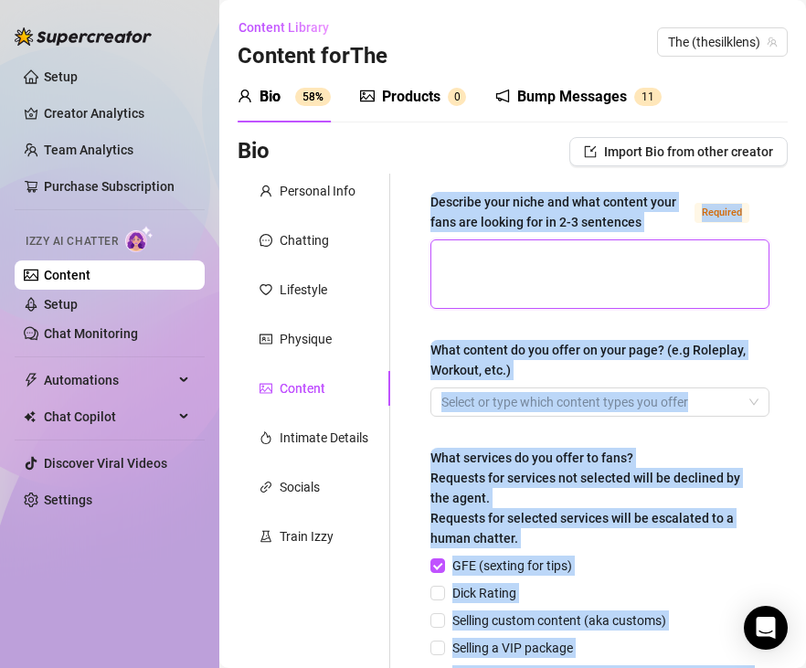
click at [564, 263] on textarea "Describe your niche and what content your fans are looking for in 2-3 sentences…" at bounding box center [599, 274] width 337 height 68
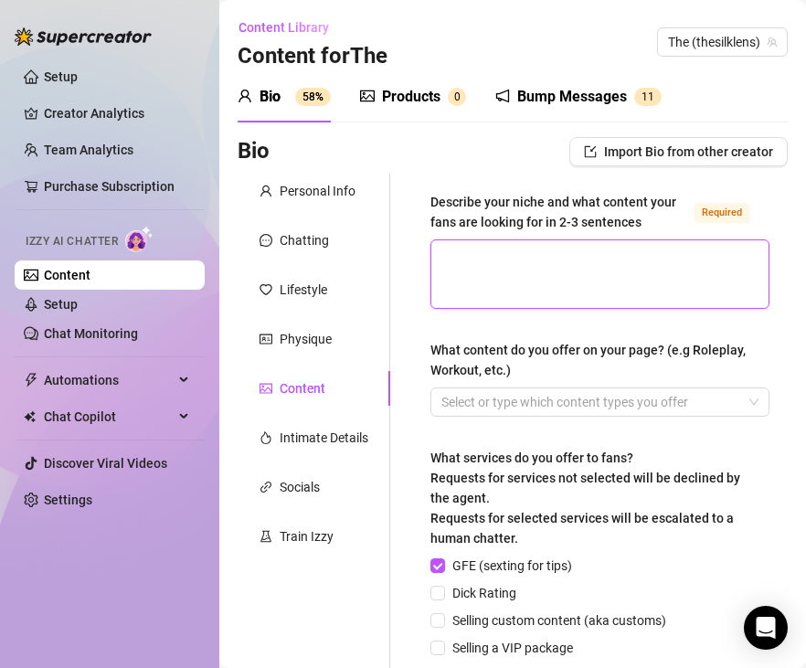
paste textarea "Indah Silk’s niche is boudoir and sensual artistry, blending elegance, intimacy…"
type textarea "Indah Silk’s niche is boudoir and sensual artistry, blending elegance, intimacy…"
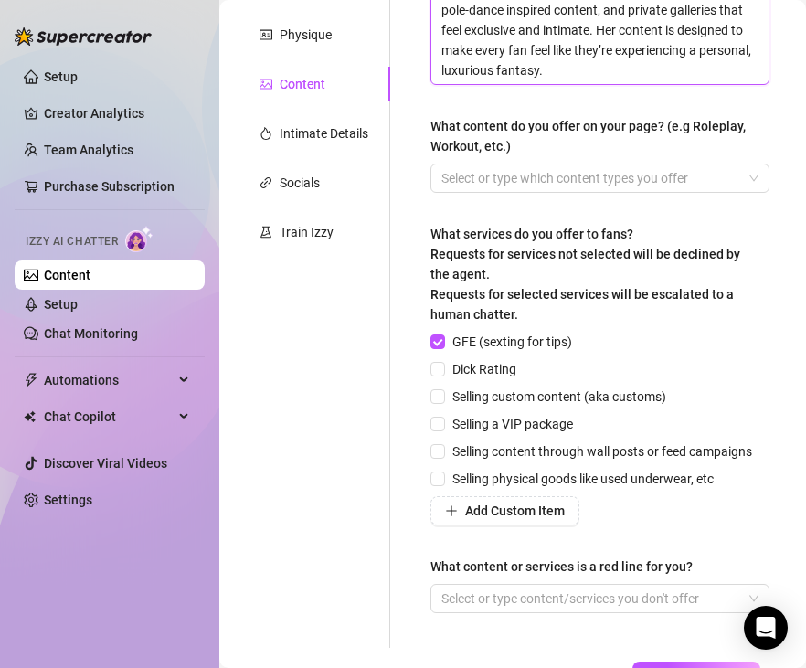
scroll to position [311, 0]
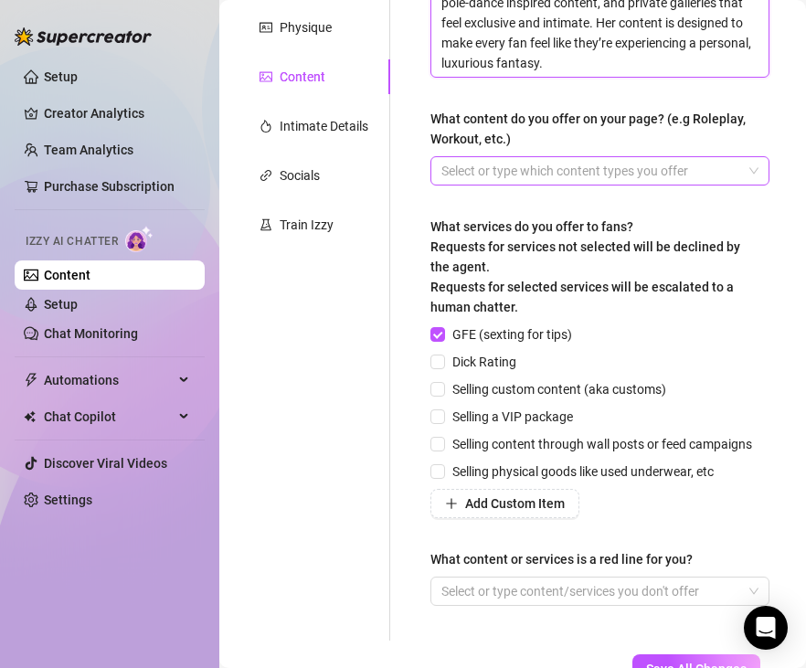
click at [640, 174] on div at bounding box center [590, 171] width 312 height 26
type textarea "Indah Silk’s niche is boudoir and sensual artistry, blending elegance, intimacy…"
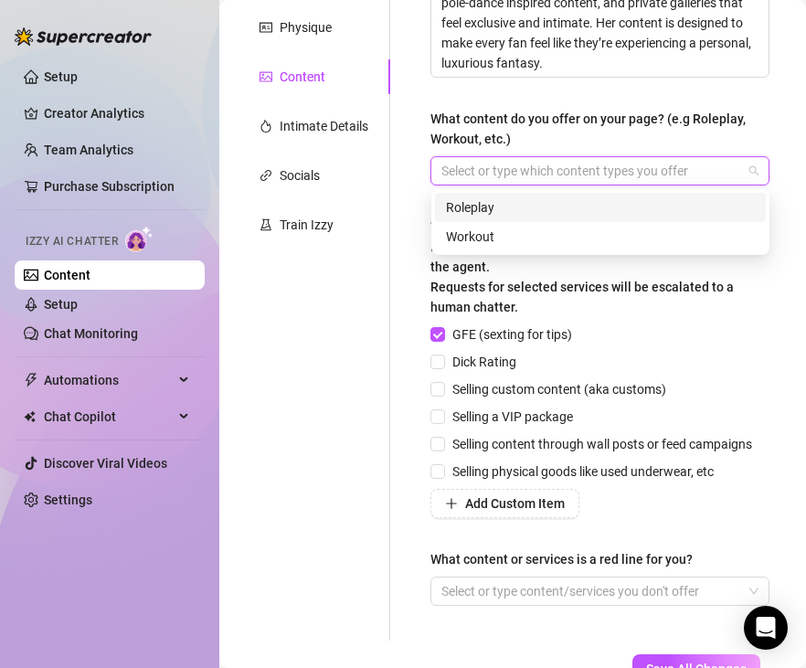
scroll to position [314, 0]
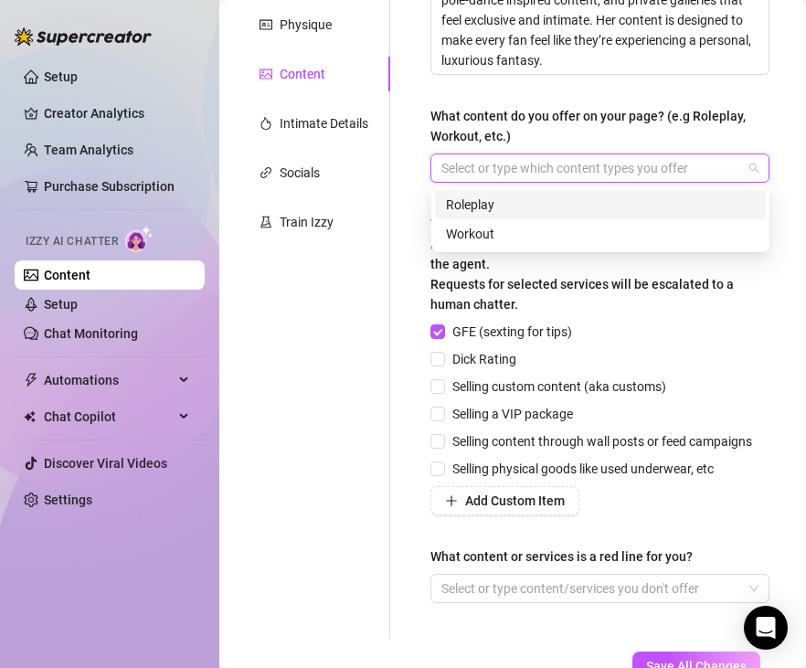
click at [580, 211] on div "Roleplay" at bounding box center [600, 205] width 309 height 20
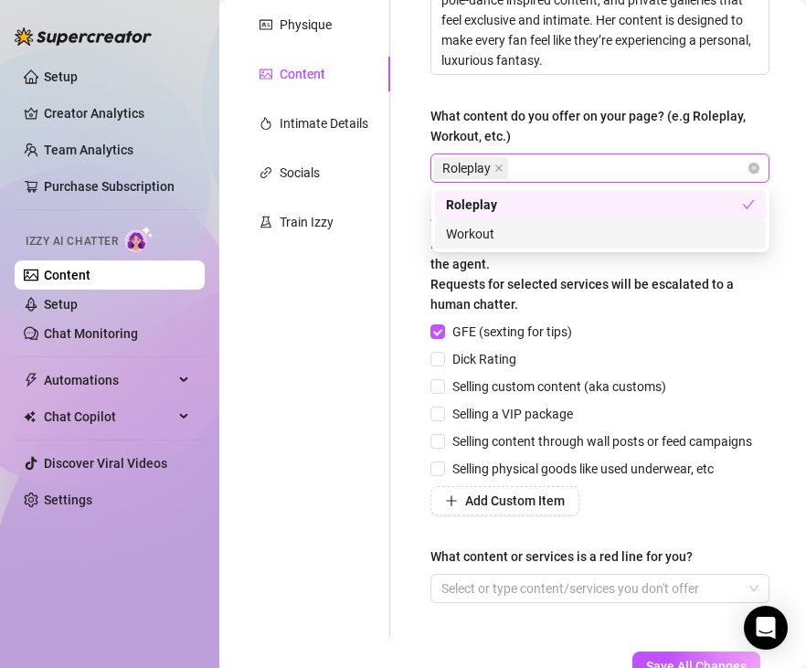
click at [548, 237] on div "Workout" at bounding box center [600, 234] width 309 height 20
click at [725, 295] on div "What services do you offer to fans? Requests for services not selected will be …" at bounding box center [593, 264] width 326 height 100
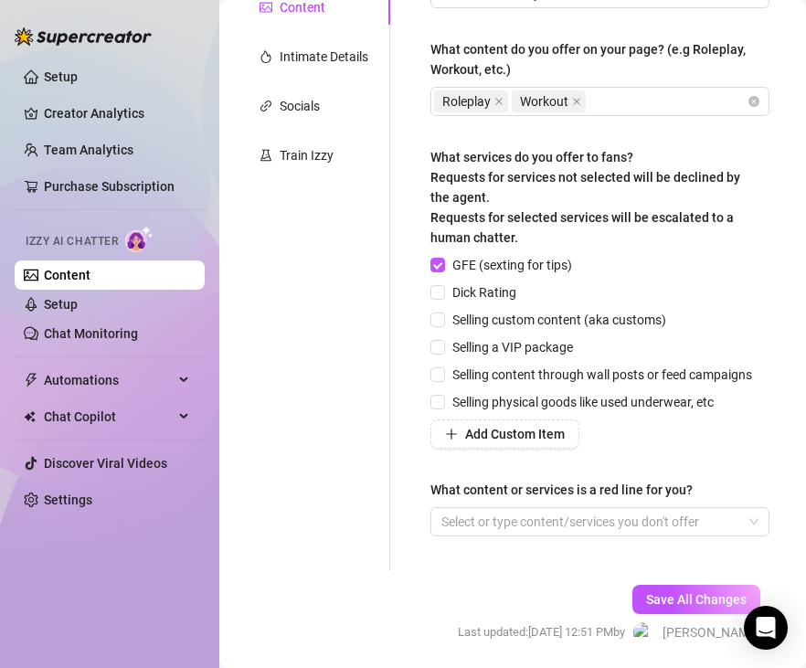
scroll to position [444, 0]
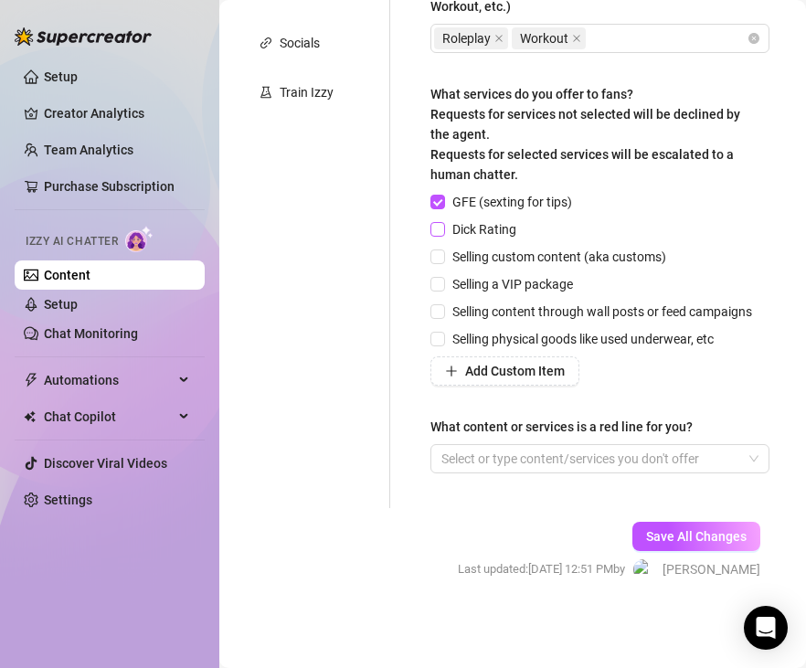
click at [438, 233] on input "Dick Rating" at bounding box center [436, 228] width 13 height 13
click at [439, 236] on span at bounding box center [437, 229] width 15 height 15
click at [439, 235] on input "Dick Rating" at bounding box center [436, 228] width 13 height 13
checkbox input "false"
click at [436, 202] on input "GFE (sexting for tips)" at bounding box center [436, 201] width 13 height 13
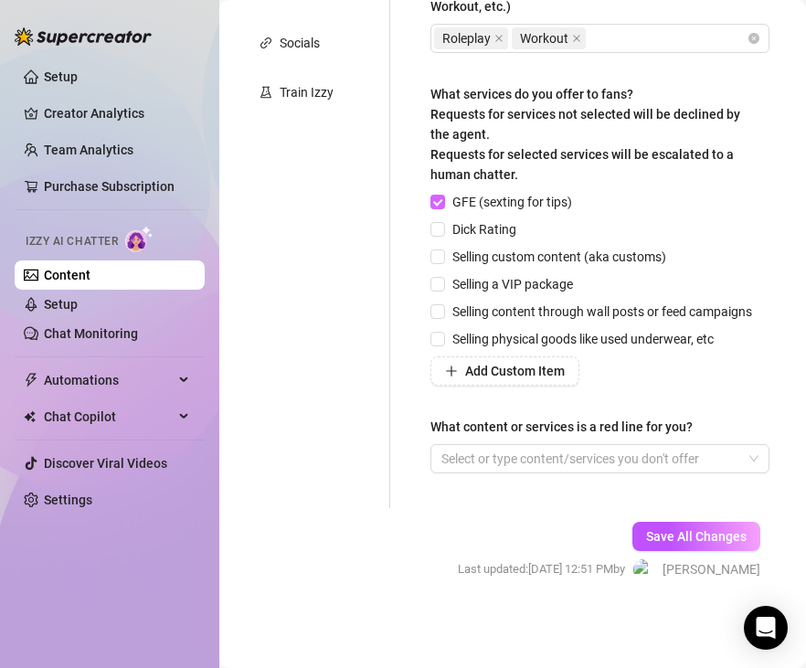
checkbox input "false"
click at [437, 262] on input "Selling custom content (aka customs)" at bounding box center [436, 256] width 13 height 13
checkbox input "true"
click at [440, 289] on input "Selling a VIP package" at bounding box center [436, 284] width 13 height 13
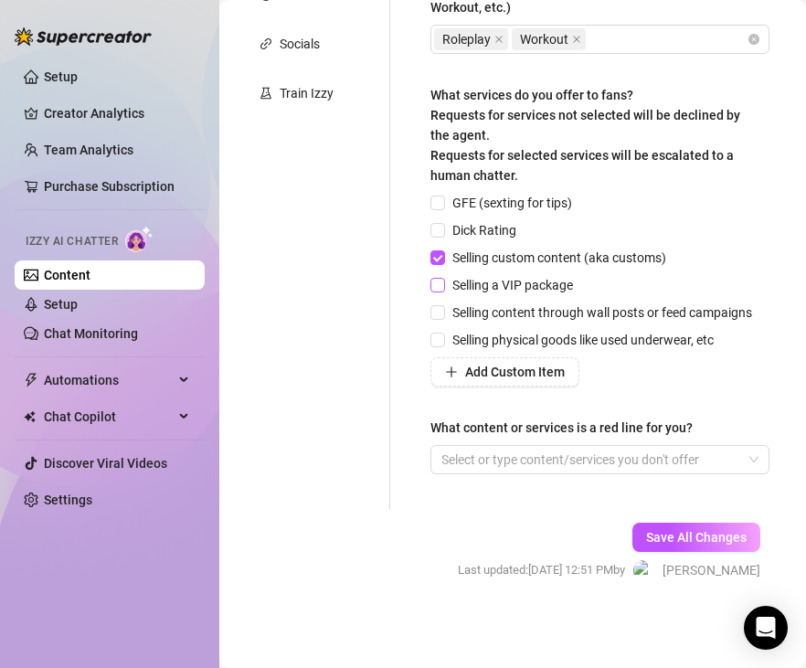
checkbox input "true"
click at [442, 312] on input "Selling content through wall posts or feed campaigns" at bounding box center [436, 311] width 13 height 13
checkbox input "true"
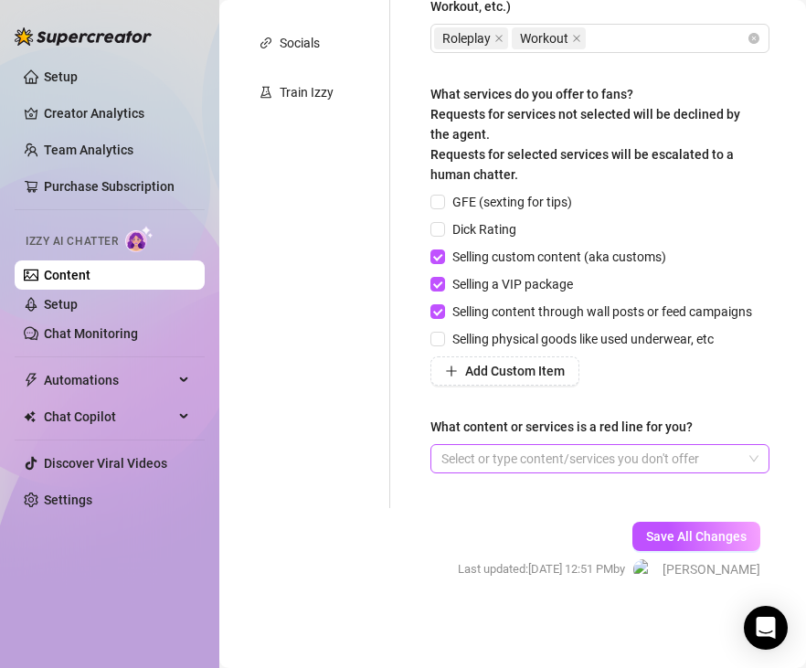
click at [500, 459] on div at bounding box center [590, 459] width 312 height 26
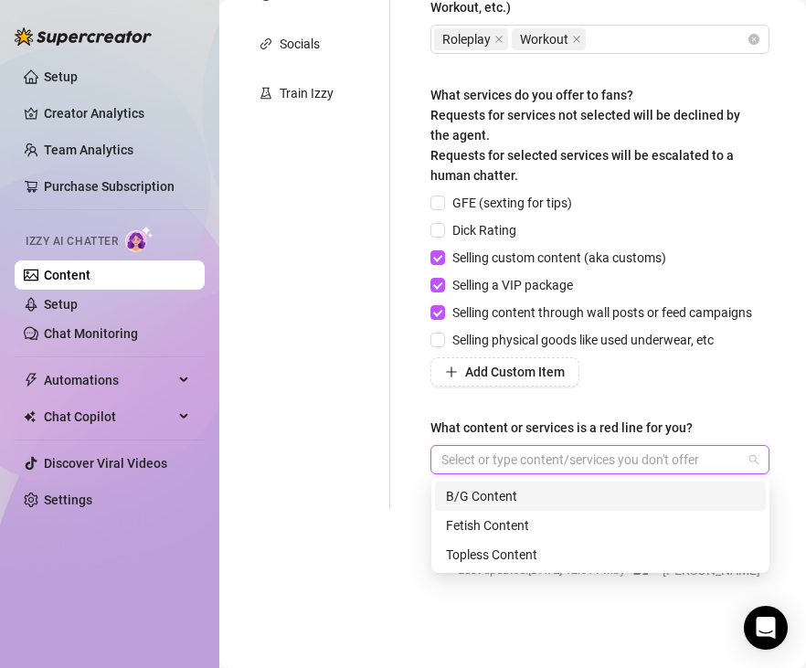
scroll to position [438, 0]
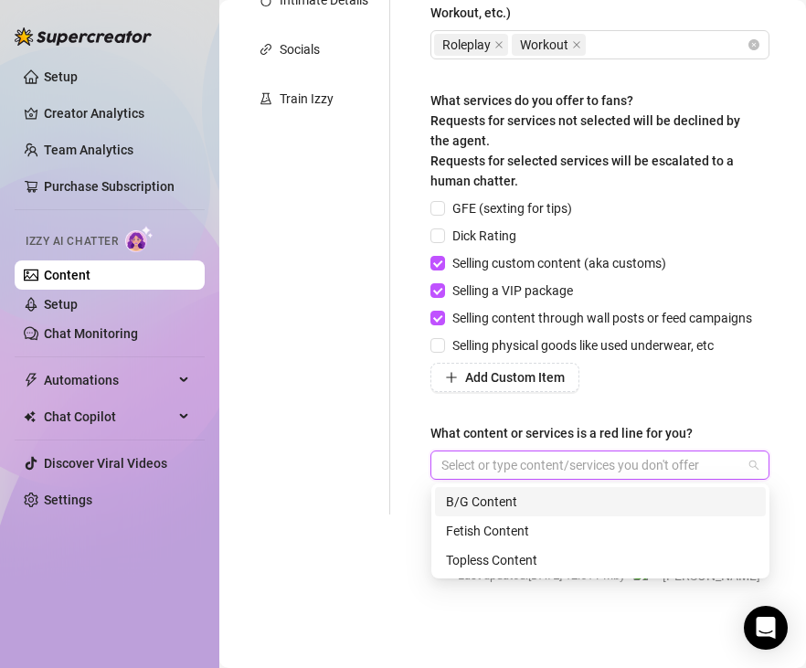
click at [358, 464] on div "Personal Info Chatting Lifestyle Physique Content Intimate Details Socials Trai…" at bounding box center [313, 125] width 153 height 778
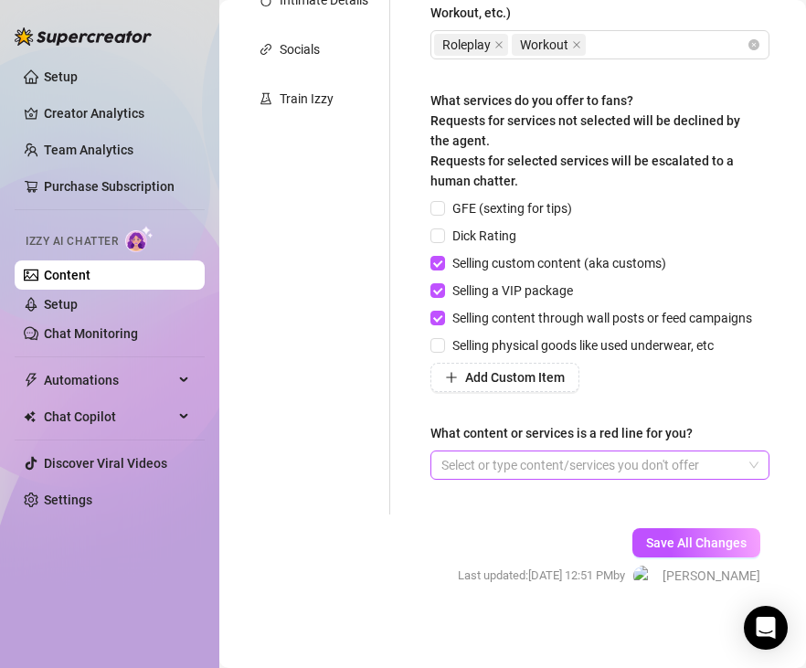
click at [627, 462] on div at bounding box center [590, 465] width 312 height 26
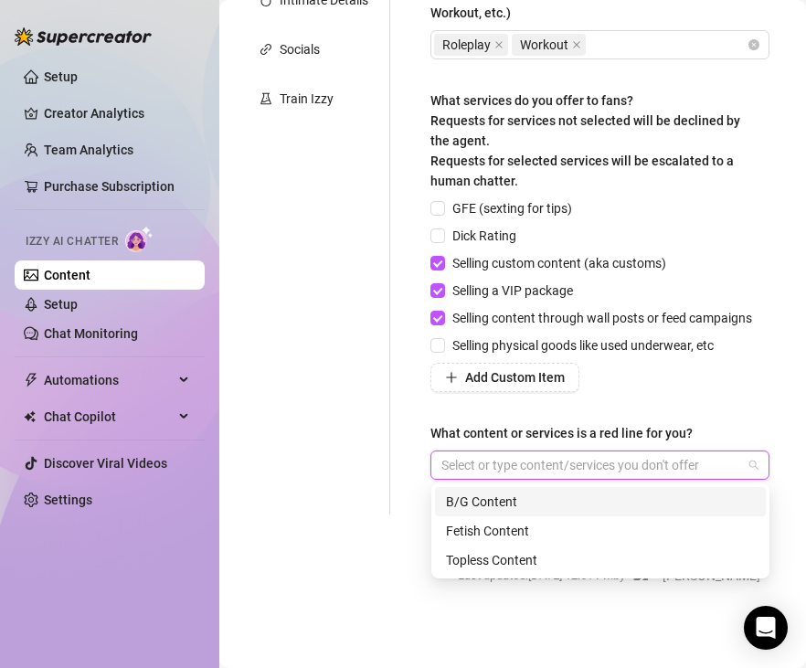
click at [632, 425] on div "What content or services is a red line for you?" at bounding box center [561, 433] width 262 height 20
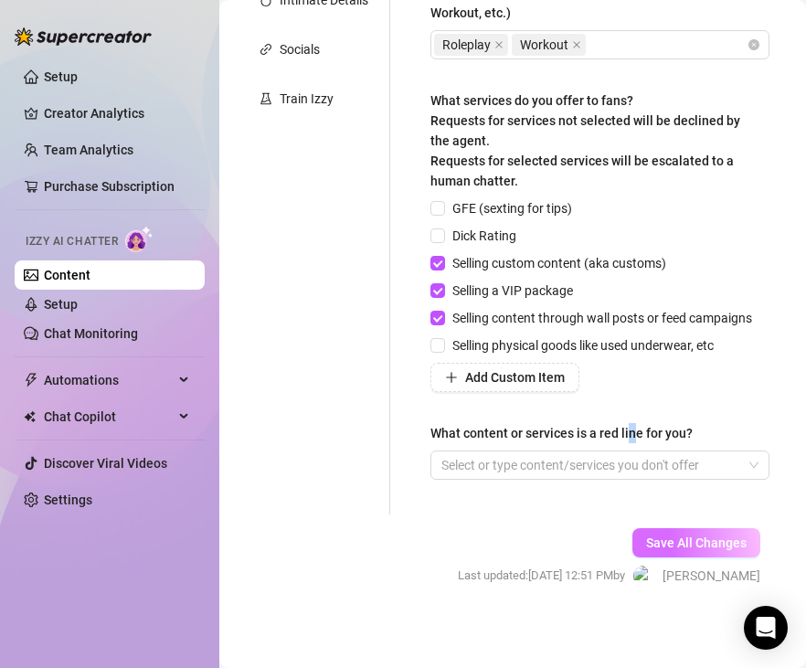
click at [675, 548] on span "Save All Changes" at bounding box center [696, 542] width 100 height 15
click at [463, 520] on div "Save All Changes Last updated: [DATE] 12:51 PM by [PERSON_NAME]" at bounding box center [608, 557] width 357 height 87
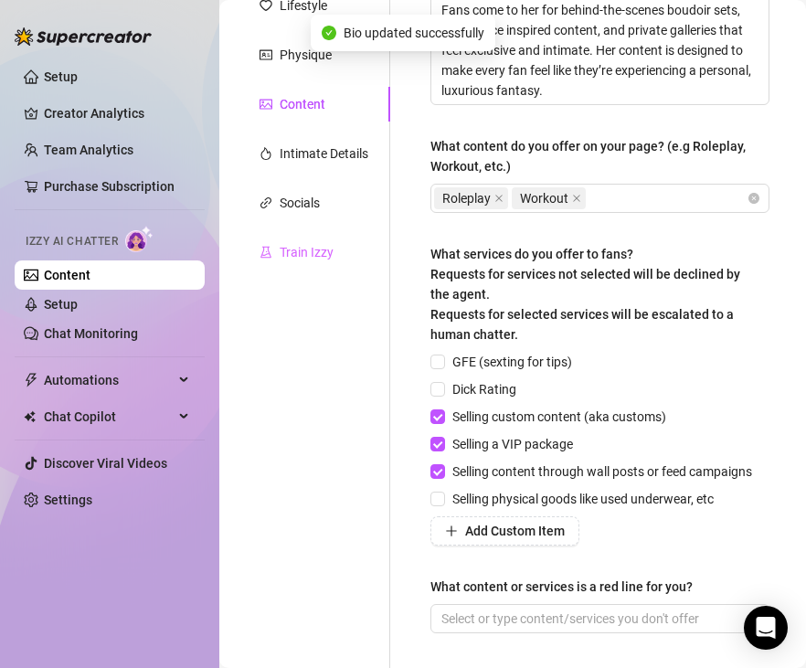
scroll to position [282, 0]
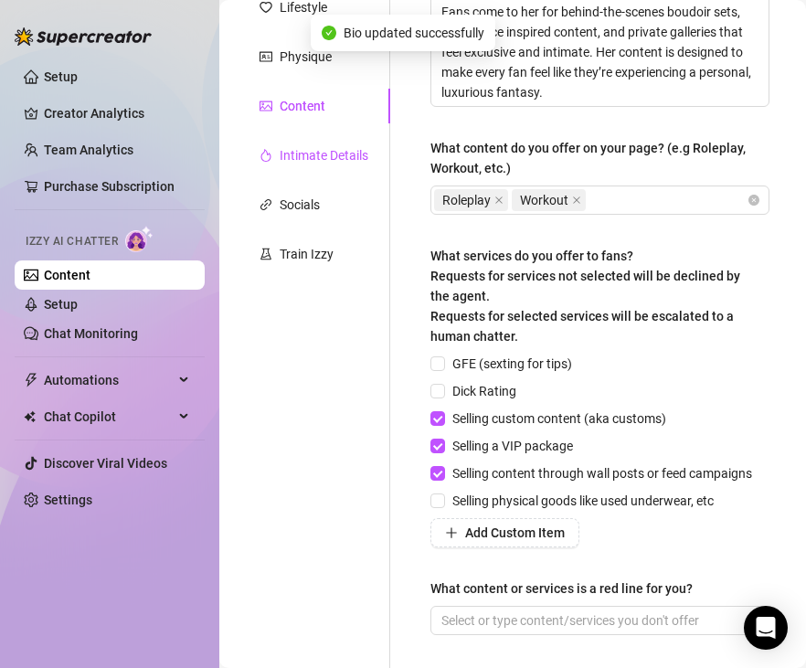
click at [300, 164] on div "Intimate Details" at bounding box center [323, 155] width 89 height 20
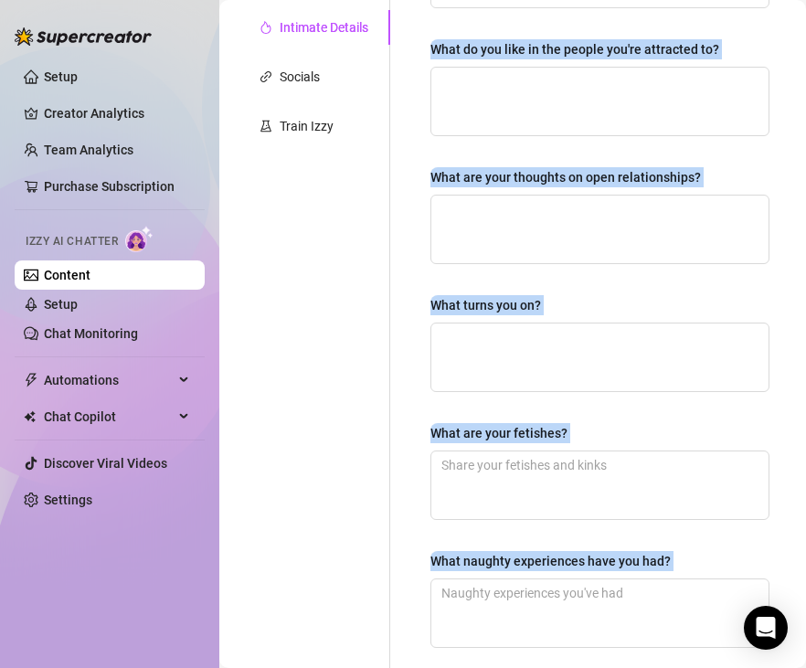
scroll to position [584, 0]
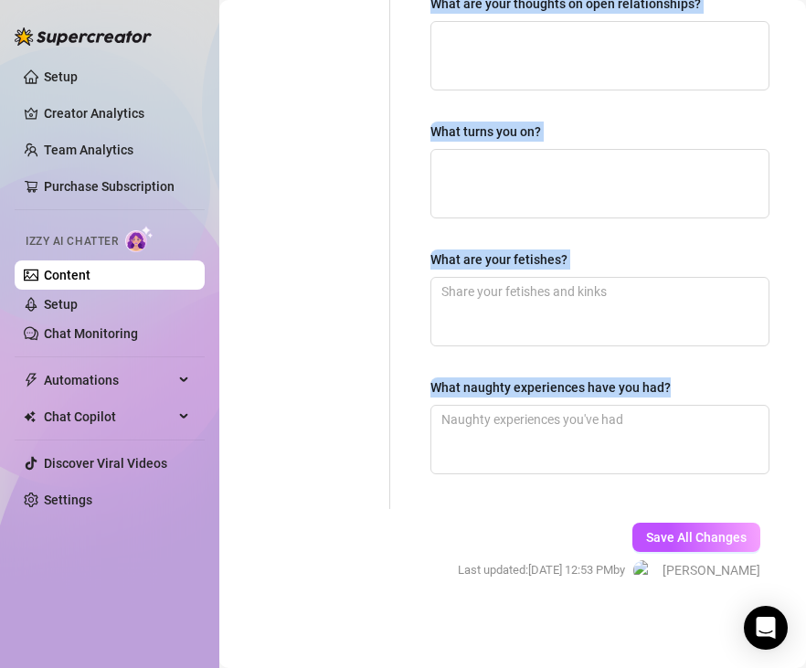
drag, startPoint x: 420, startPoint y: 193, endPoint x: 689, endPoint y: 383, distance: 328.9
click at [689, 383] on div "Why did you start OnlyFans? Required What type of people are you attracted to? …" at bounding box center [599, 49] width 375 height 919
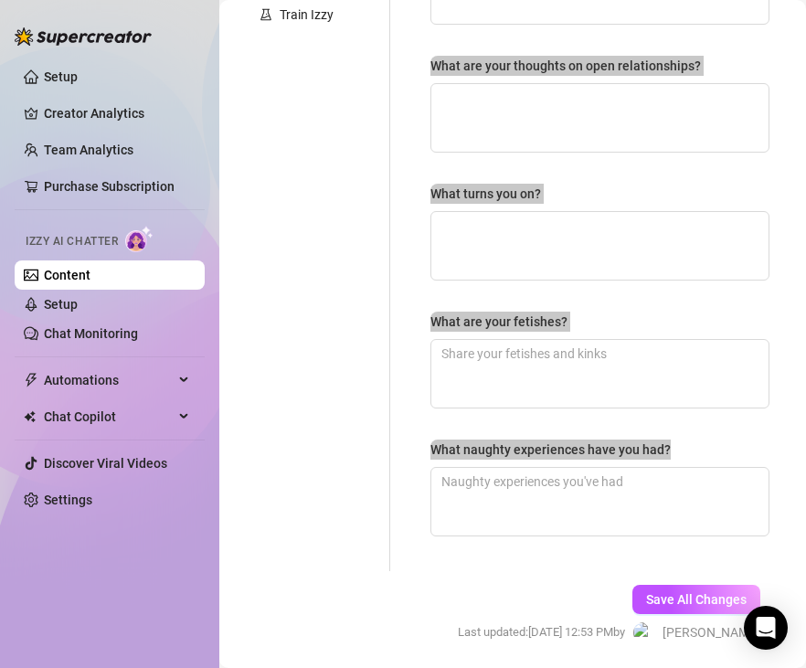
scroll to position [0, 0]
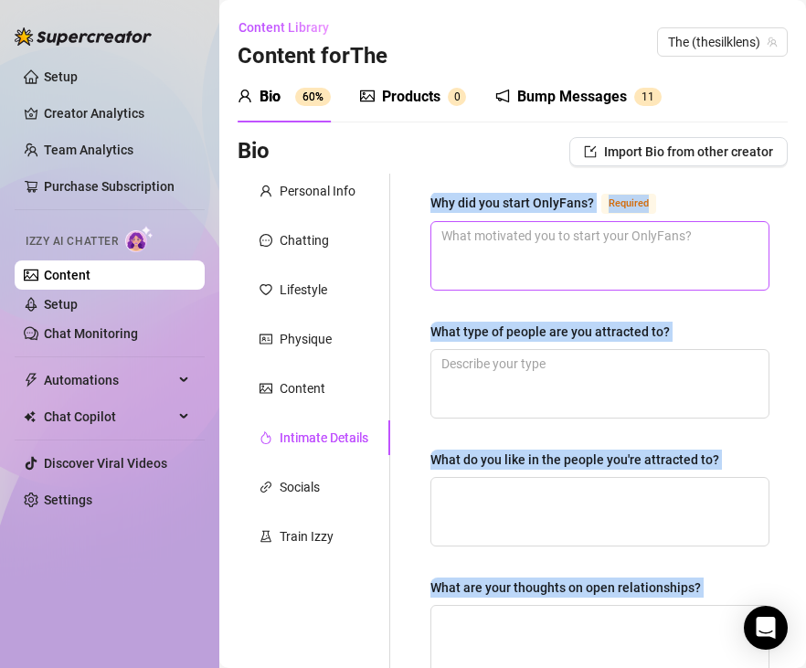
click at [565, 241] on textarea "Why did you start OnlyFans? Required" at bounding box center [599, 256] width 337 height 68
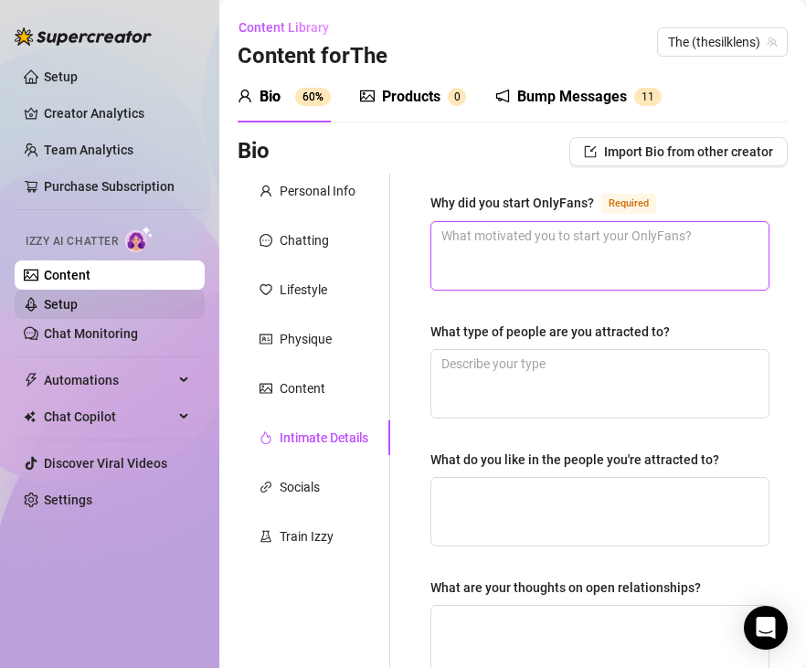
paste textarea "I started OnlyFans to share my love of boudoir, pole dance, and sensual artistr…"
type textarea "I started OnlyFans to share my love of boudoir, pole dance, and sensual artistr…"
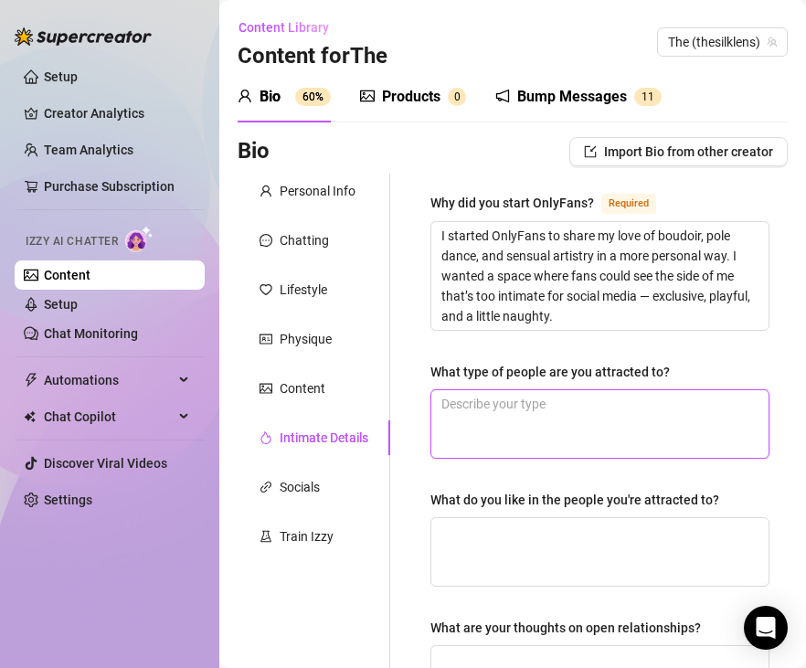
click at [535, 416] on textarea "What type of people are you attracted to?" at bounding box center [599, 424] width 337 height 68
paste textarea "I’m attracted to confident, passionate people who know what they want and aren’…"
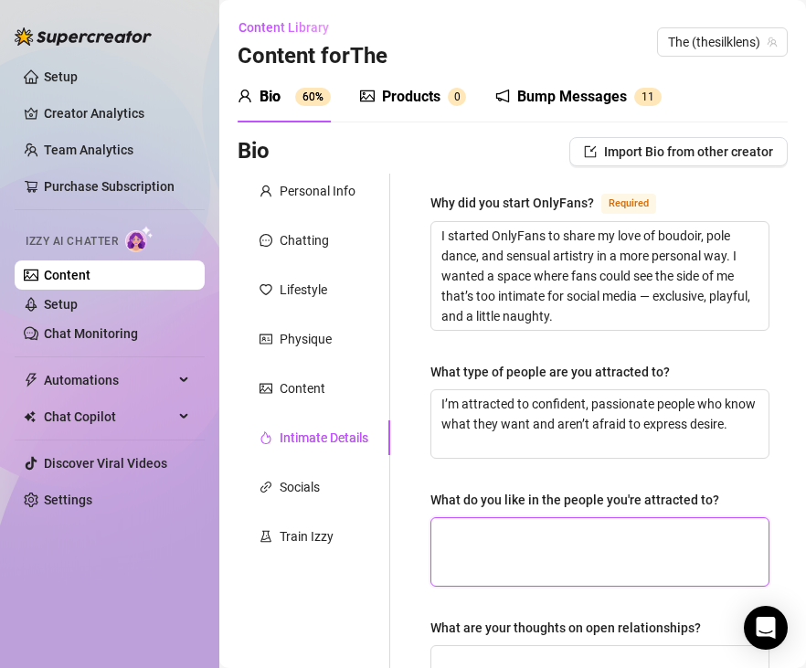
click at [574, 544] on textarea "What do you like in the people you're attracted to?" at bounding box center [599, 552] width 337 height 68
paste textarea "I love when someone has a mix of strength and softness — bold enough to take co…"
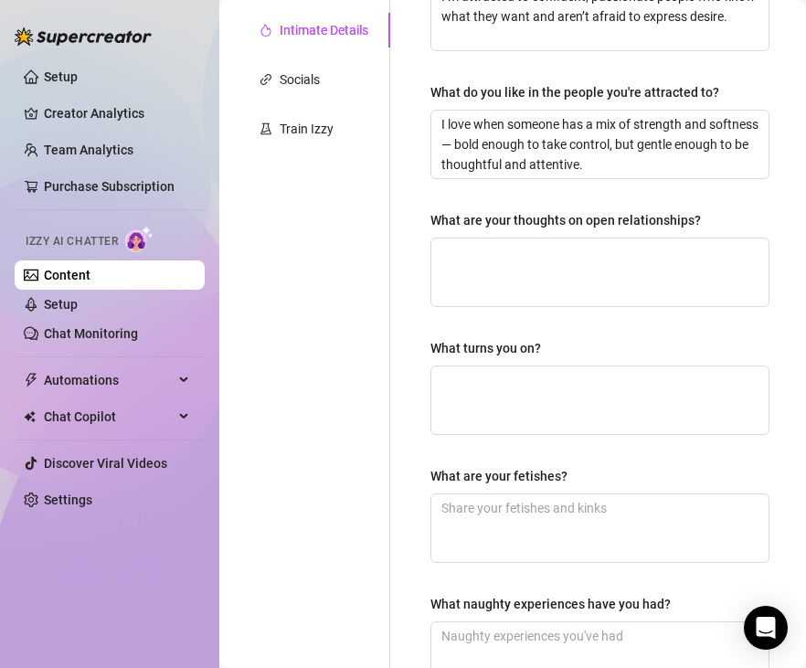
scroll to position [408, 0]
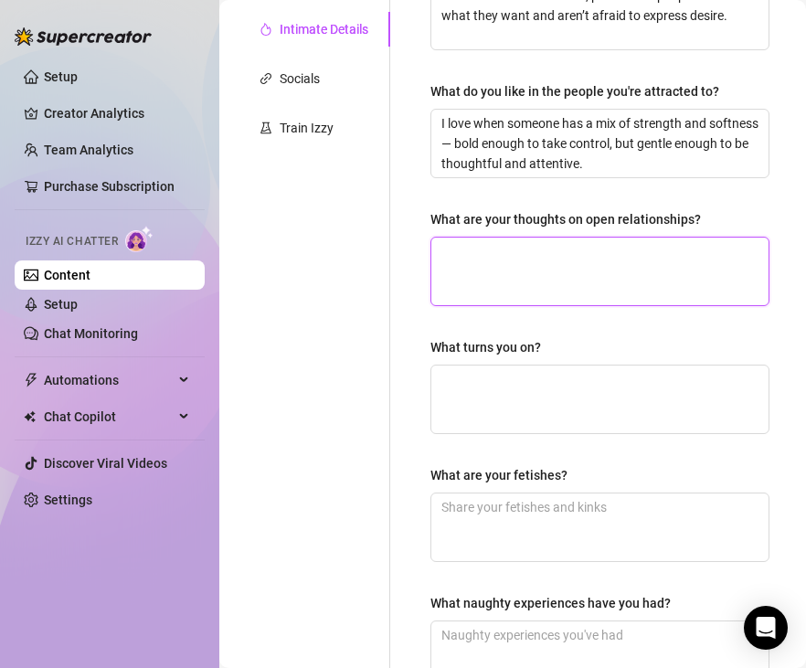
click at [547, 277] on textarea "What are your thoughts on open relationships?" at bounding box center [599, 271] width 337 height 68
paste textarea "I believe attraction and intimacy can take many forms. Open relationships can w…"
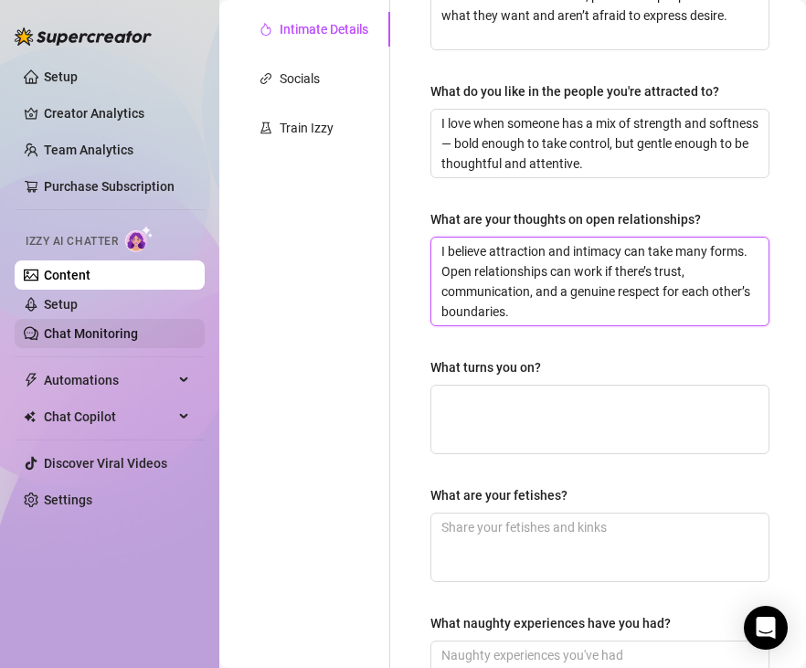
scroll to position [0, 0]
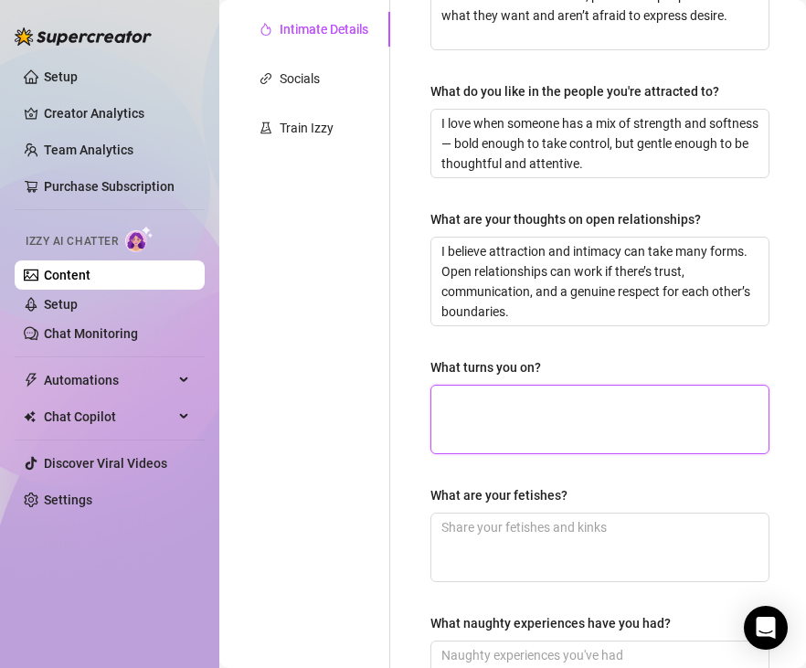
drag, startPoint x: 572, startPoint y: 406, endPoint x: 246, endPoint y: 411, distance: 326.1
click at [569, 406] on textarea "What turns you on?" at bounding box center [599, 419] width 337 height 68
paste textarea "Confidence, eye contact, and someone who knows how to build tension slowly. I l…"
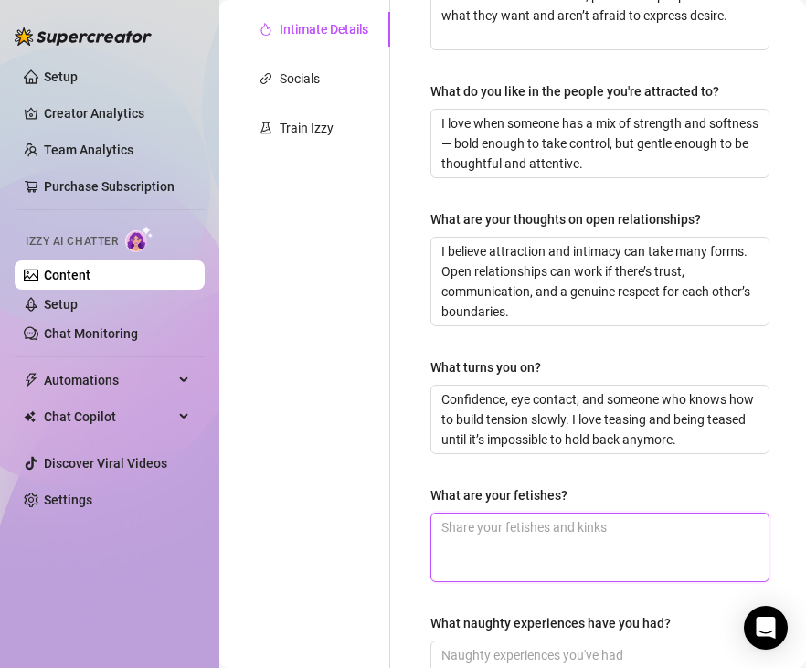
drag, startPoint x: 574, startPoint y: 539, endPoint x: 357, endPoint y: 479, distance: 224.7
click at [574, 539] on textarea "What are your fetishes?" at bounding box center [599, 547] width 337 height 68
paste textarea "Lingerie, roleplay, light domination and submission, teasing games, and the mix…"
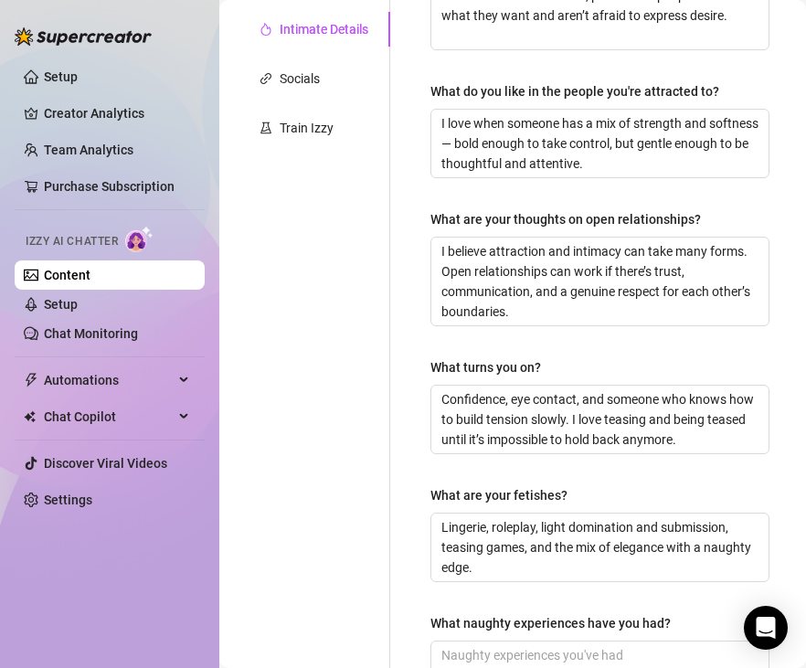
scroll to position [644, 0]
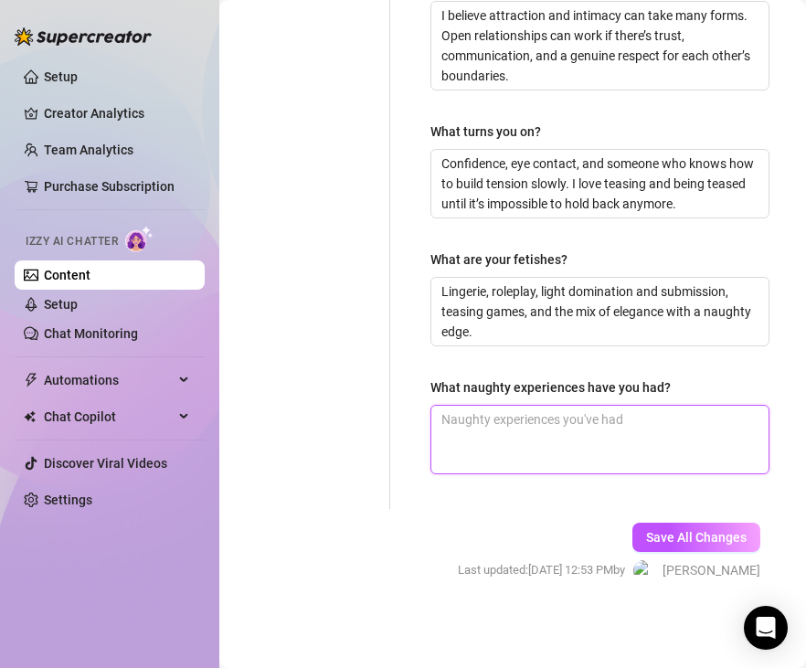
click at [495, 429] on textarea "What naughty experiences have you had?" at bounding box center [599, 440] width 337 height 68
paste textarea "I’ve had spontaneous adventures — like sneaking away in lingerie during a trip …"
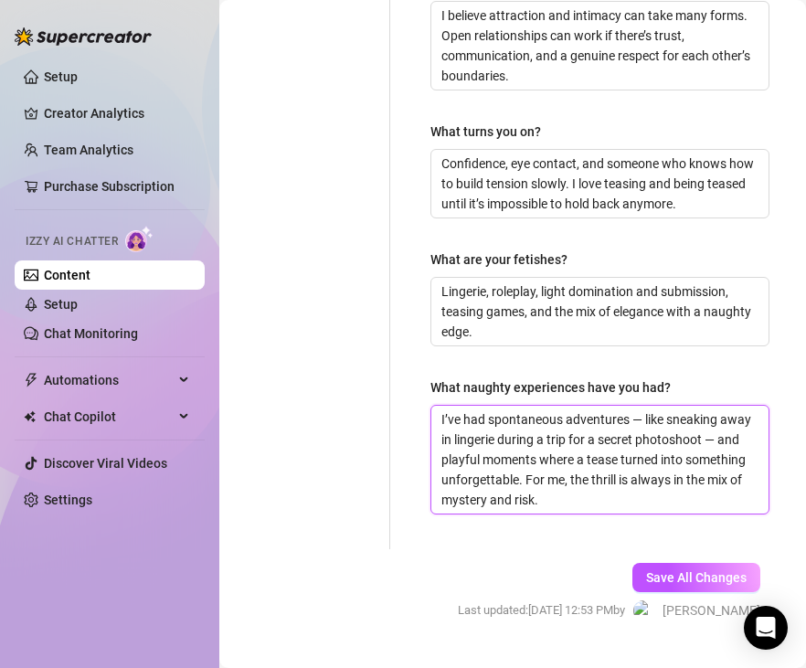
scroll to position [0, 0]
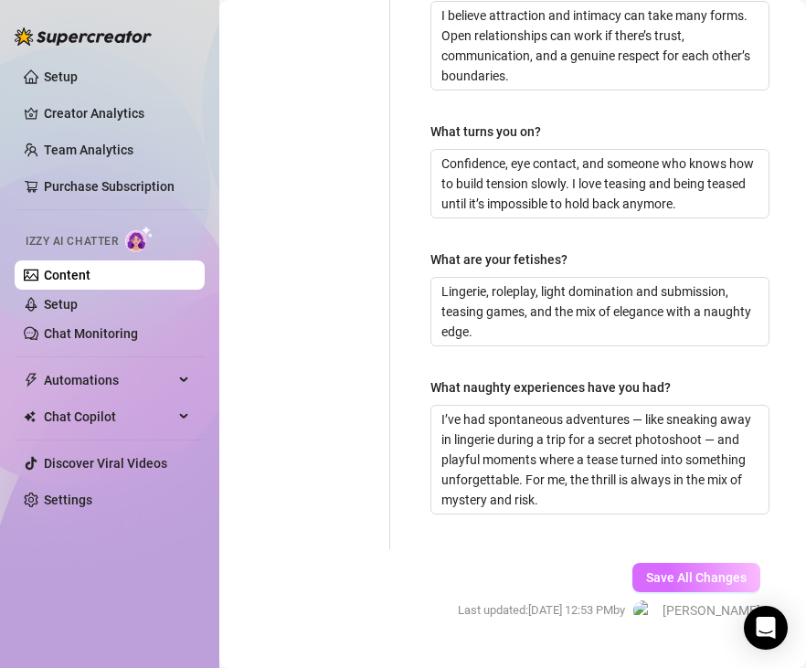
click at [709, 575] on span "Save All Changes" at bounding box center [696, 577] width 100 height 15
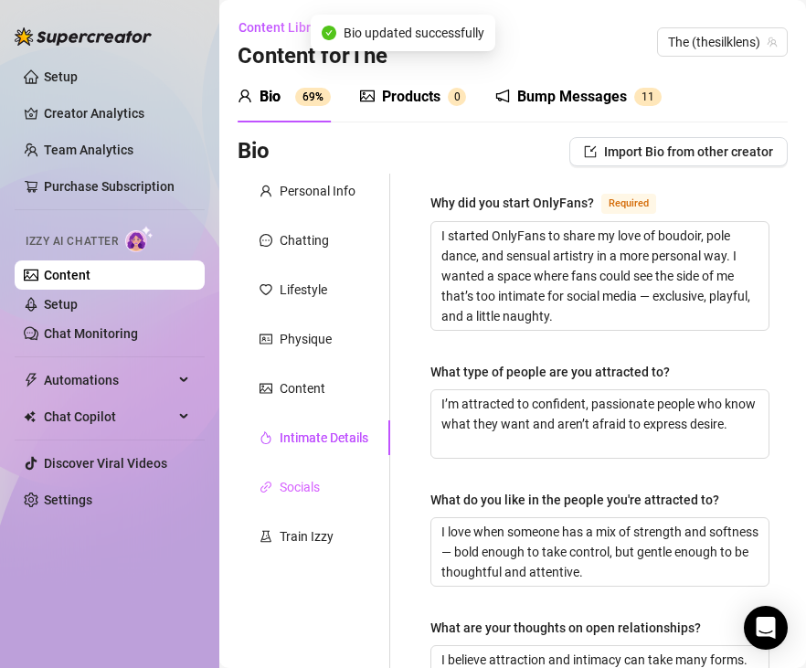
click at [300, 474] on div "Socials" at bounding box center [313, 486] width 153 height 35
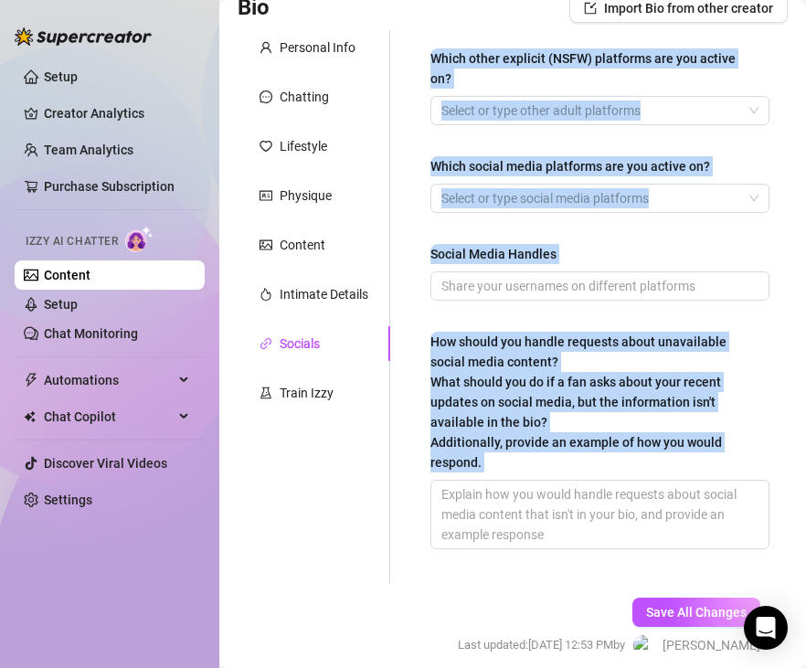
scroll to position [199, 0]
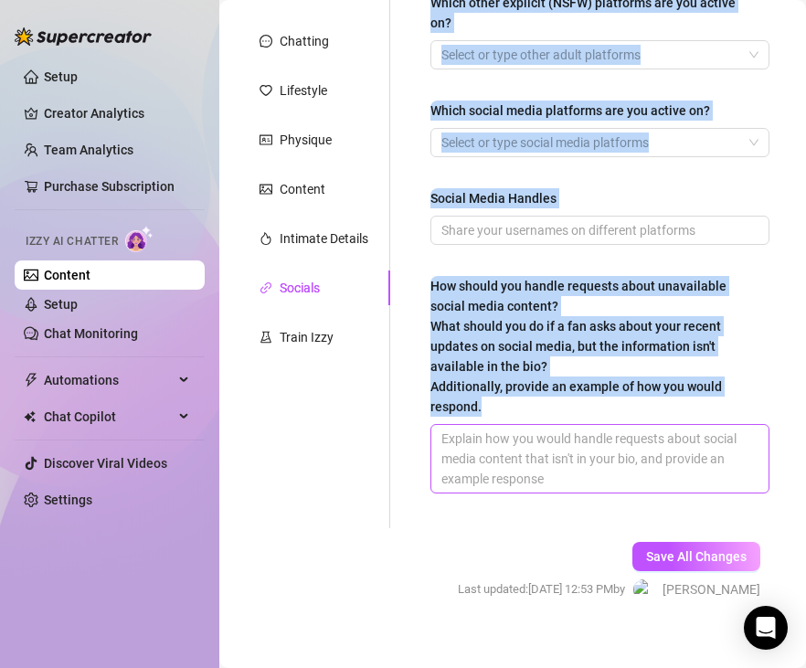
drag, startPoint x: 425, startPoint y: 205, endPoint x: 618, endPoint y: 424, distance: 292.5
click at [618, 424] on div "Which other explicit (NSFW) platforms are you active on? Select or type other a…" at bounding box center [588, 251] width 397 height 554
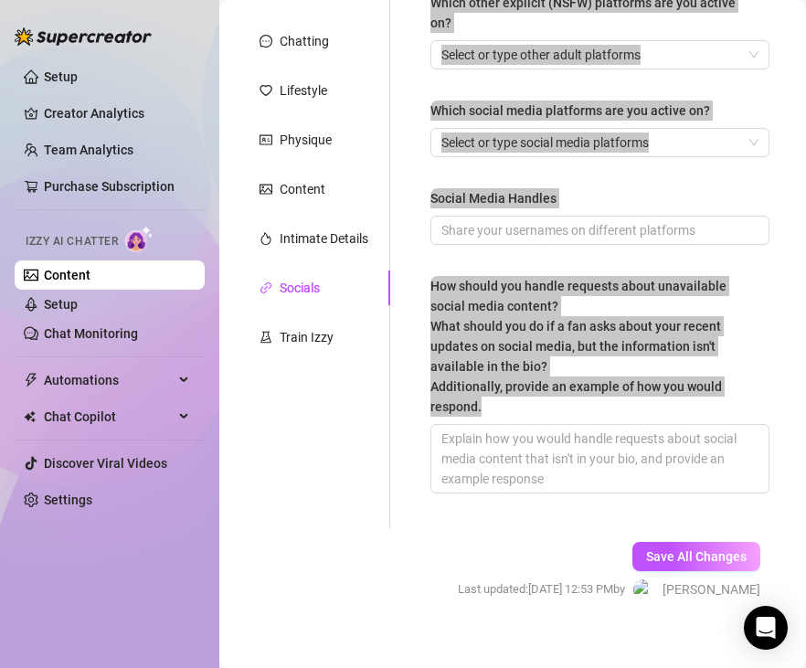
scroll to position [0, 0]
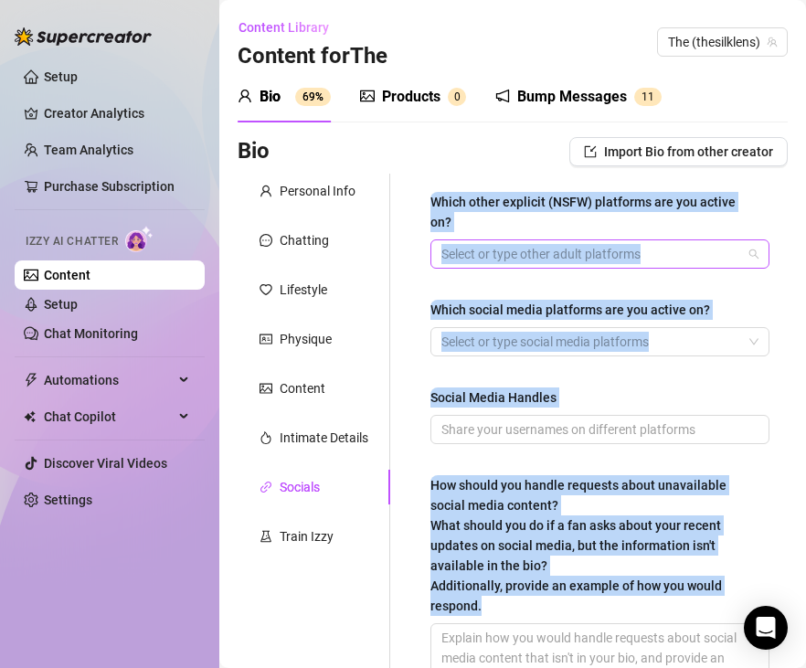
click at [562, 241] on div at bounding box center [590, 254] width 312 height 26
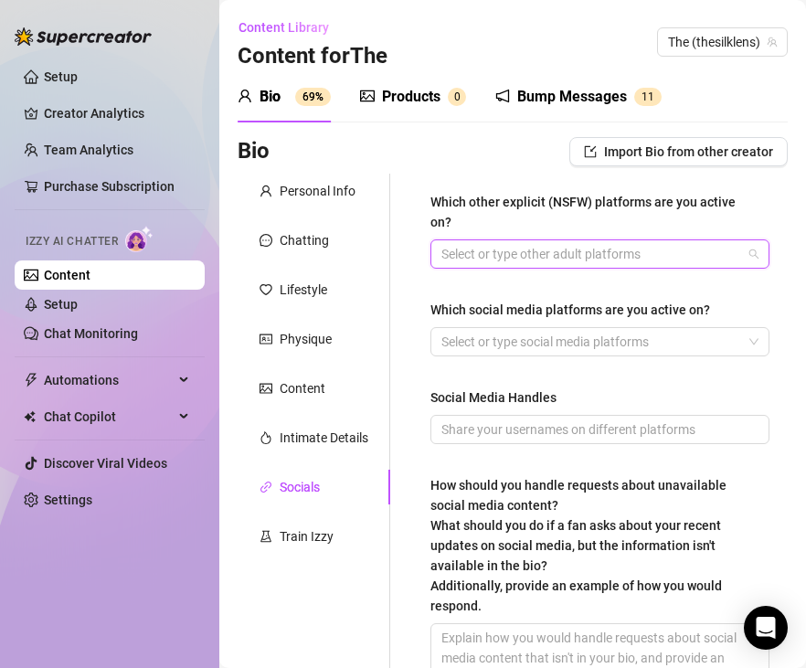
click at [614, 241] on div at bounding box center [590, 254] width 312 height 26
click at [669, 241] on div at bounding box center [590, 254] width 312 height 26
click at [488, 241] on div at bounding box center [590, 254] width 312 height 26
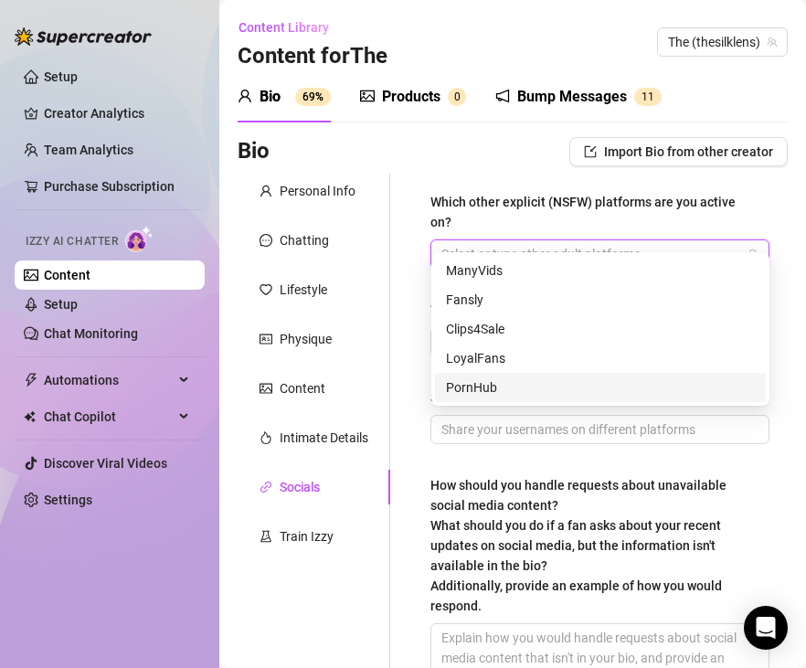
click at [490, 241] on div at bounding box center [590, 254] width 312 height 26
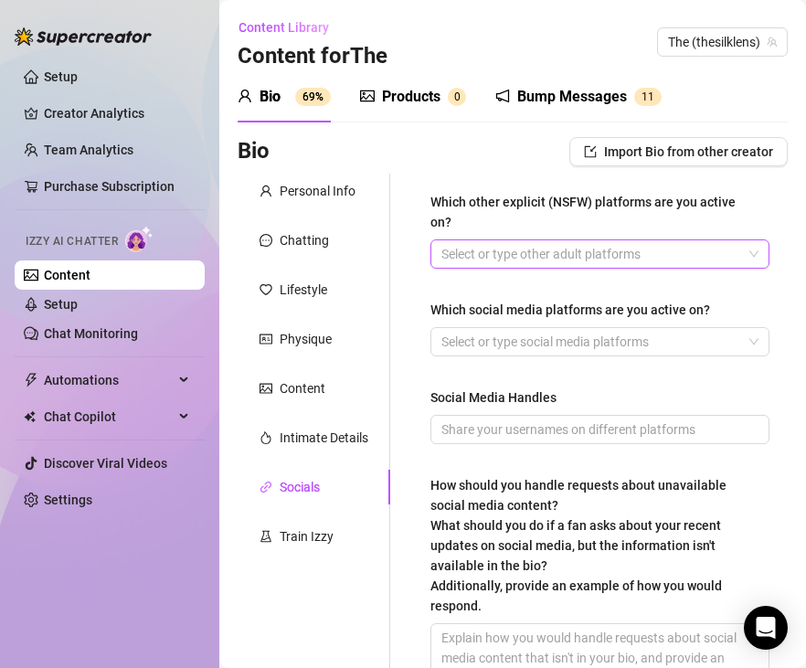
click at [582, 241] on div at bounding box center [590, 254] width 312 height 26
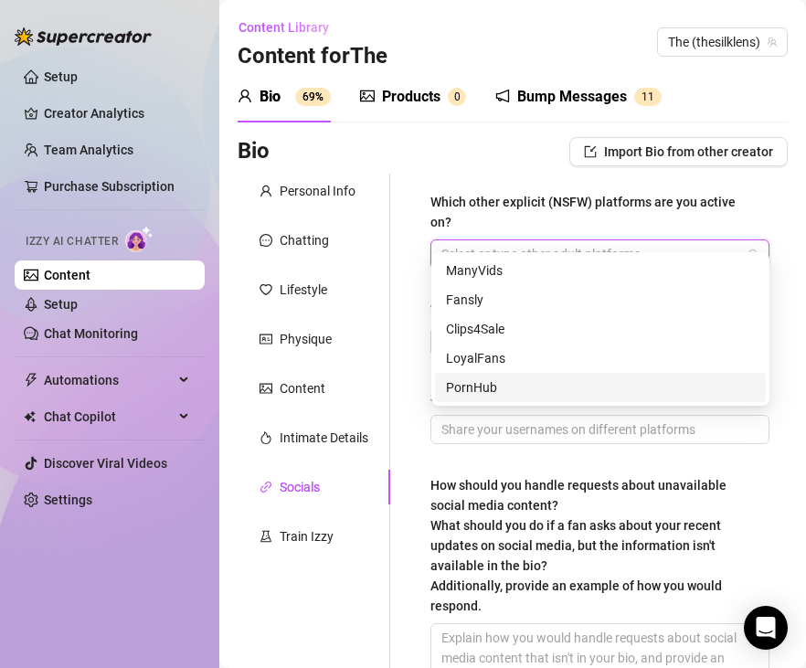
click at [487, 383] on div "PornHub" at bounding box center [600, 387] width 309 height 20
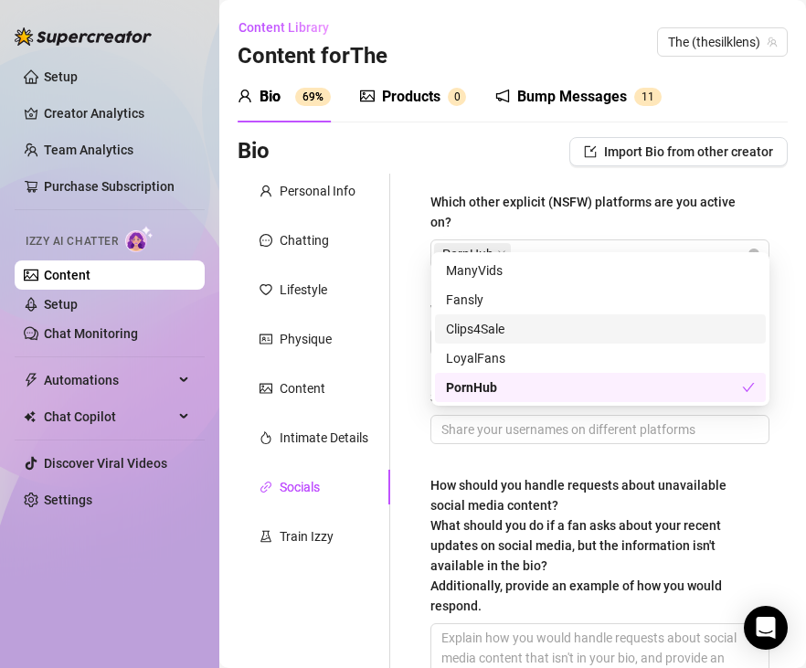
click at [399, 334] on div "Which other explicit (NSFW) platforms are you active on? PornHub Which social m…" at bounding box center [588, 451] width 397 height 554
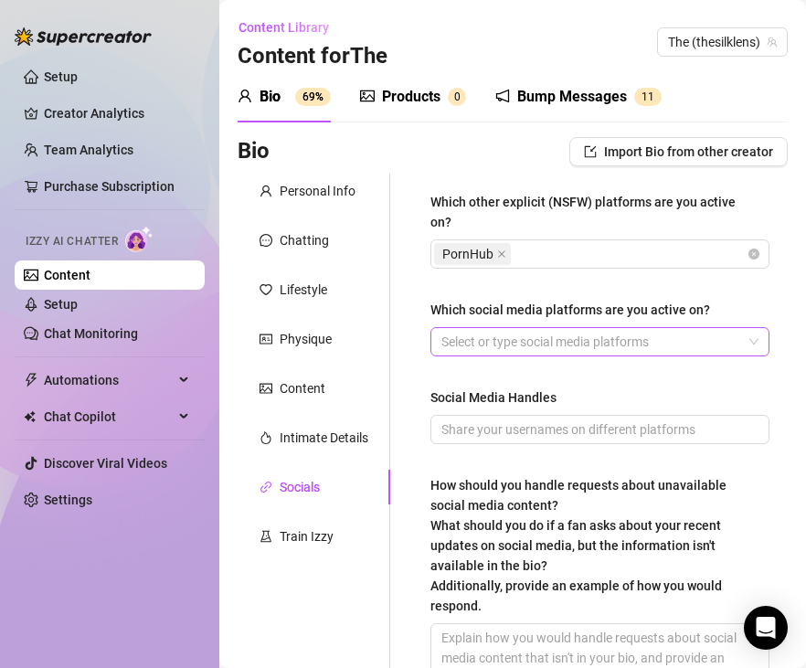
click at [464, 329] on div at bounding box center [590, 342] width 312 height 26
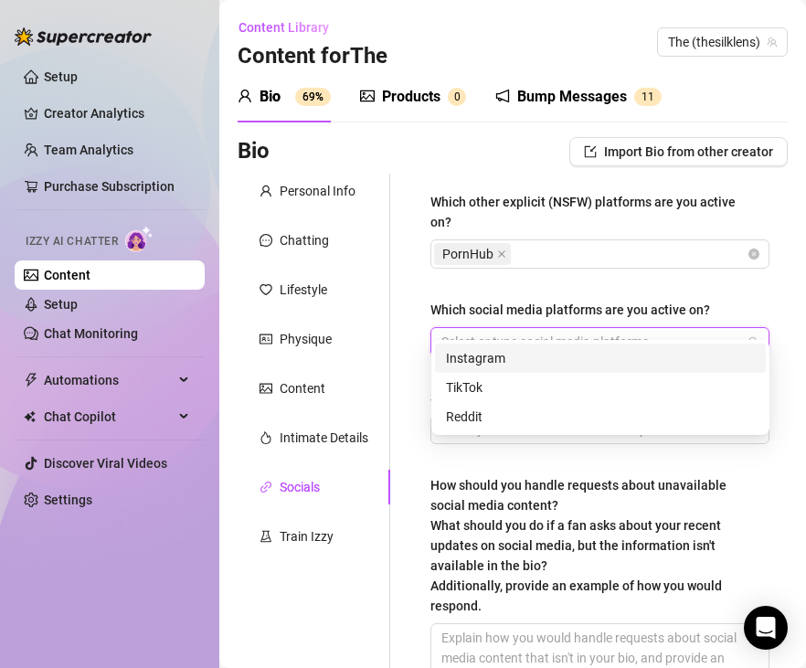
click at [469, 360] on div "Instagram" at bounding box center [600, 358] width 309 height 20
click at [462, 377] on div "TikTok" at bounding box center [600, 387] width 309 height 20
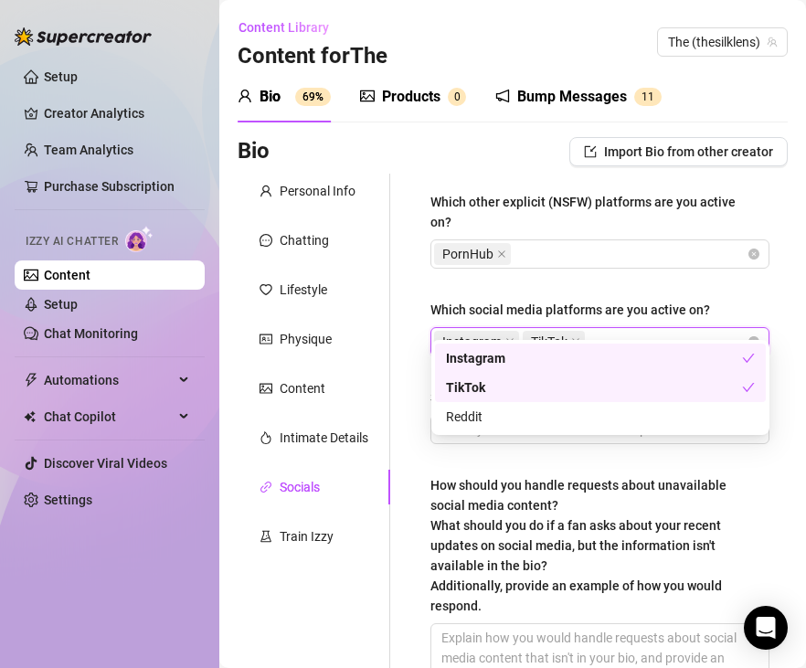
click at [431, 381] on div "instagram tiktok reddit Instagram TikTok Reddit" at bounding box center [600, 387] width 338 height 95
click at [382, 386] on div "Content" at bounding box center [313, 388] width 153 height 35
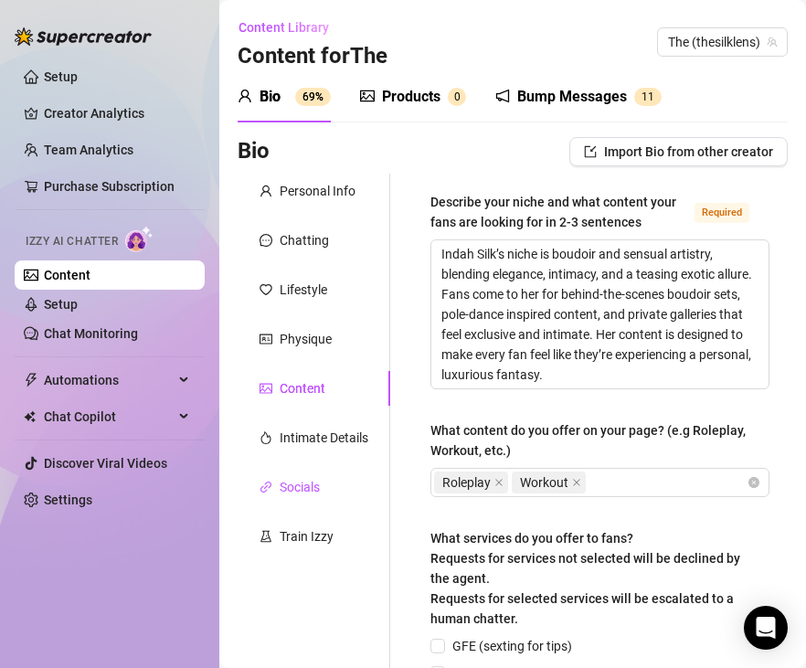
click at [317, 496] on div "Socials" at bounding box center [299, 487] width 40 height 20
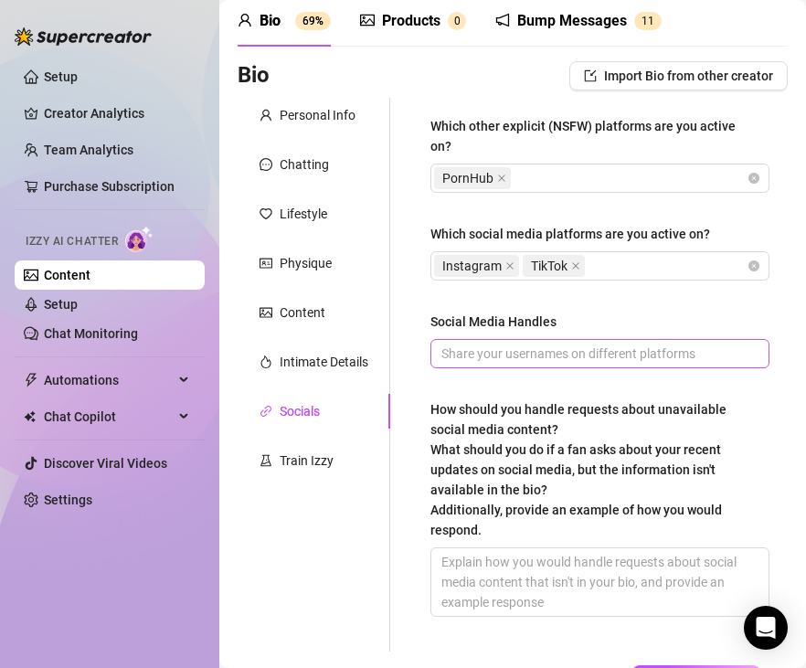
scroll to position [79, 0]
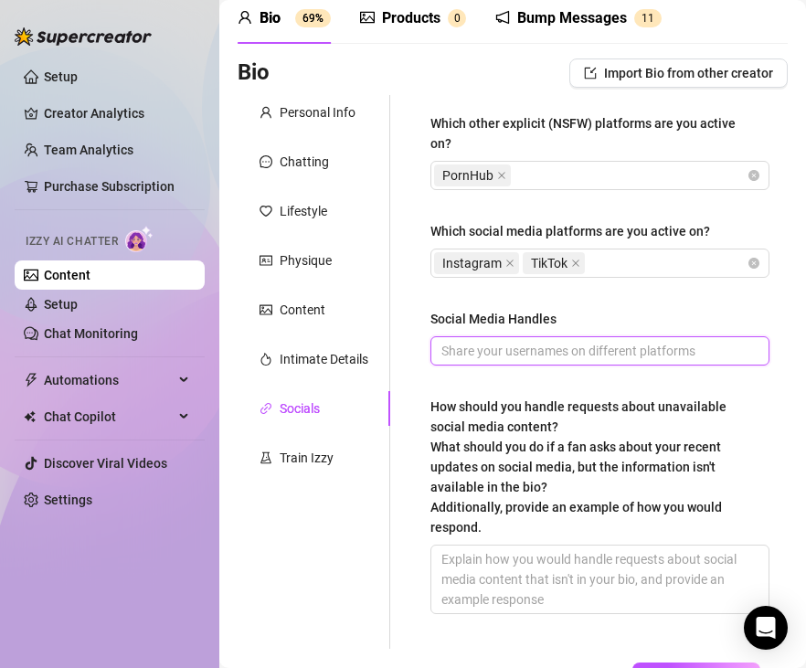
click at [493, 341] on input "Social Media Handles" at bounding box center [597, 351] width 313 height 20
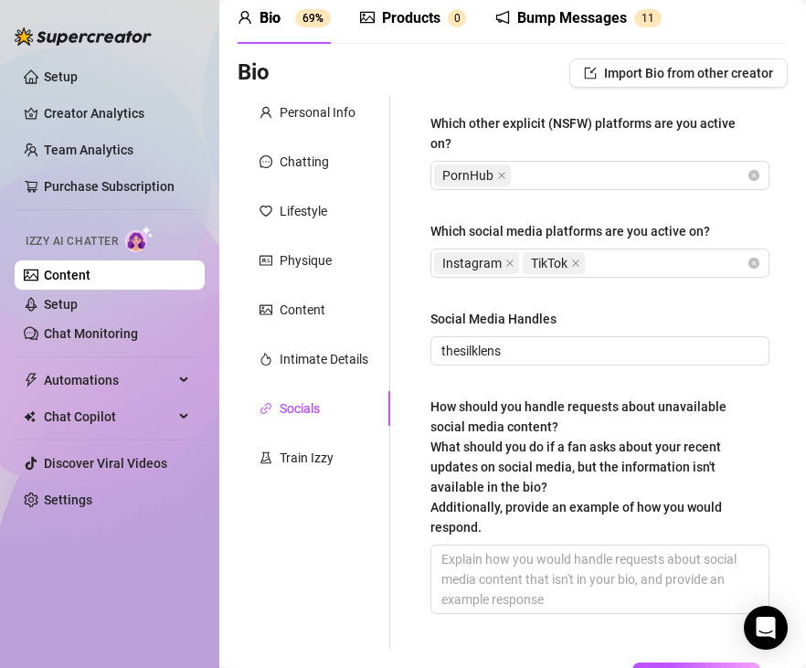
click at [416, 422] on div "Which other explicit (NSFW) platforms are you active on? PornHub Which social m…" at bounding box center [599, 372] width 375 height 554
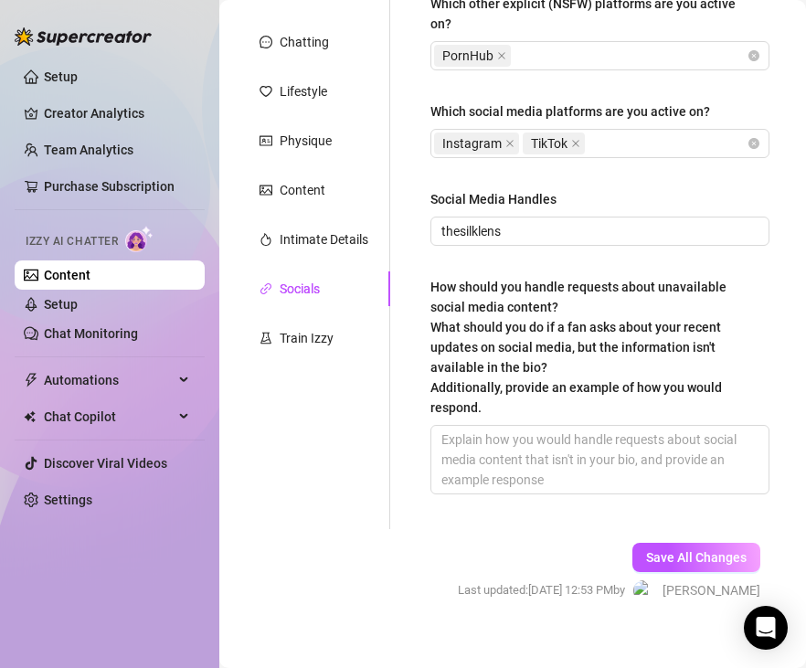
scroll to position [199, 0]
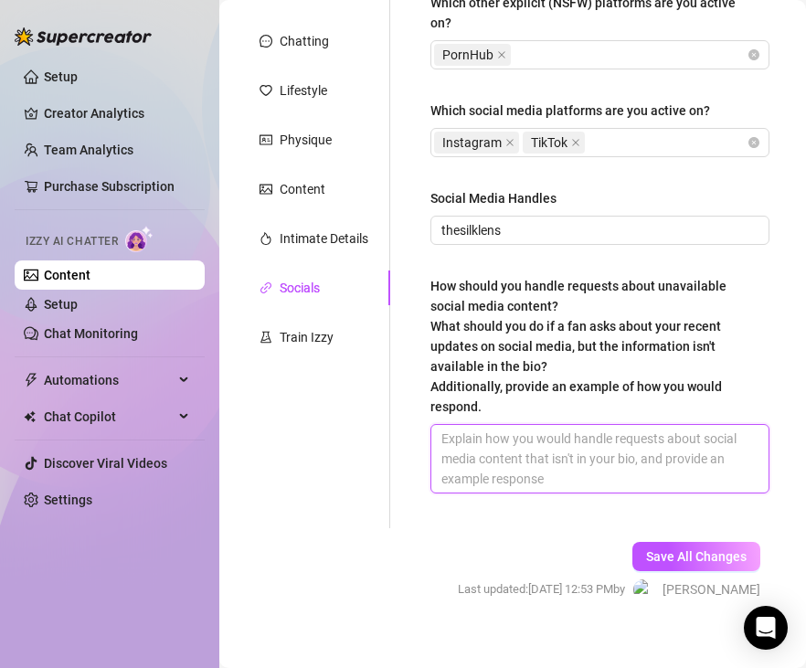
click at [613, 435] on textarea "How should you handle requests about unavailable social media content? What sho…" at bounding box center [599, 459] width 337 height 68
paste textarea "If a fan asks for social media content that isn’t available or wasn’t posted, p…"
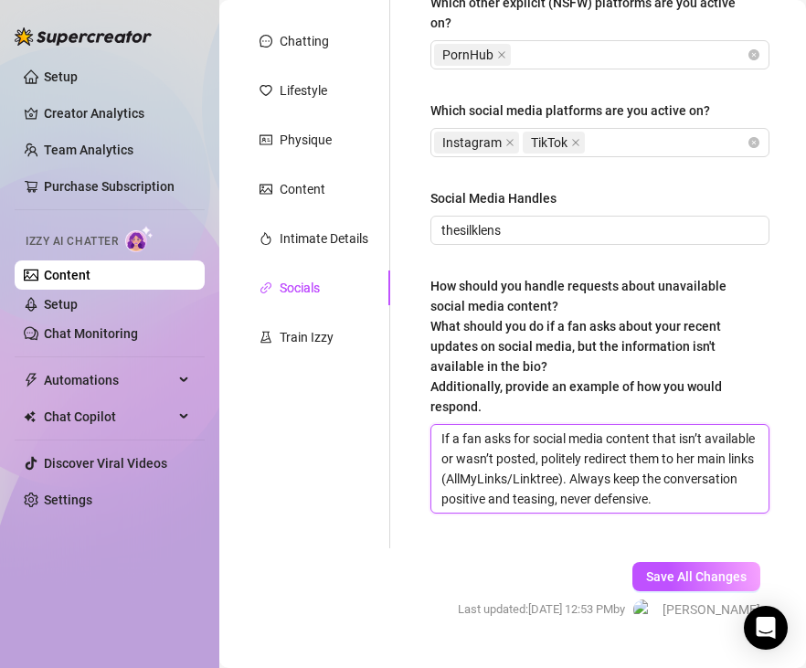
scroll to position [0, 0]
click at [532, 457] on textarea "If a fan asks for social media content that isn’t available or wasn’t posted, p…" at bounding box center [599, 469] width 337 height 88
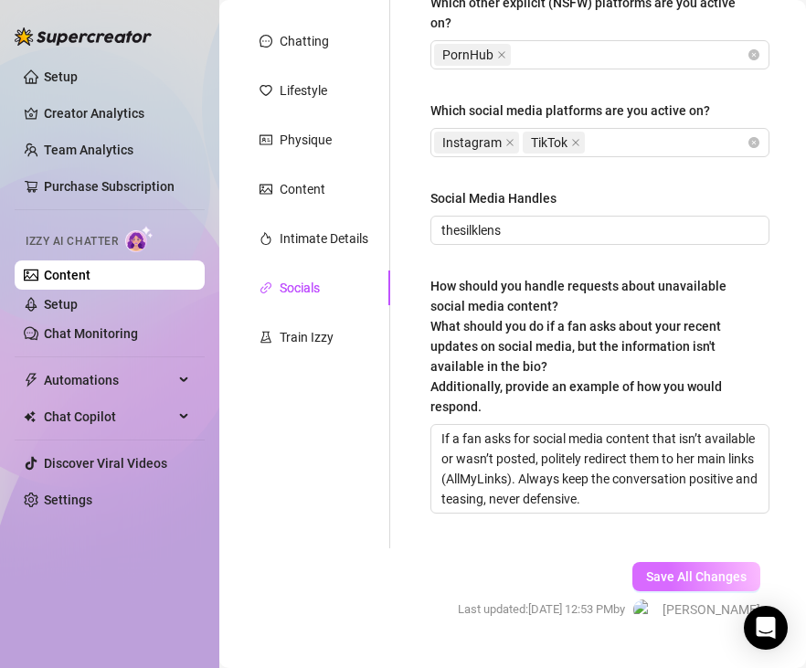
click at [642, 562] on button "Save All Changes" at bounding box center [696, 576] width 128 height 29
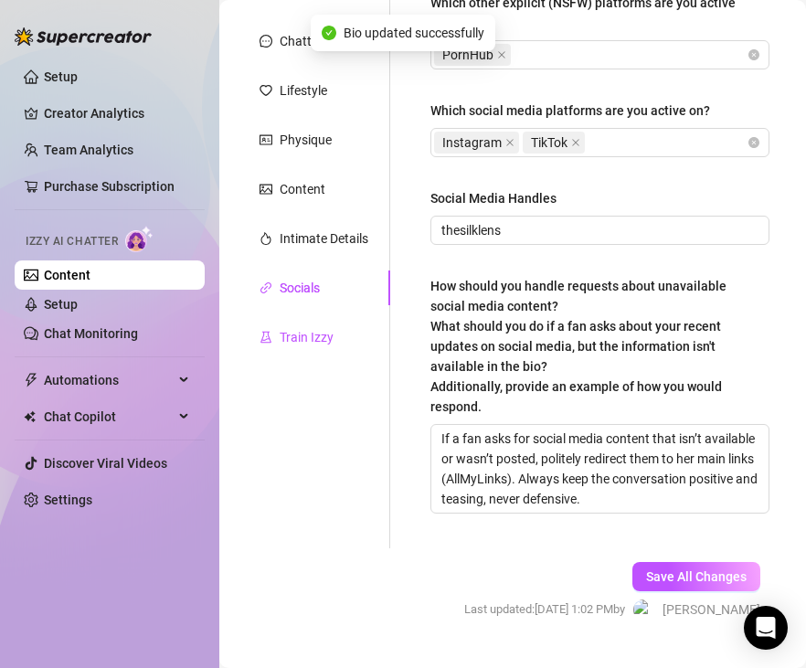
click at [321, 342] on div "Train Izzy" at bounding box center [306, 337] width 54 height 20
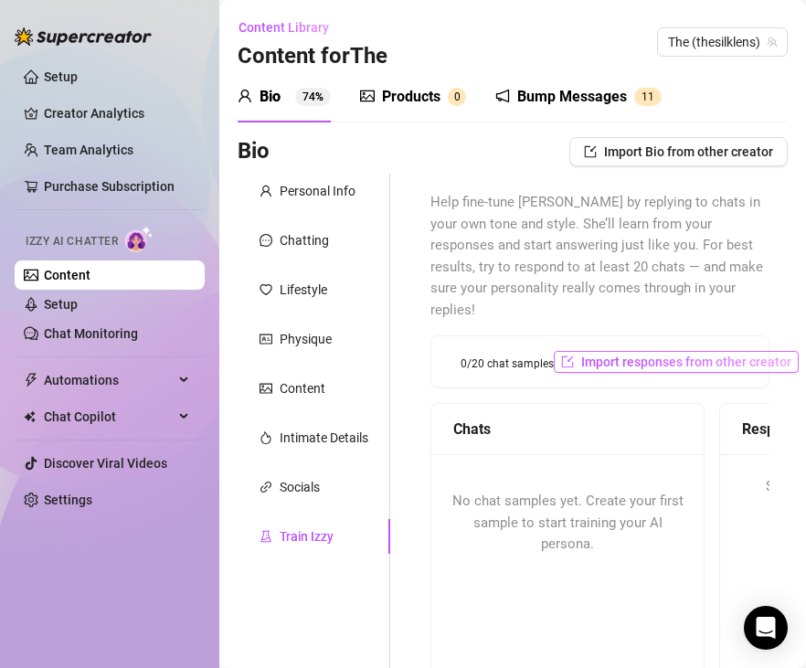
click at [645, 354] on span "Import responses from other creator" at bounding box center [686, 361] width 210 height 15
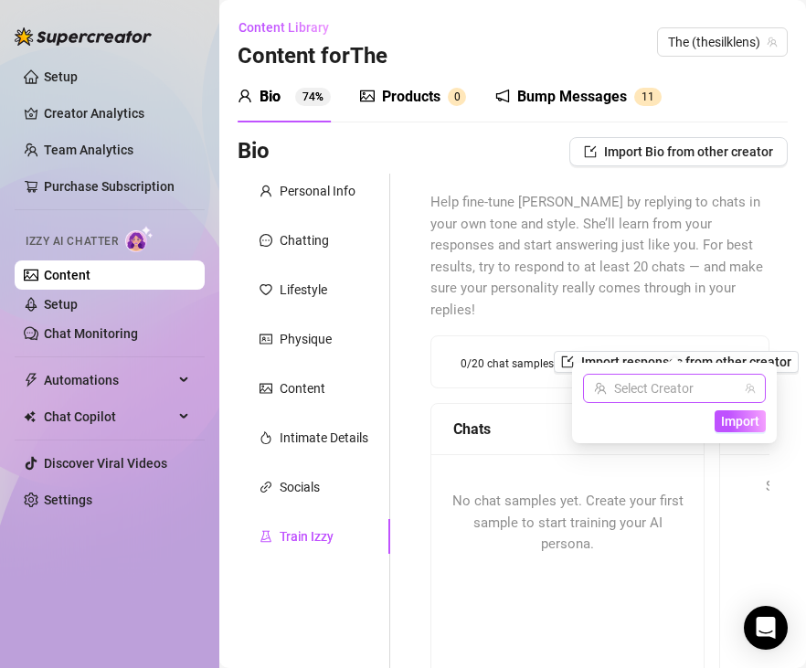
click at [672, 400] on input "search" at bounding box center [666, 387] width 144 height 27
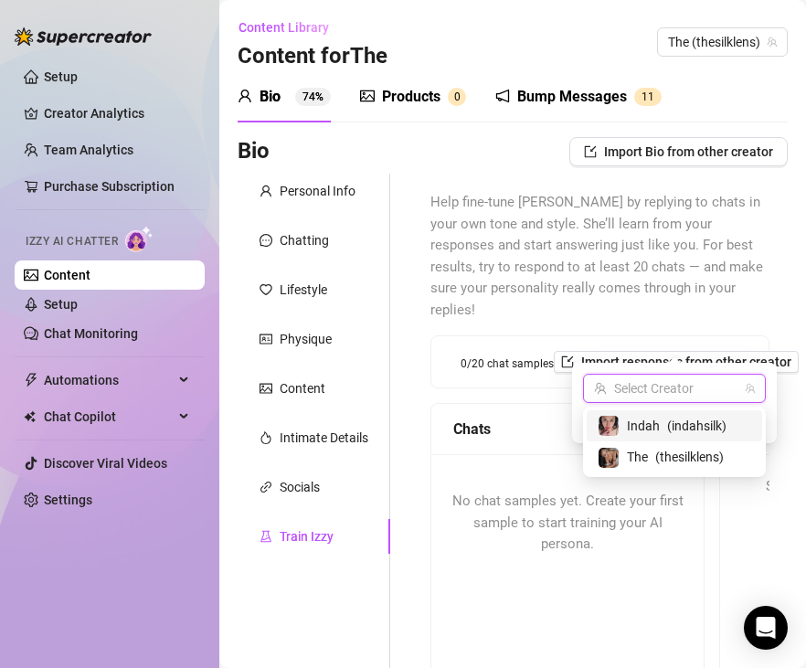
click at [647, 336] on div "0/20 chat samples Import responses from other creator" at bounding box center [599, 361] width 337 height 51
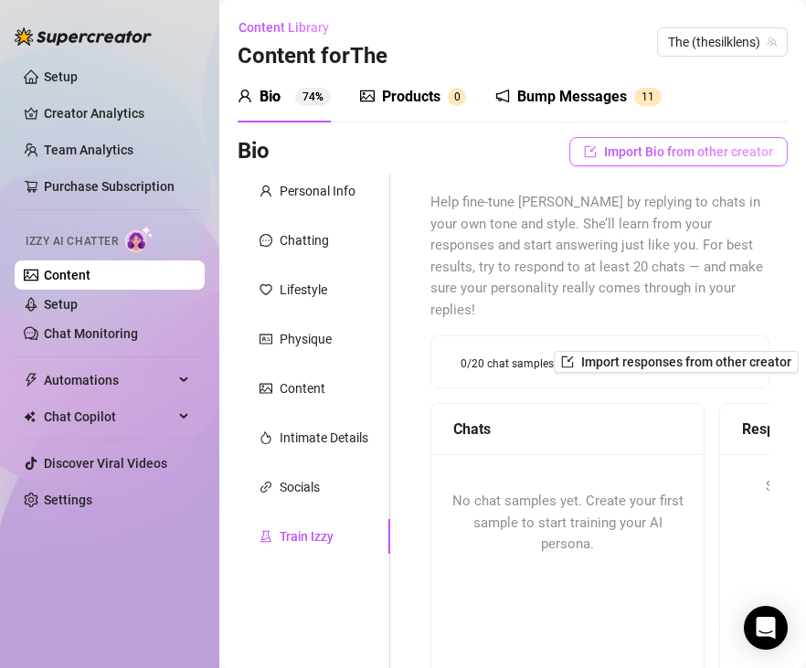
click at [658, 149] on span "Import Bio from other creator" at bounding box center [688, 151] width 169 height 15
click at [502, 241] on span "Help fine-tune [PERSON_NAME] by replying to chats in your own tone and style. S…" at bounding box center [599, 256] width 339 height 129
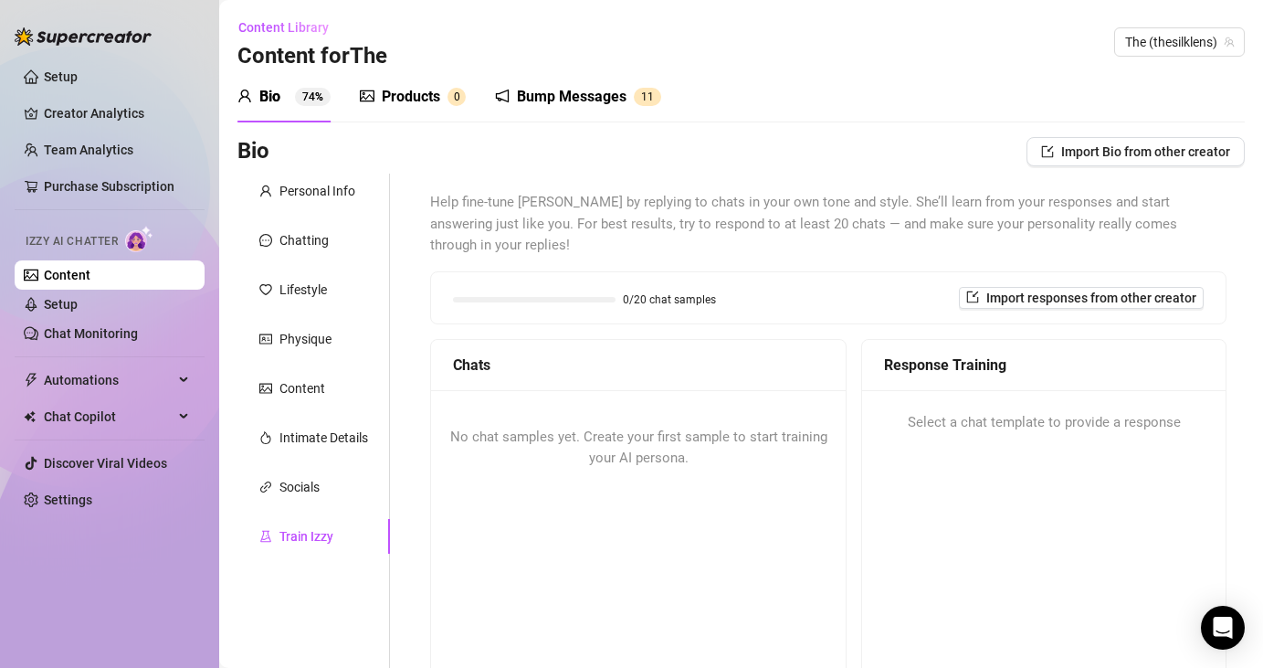
click at [311, 213] on div "Personal Info Chatting Lifestyle Physique Content Intimate Details Socials Trai…" at bounding box center [313, 494] width 153 height 640
click at [316, 197] on div "Personal Info" at bounding box center [317, 191] width 76 height 20
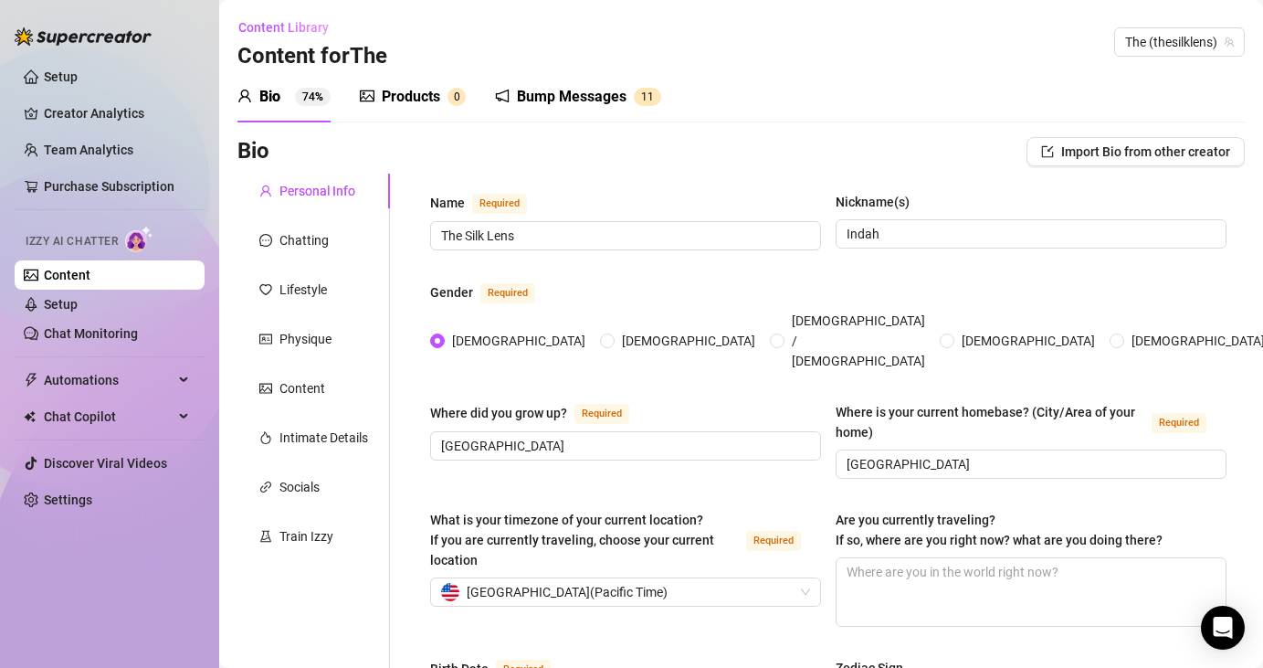
click at [398, 106] on div "Products" at bounding box center [411, 97] width 58 height 22
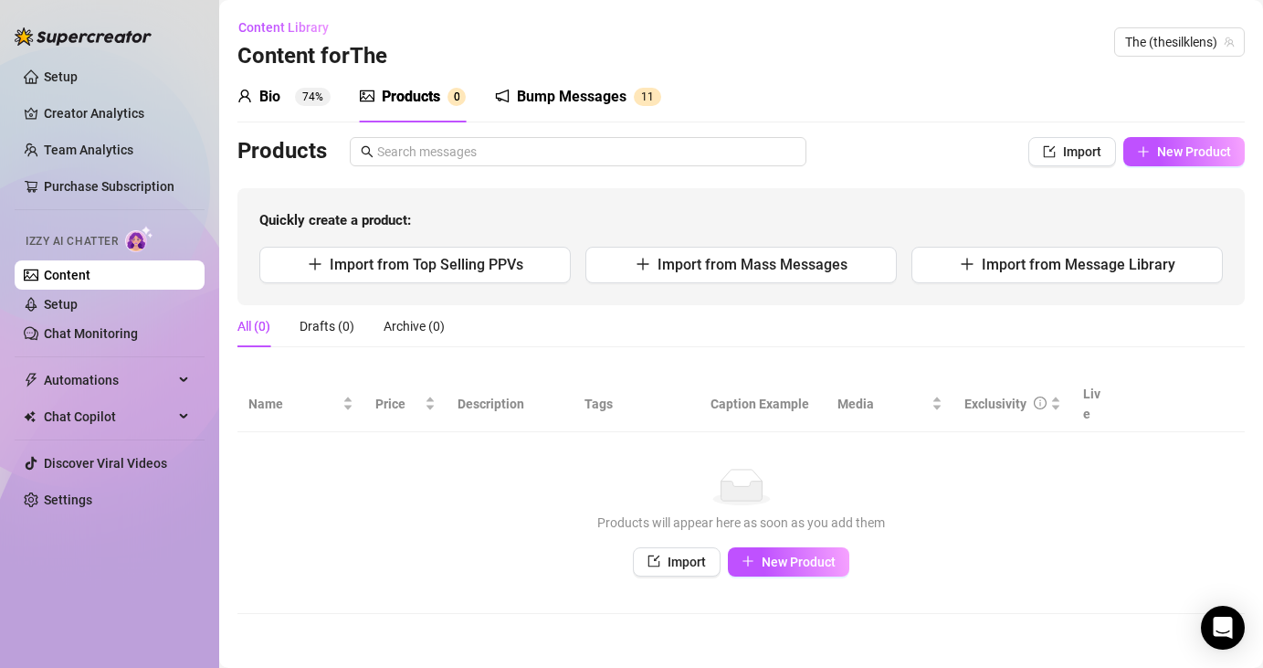
click at [612, 111] on div "Bump Messages 1 1" at bounding box center [578, 96] width 166 height 51
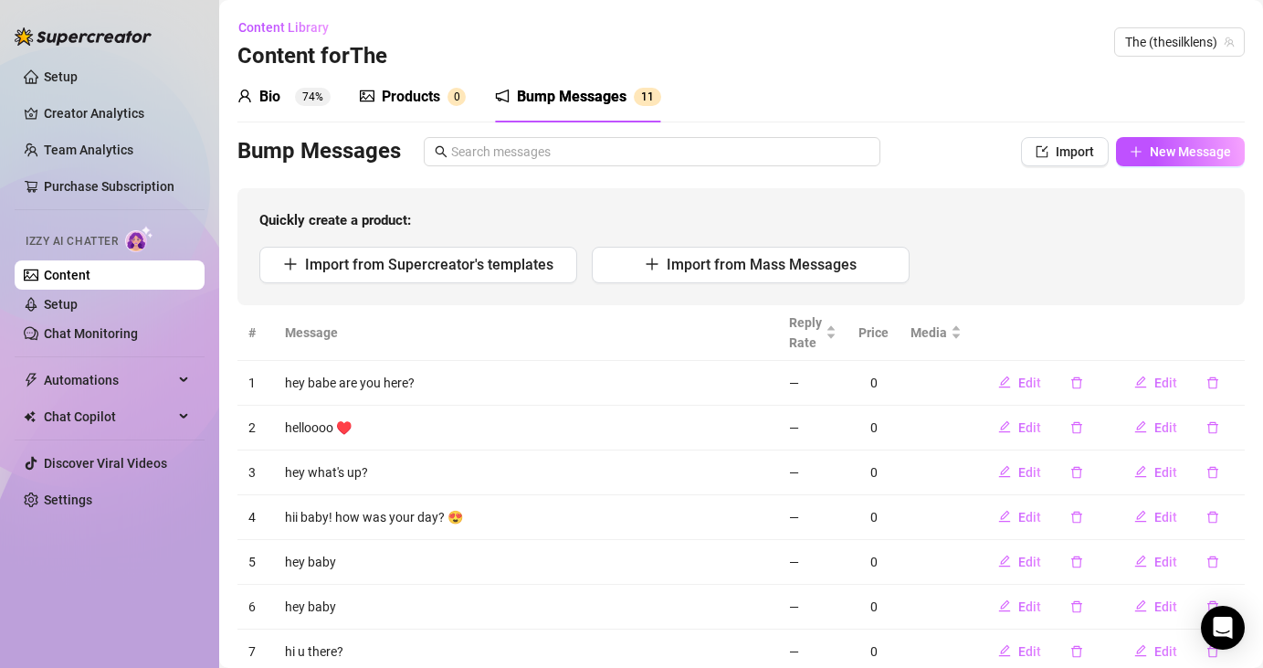
click at [446, 98] on div "Products 0" at bounding box center [413, 97] width 106 height 22
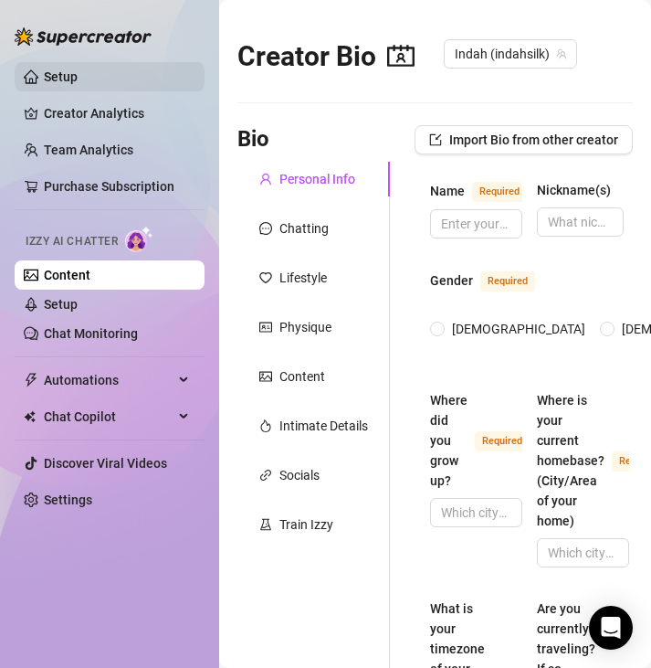
click at [44, 72] on link "Setup" at bounding box center [61, 76] width 34 height 15
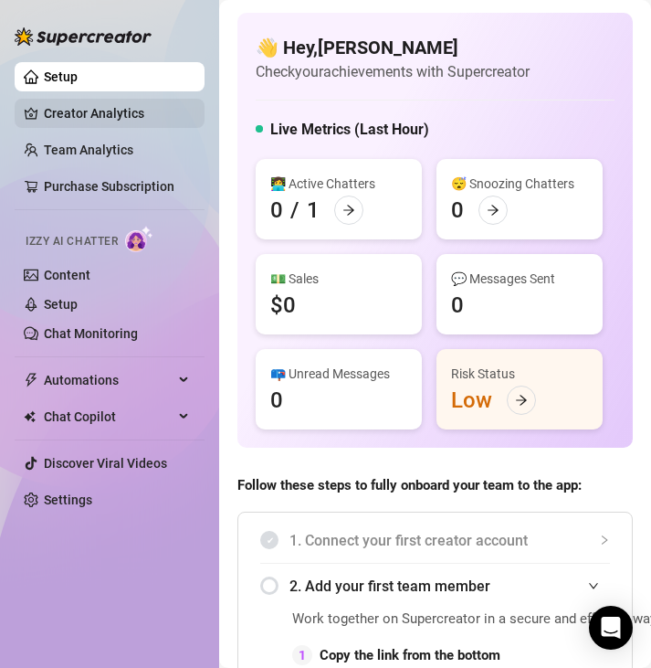
click at [99, 115] on link "Creator Analytics" at bounding box center [117, 113] width 146 height 29
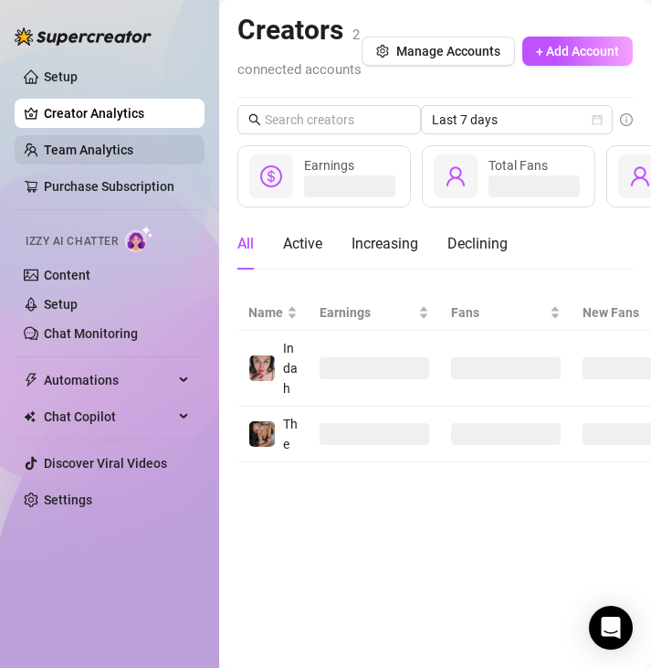
click at [100, 142] on link "Team Analytics" at bounding box center [89, 149] width 90 height 15
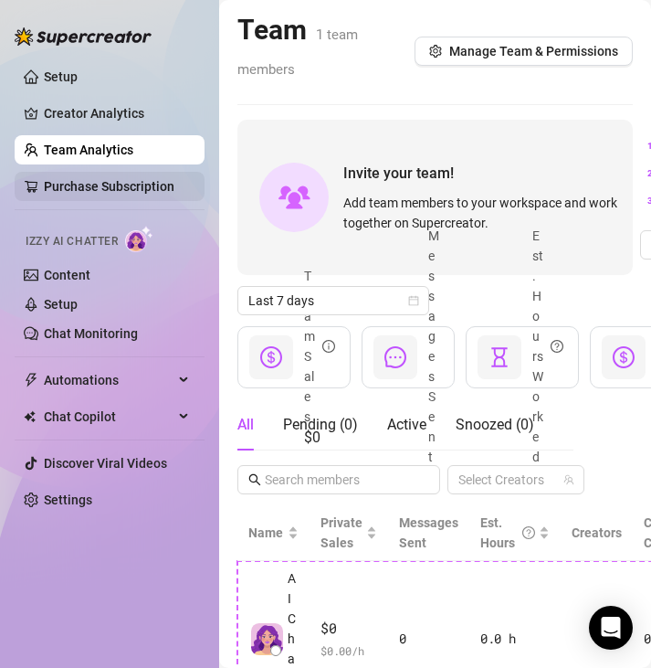
click at [124, 194] on link "Purchase Subscription" at bounding box center [109, 186] width 131 height 15
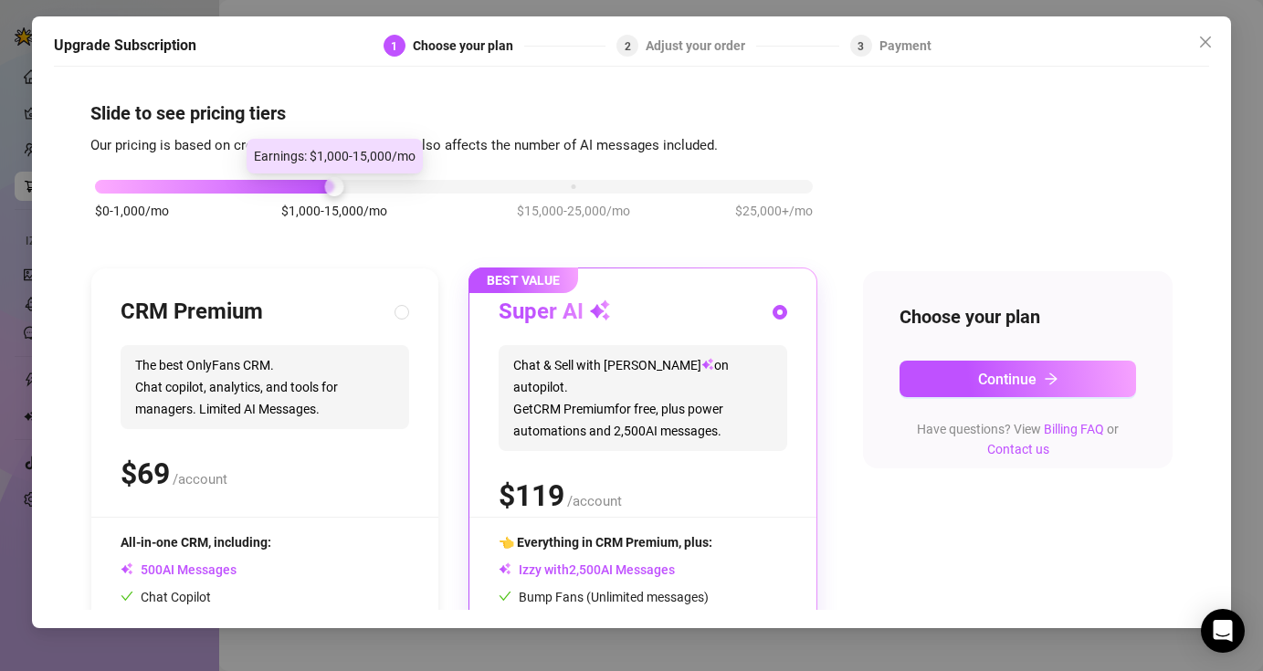
drag, startPoint x: 331, startPoint y: 183, endPoint x: 89, endPoint y: 188, distance: 242.1
click at [324, 188] on div at bounding box center [333, 186] width 19 height 19
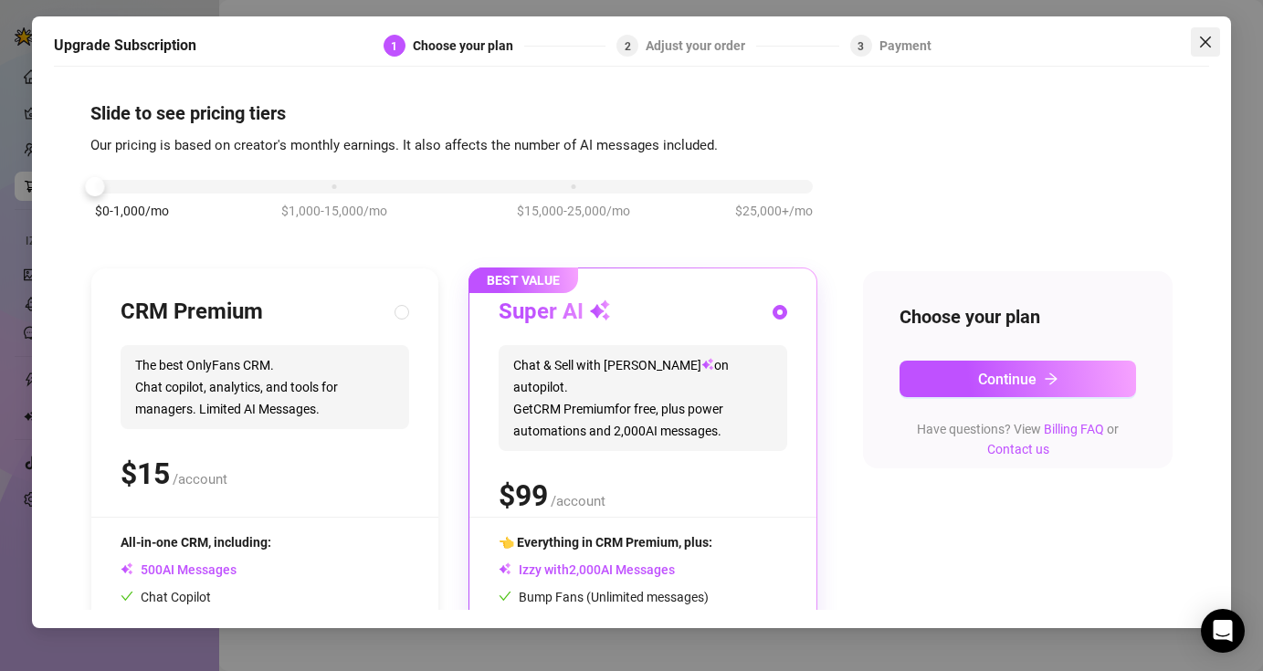
click at [1199, 40] on icon "close" at bounding box center [1205, 42] width 15 height 15
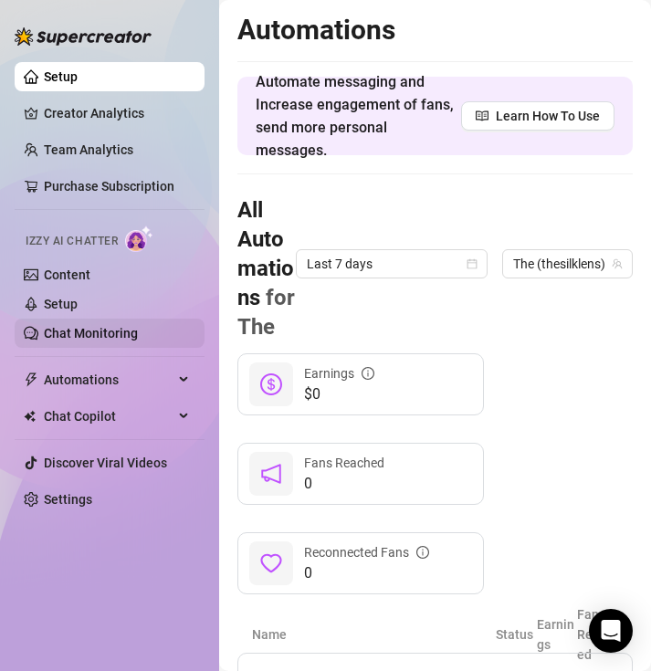
click at [83, 327] on link "Chat Monitoring" at bounding box center [91, 333] width 94 height 15
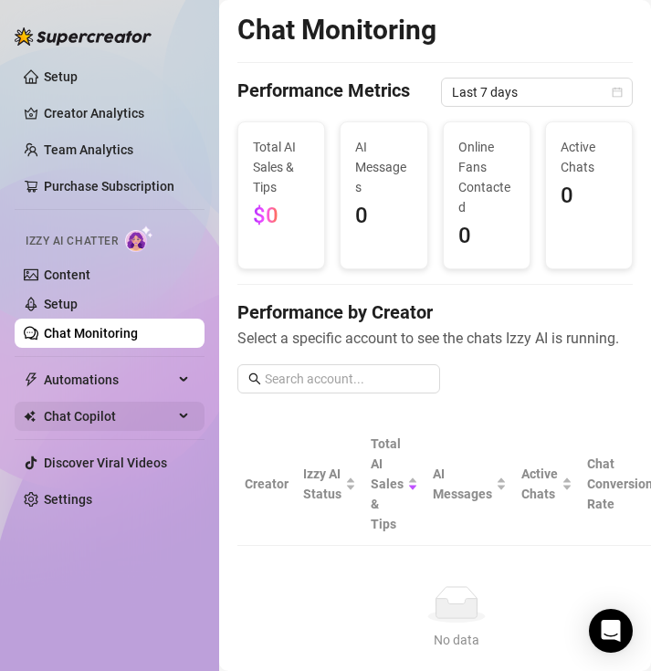
click at [79, 422] on span "Chat Copilot" at bounding box center [109, 416] width 130 height 29
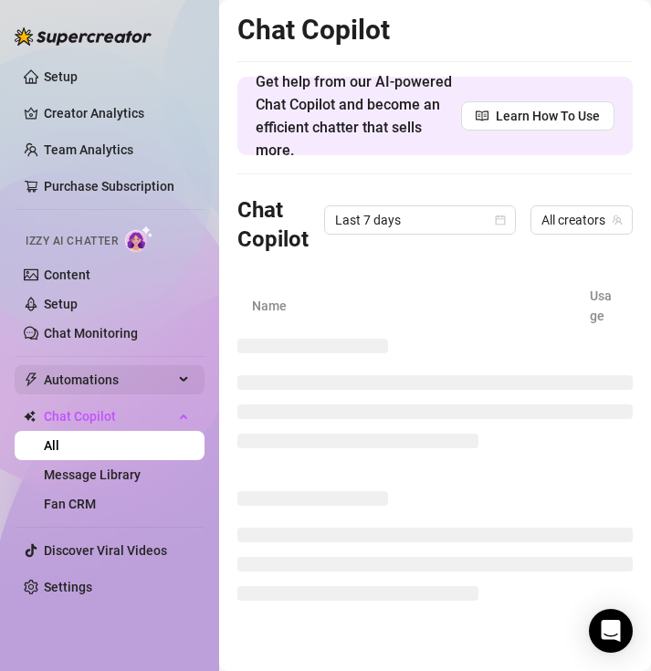
click at [103, 382] on span "Automations" at bounding box center [109, 379] width 130 height 29
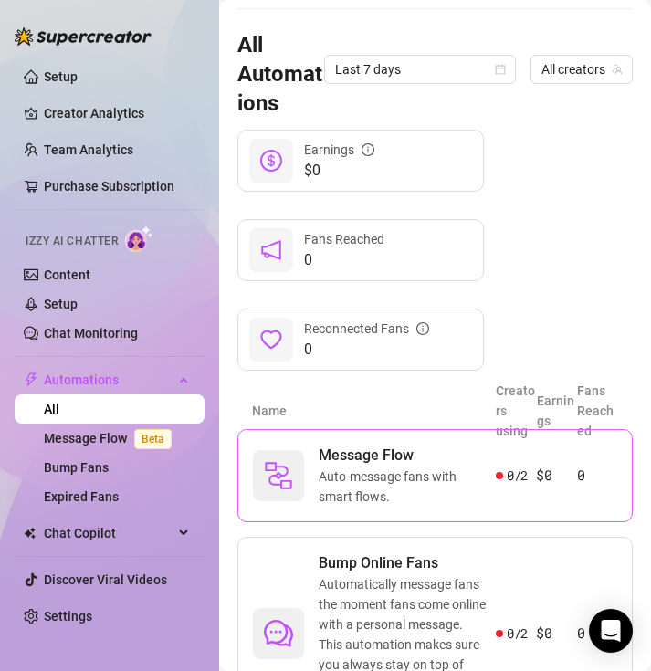
scroll to position [167, 0]
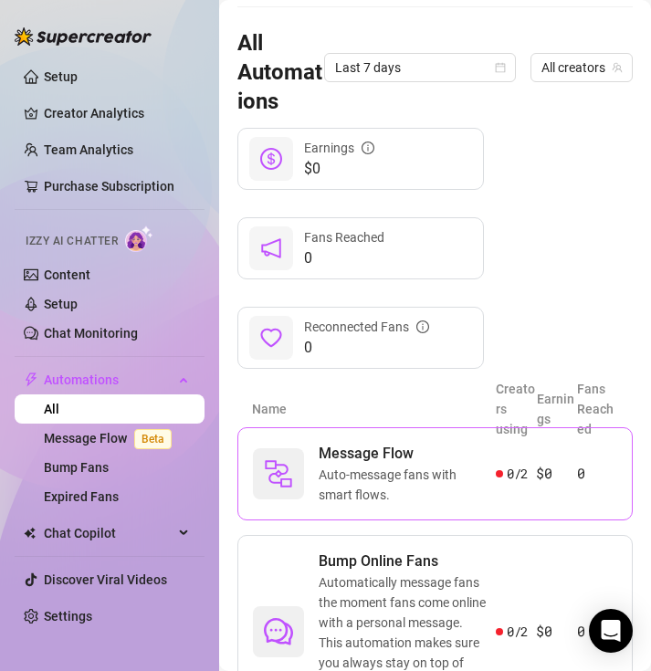
click at [343, 460] on span "Message Flow" at bounding box center [407, 454] width 177 height 22
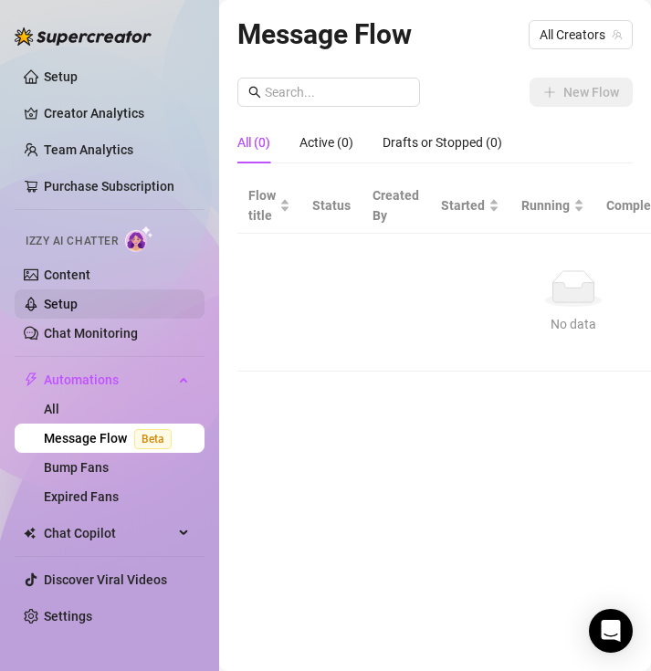
click at [78, 308] on link "Setup" at bounding box center [61, 304] width 34 height 15
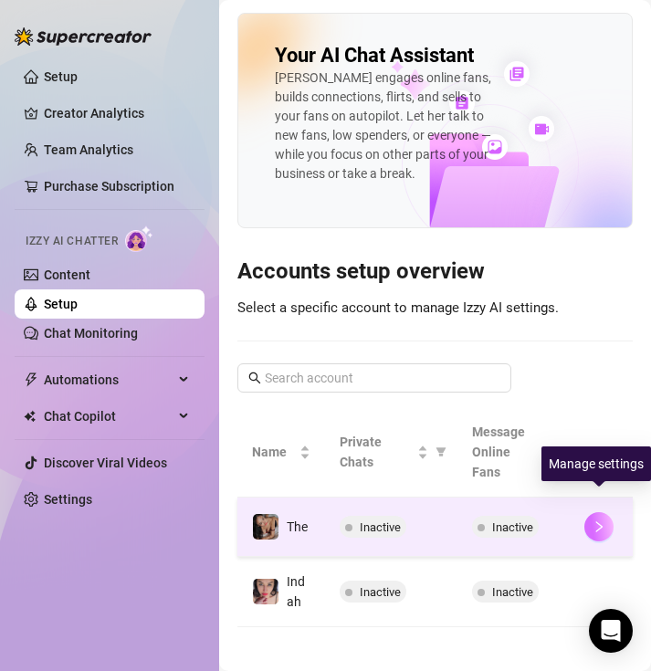
click at [603, 521] on icon "right" at bounding box center [599, 527] width 13 height 13
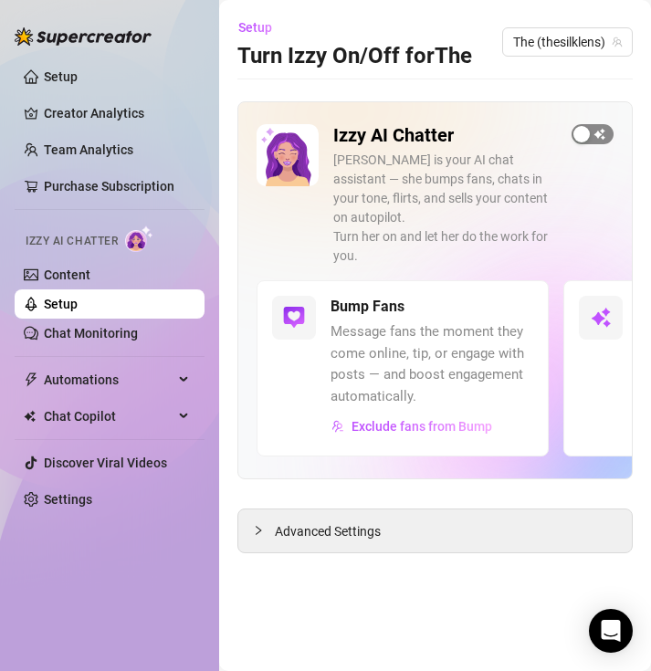
click at [586, 130] on div "button" at bounding box center [582, 134] width 16 height 16
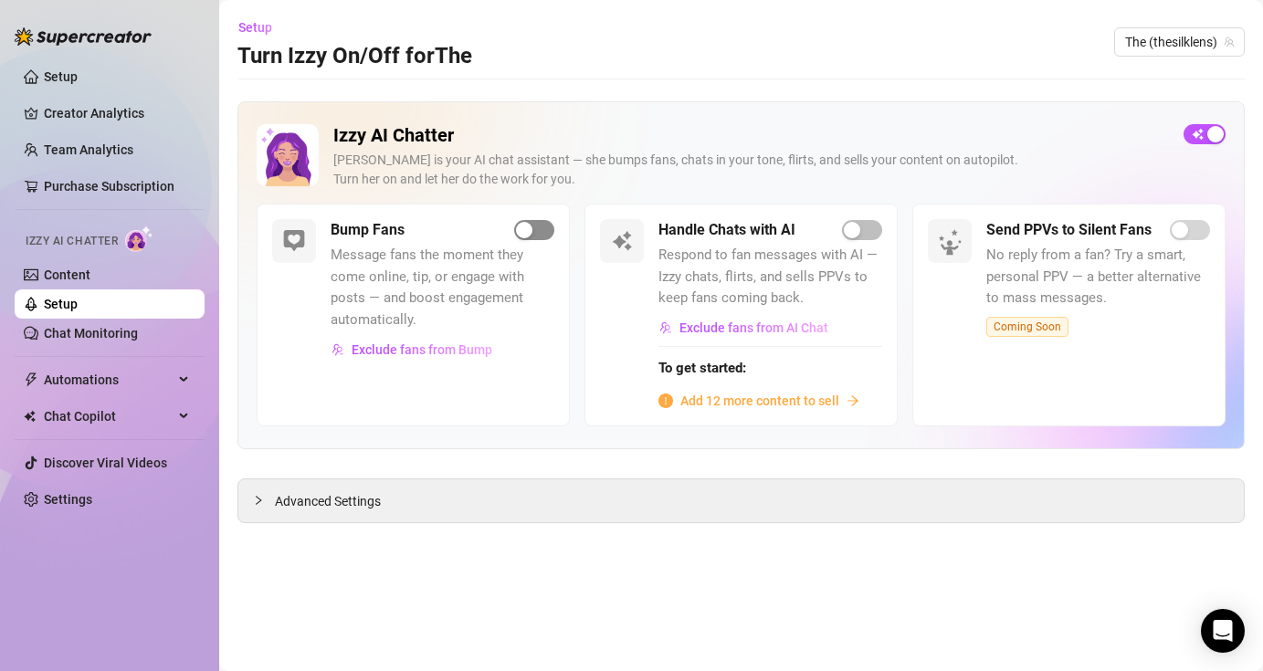
click at [532, 230] on button "button" at bounding box center [534, 230] width 40 height 20
drag, startPoint x: 862, startPoint y: 233, endPoint x: 972, endPoint y: 230, distance: 109.6
click at [650, 233] on span "button" at bounding box center [862, 230] width 40 height 20
click at [650, 496] on div "Advanced Settings" at bounding box center [741, 501] width 1006 height 43
click at [263, 507] on div at bounding box center [264, 500] width 22 height 20
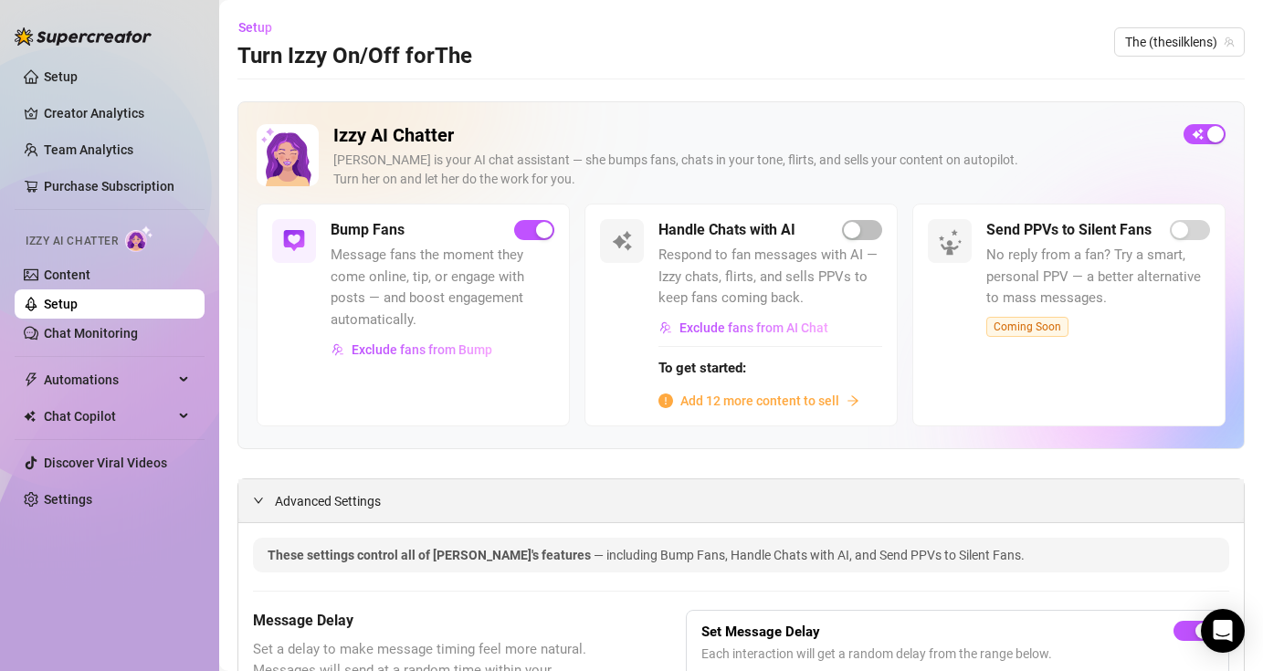
click at [262, 501] on icon "expanded" at bounding box center [258, 500] width 11 height 11
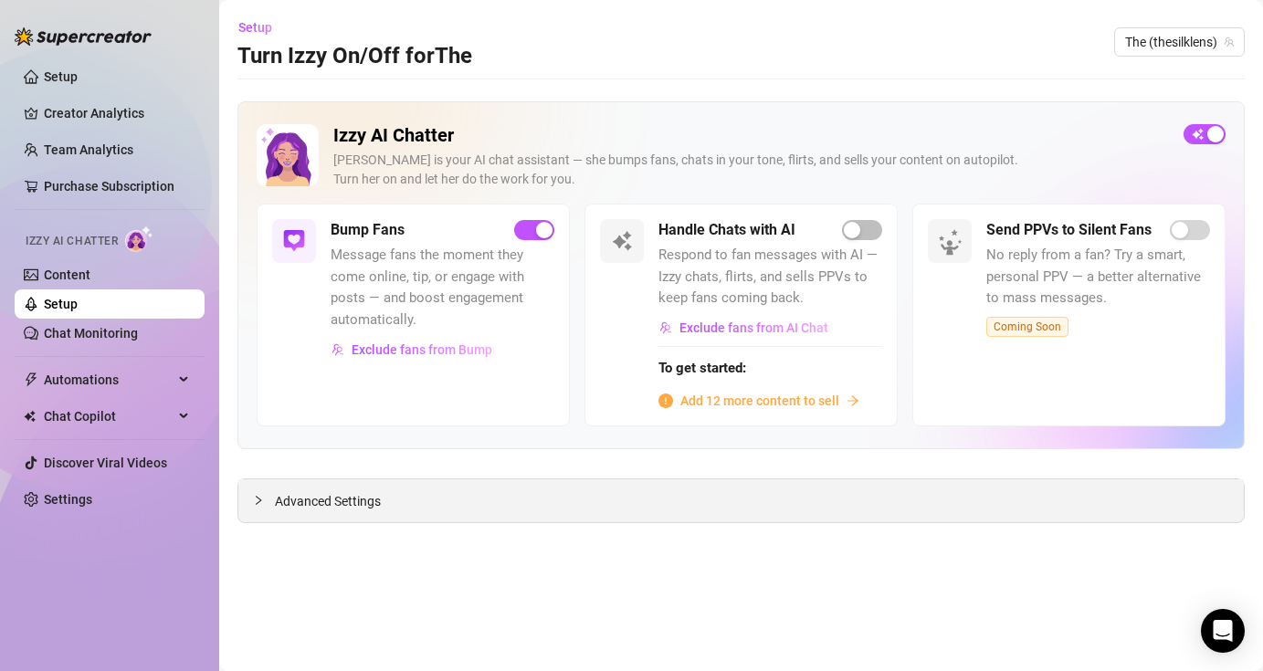
click at [262, 501] on icon "collapsed" at bounding box center [258, 500] width 11 height 11
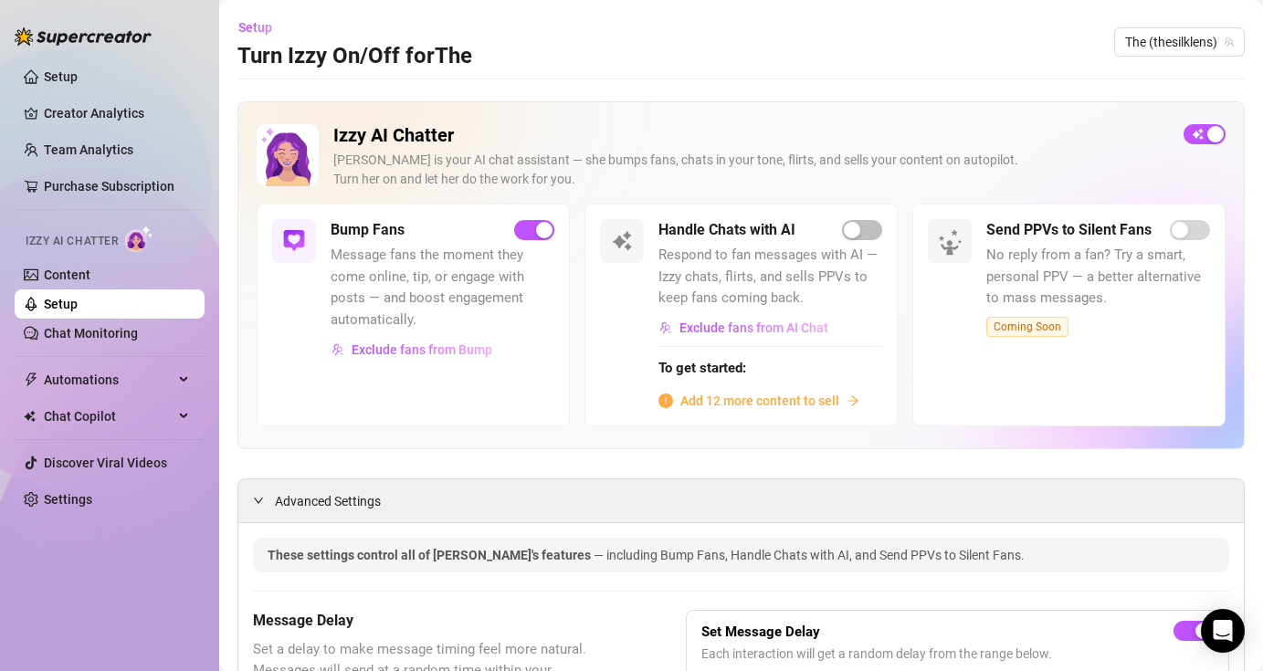
click at [650, 396] on span "Add 12 more content to sell" at bounding box center [759, 401] width 159 height 20
